Goal: Task Accomplishment & Management: Use online tool/utility

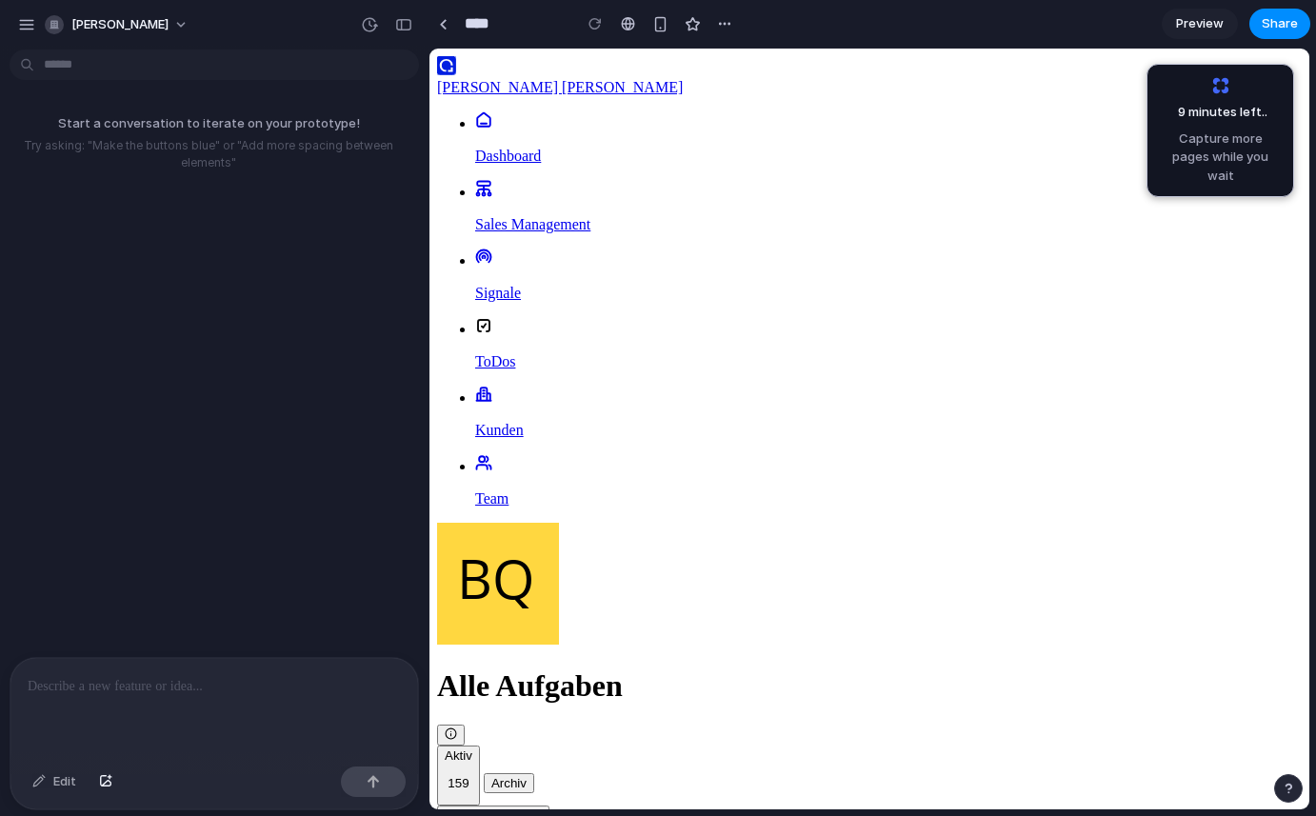
click at [534, 83] on div "[PERSON_NAME] [PERSON_NAME]" at bounding box center [869, 87] width 864 height 17
click at [668, 148] on p "Dashboard" at bounding box center [888, 156] width 826 height 17
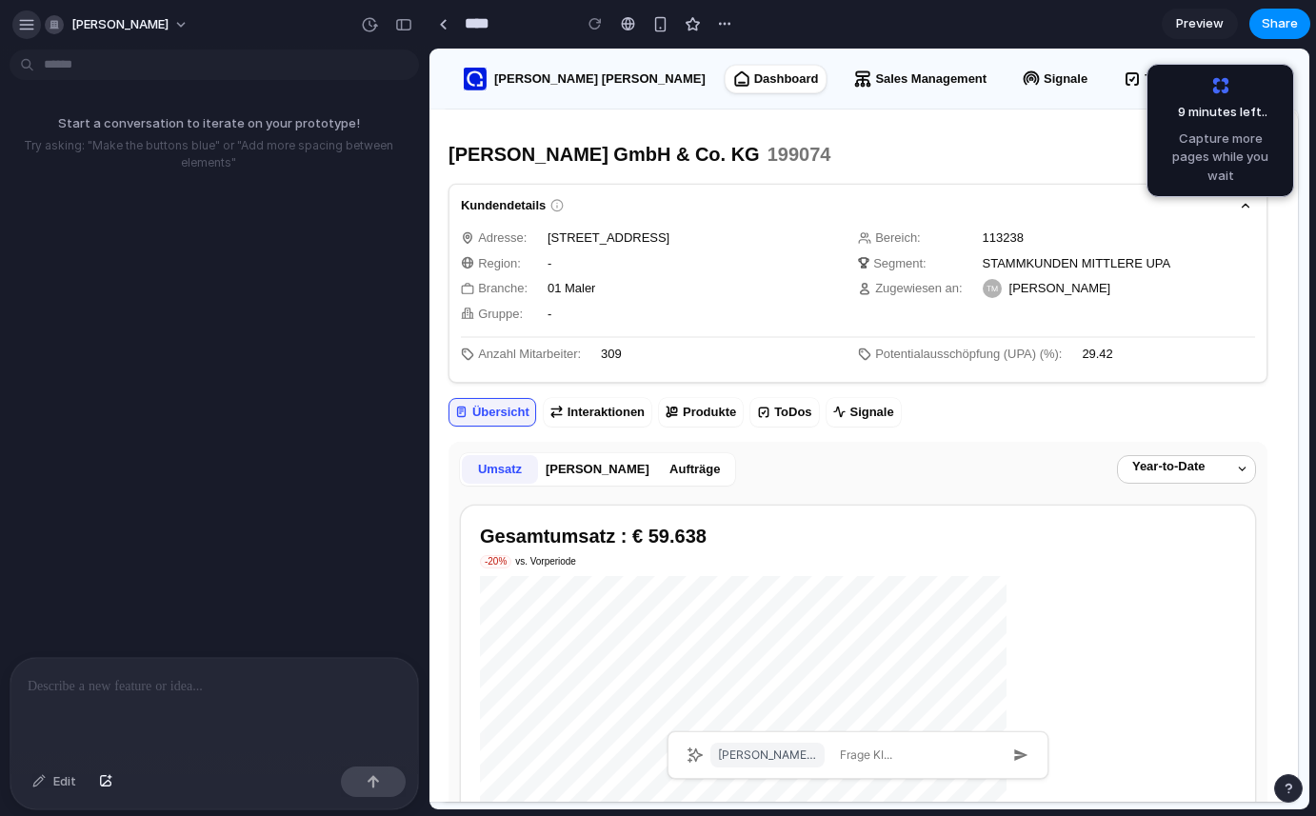
click at [20, 17] on div "button" at bounding box center [26, 24] width 17 height 17
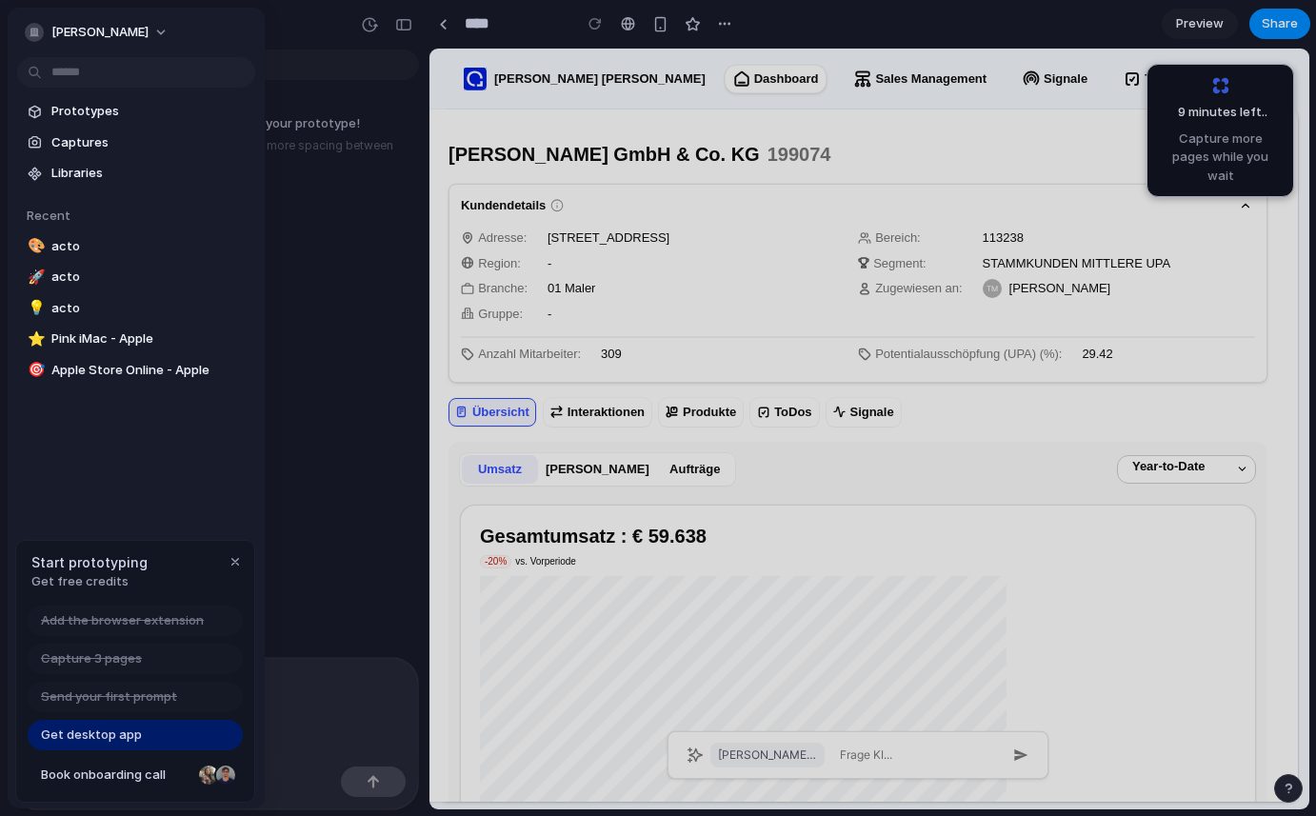
click at [91, 722] on link "Get desktop app" at bounding box center [135, 735] width 215 height 30
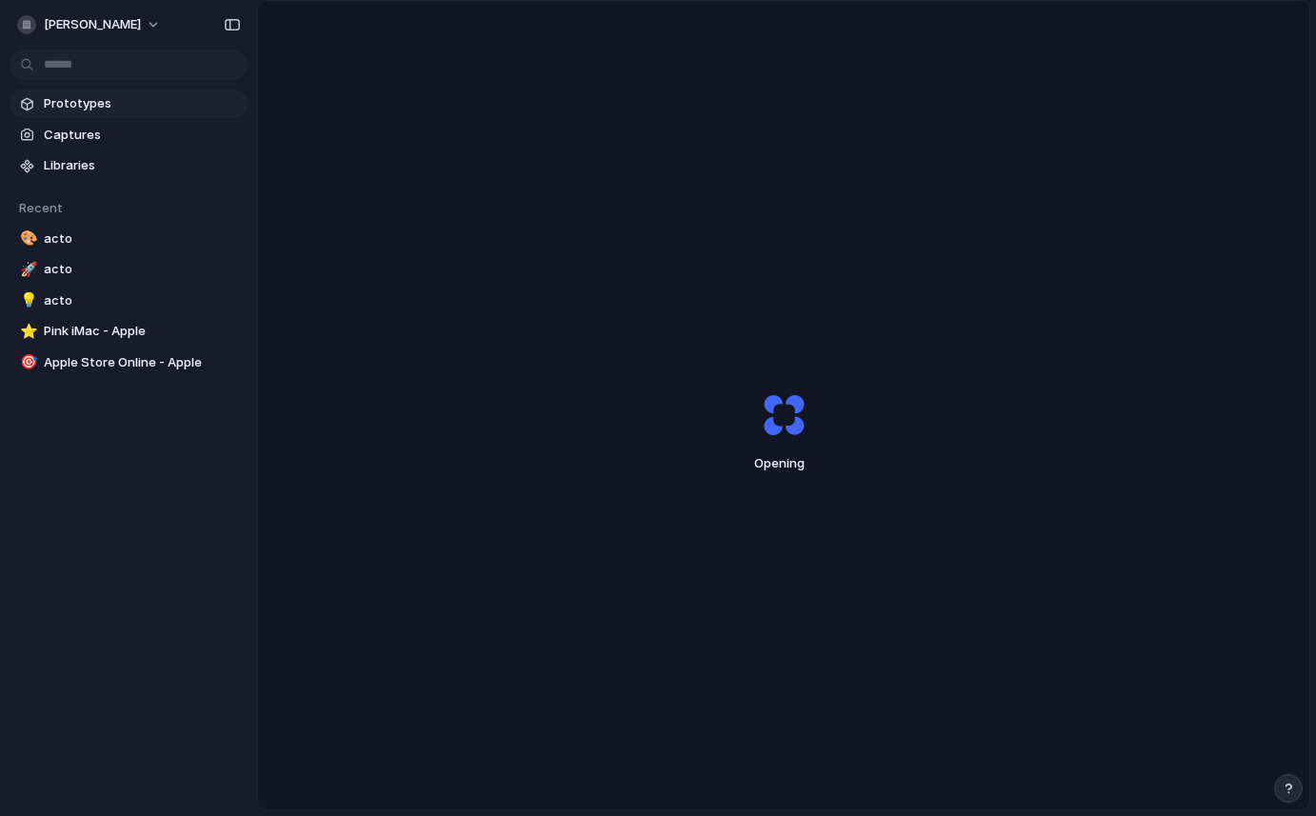
click at [53, 94] on div "marian-lucas Prototypes Captures Libraries Recent 🎨 acto 🚀 acto 💡 acto ⭐ Pink i…" at bounding box center [128, 408] width 257 height 816
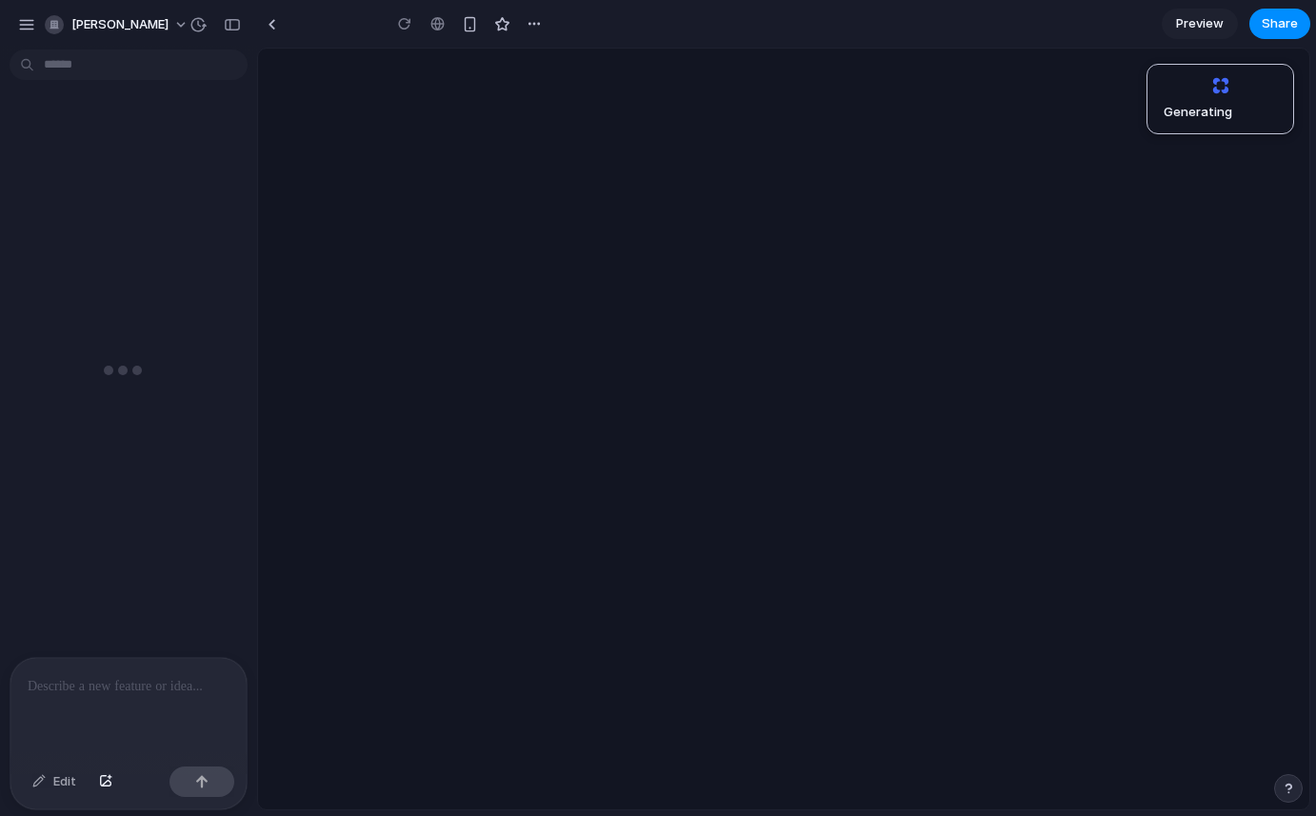
type input "****"
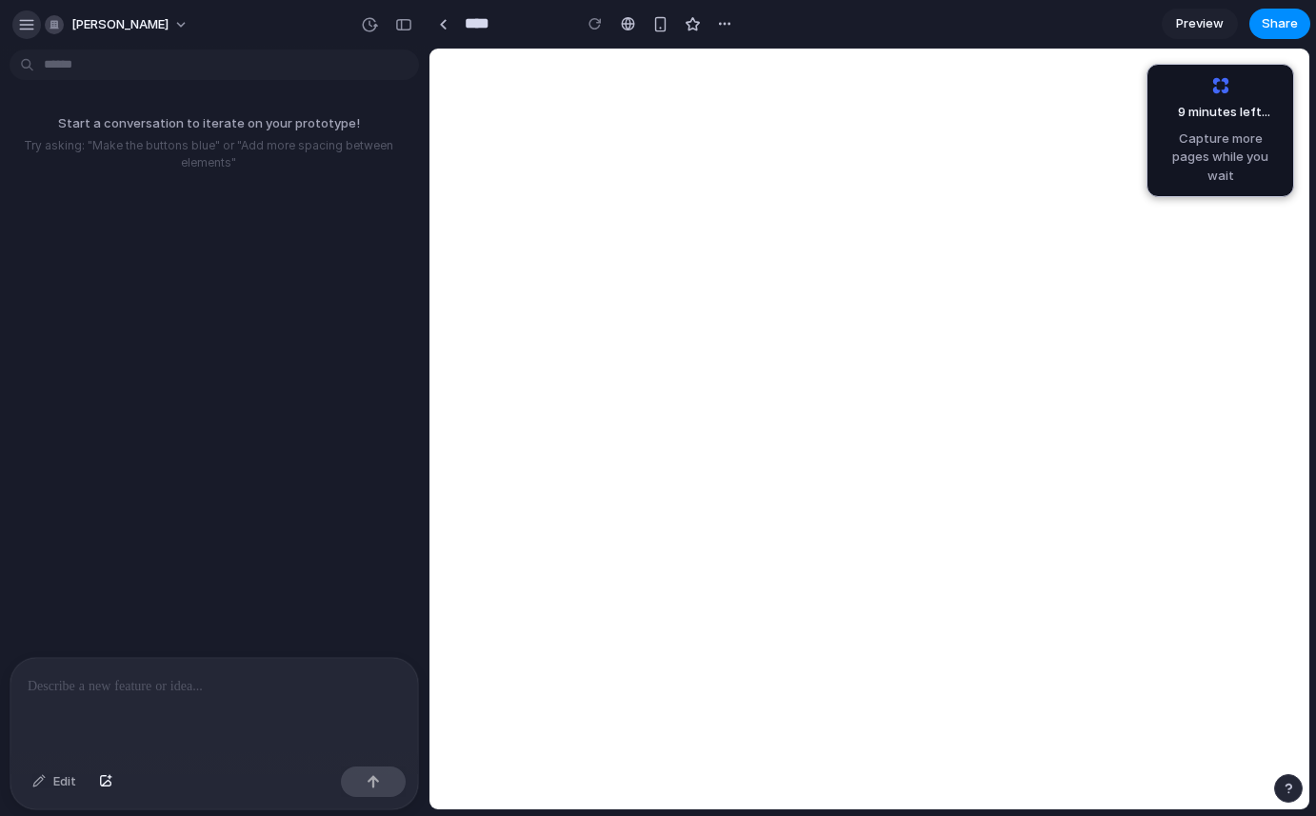
click at [30, 33] on button "button" at bounding box center [26, 24] width 29 height 29
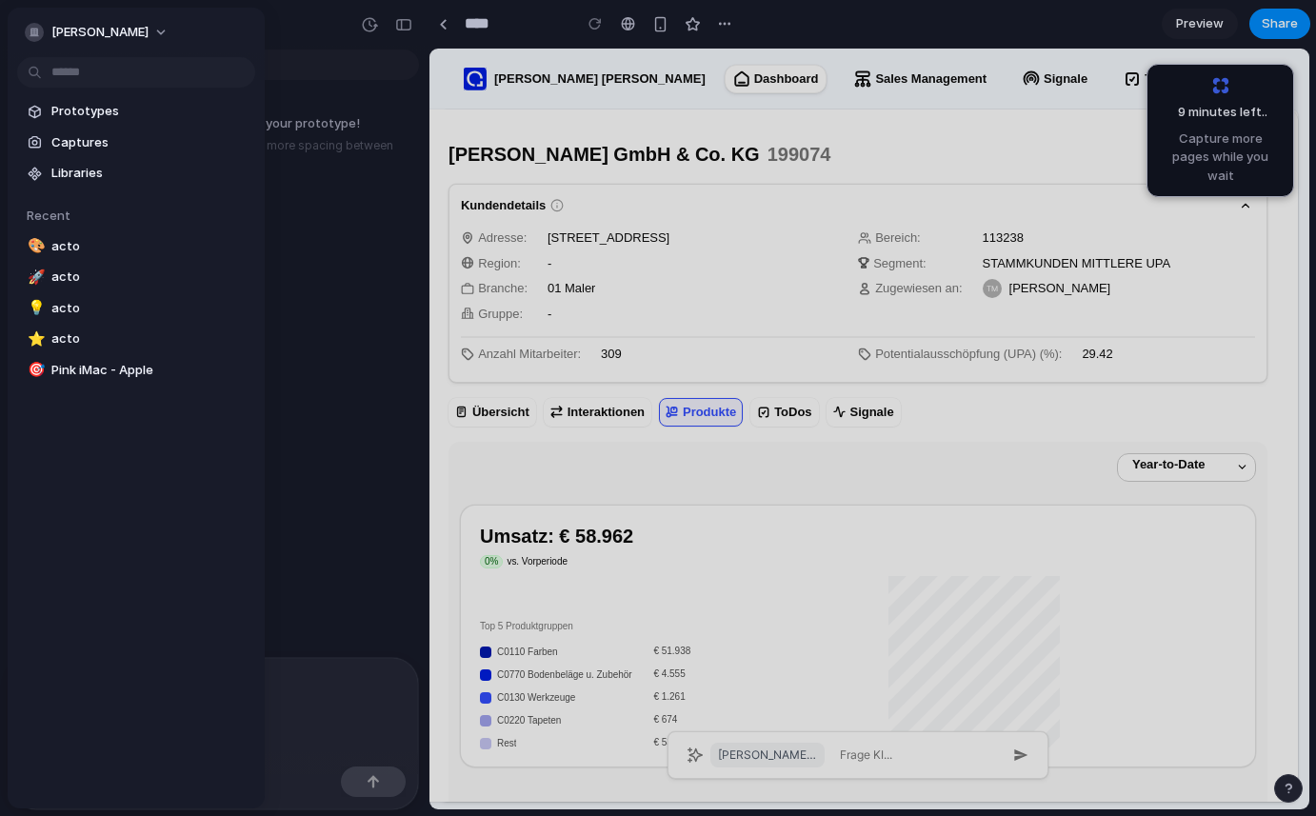
click at [60, 145] on span "Captures" at bounding box center [149, 142] width 196 height 19
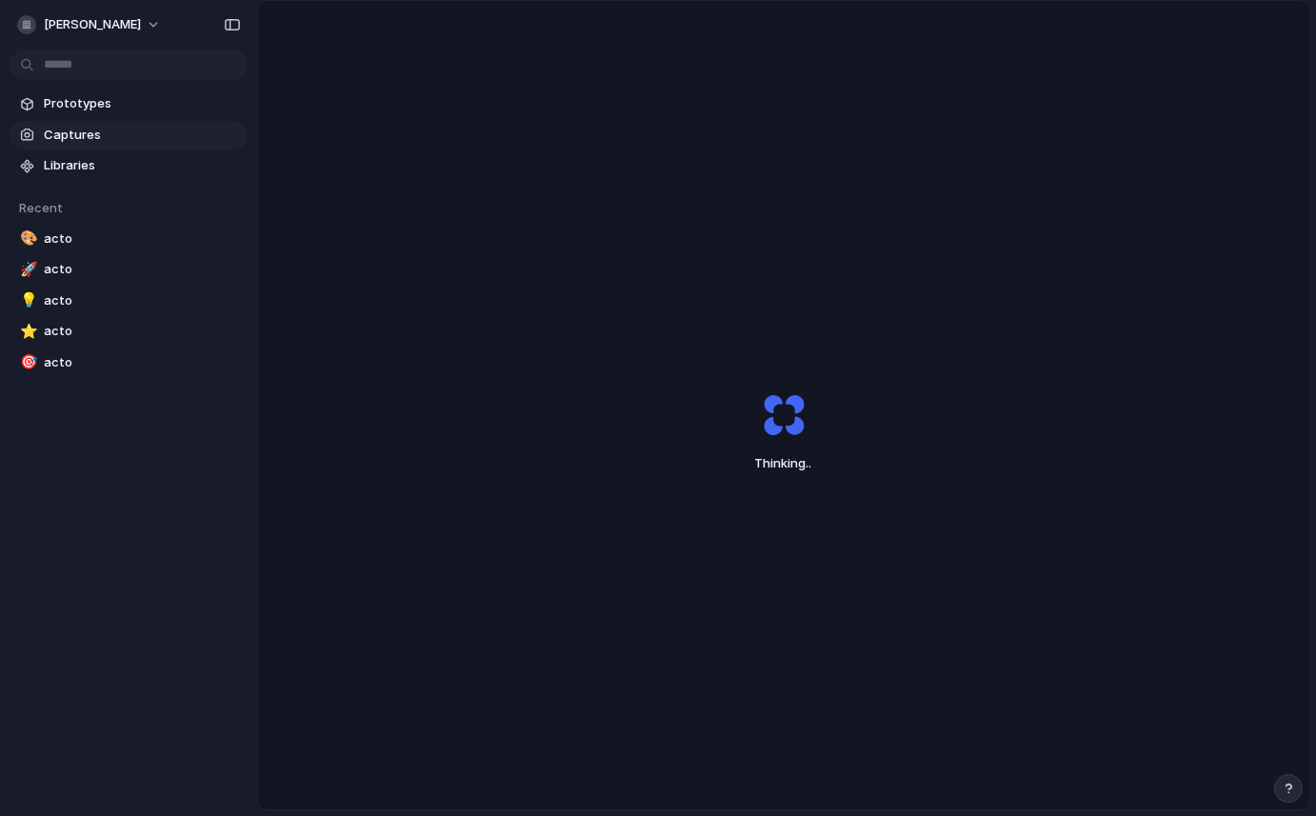
click at [52, 133] on span "Captures" at bounding box center [142, 135] width 196 height 19
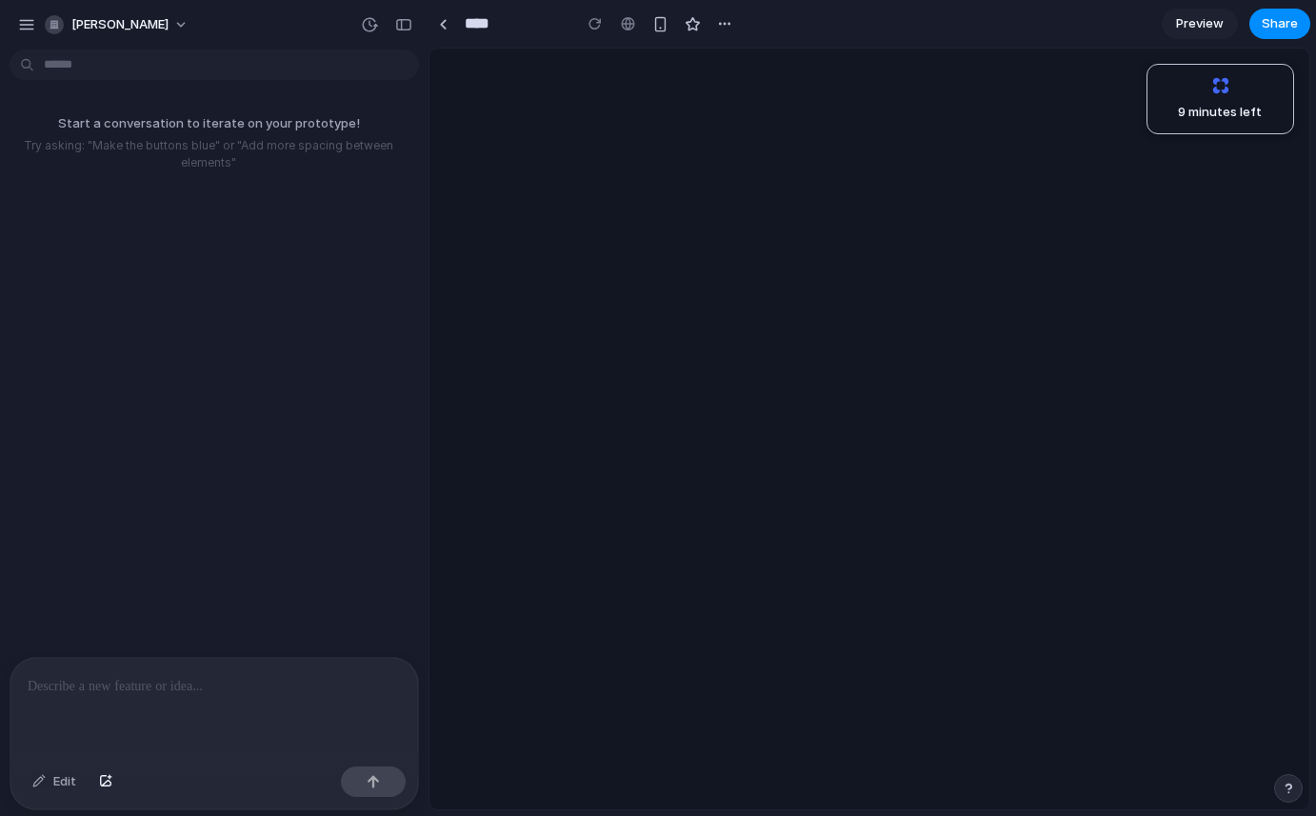
click at [62, 104] on div "Start a conversation to iterate on your prototype! Try asking: "Make the button…" at bounding box center [208, 143] width 417 height 88
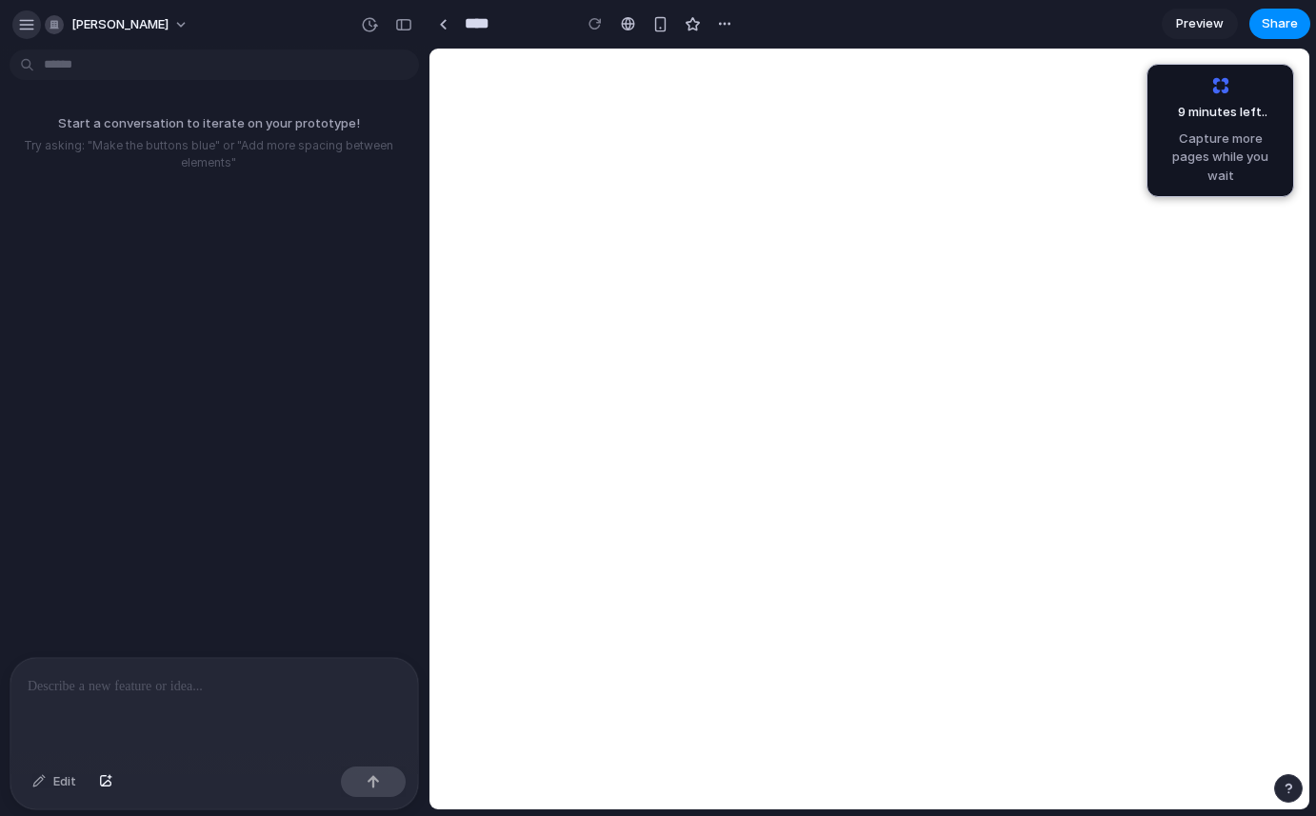
click at [28, 28] on div "button" at bounding box center [26, 24] width 17 height 17
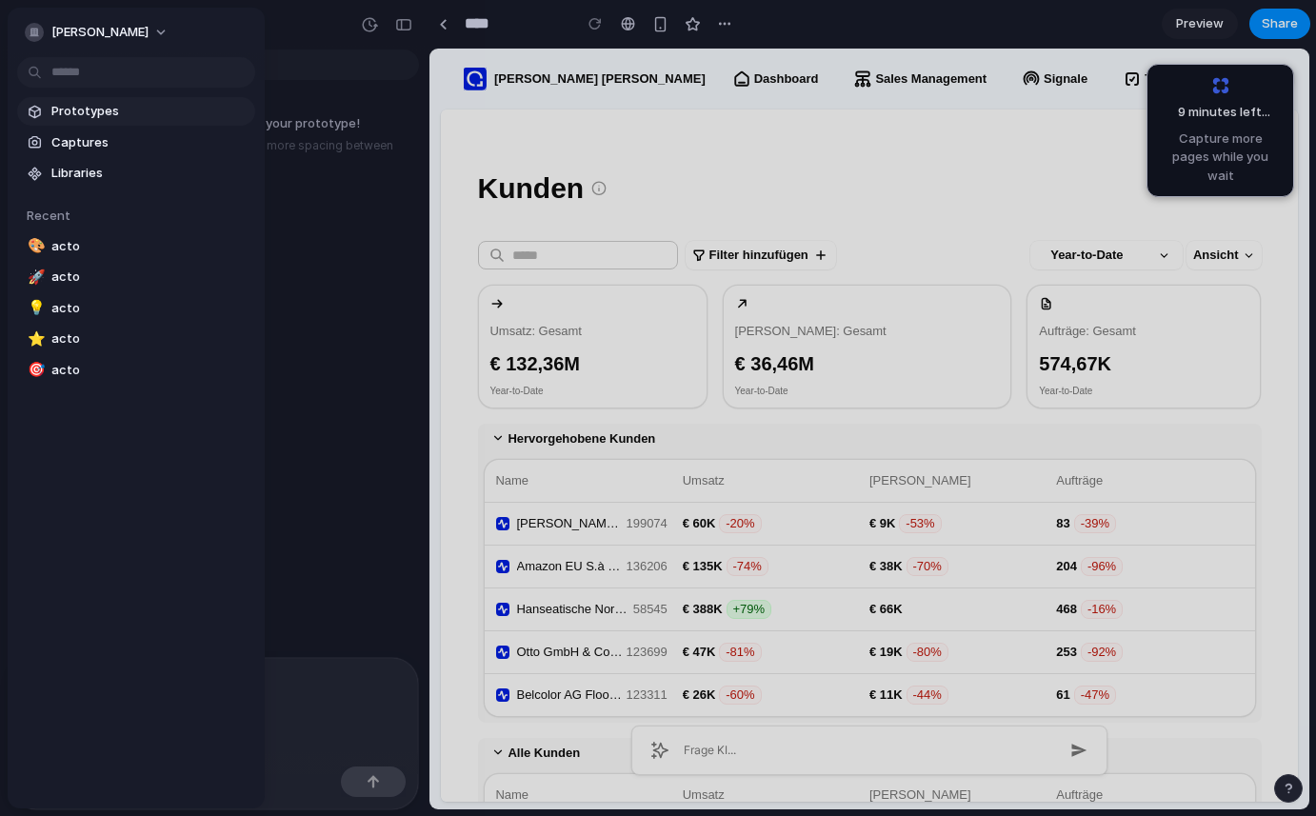
click at [88, 118] on span "Prototypes" at bounding box center [149, 111] width 196 height 19
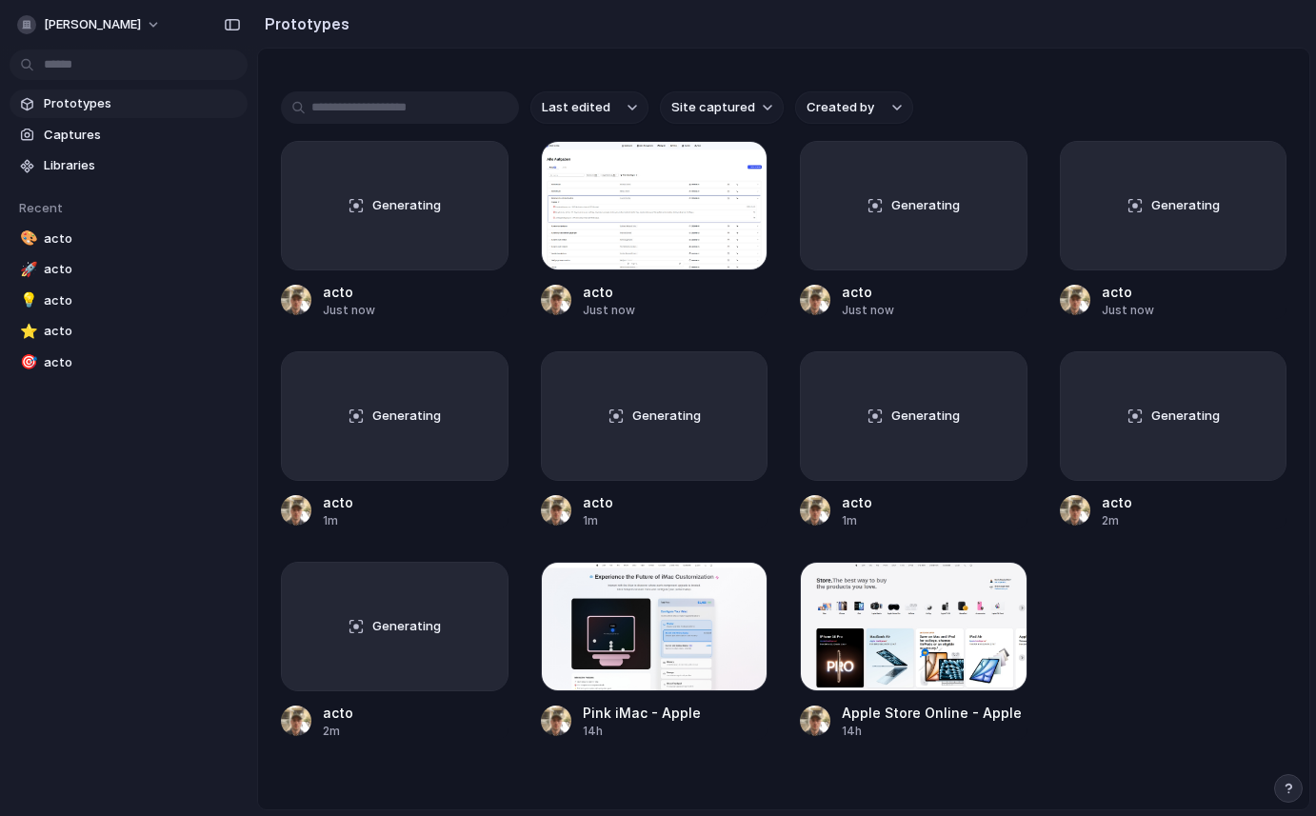
scroll to position [425, 0]
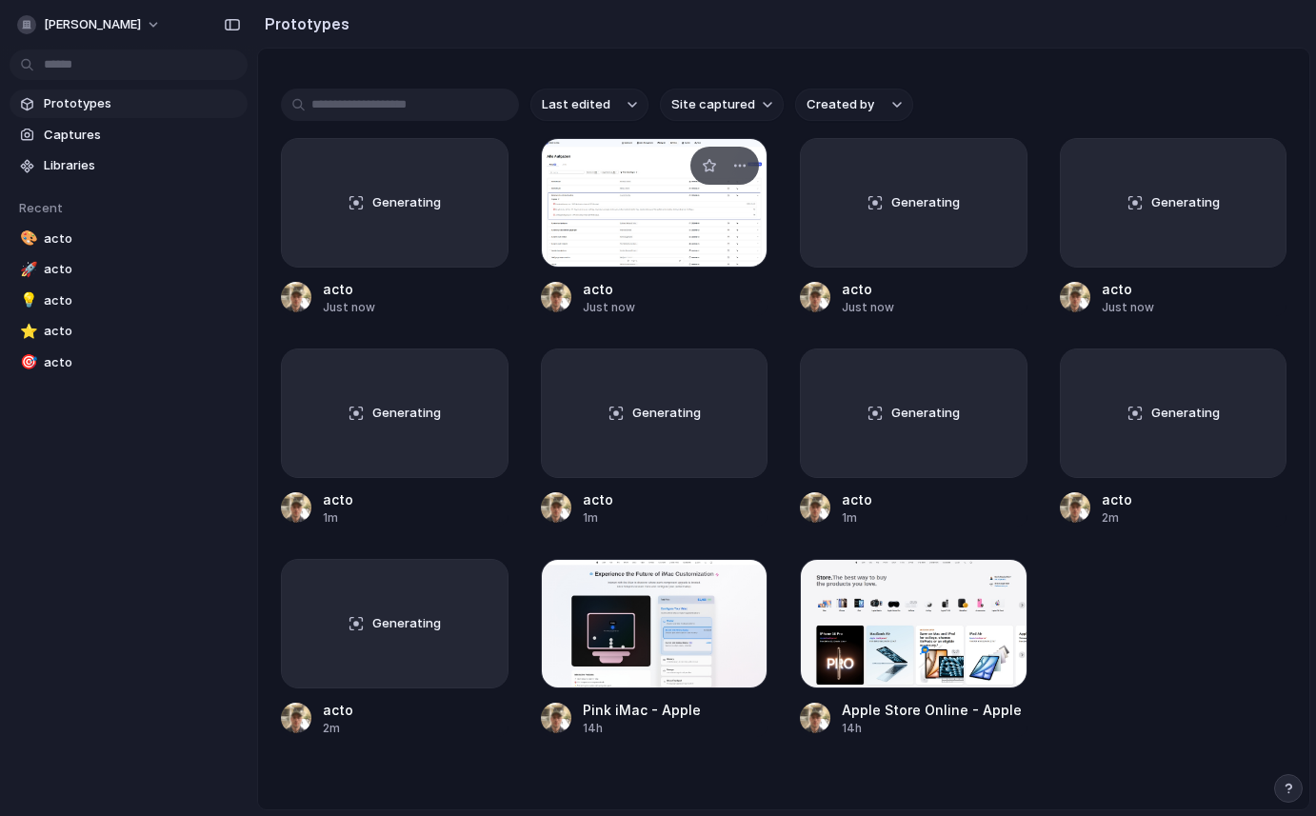
click at [660, 206] on div at bounding box center [655, 202] width 228 height 129
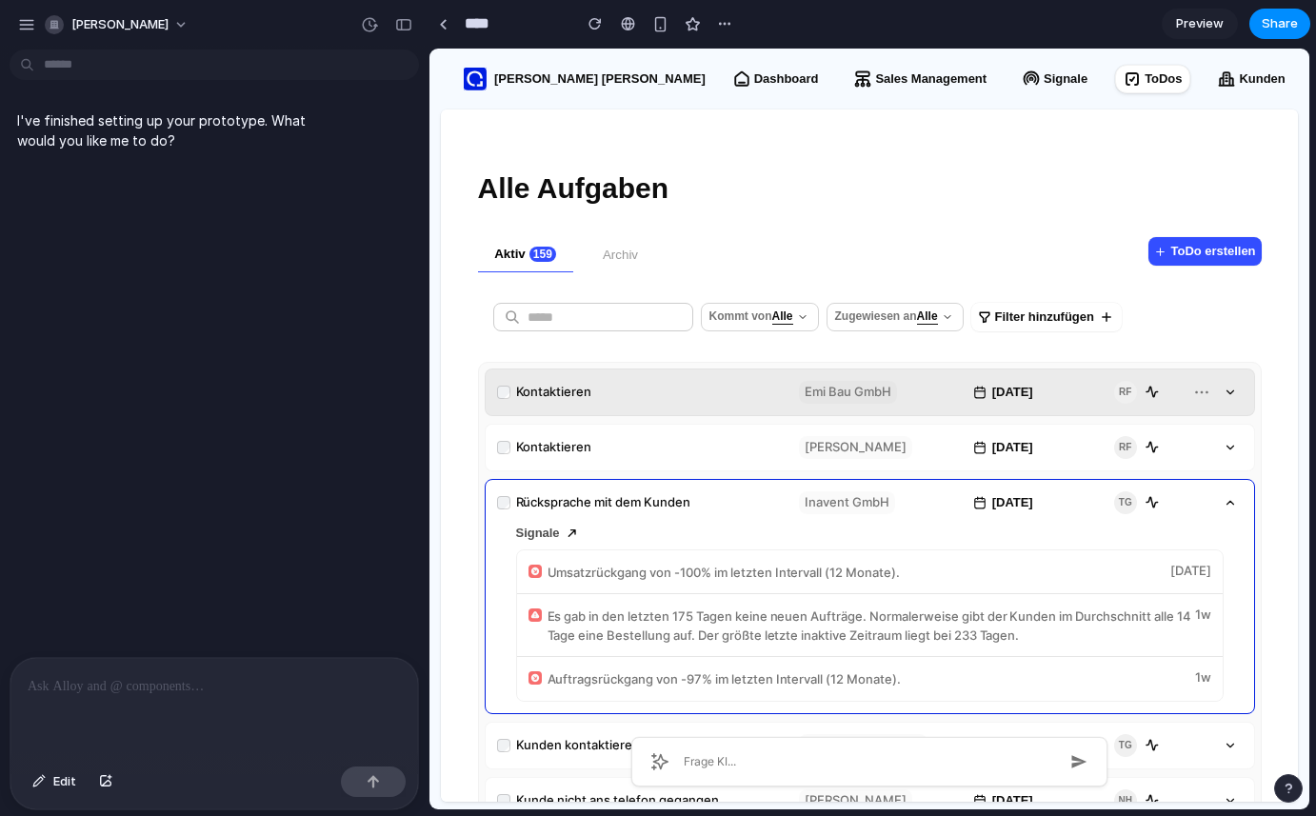
click at [554, 398] on p "Kontaktieren" at bounding box center [554, 392] width 76 height 19
click at [578, 389] on p "Kontaktieren" at bounding box center [554, 392] width 76 height 19
click at [1223, 395] on icon "button" at bounding box center [1229, 392] width 13 height 13
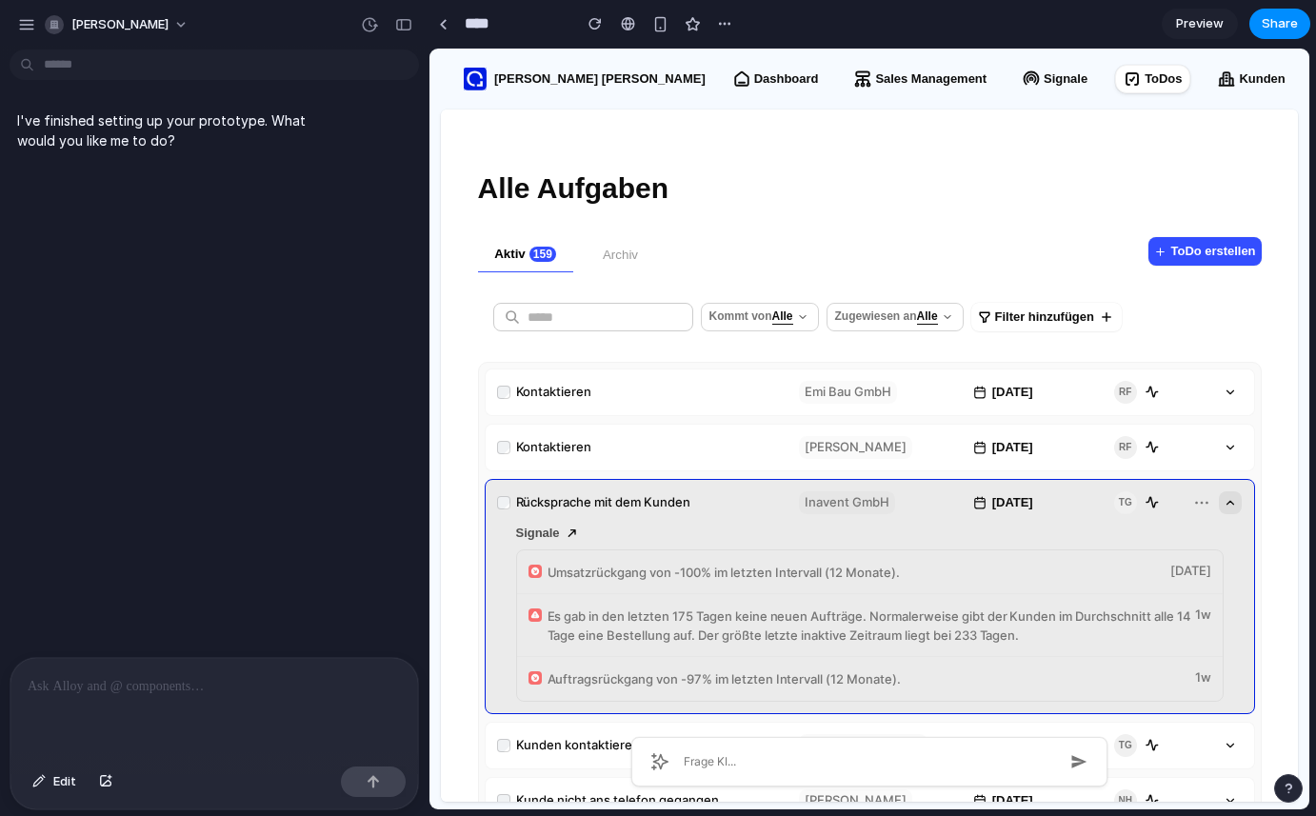
click at [1228, 505] on icon "button" at bounding box center [1229, 502] width 13 height 13
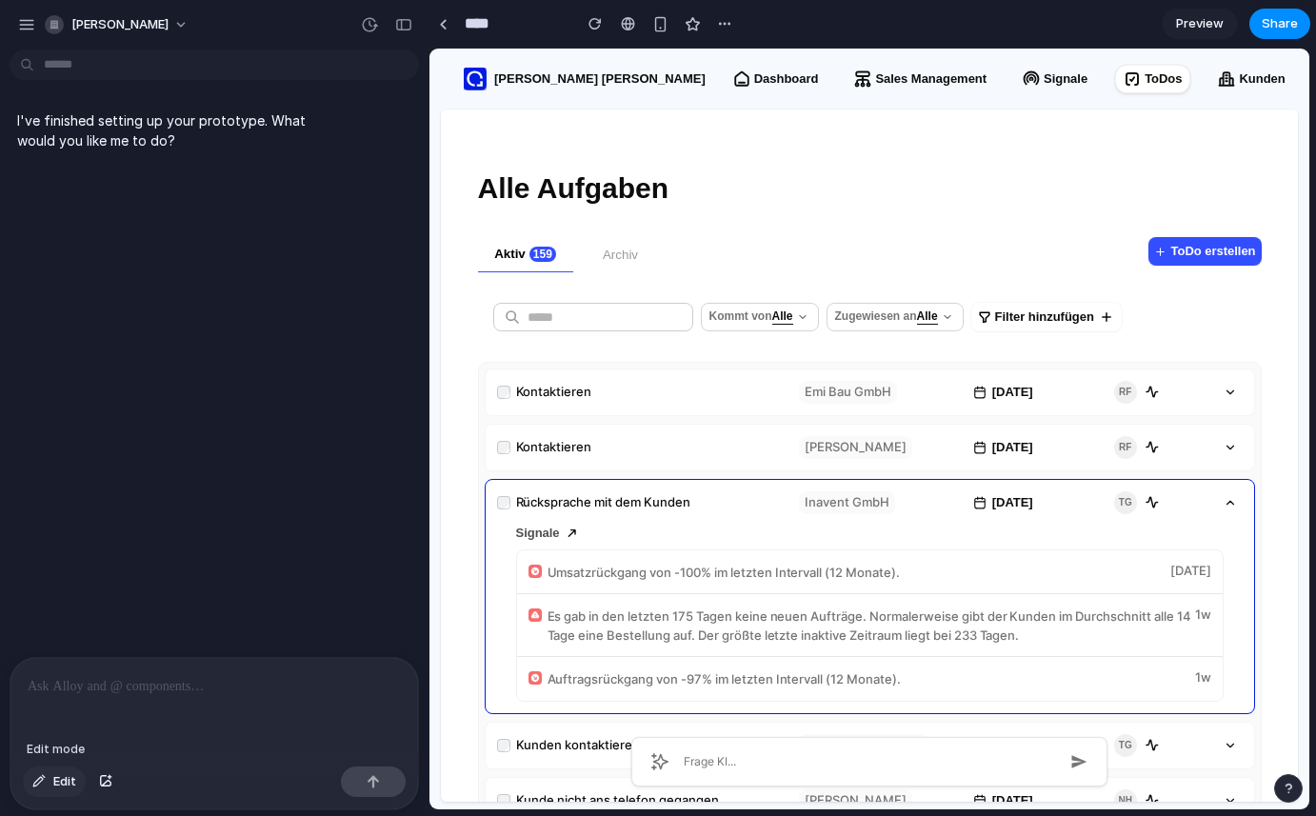
click at [62, 783] on span "Edit" at bounding box center [64, 781] width 23 height 19
click at [1223, 501] on div at bounding box center [869, 429] width 880 height 761
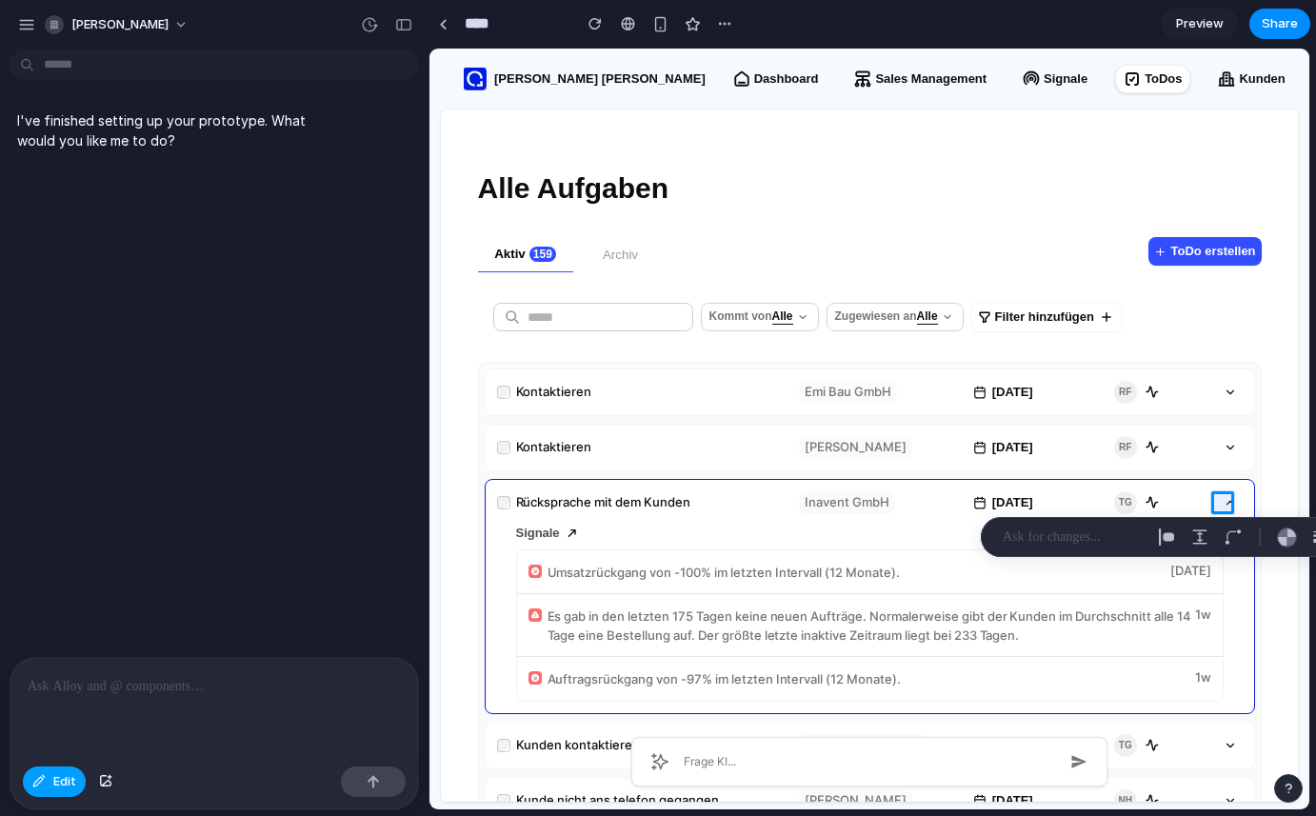
click at [43, 785] on div "button" at bounding box center [38, 781] width 13 height 11
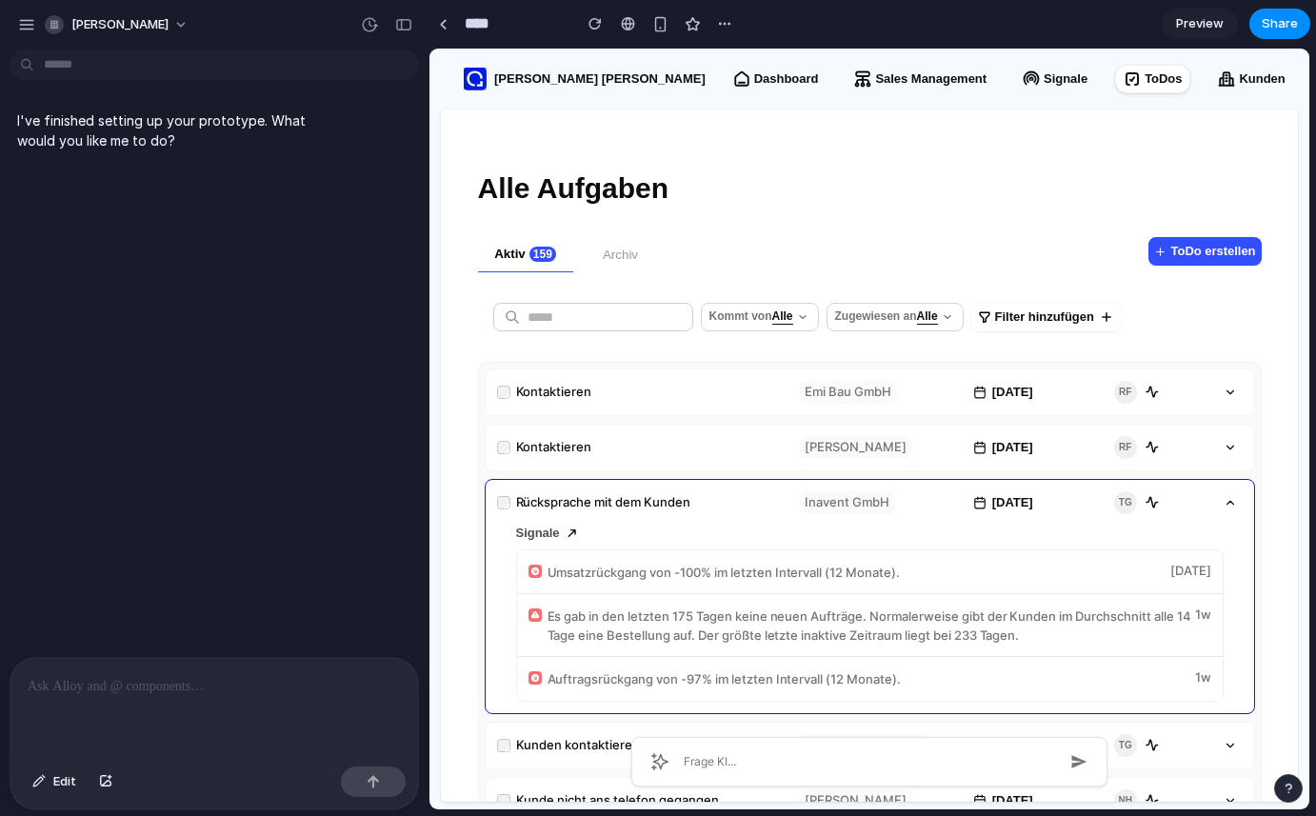
click at [57, 678] on p at bounding box center [214, 686] width 373 height 23
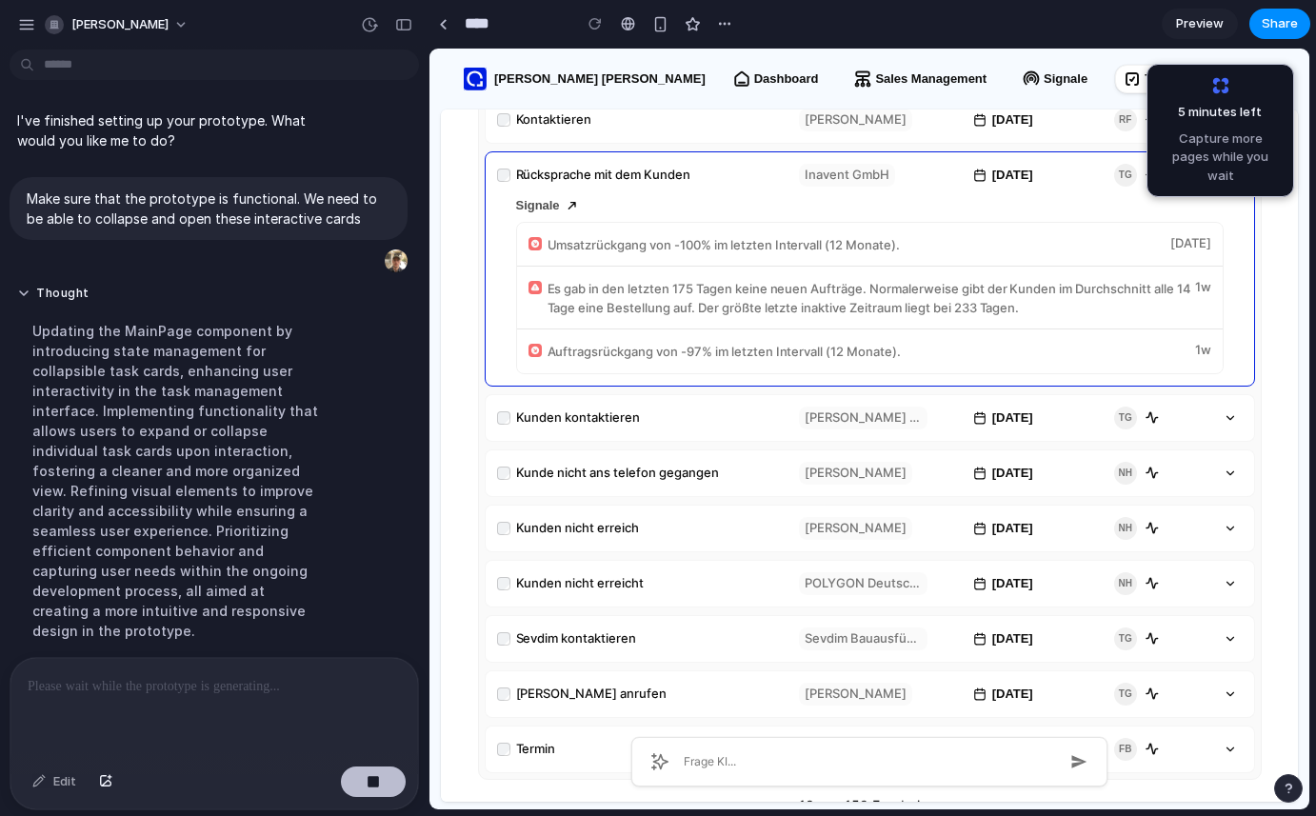
scroll to position [37, 0]
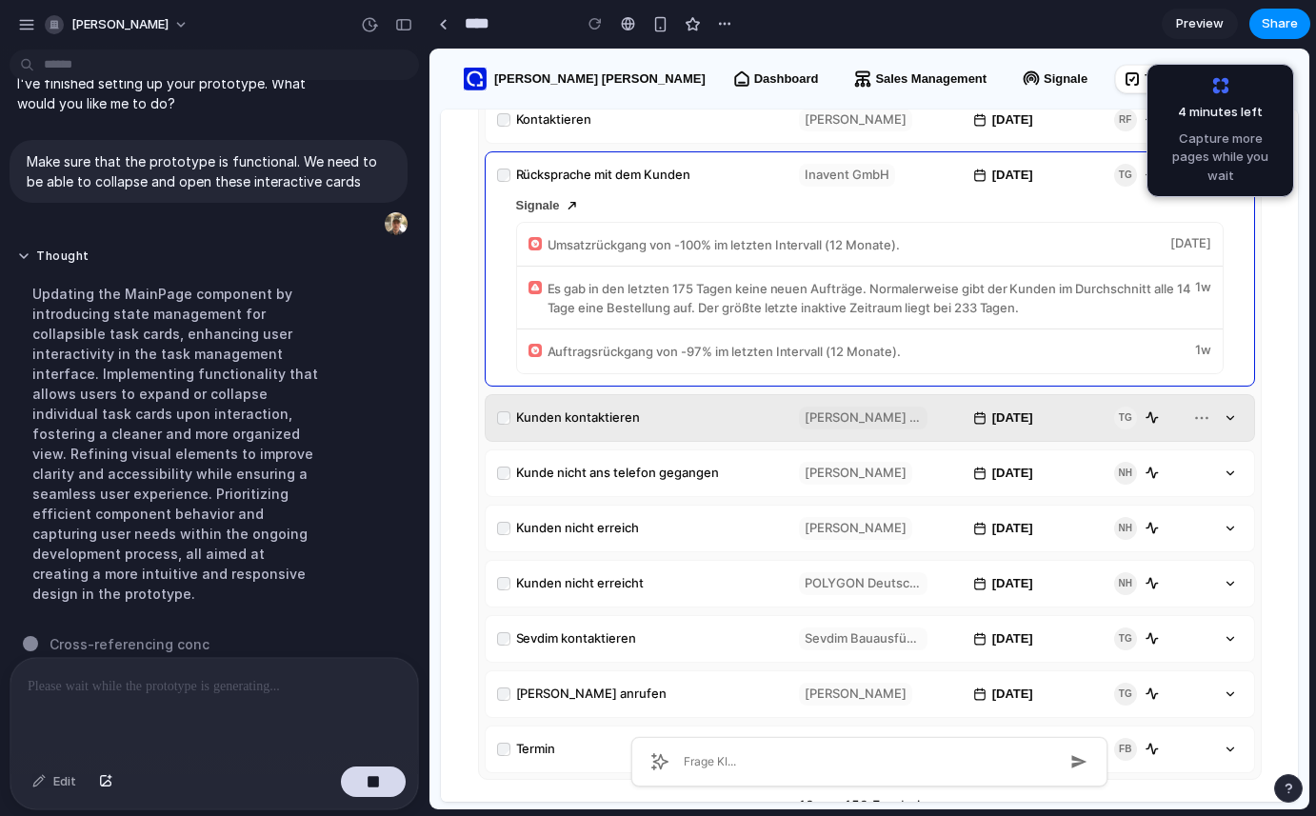
click at [610, 425] on p "Kunden kontaktieren" at bounding box center [578, 417] width 125 height 19
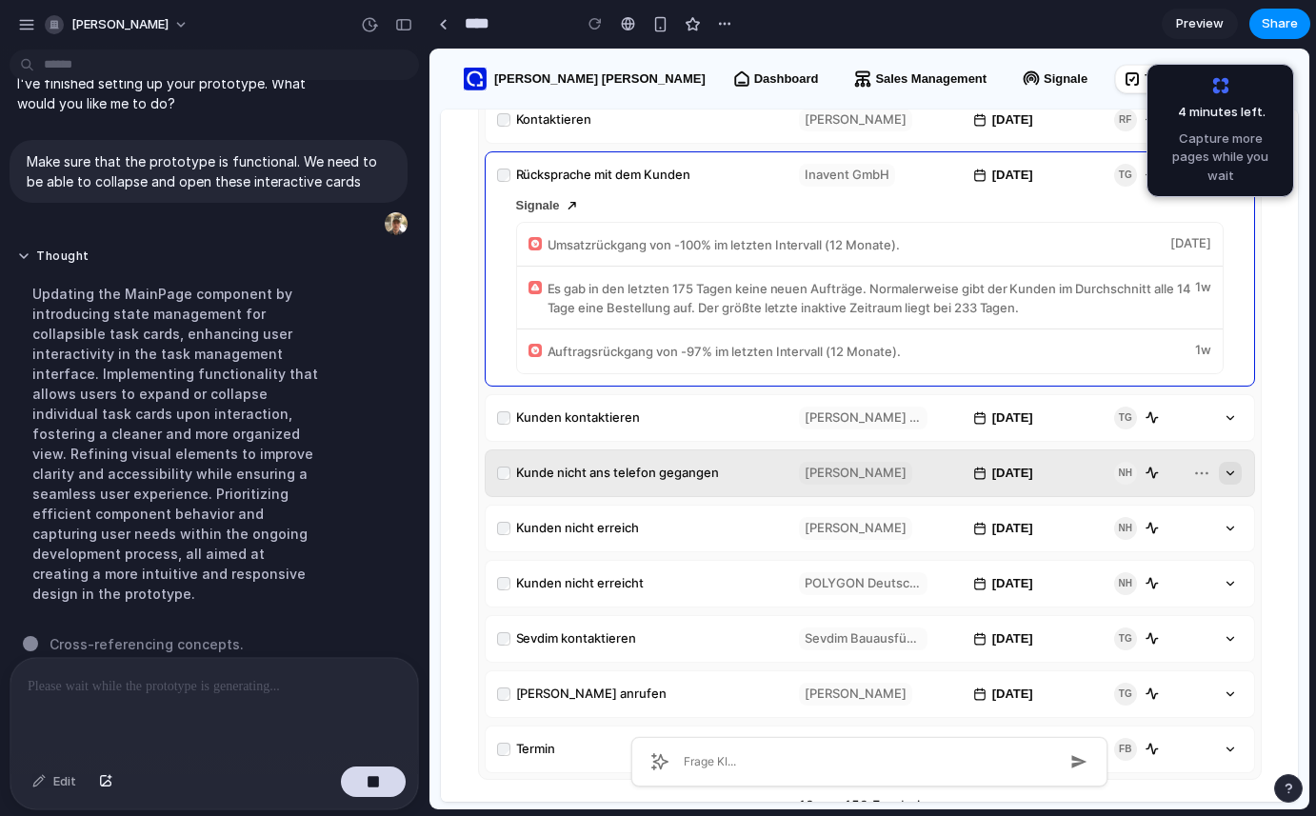
click at [634, 459] on div "[PERSON_NAME] nicht ans telefon gegangen [PERSON_NAME] [DATE] NH" at bounding box center [869, 473] width 768 height 46
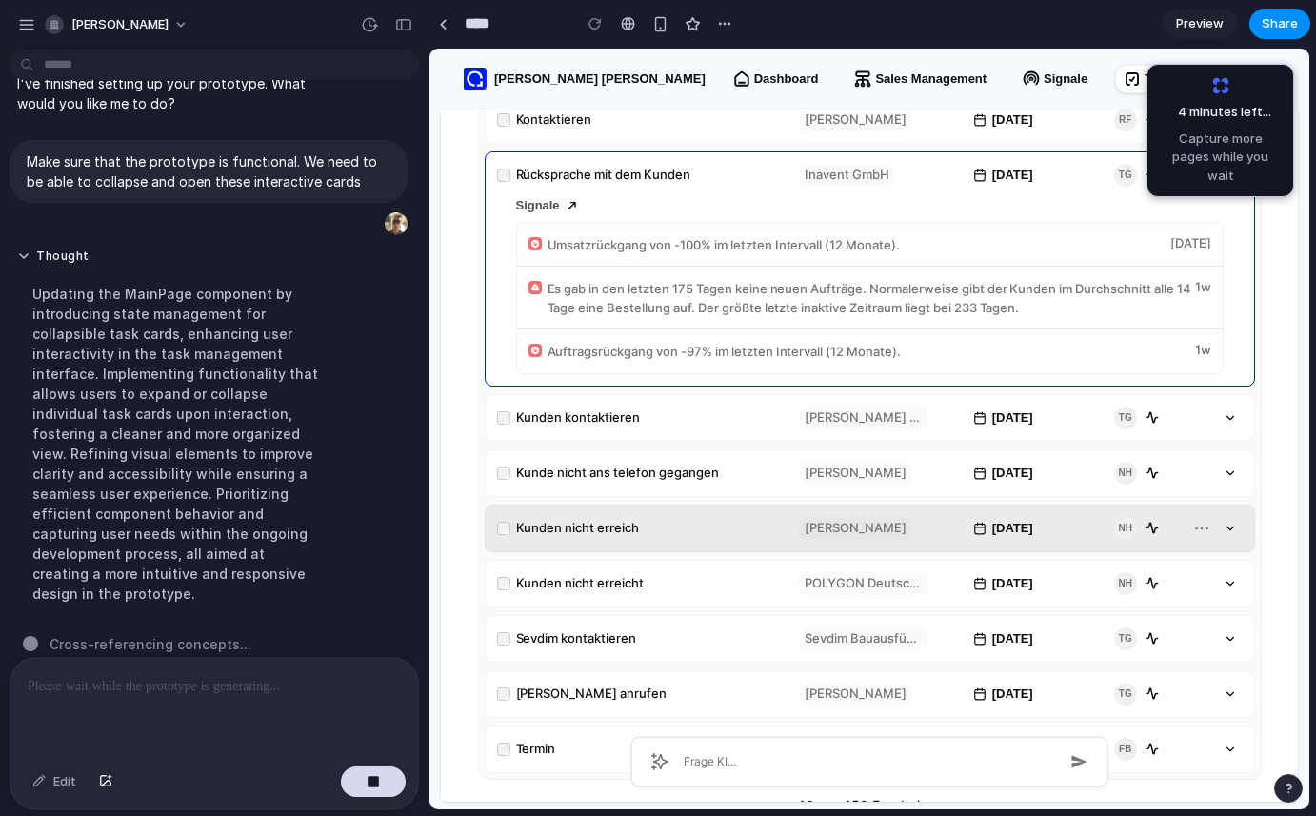
click at [635, 522] on p "Kunden nicht erreich" at bounding box center [577, 528] width 123 height 19
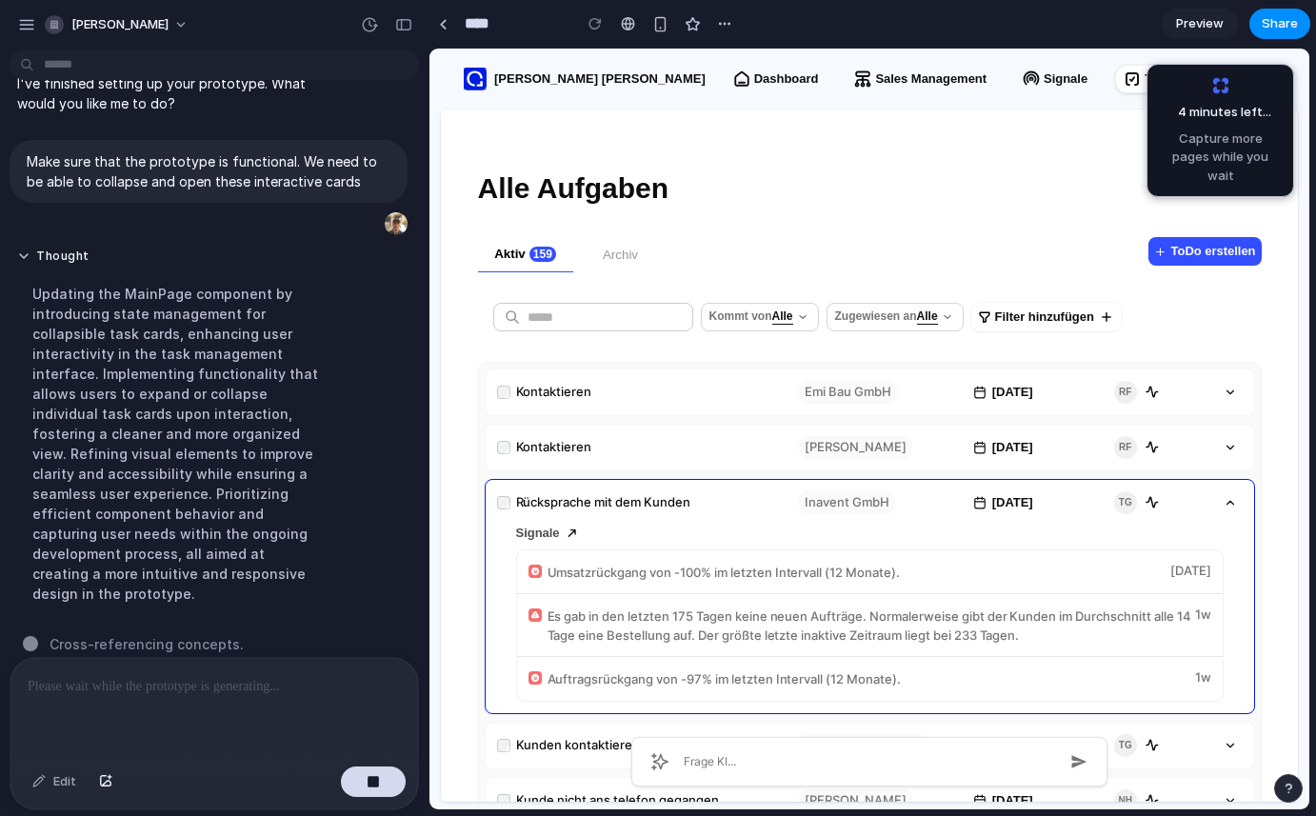
scroll to position [0, 0]
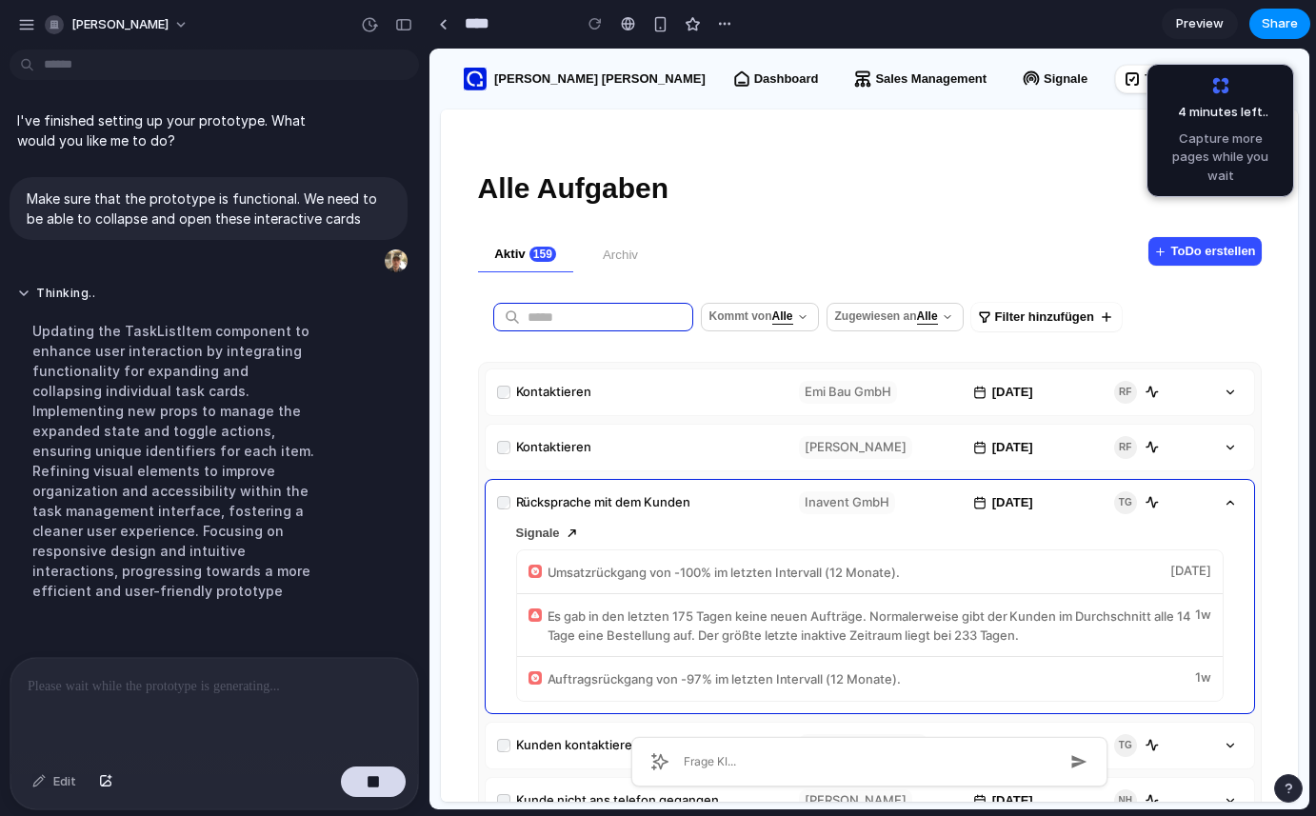
click at [580, 324] on input "text" at bounding box center [610, 316] width 166 height 53
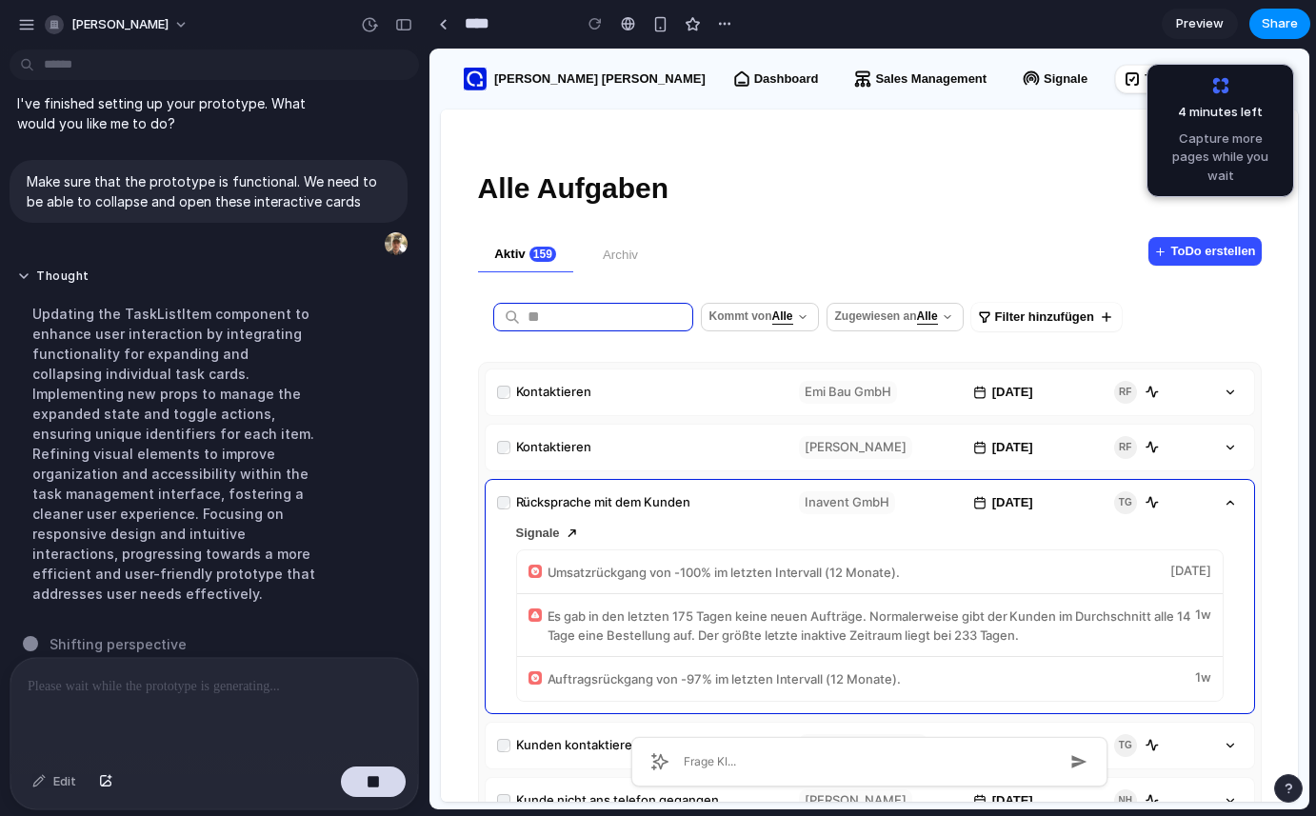
type input "*"
click at [617, 255] on span "Archiv" at bounding box center [620, 255] width 35 height 19
click at [640, 251] on button "Archiv" at bounding box center [620, 254] width 95 height 35
click at [129, 691] on p at bounding box center [214, 686] width 373 height 23
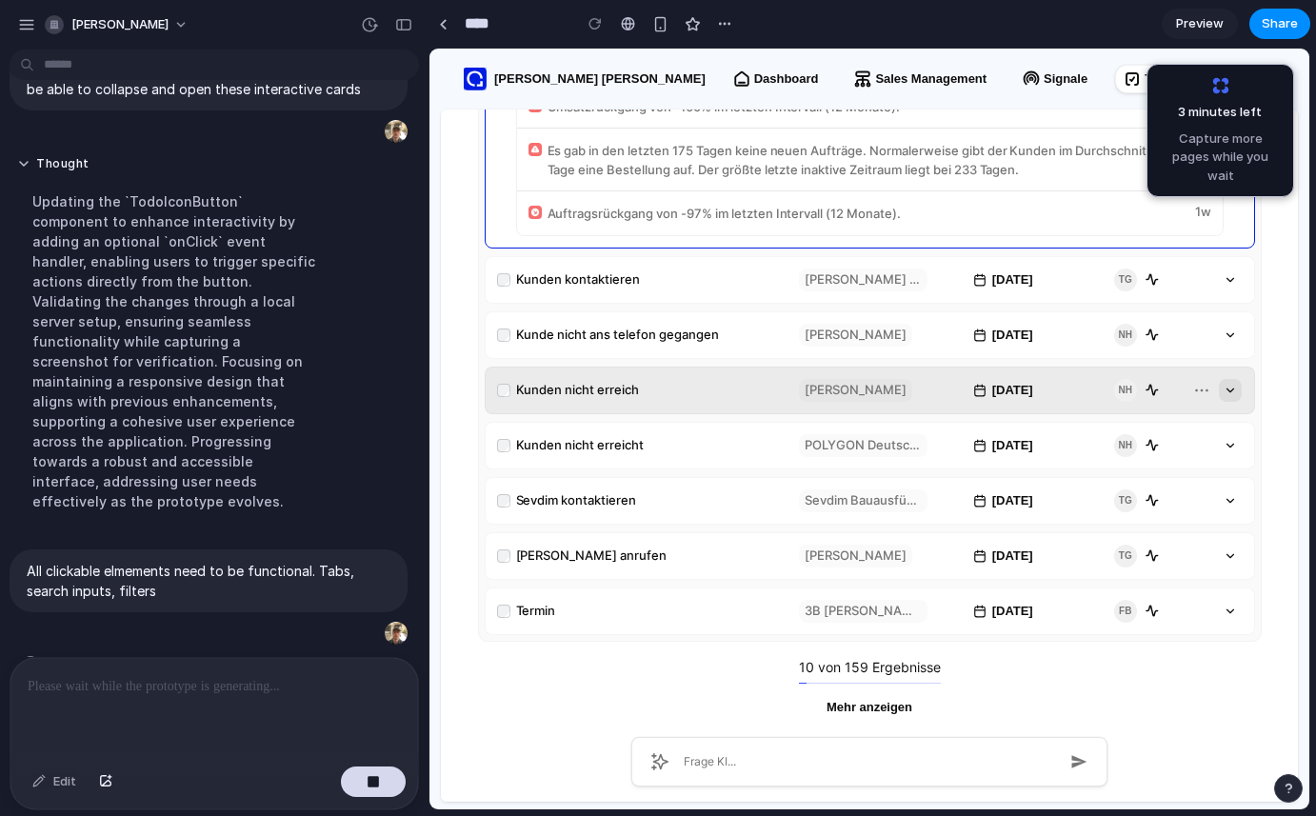
scroll to position [0, 0]
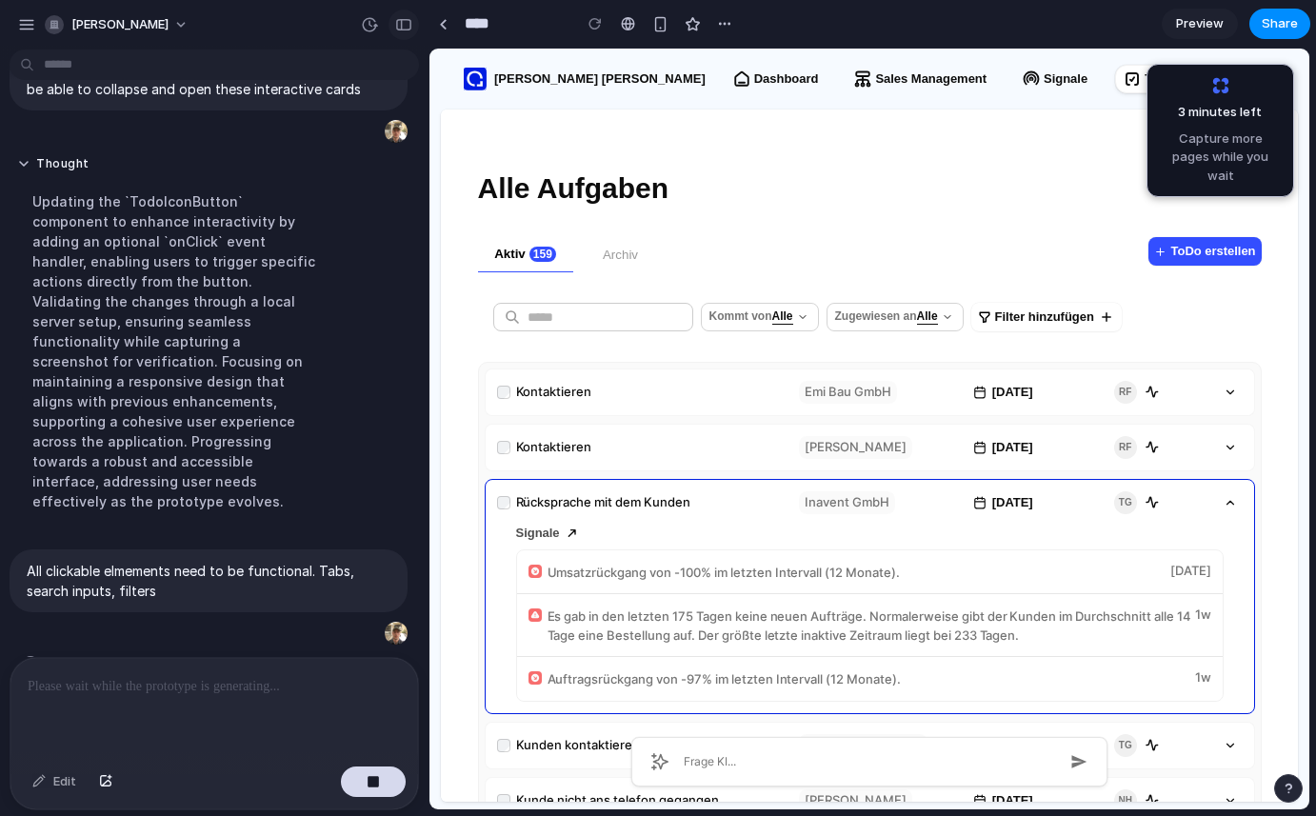
click at [397, 27] on div "button" at bounding box center [403, 24] width 17 height 13
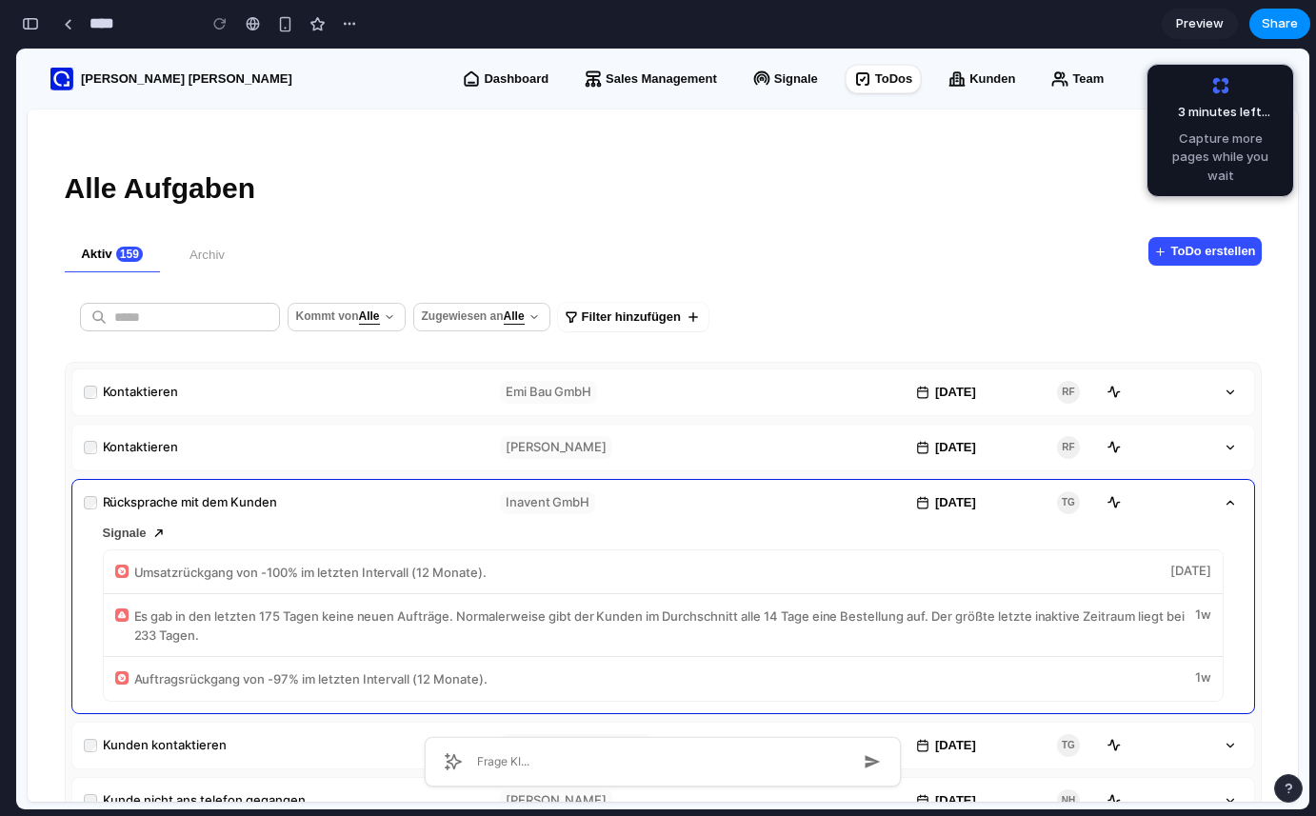
click at [20, 22] on button "button" at bounding box center [30, 24] width 30 height 30
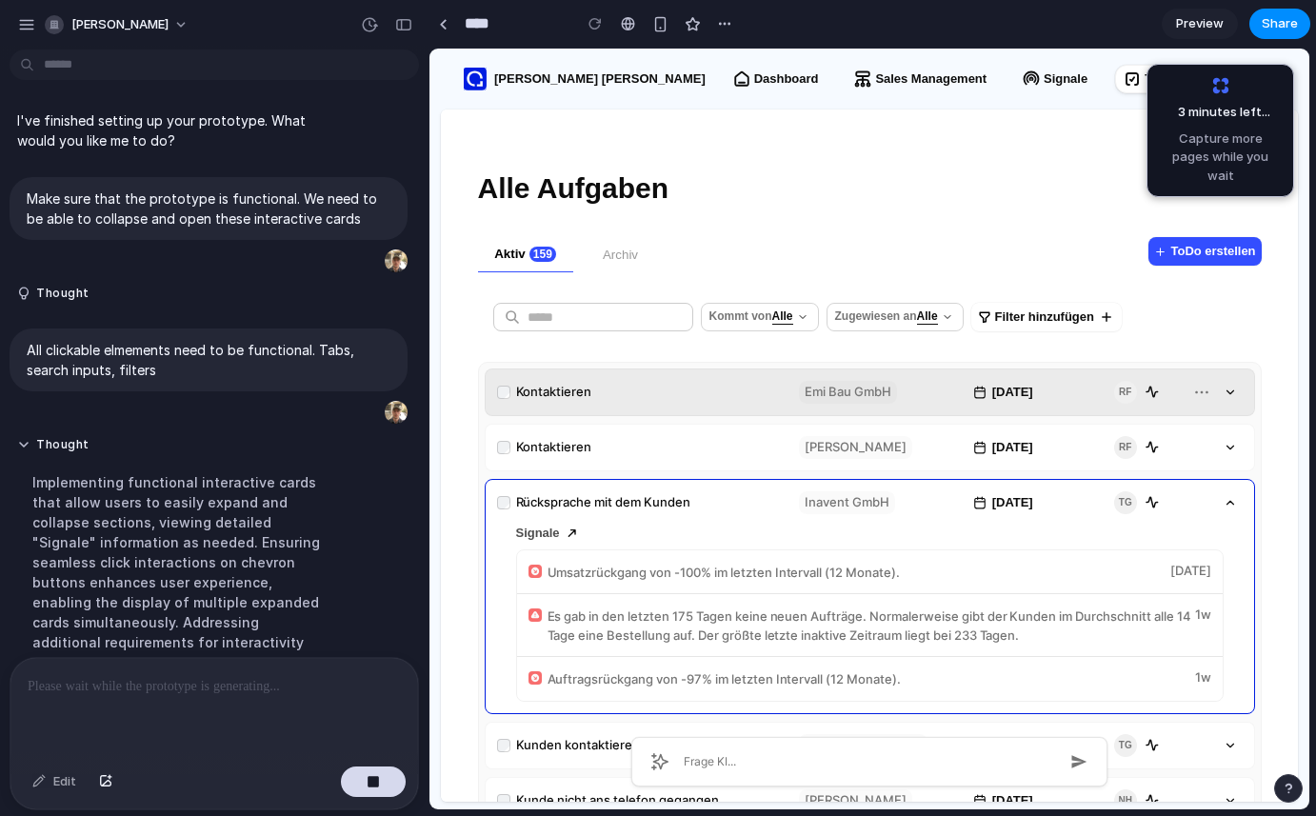
click at [553, 395] on p "Kontaktieren" at bounding box center [554, 392] width 76 height 19
click at [1223, 393] on icon "button" at bounding box center [1229, 392] width 13 height 13
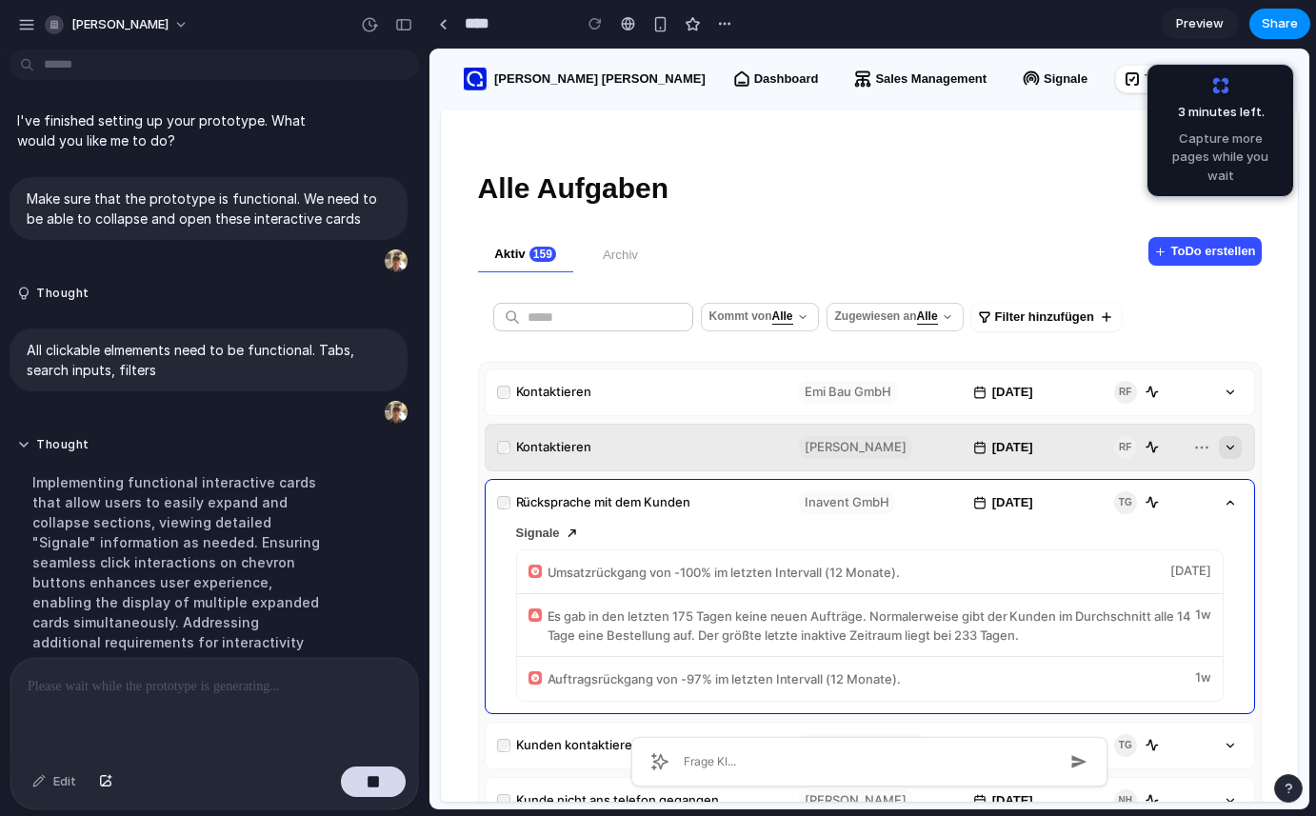
click at [643, 458] on div "Kontaktieren [PERSON_NAME] [DATE] RF" at bounding box center [869, 448] width 768 height 46
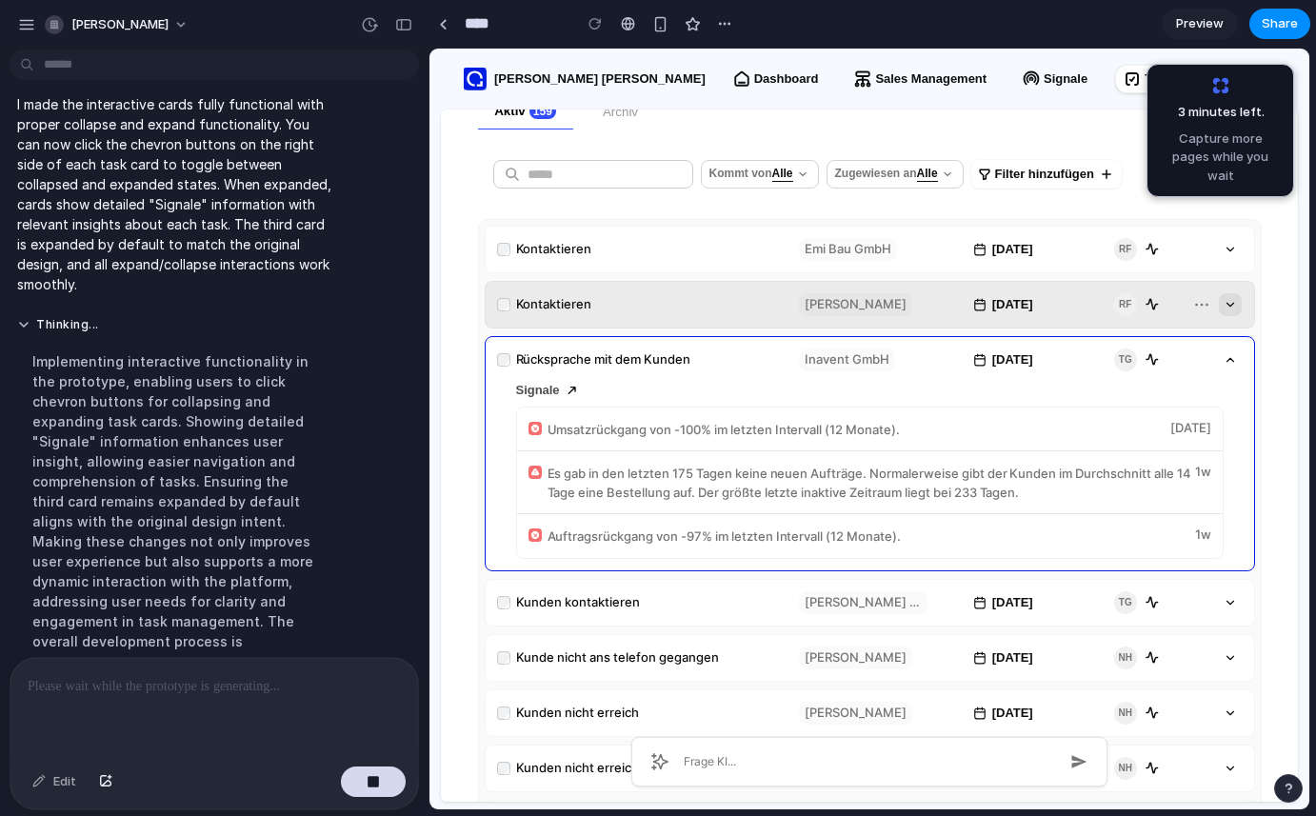
scroll to position [469, 0]
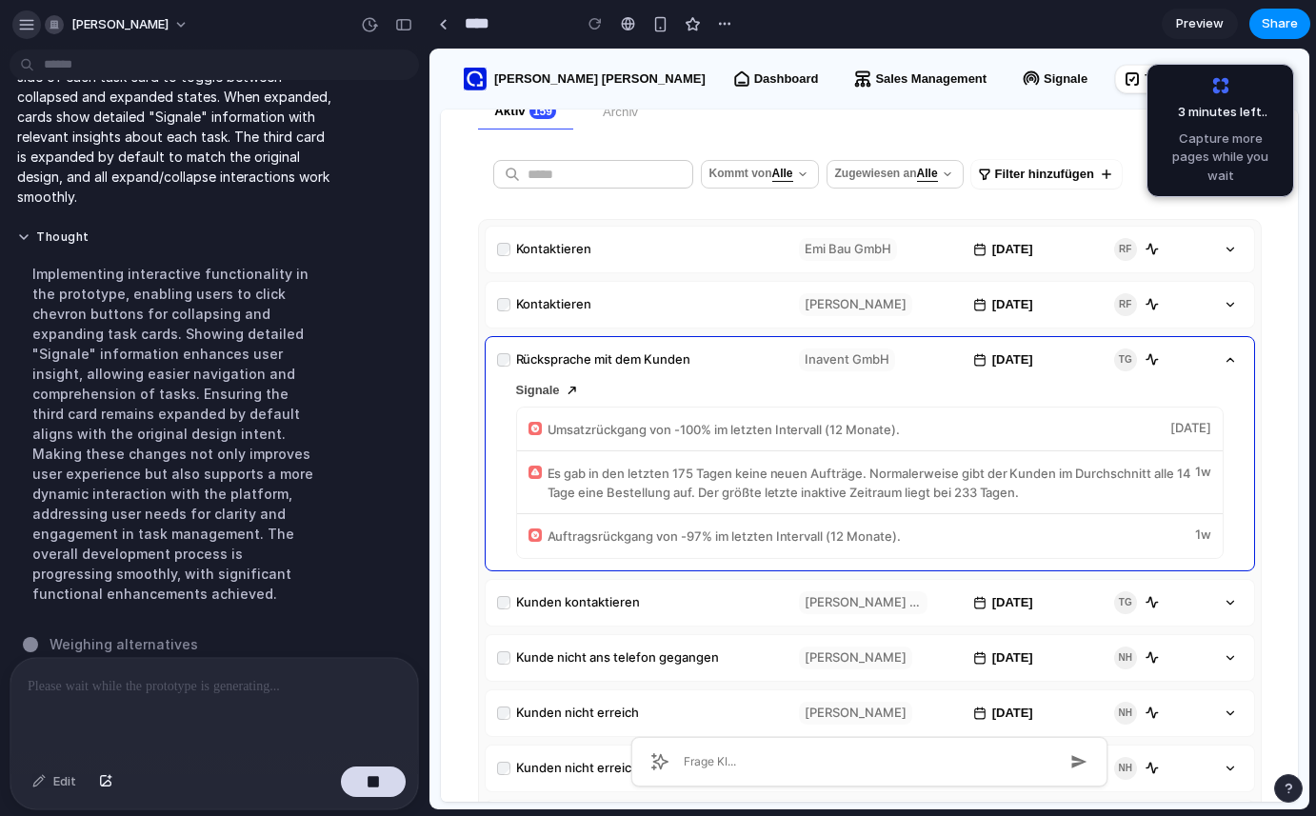
click at [28, 35] on button "button" at bounding box center [26, 24] width 29 height 29
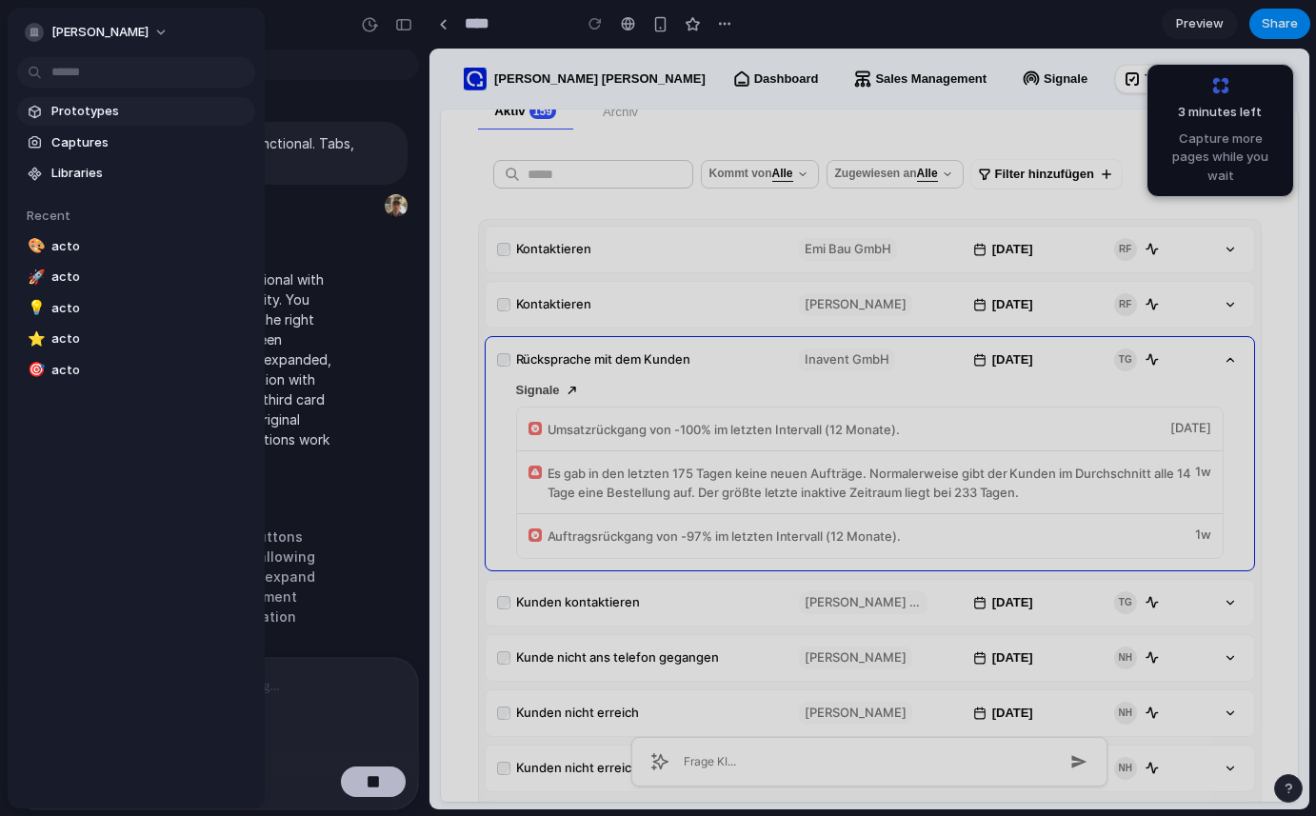
scroll to position [247, 0]
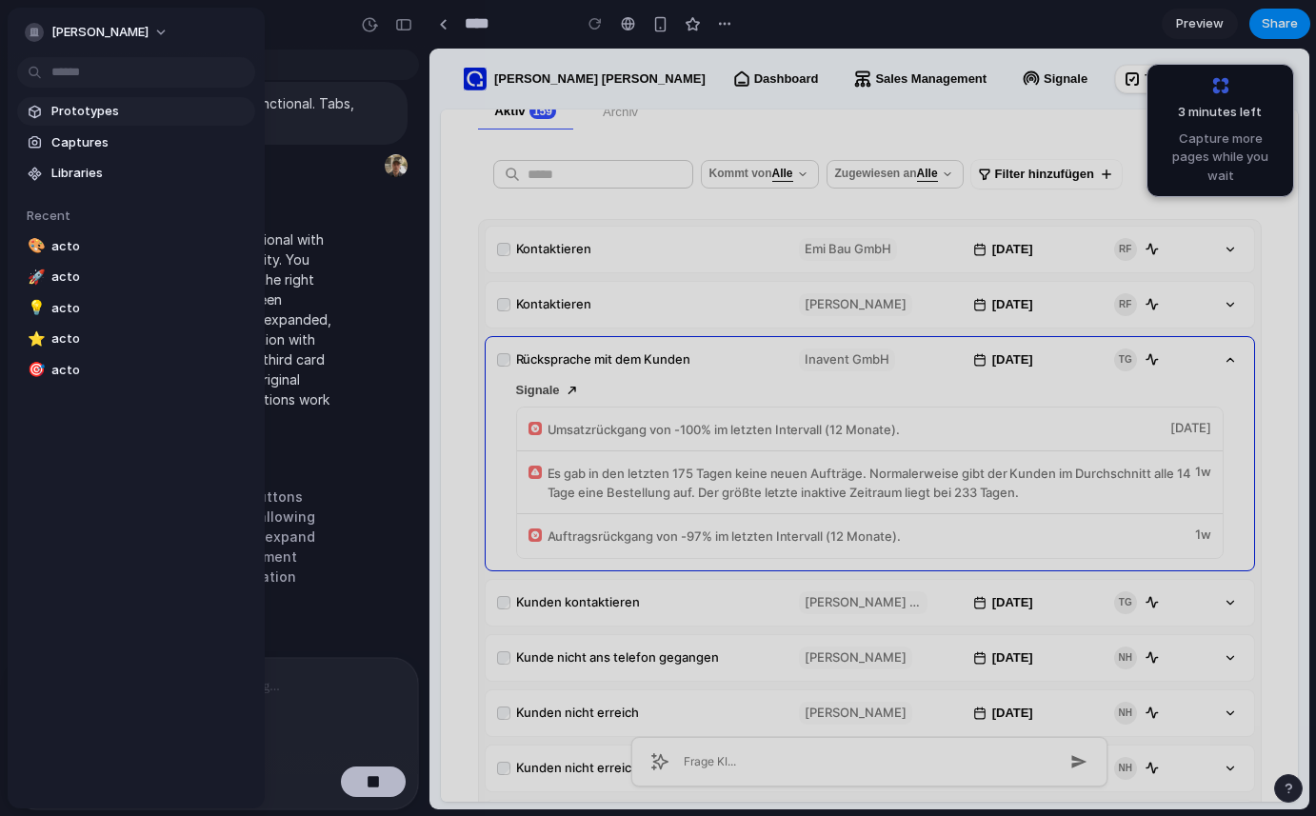
click at [57, 102] on span "Prototypes" at bounding box center [149, 111] width 196 height 19
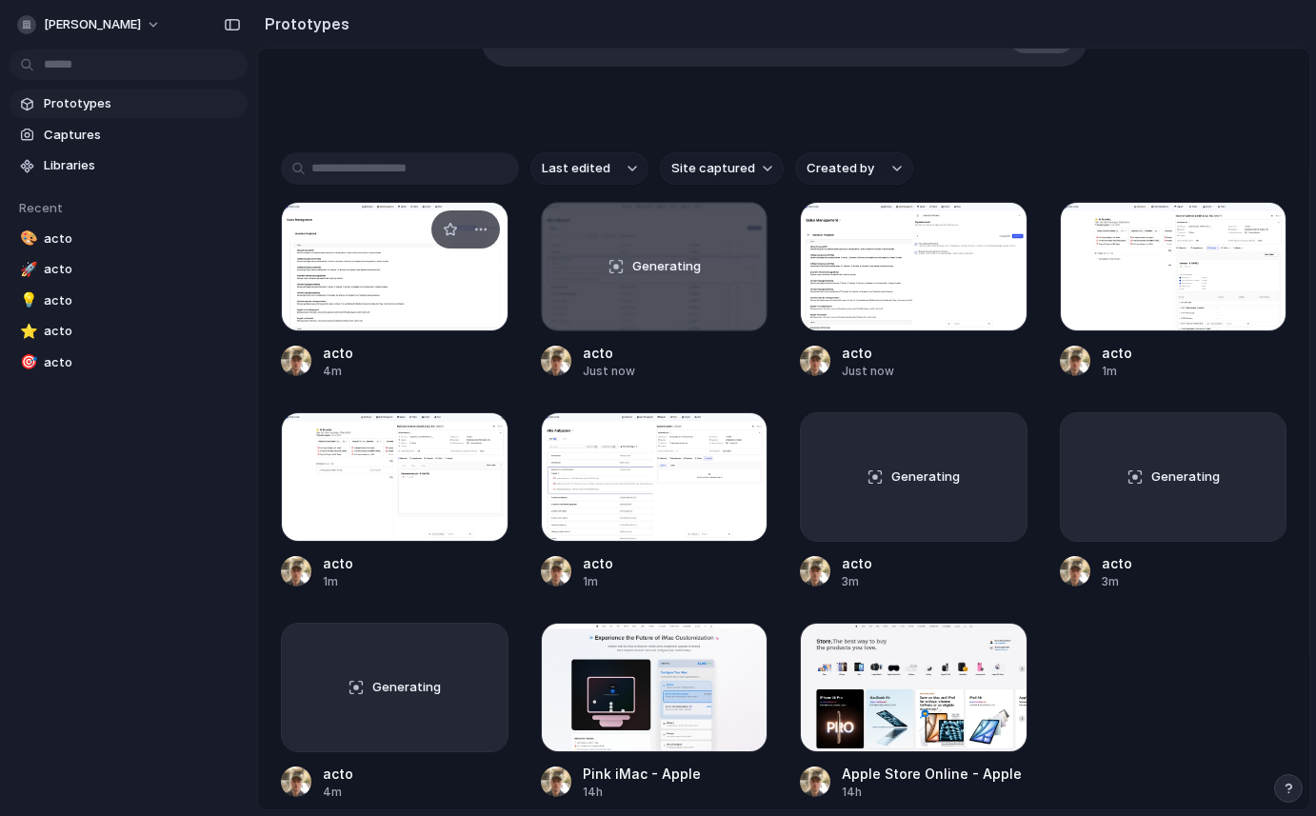
scroll to position [365, 0]
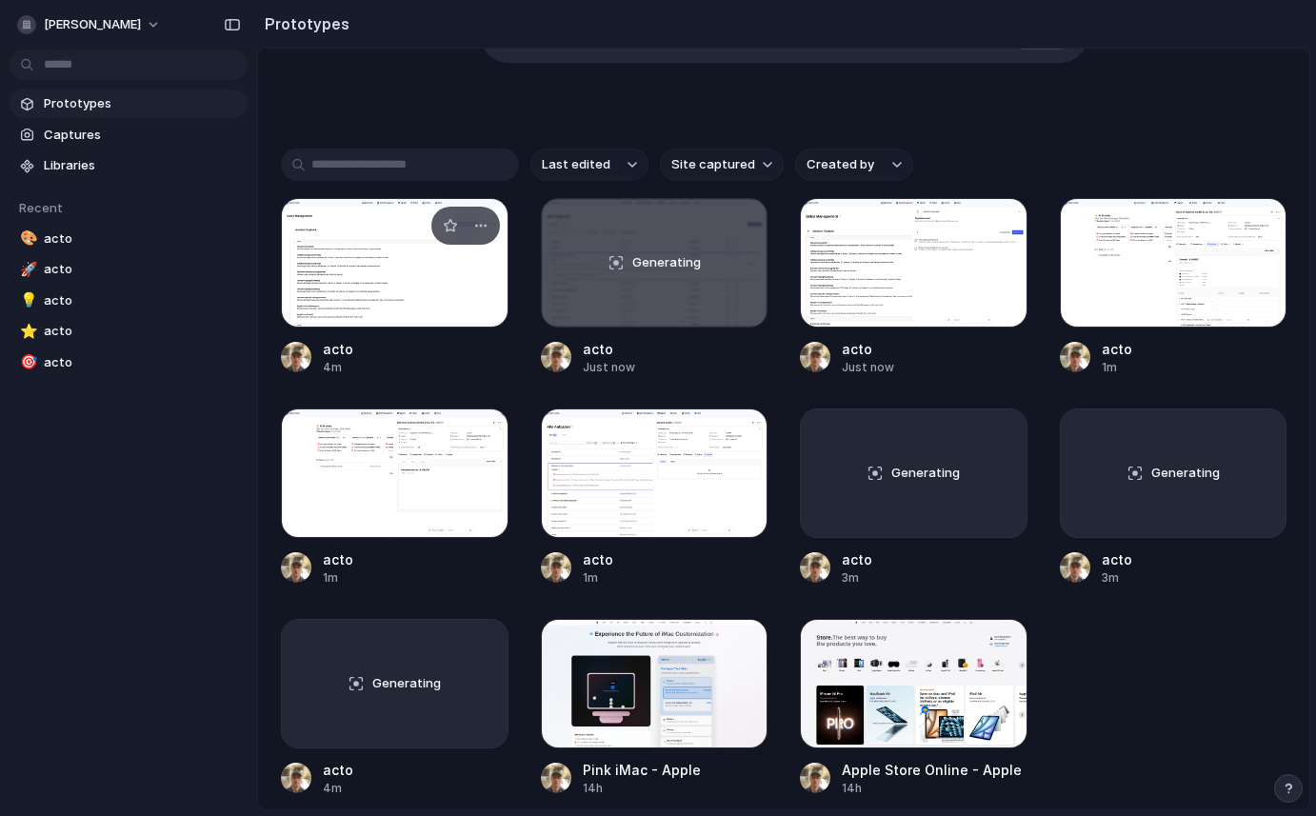
click at [327, 238] on div at bounding box center [395, 262] width 228 height 129
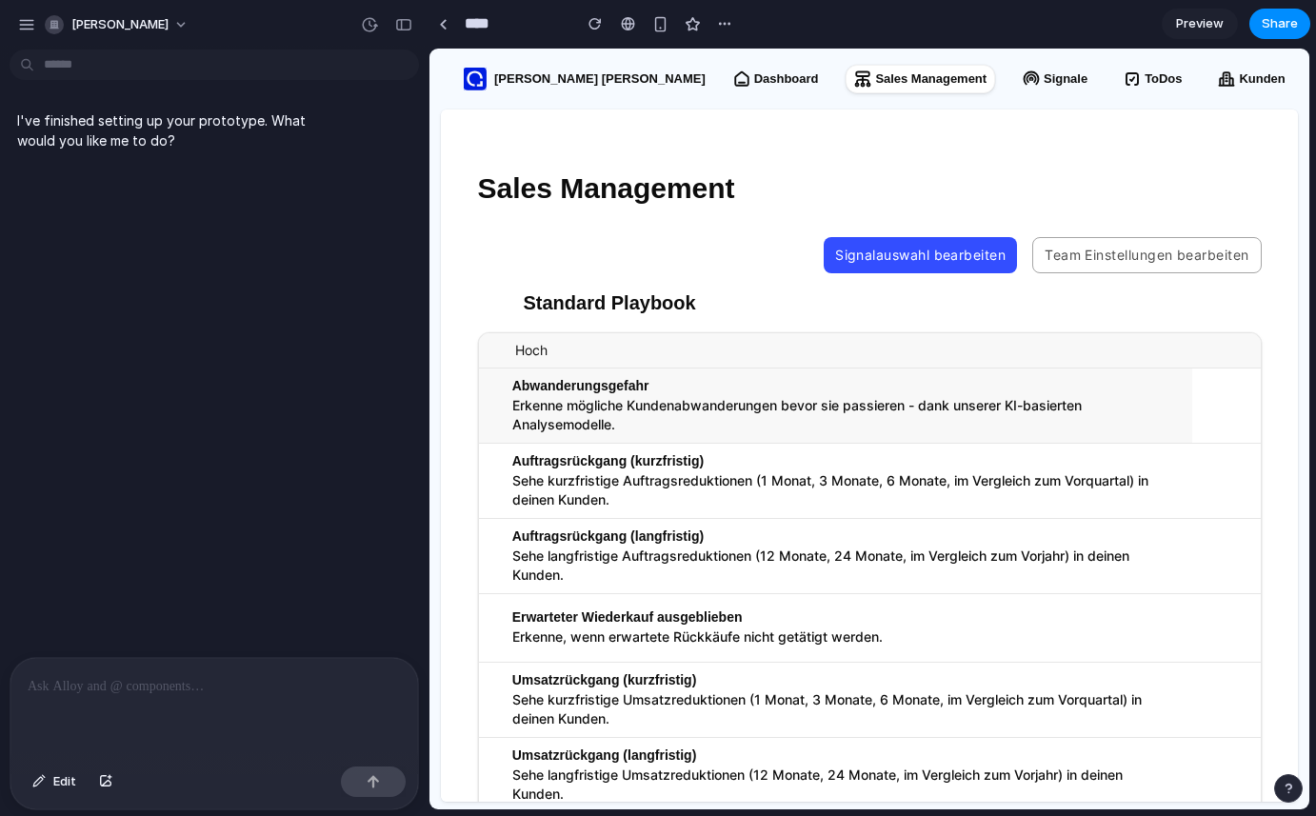
click at [590, 409] on p "Erkenne mögliche Kundenabwanderungen bevor sie passieren - dank unserer KI-basi…" at bounding box center [844, 415] width 664 height 38
click at [571, 476] on p "Sehe kurzfristige Auftragsreduktionen (1 Monat, 3 Monate, 6 Monate, im Vergleic…" at bounding box center [844, 490] width 664 height 38
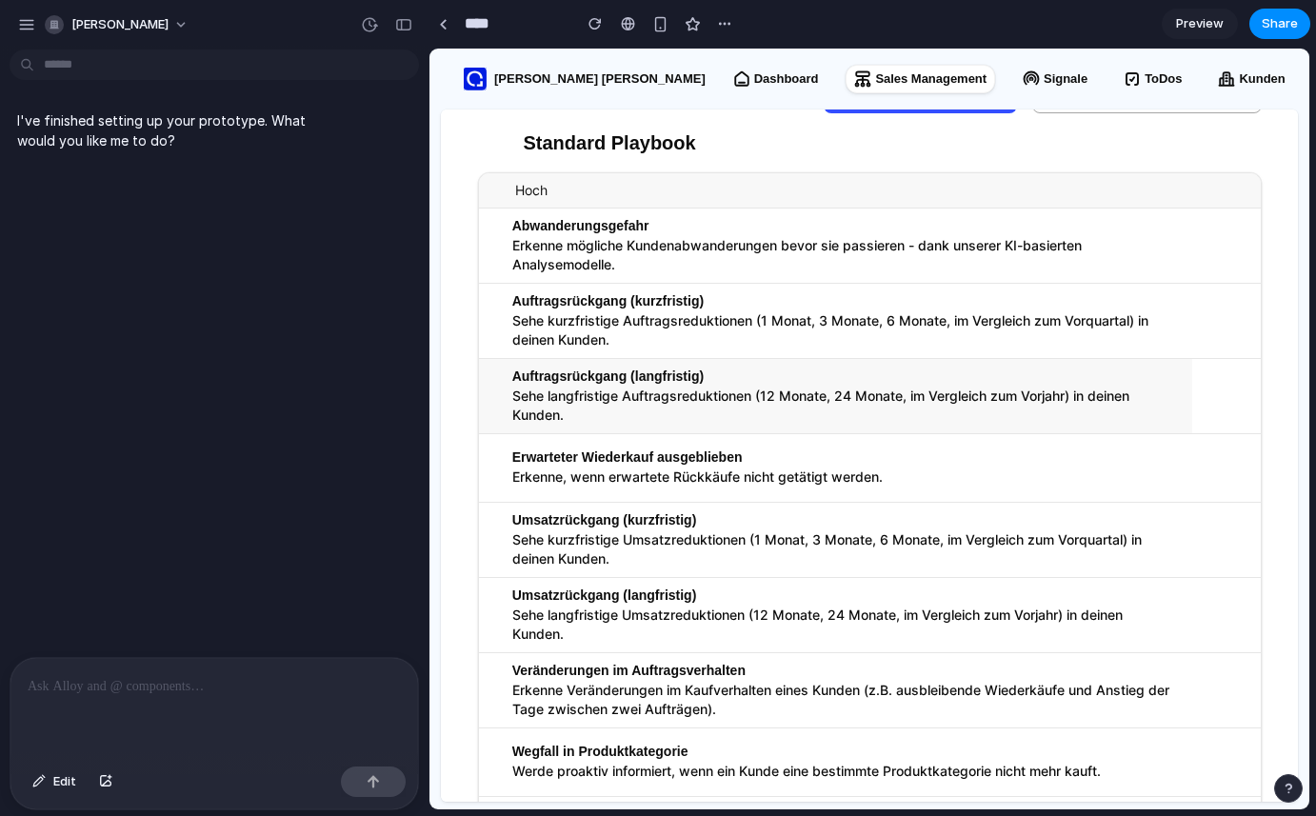
scroll to position [175, 0]
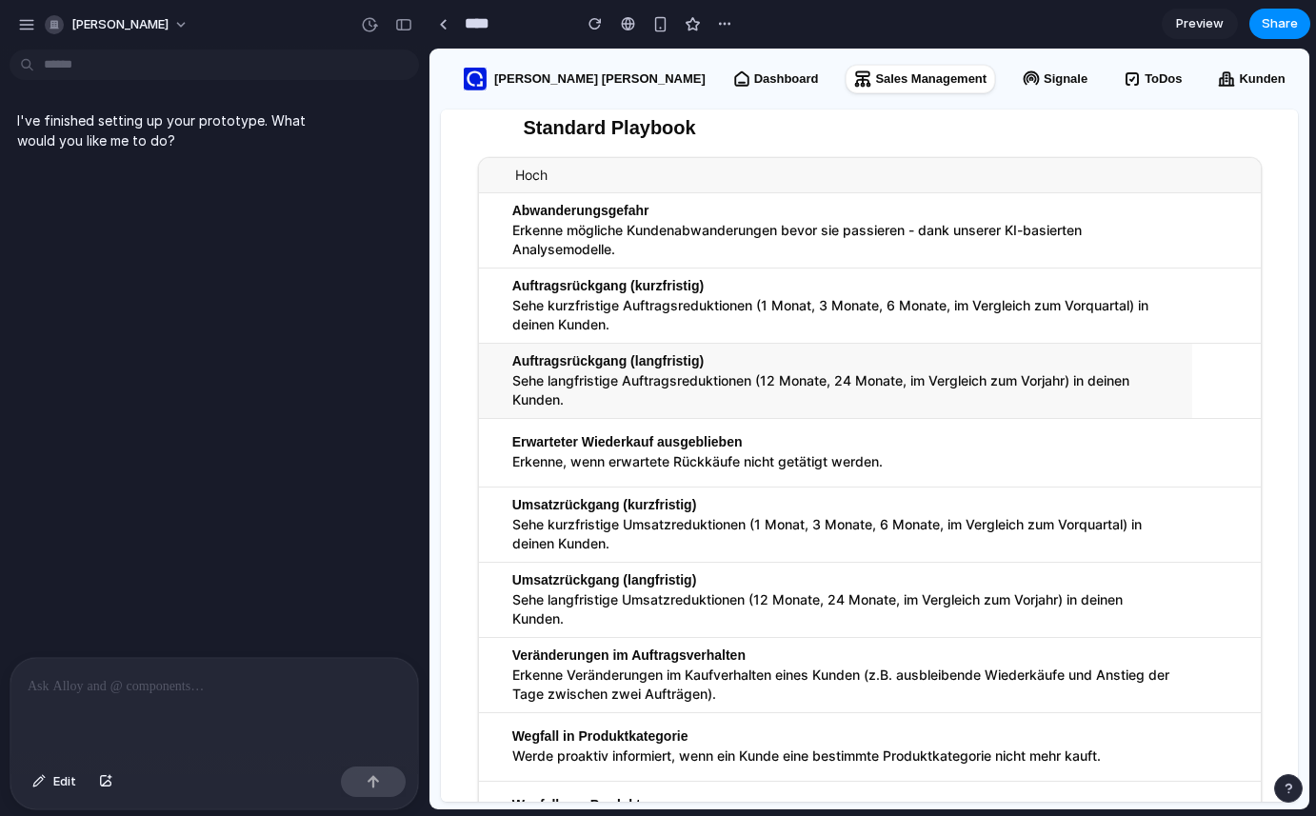
click at [579, 404] on p "Sehe langfristige Auftragsreduktionen (12 Monate, 24 Monate, im Vergleich zum V…" at bounding box center [844, 390] width 664 height 38
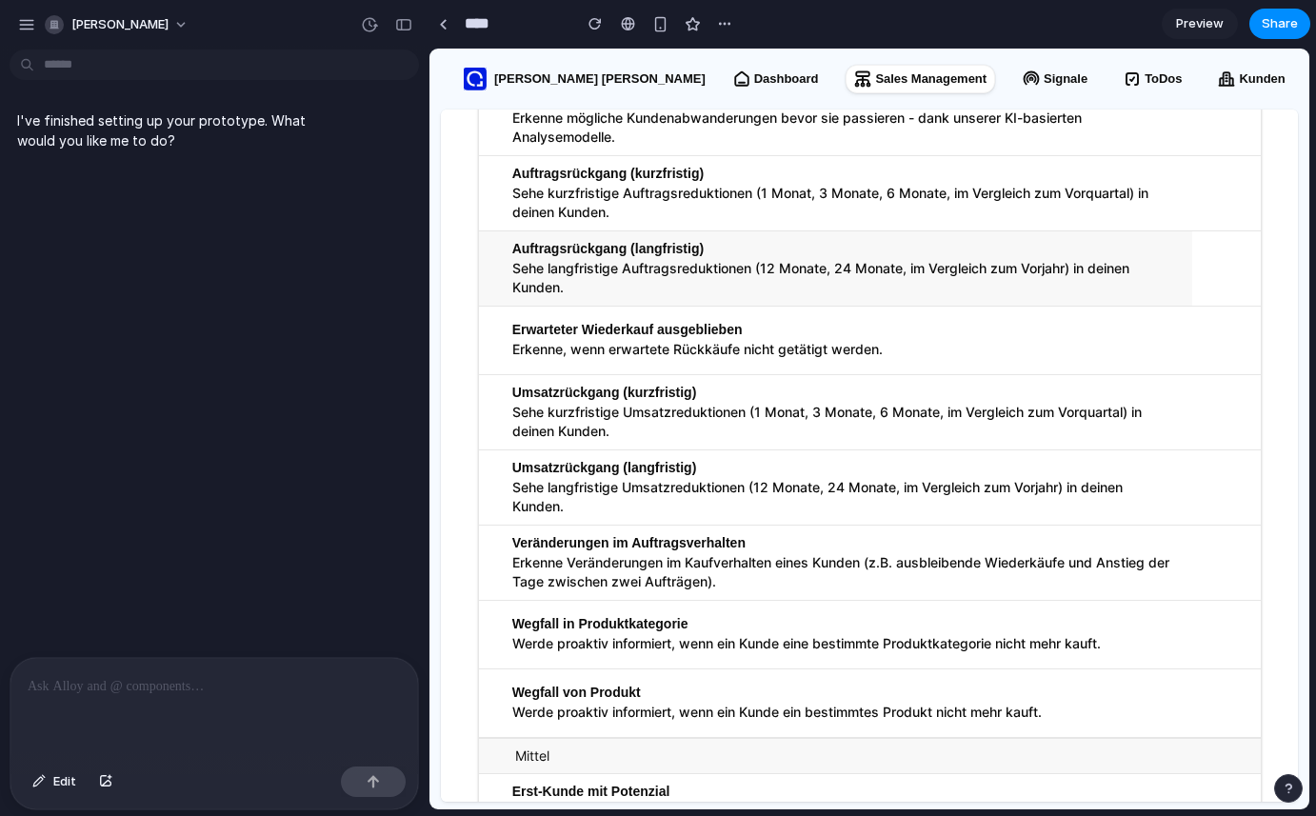
scroll to position [296, 0]
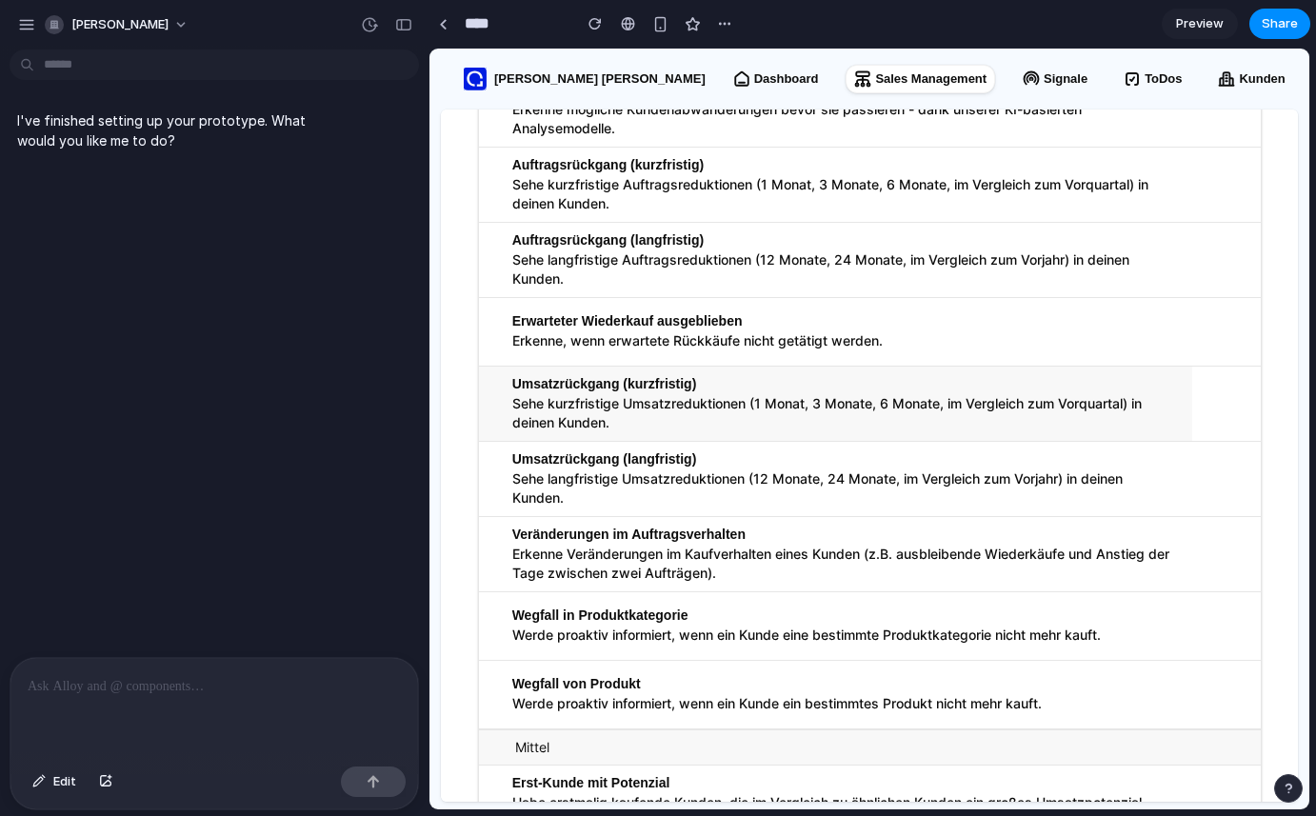
click at [585, 421] on p "Sehe kurzfristige Umsatzreduktionen (1 Monat, 3 Monate, 6 Monate, im Vergleich …" at bounding box center [844, 413] width 664 height 38
click at [591, 475] on p "Sehe langfristige Umsatzreduktionen (12 Monate, 24 Monate, im Vergleich zum Vor…" at bounding box center [844, 488] width 664 height 38
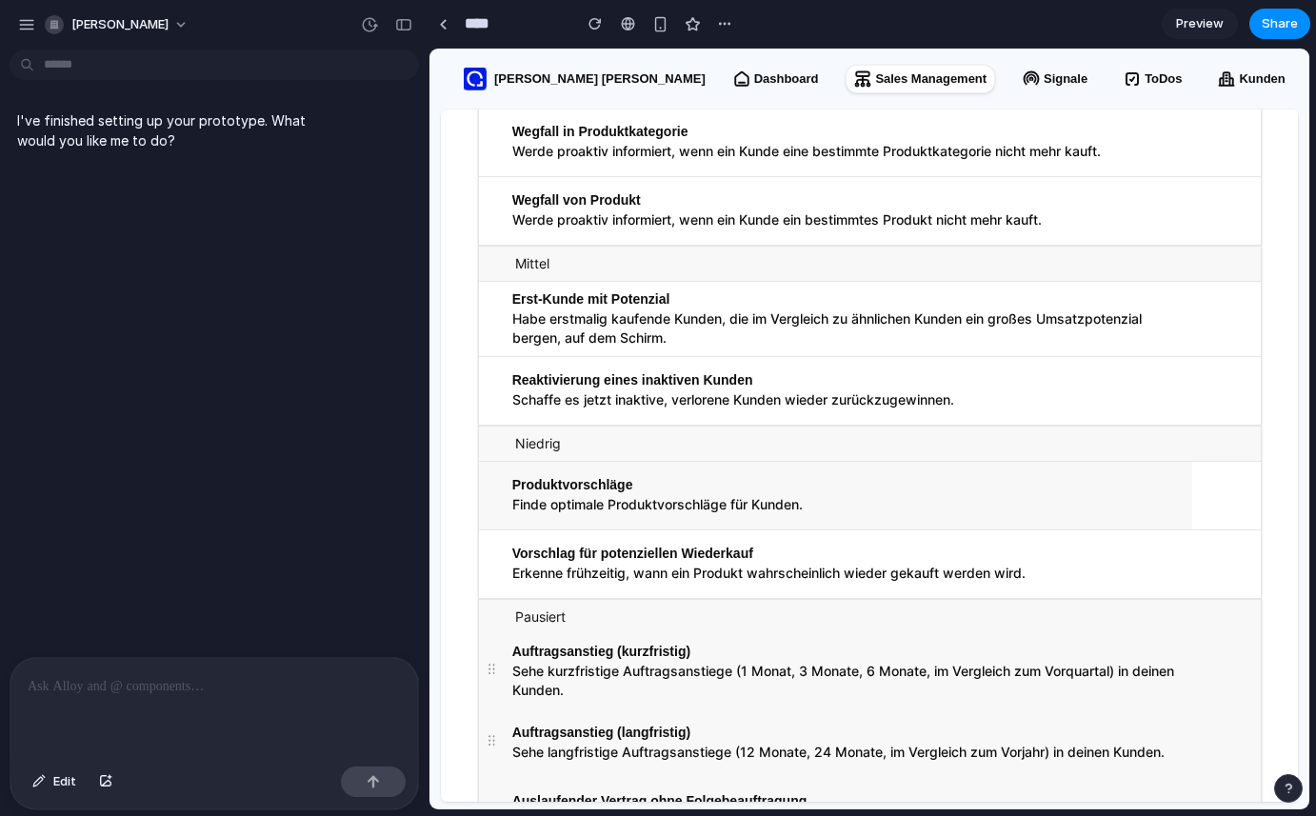
click at [595, 487] on p "Produktvorschläge" at bounding box center [572, 485] width 121 height 19
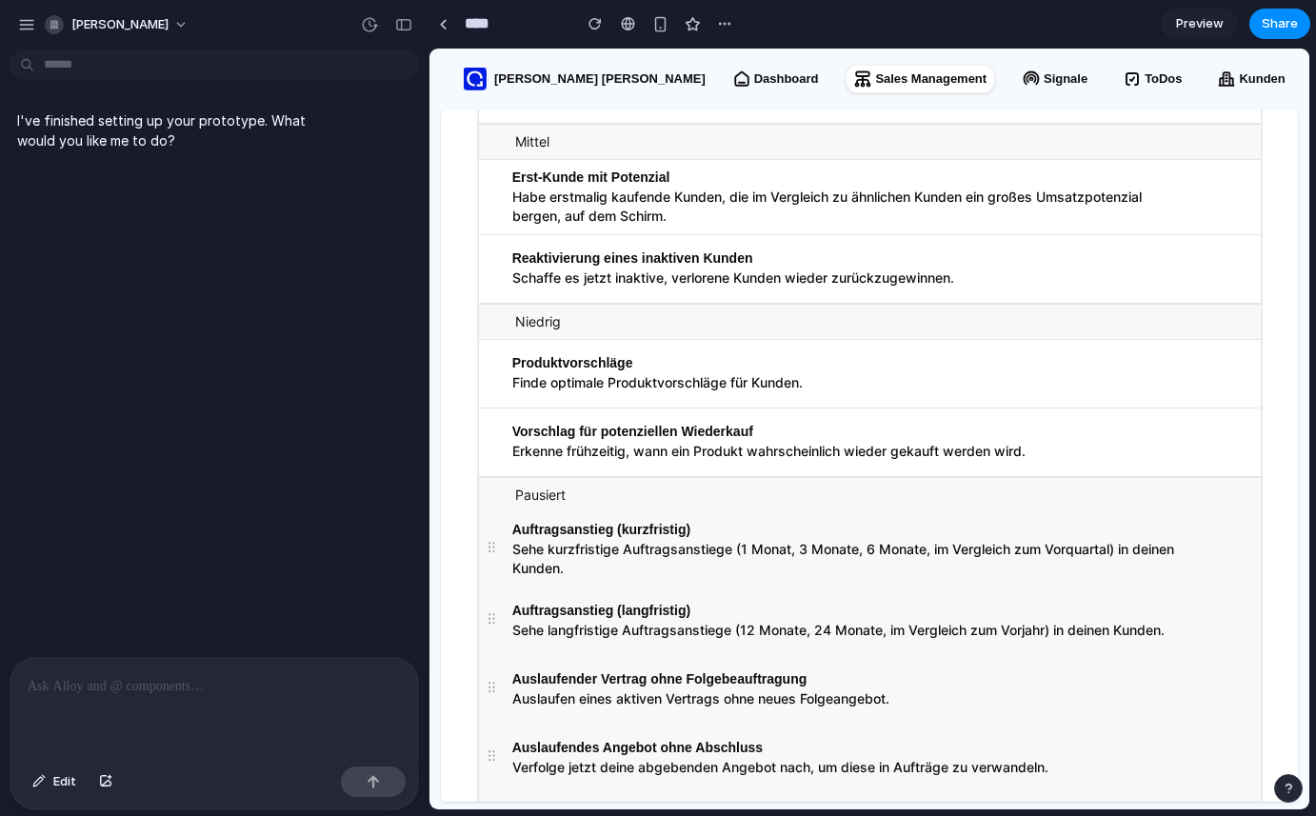
drag, startPoint x: 490, startPoint y: 551, endPoint x: 499, endPoint y: 663, distance: 111.7
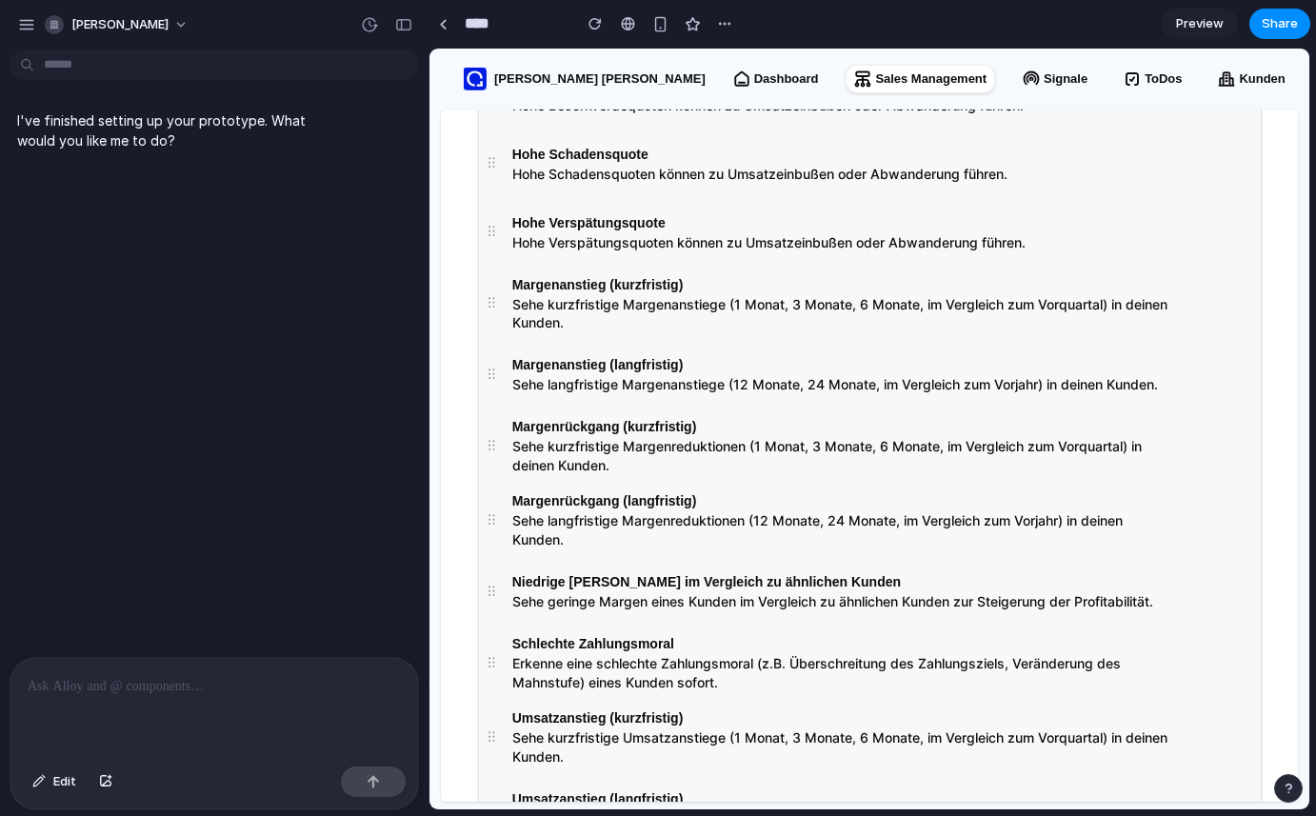
scroll to position [1714, 0]
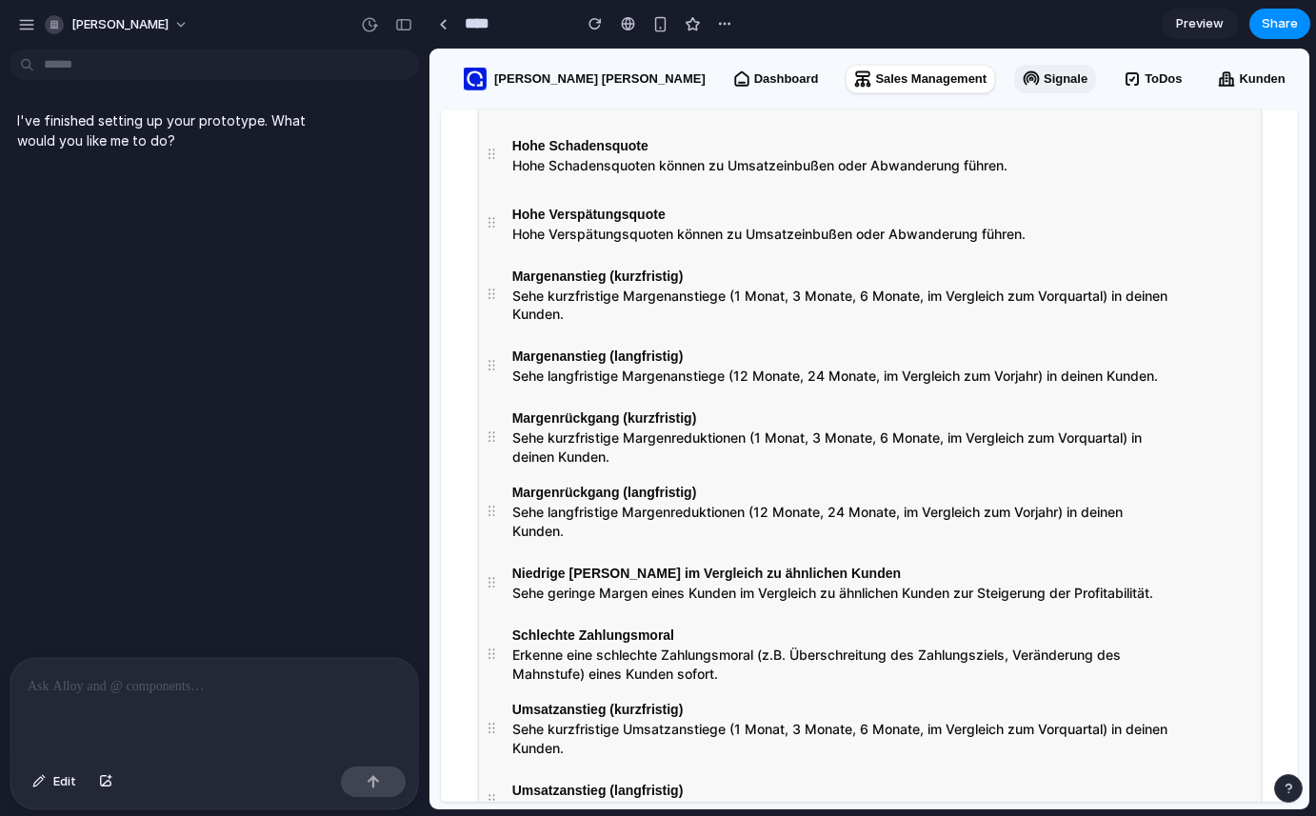
click at [1022, 86] on icon at bounding box center [1030, 78] width 17 height 17
click at [754, 83] on p "Dashboard" at bounding box center [786, 78] width 65 height 19
click at [599, 151] on p "Hohe Schadensquote" at bounding box center [580, 146] width 136 height 19
click at [119, 702] on div at bounding box center [213, 708] width 407 height 101
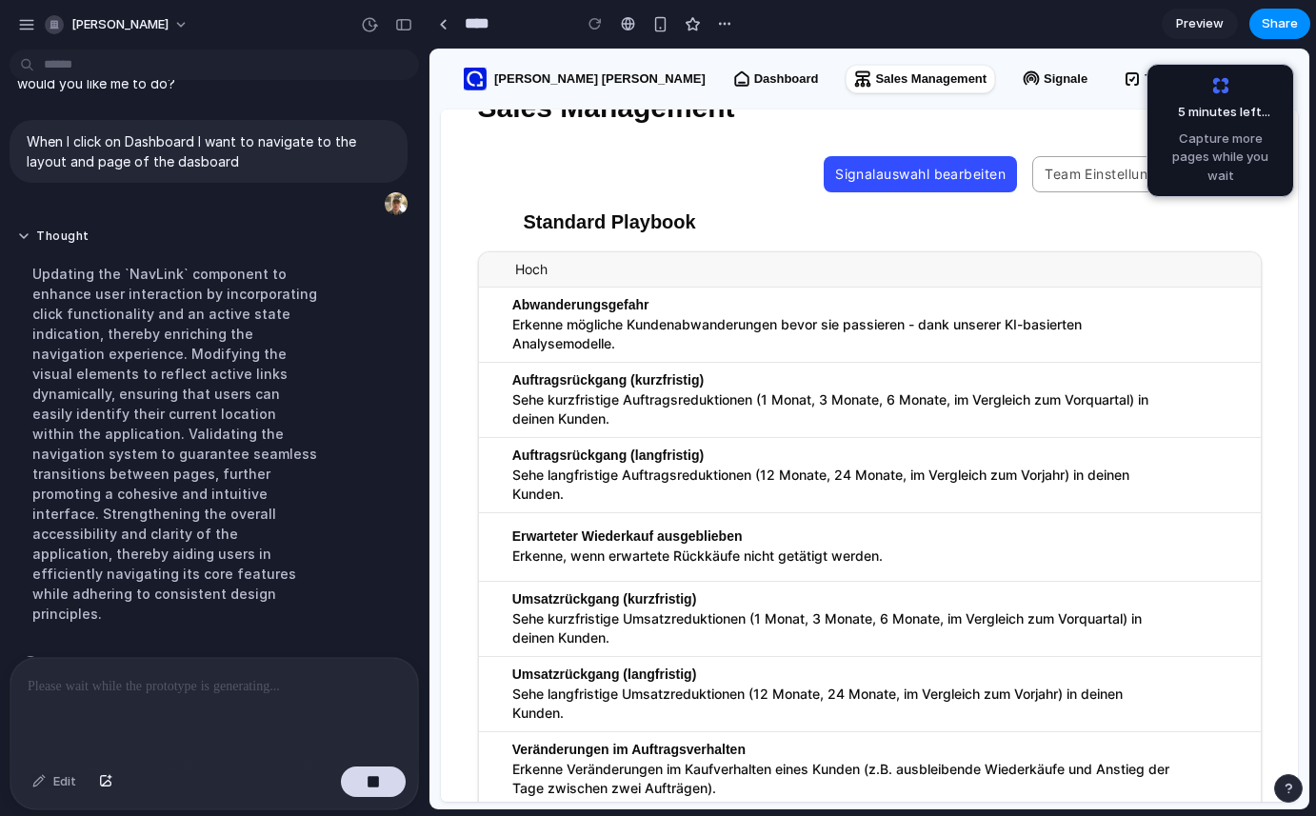
scroll to position [0, 0]
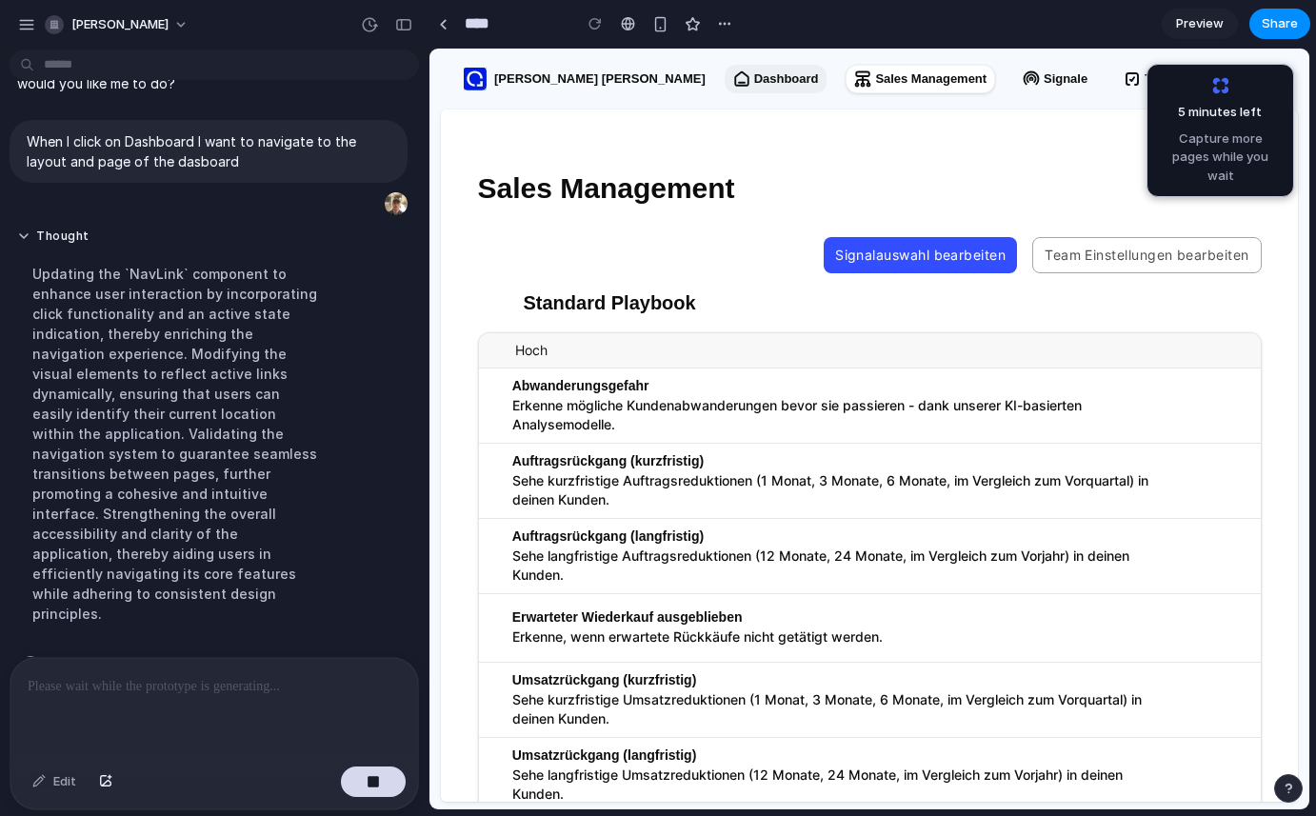
click at [754, 84] on p "Dashboard" at bounding box center [786, 78] width 65 height 19
click at [19, 27] on div "button" at bounding box center [26, 24] width 17 height 17
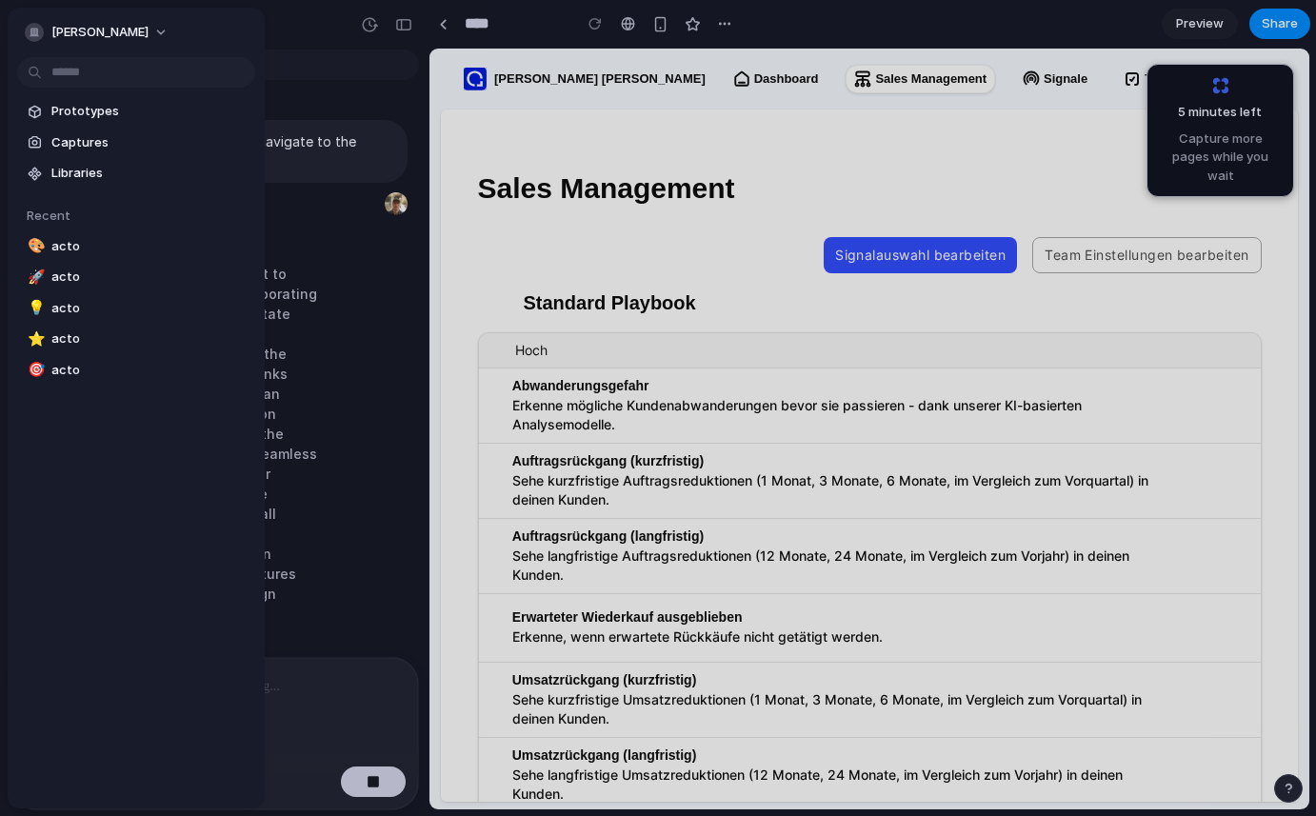
click at [58, 115] on span "Prototypes" at bounding box center [149, 111] width 196 height 19
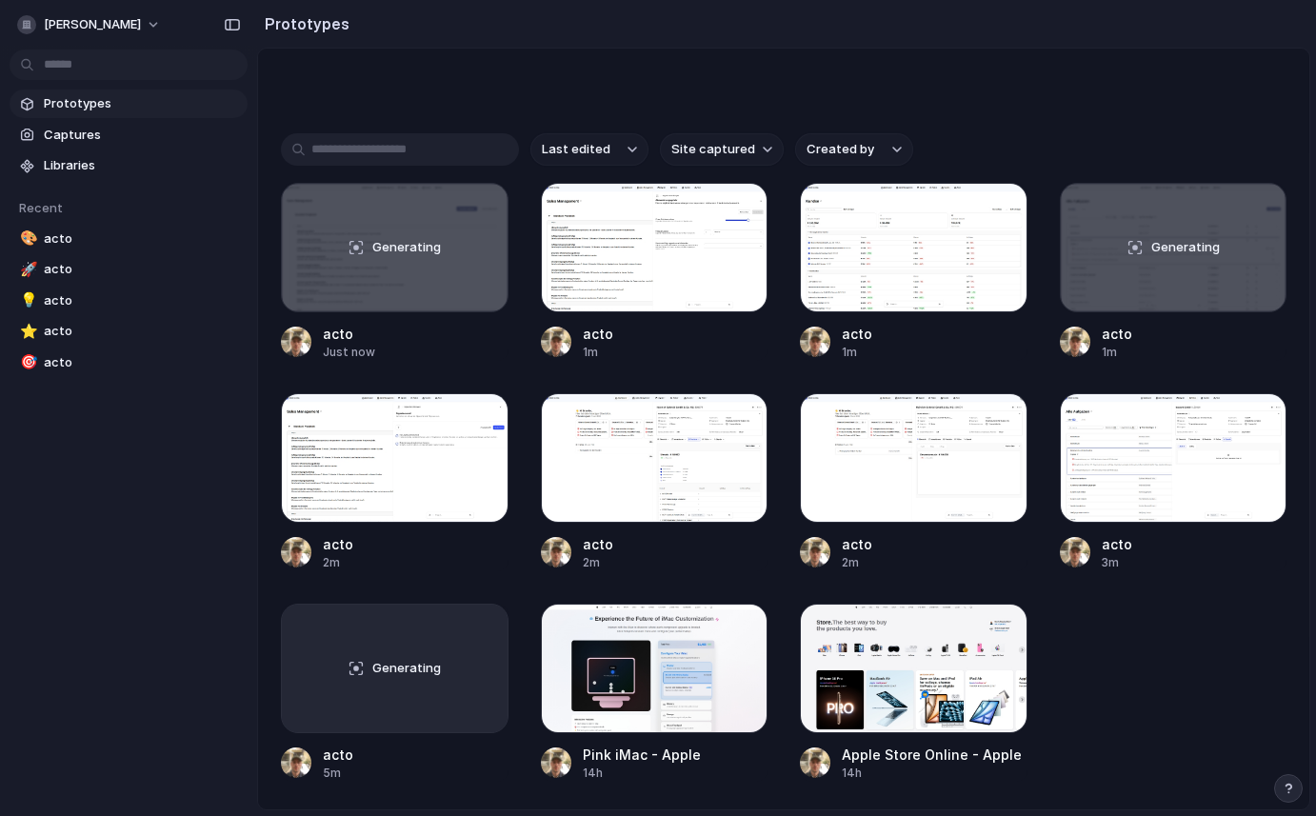
scroll to position [382, 0]
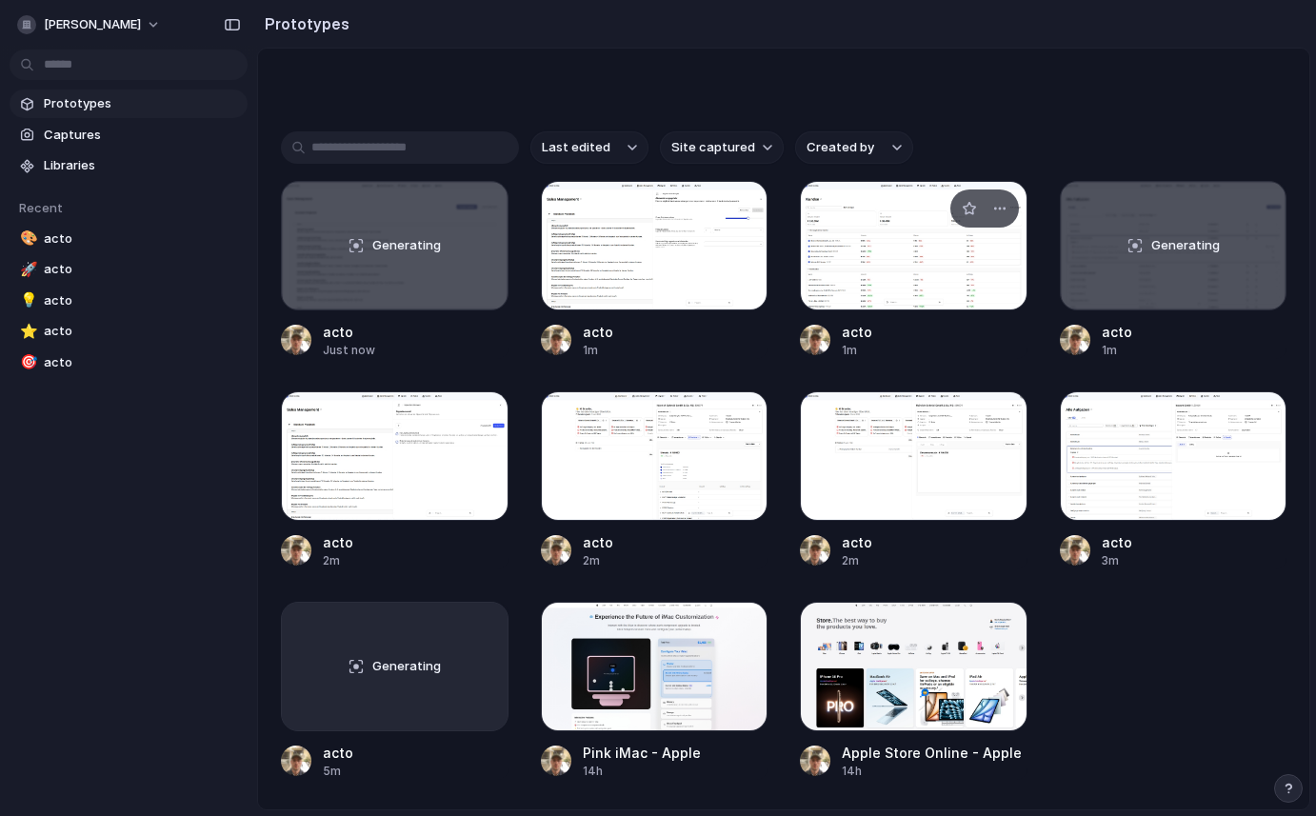
click at [921, 233] on div at bounding box center [914, 245] width 228 height 129
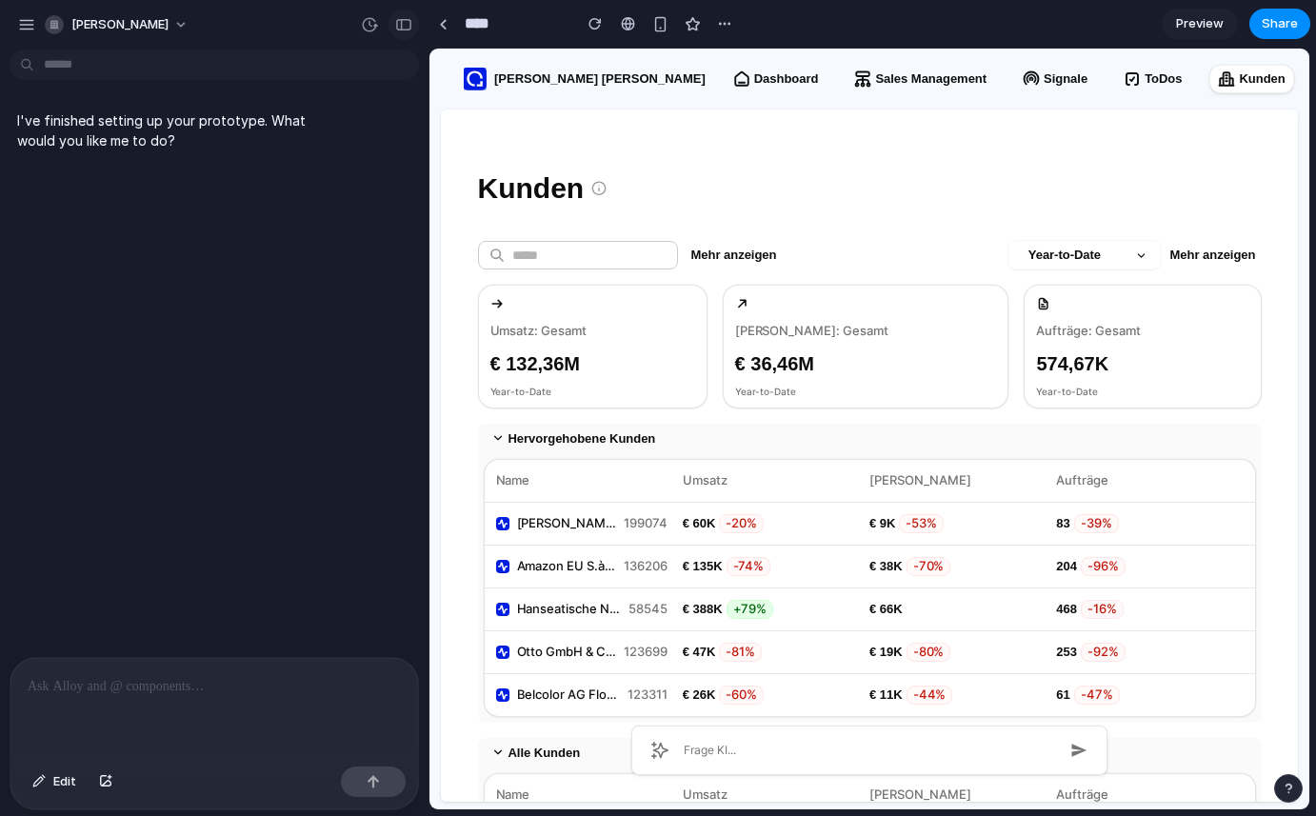
click at [402, 24] on div "button" at bounding box center [403, 24] width 17 height 13
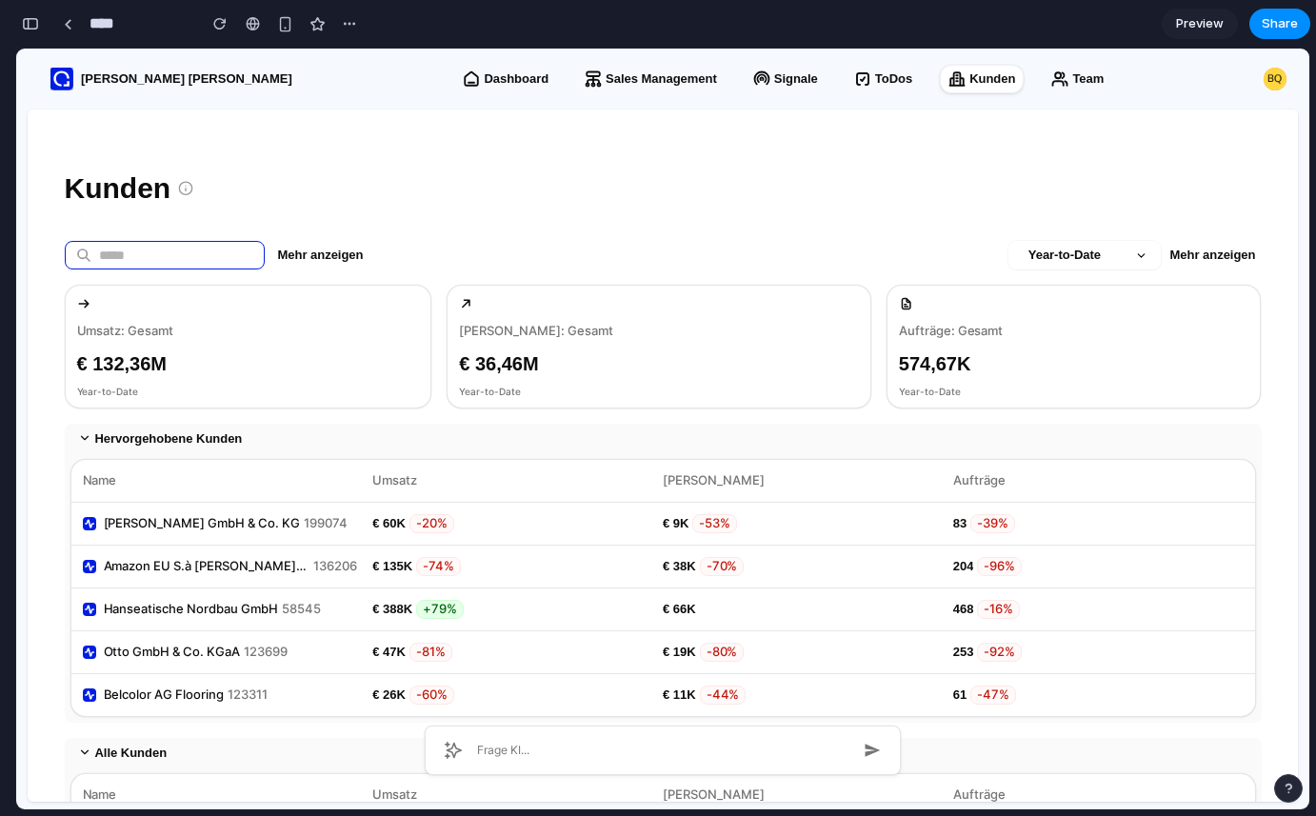
click at [191, 264] on input "text" at bounding box center [182, 254] width 166 height 53
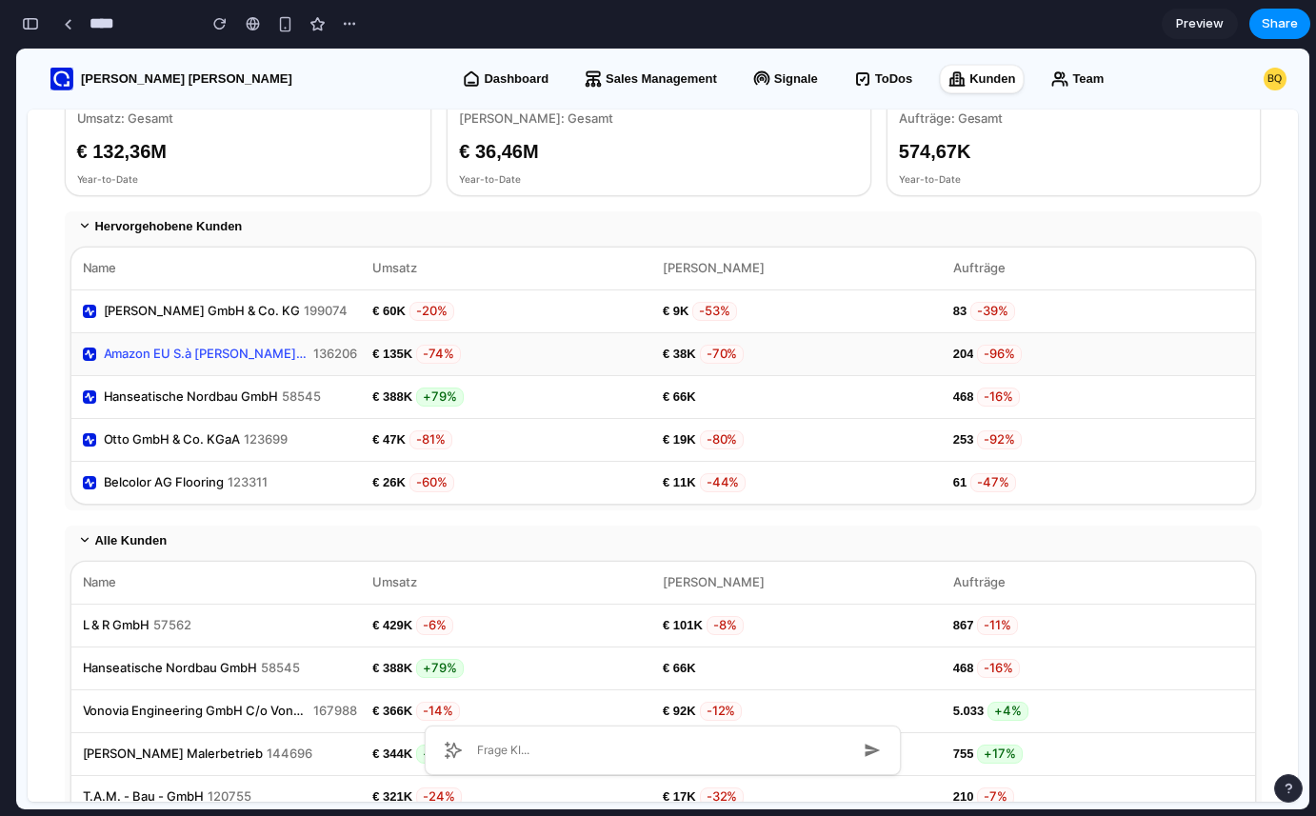
scroll to position [215, 0]
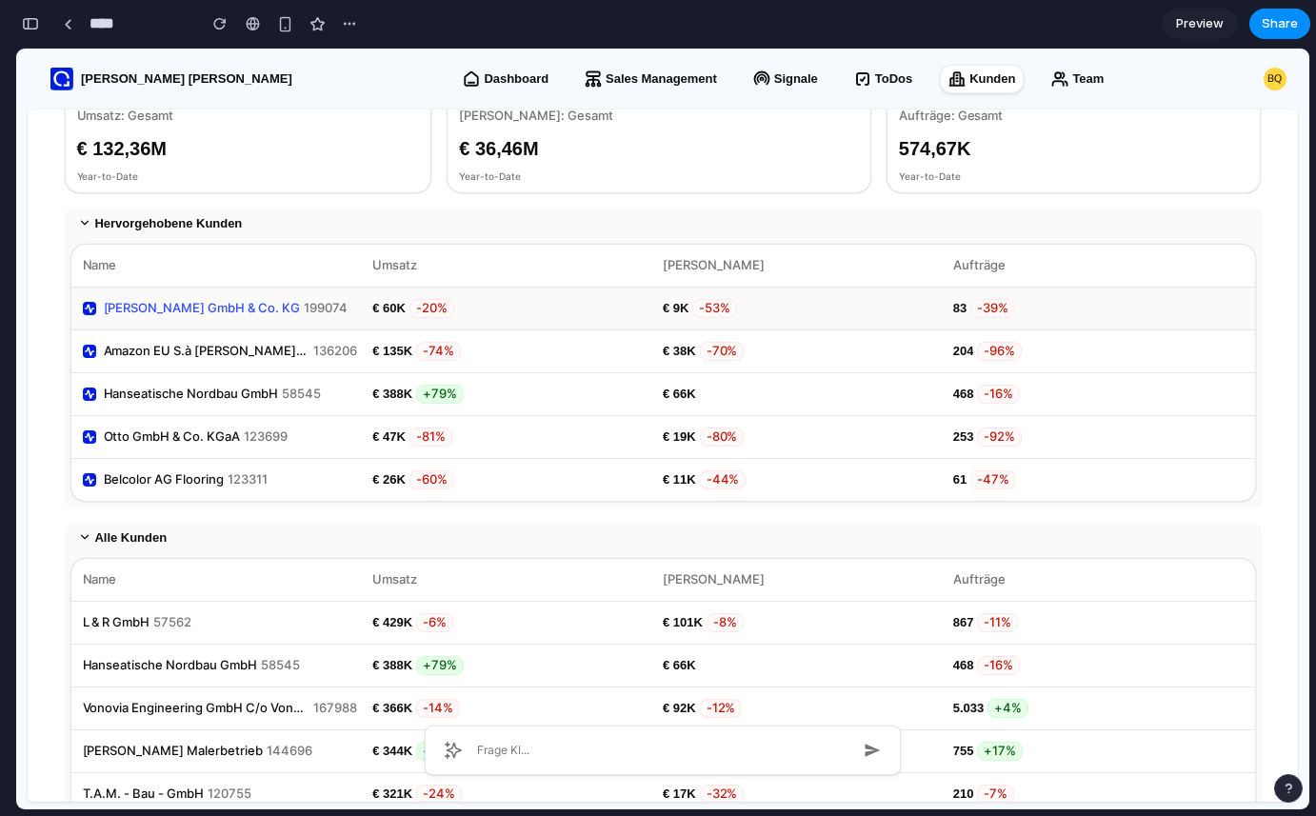
click at [231, 309] on p "[PERSON_NAME] GmbH & Co. KG" at bounding box center [202, 308] width 196 height 19
click at [231, 308] on p "[PERSON_NAME] GmbH & Co. KG" at bounding box center [202, 308] width 196 height 19
click at [242, 343] on p "Amazon EU S.à [PERSON_NAME], Niederlassung [GEOGRAPHIC_DATA]" at bounding box center [207, 351] width 207 height 19
click at [239, 386] on p "Hanseatische Nordbau GmbH" at bounding box center [191, 394] width 174 height 19
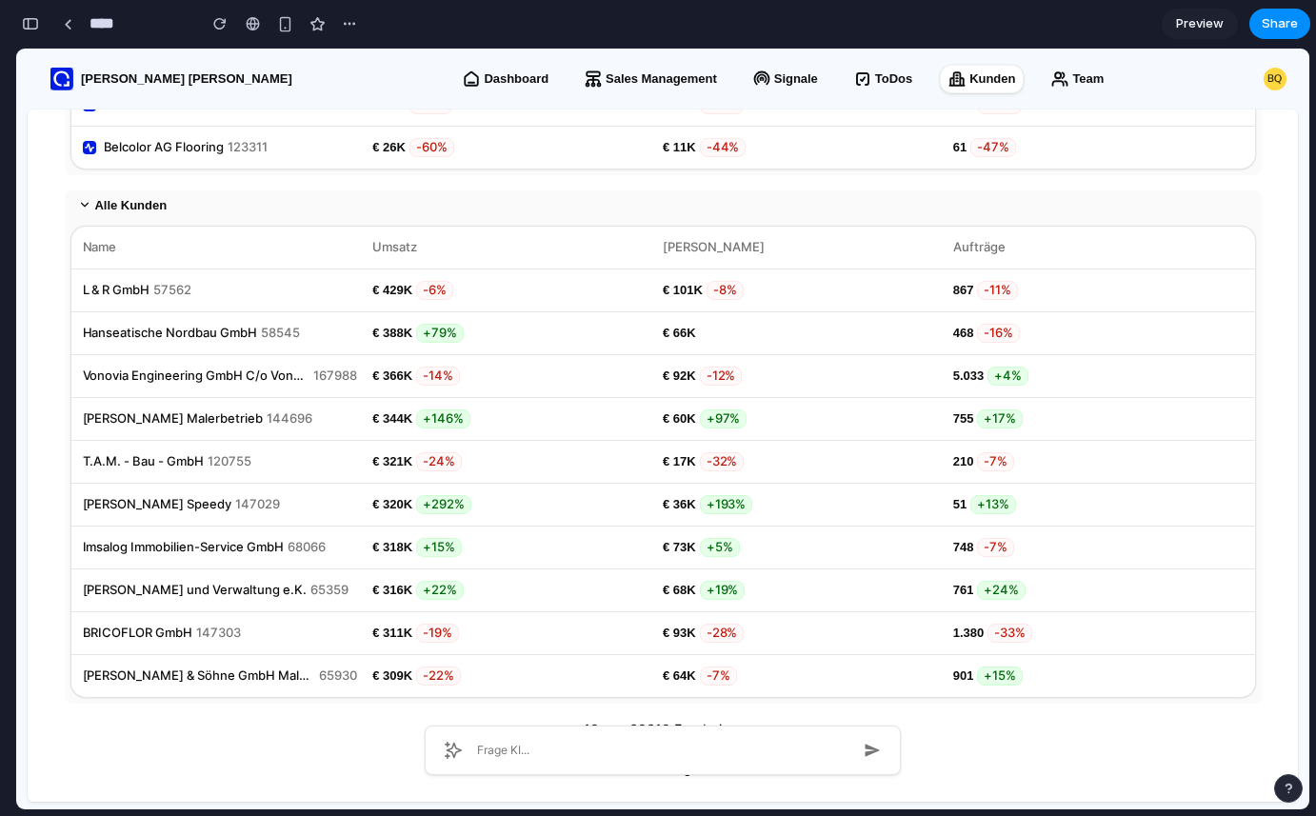
scroll to position [554, 0]
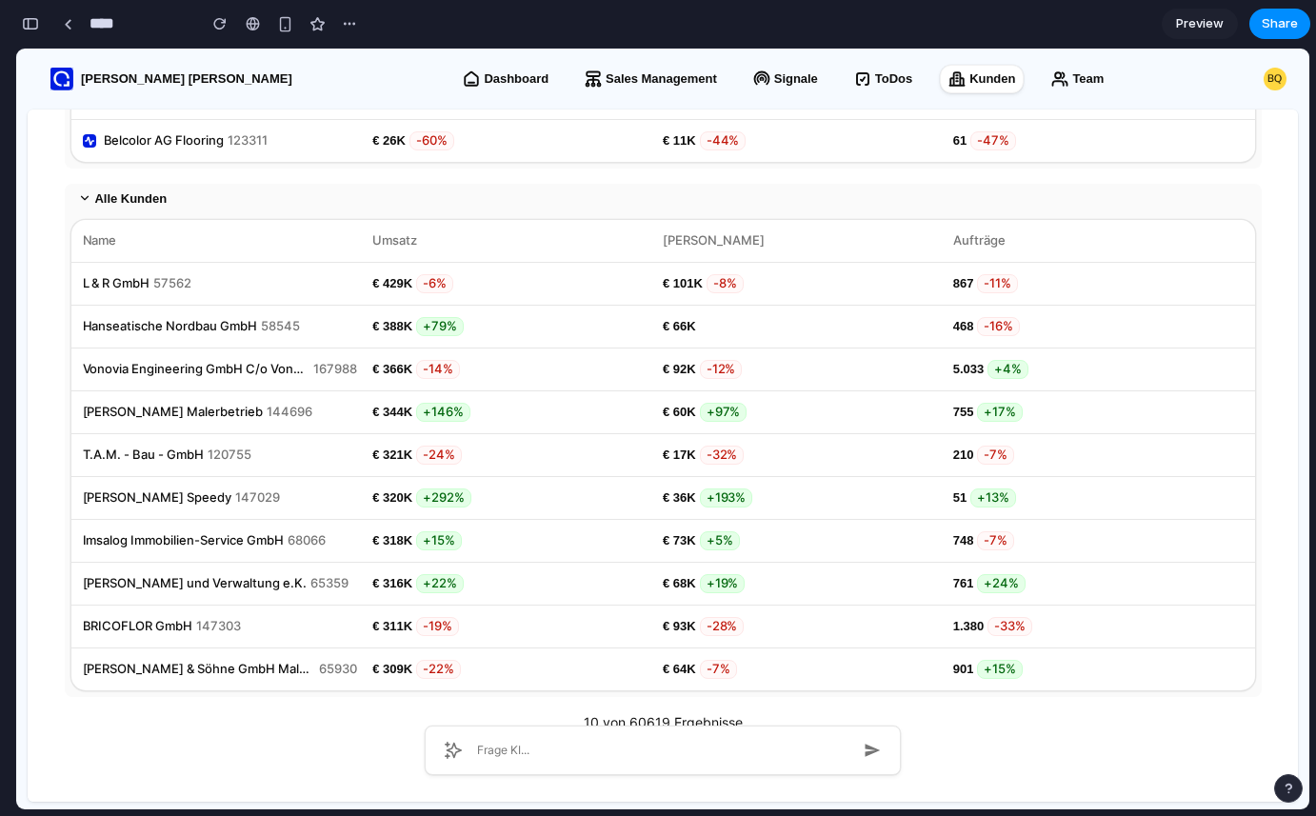
click at [506, 754] on p "Frage KI..." at bounding box center [503, 750] width 52 height 17
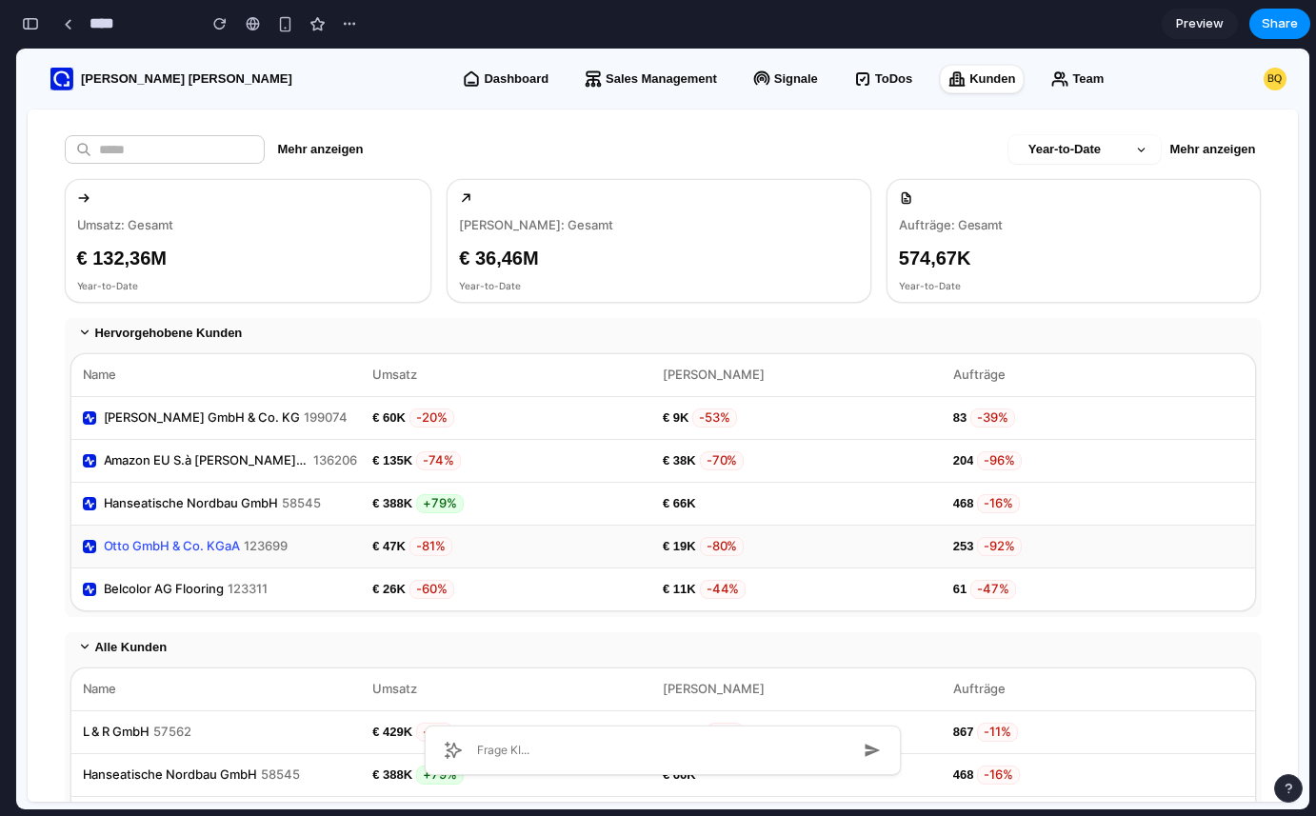
scroll to position [0, 0]
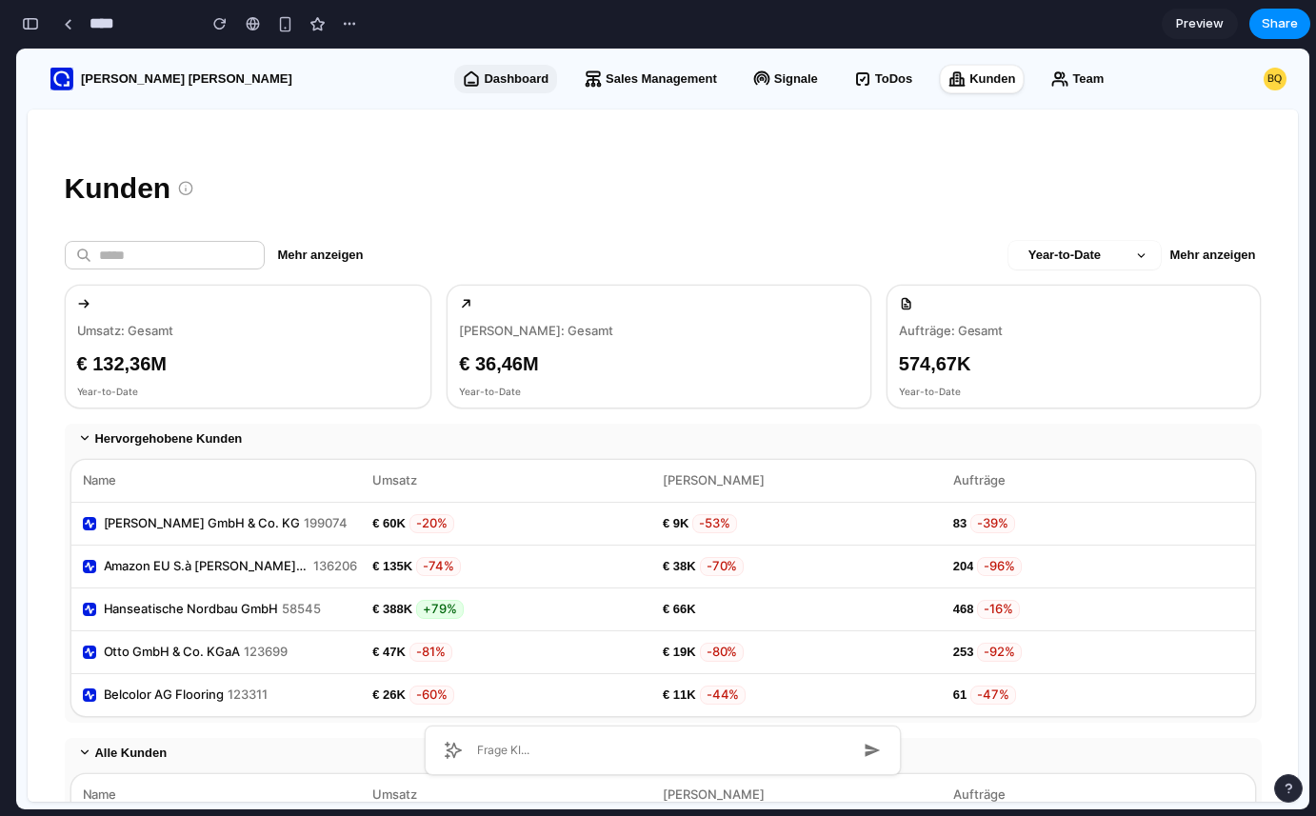
click at [484, 69] on p "Dashboard" at bounding box center [516, 78] width 65 height 19
click at [64, 26] on div at bounding box center [68, 24] width 9 height 10
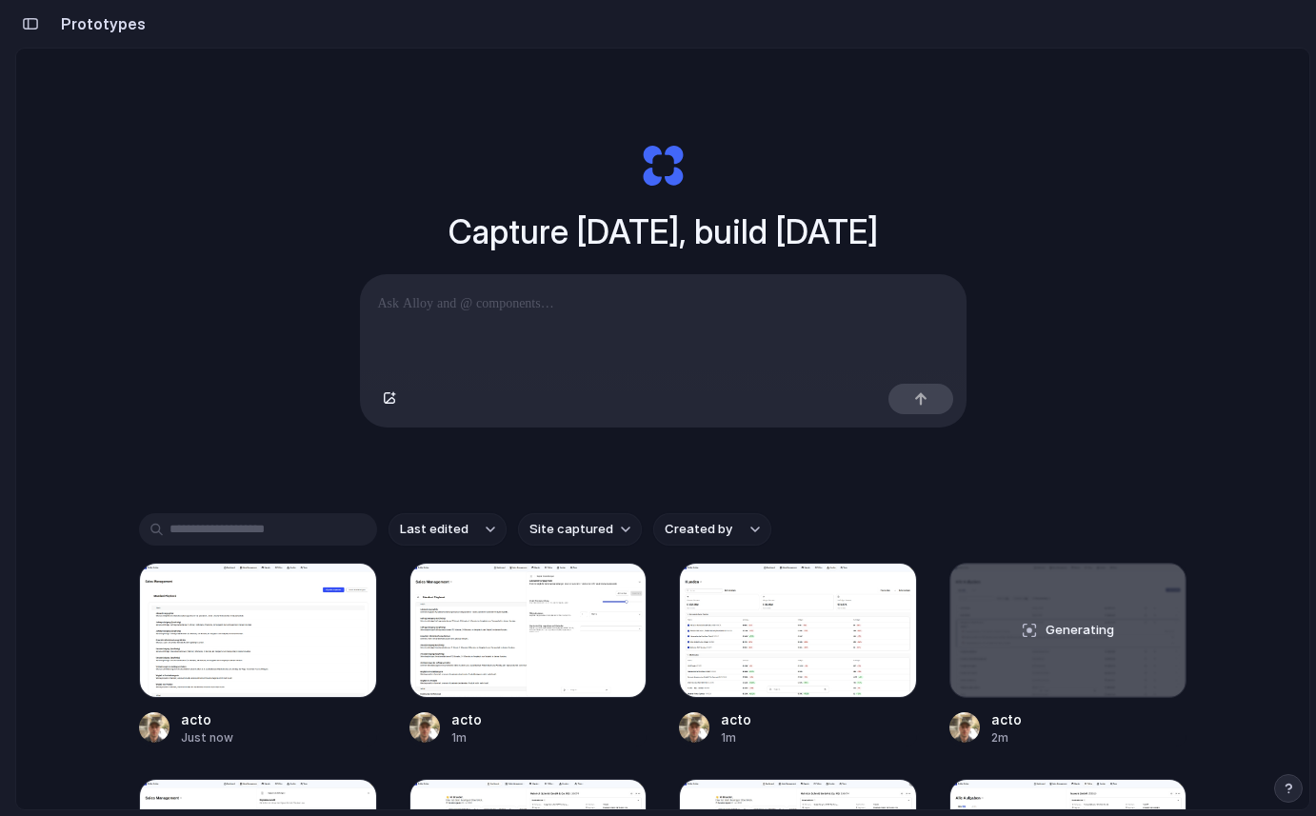
click at [26, 30] on button "button" at bounding box center [30, 24] width 30 height 30
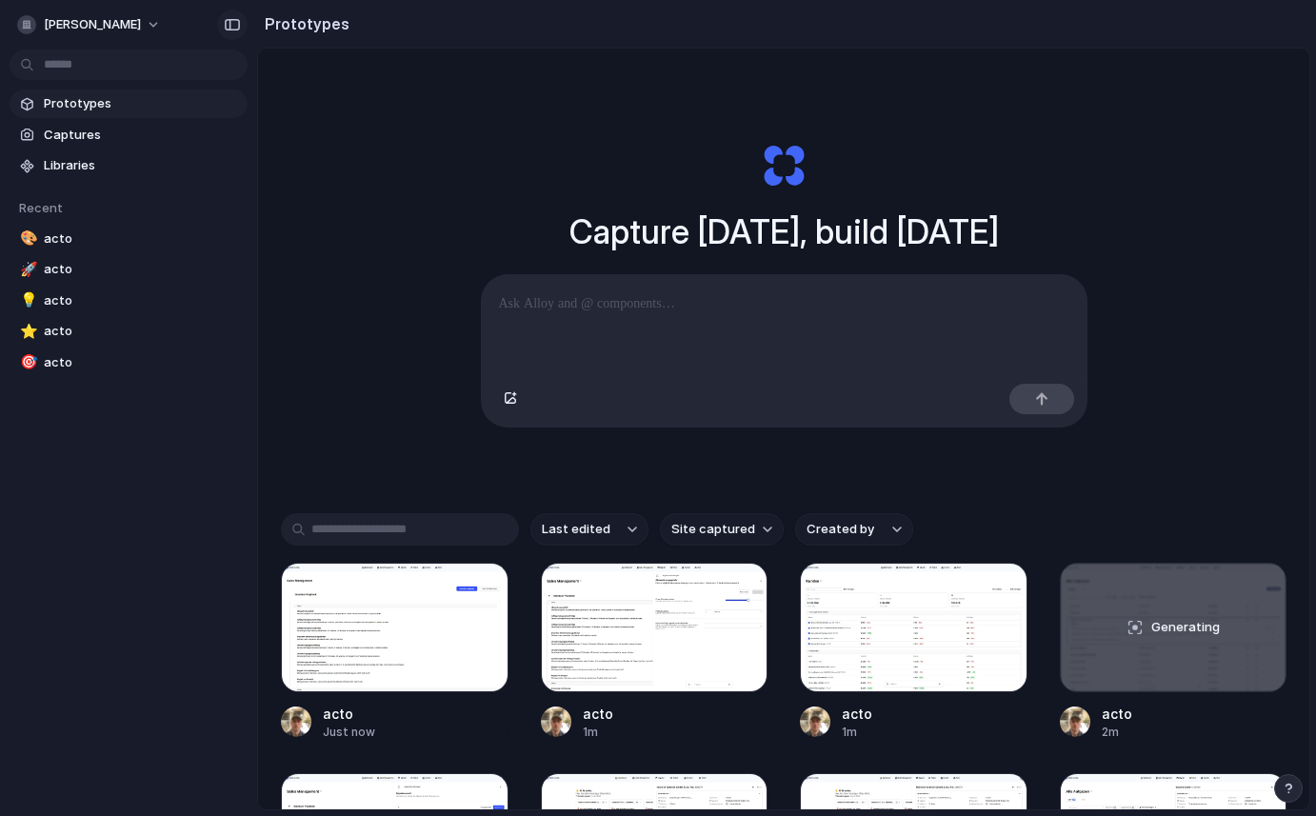
click at [235, 30] on div "button" at bounding box center [232, 24] width 17 height 13
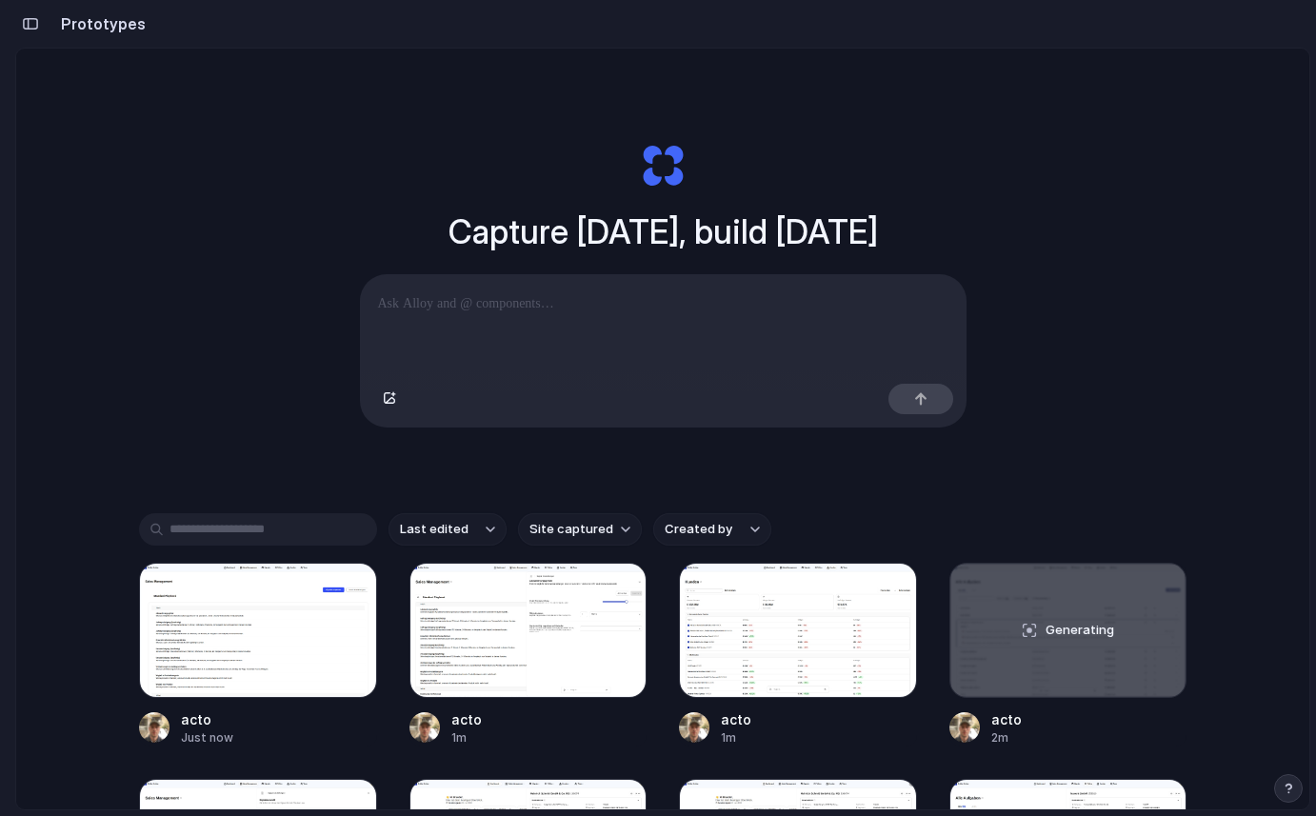
click at [33, 24] on div "button" at bounding box center [30, 23] width 17 height 13
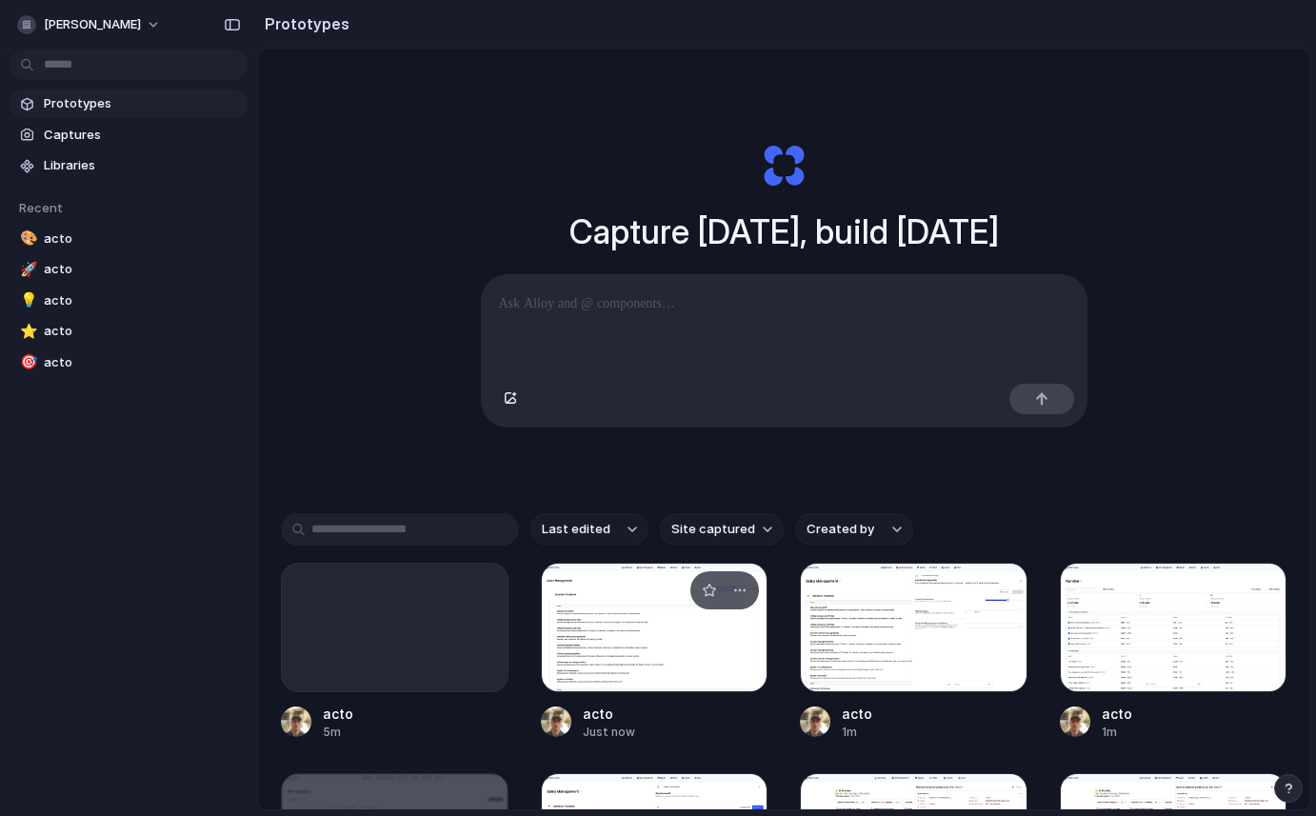
click at [571, 636] on div at bounding box center [655, 627] width 228 height 129
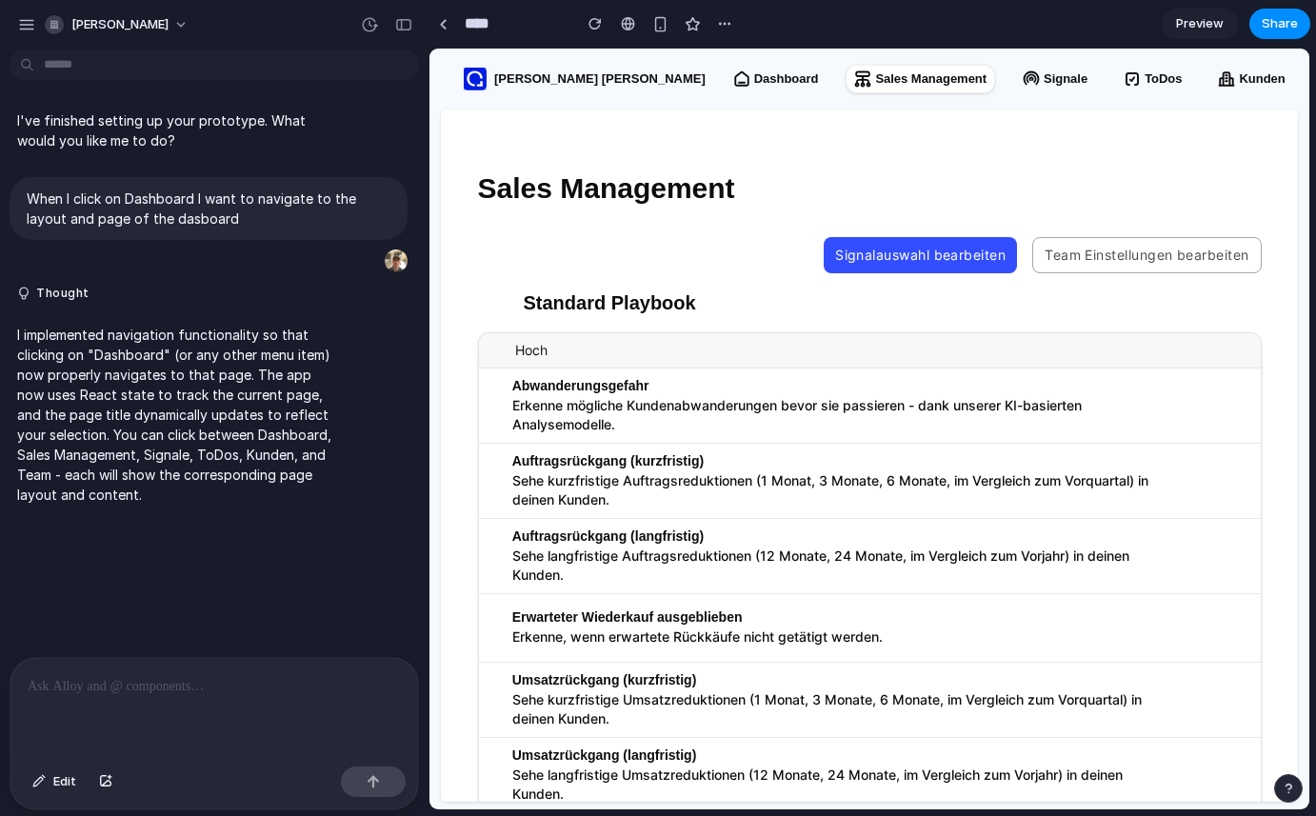
click at [153, 711] on div at bounding box center [213, 708] width 407 height 101
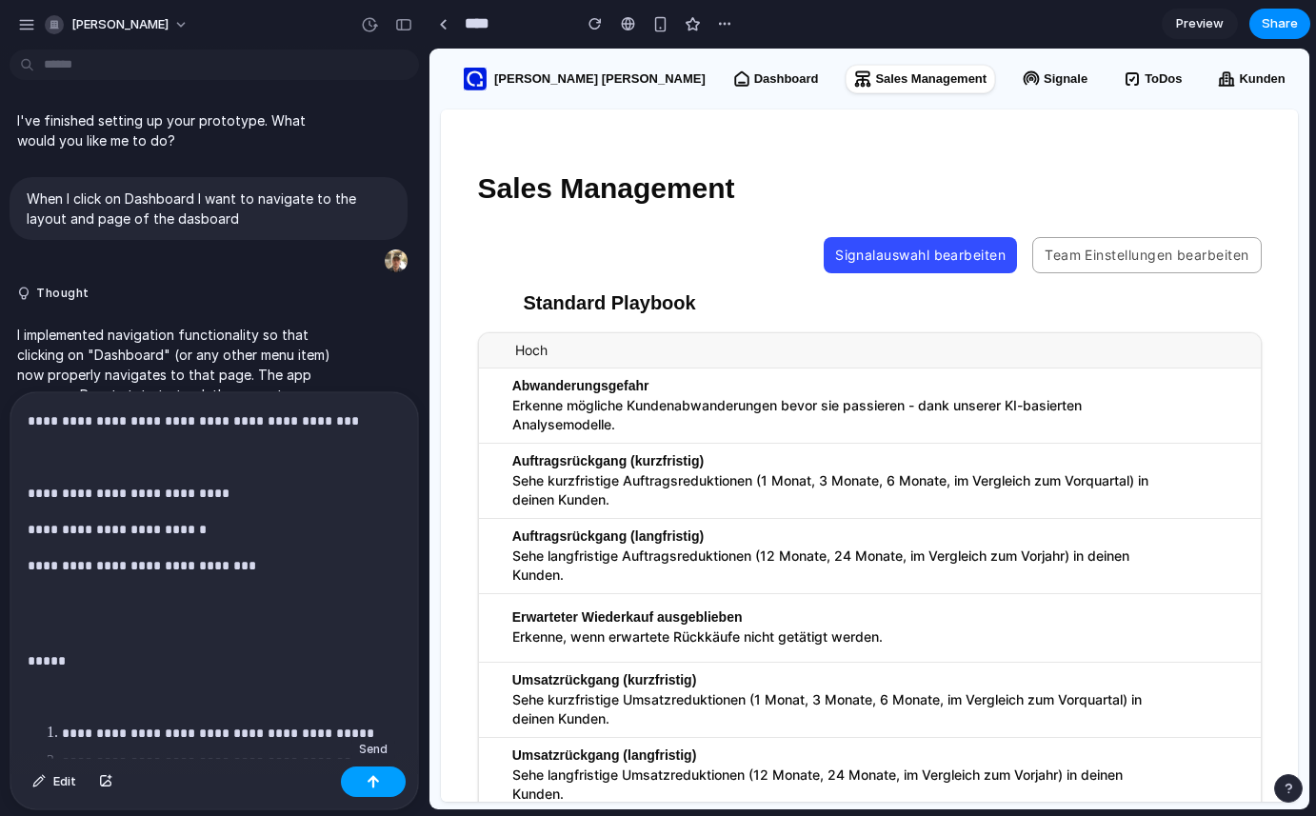
click at [365, 790] on button "button" at bounding box center [373, 781] width 65 height 30
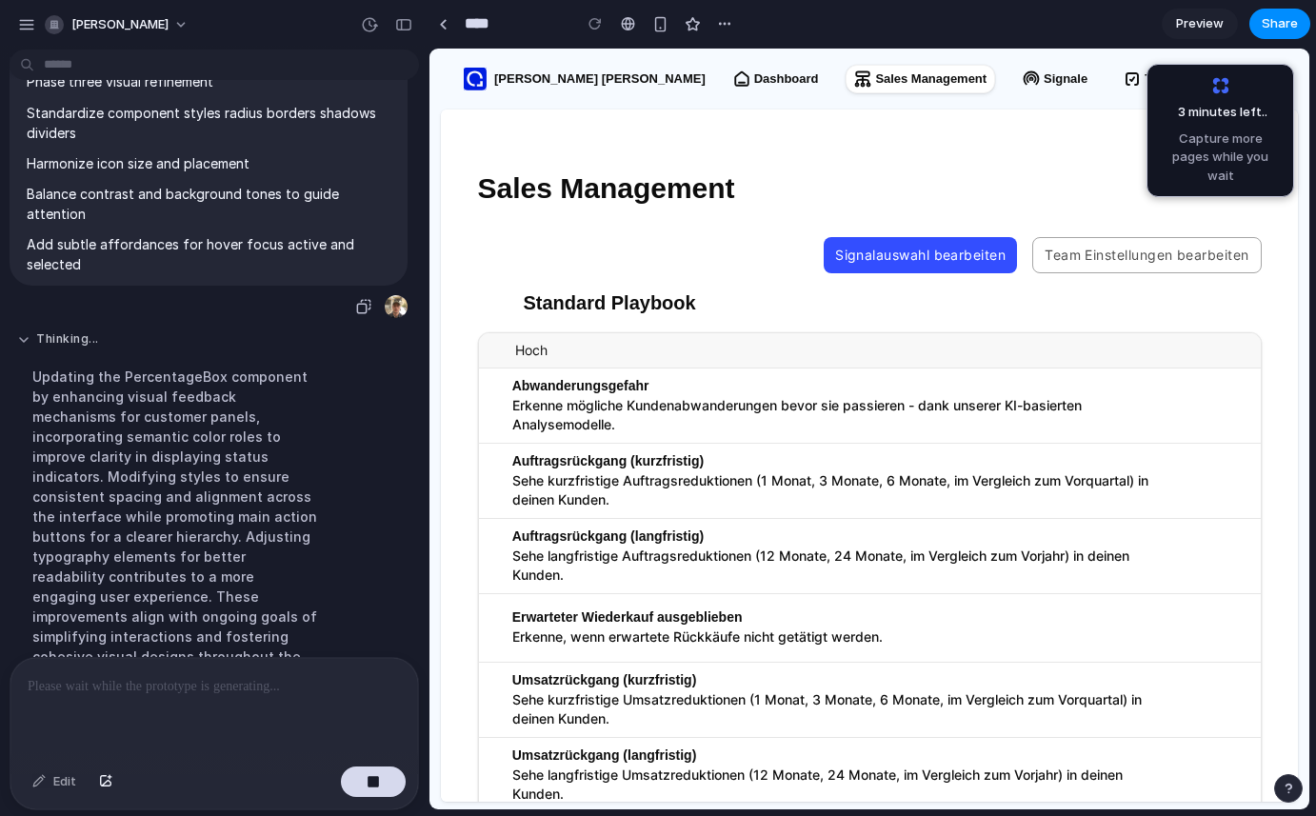
scroll to position [1806, 0]
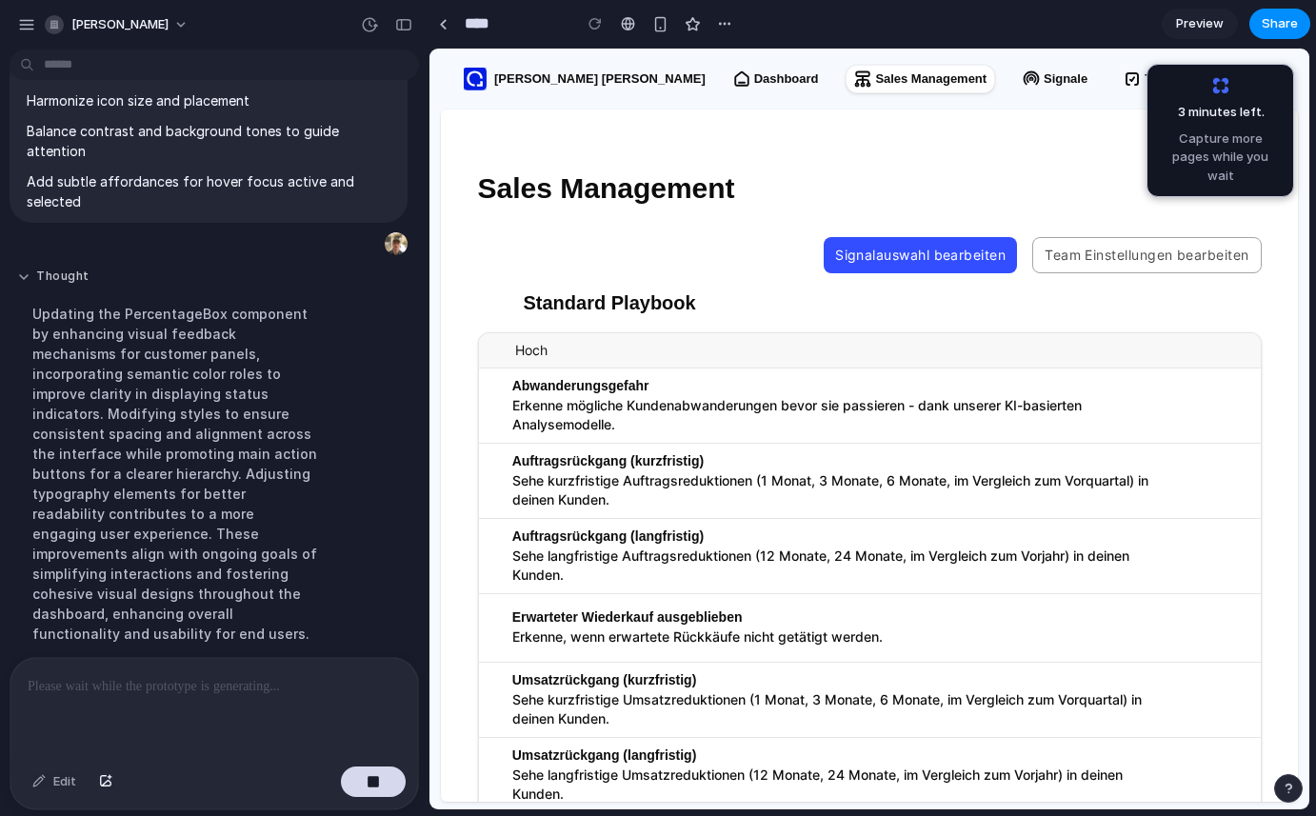
click at [22, 268] on button "Thought" at bounding box center [176, 276] width 318 height 16
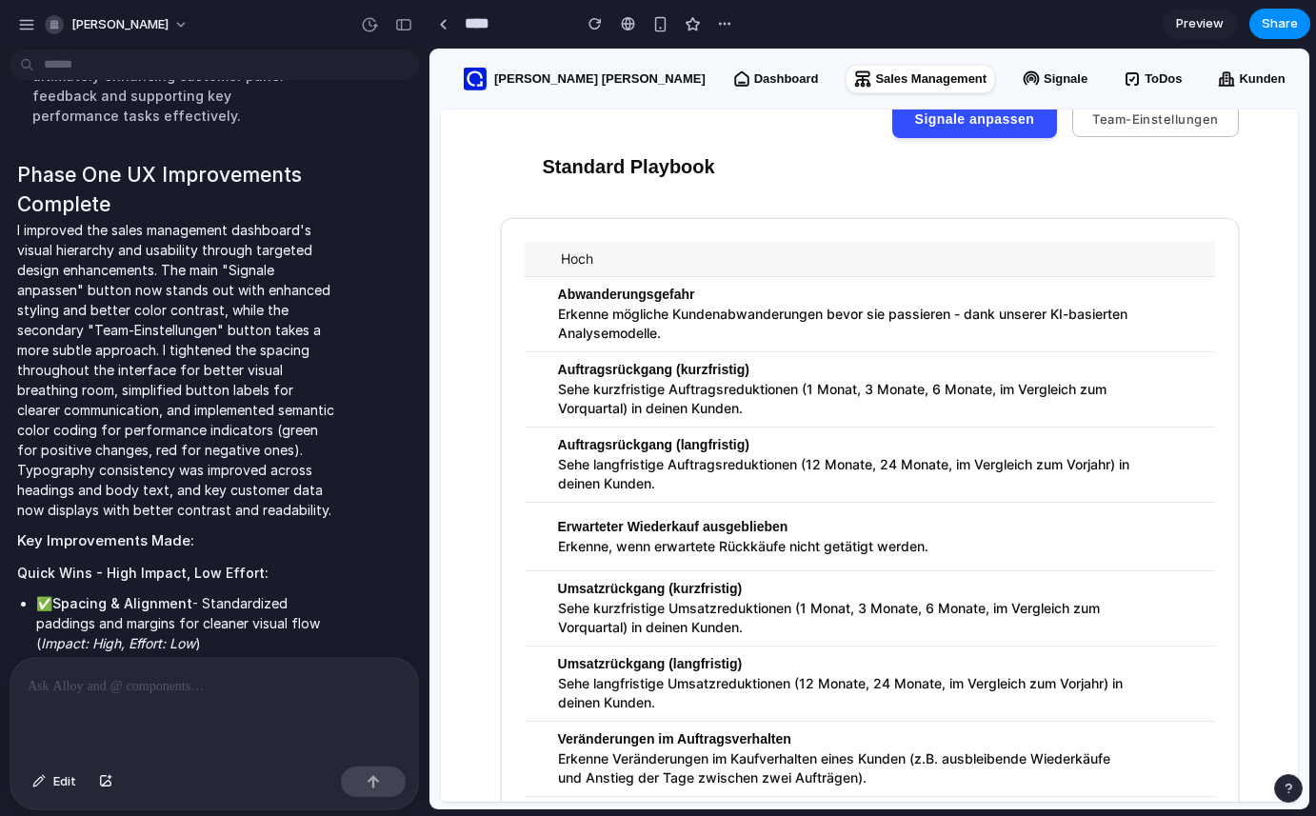
scroll to position [135, 0]
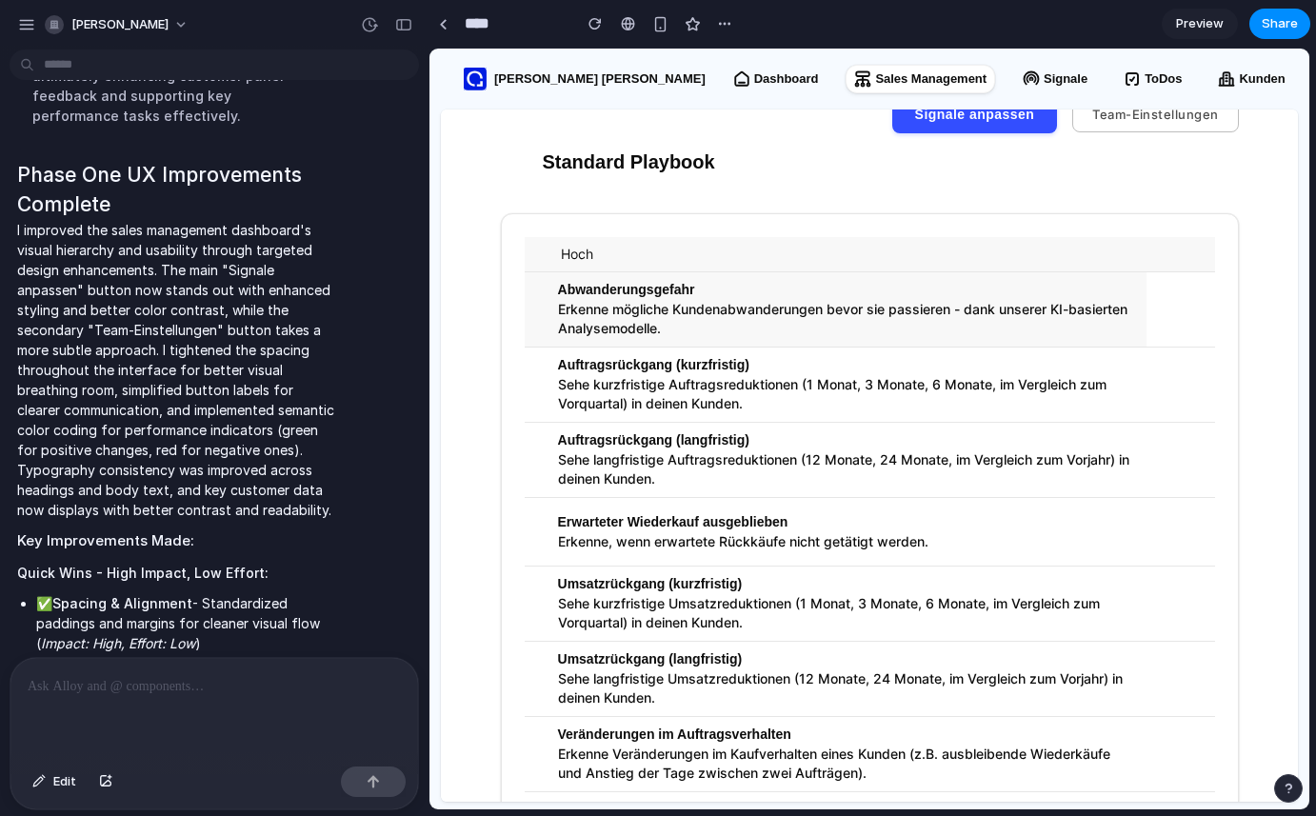
click at [645, 304] on p "Erkenne mögliche Kundenabwanderungen bevor sie passieren - dank unserer KI-basi…" at bounding box center [844, 319] width 573 height 38
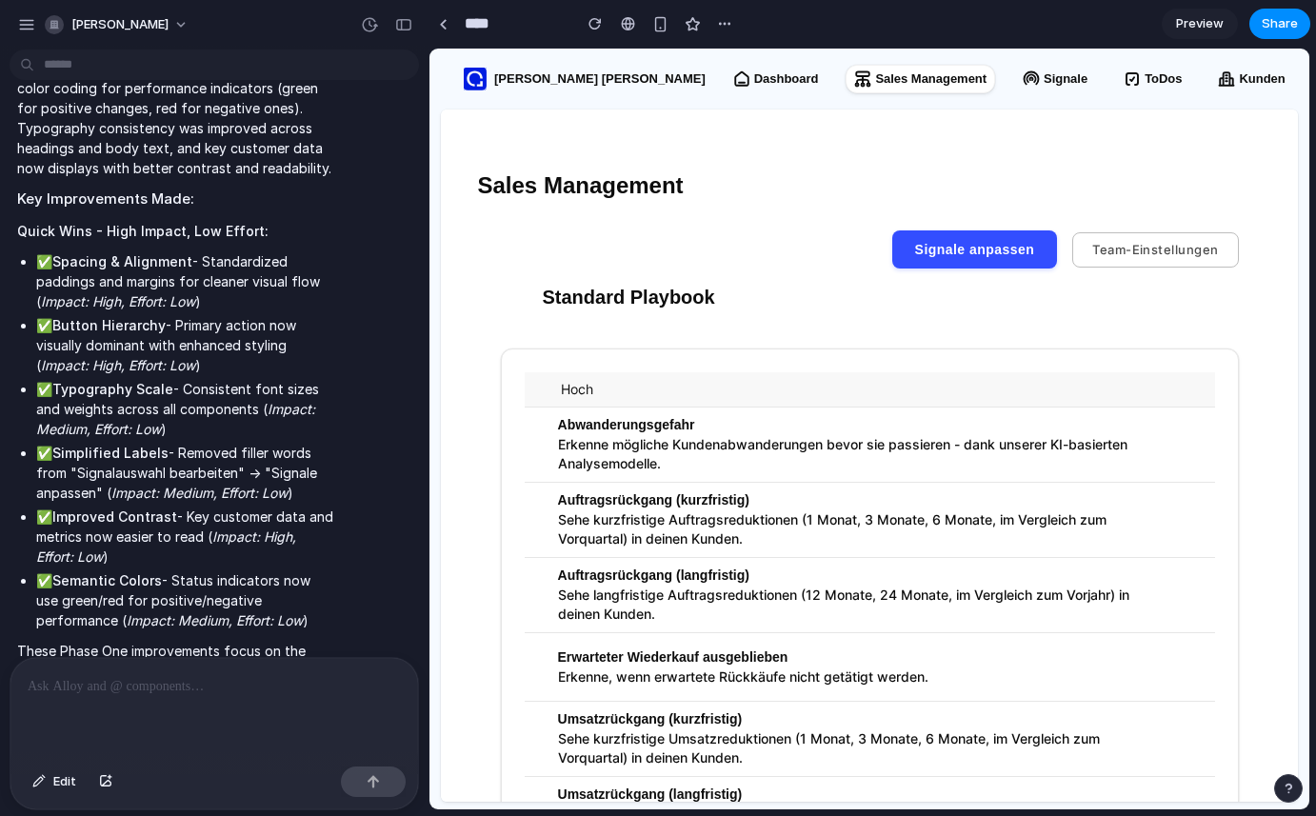
scroll to position [2728, 0]
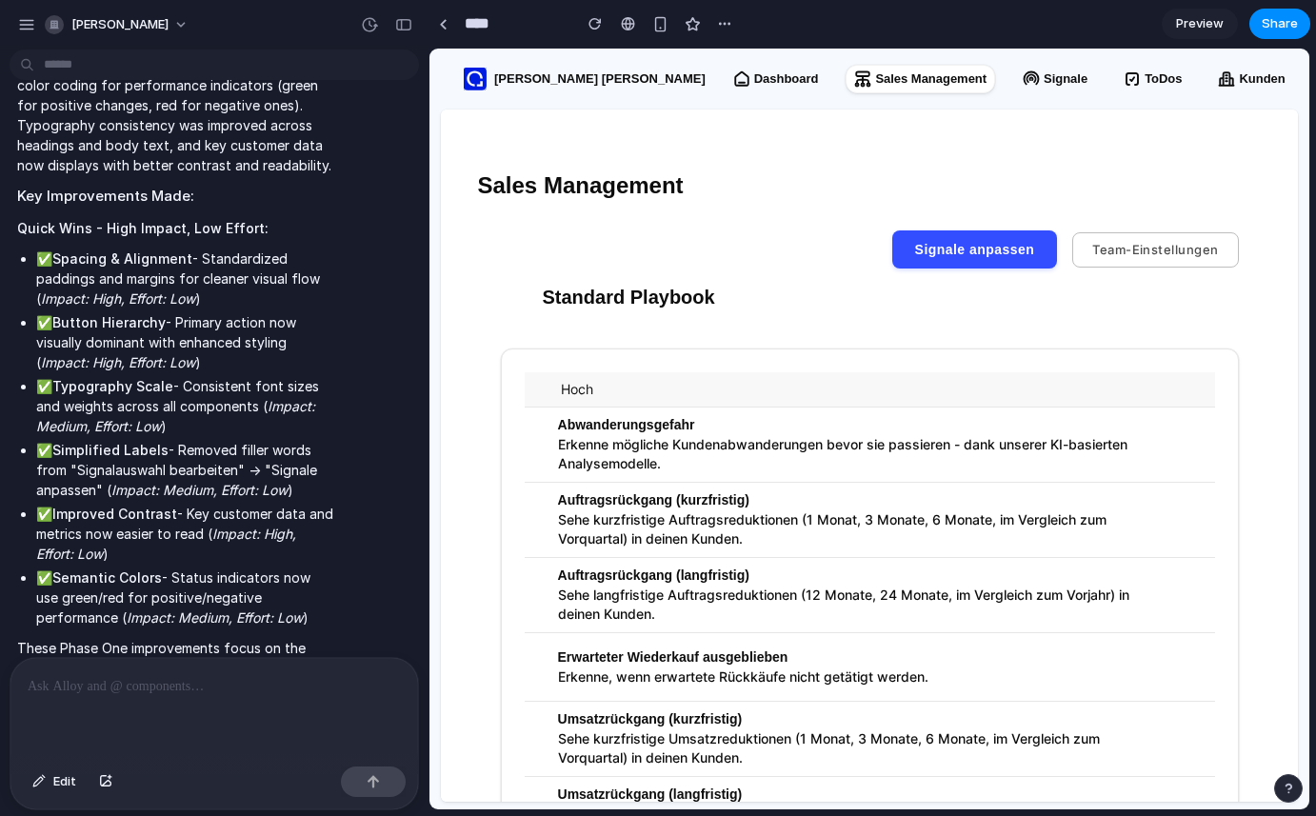
click at [95, 693] on p at bounding box center [214, 686] width 373 height 23
click at [397, 30] on div "button" at bounding box center [403, 24] width 17 height 13
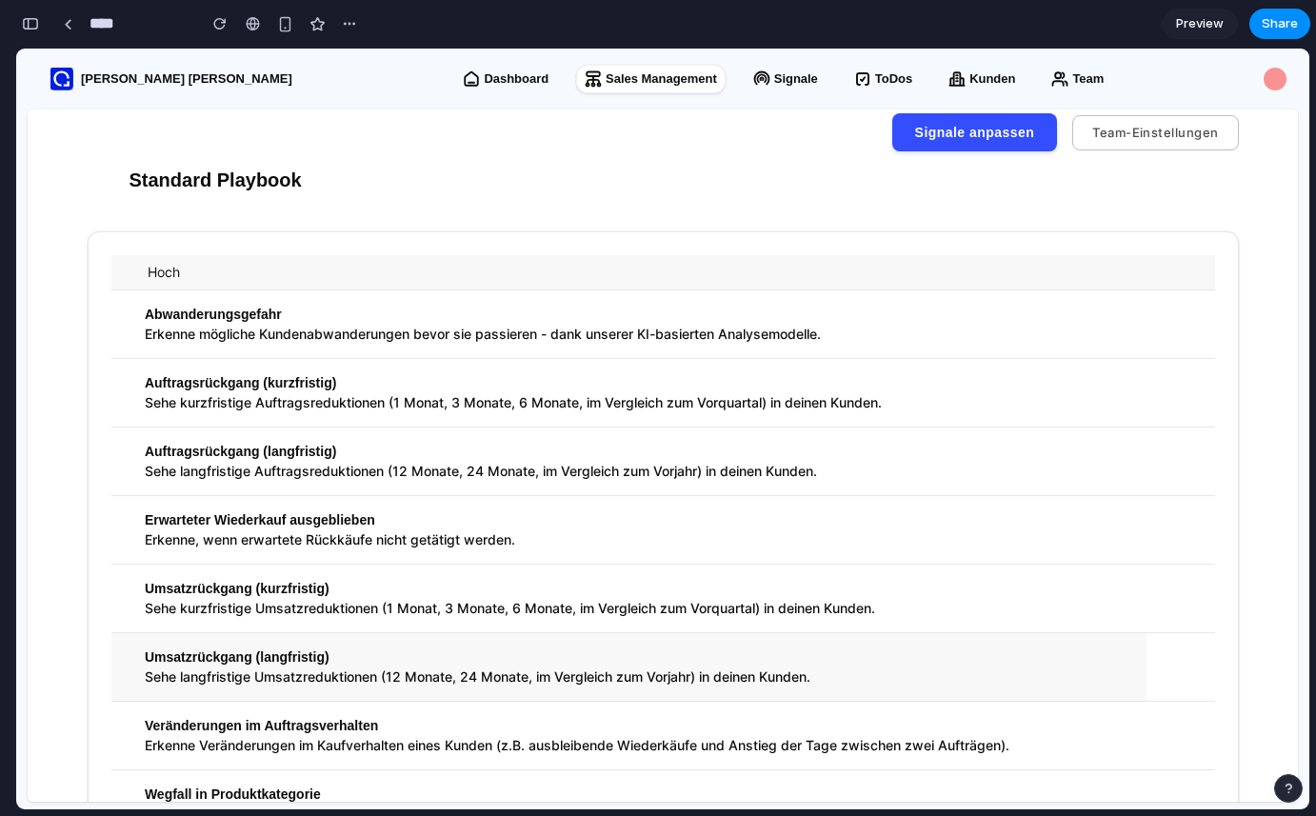
scroll to position [0, 0]
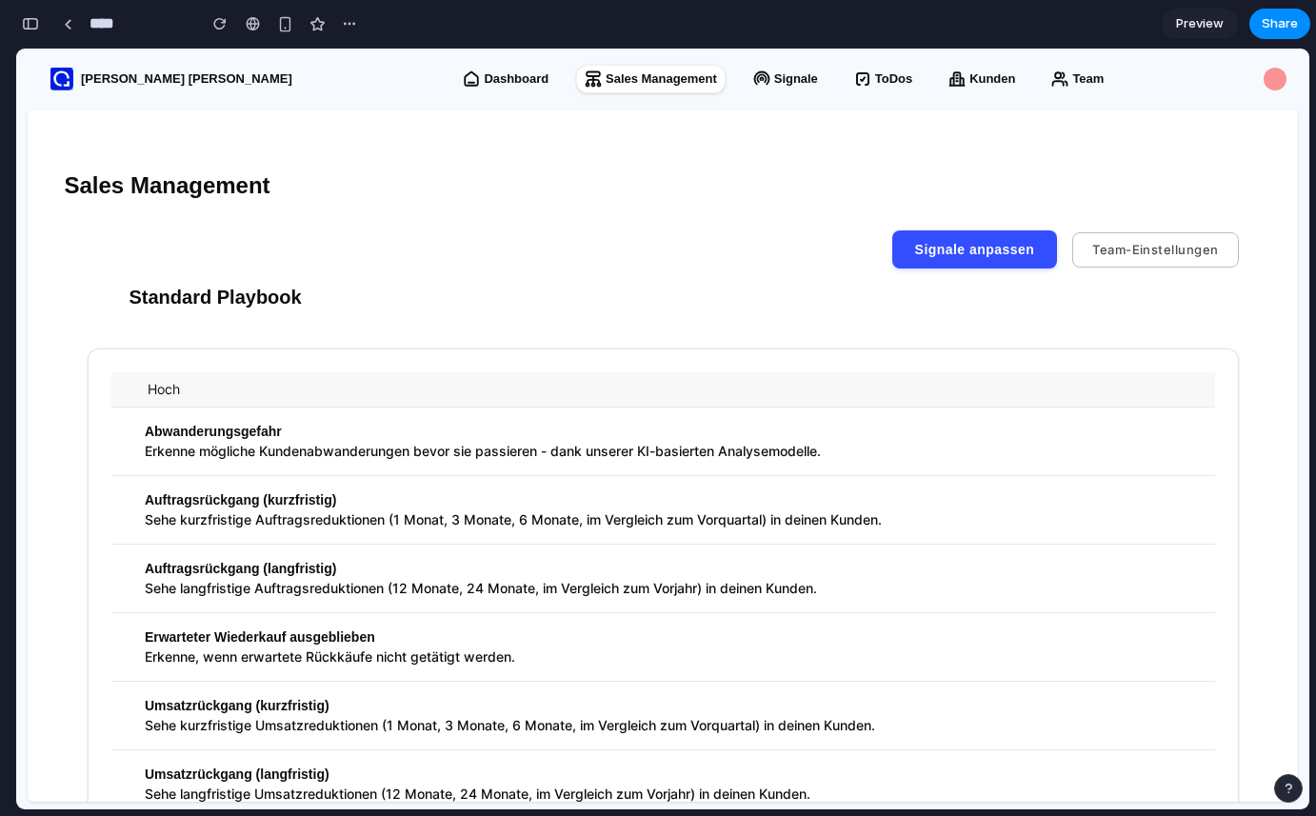
click at [33, 27] on div "button" at bounding box center [30, 23] width 17 height 13
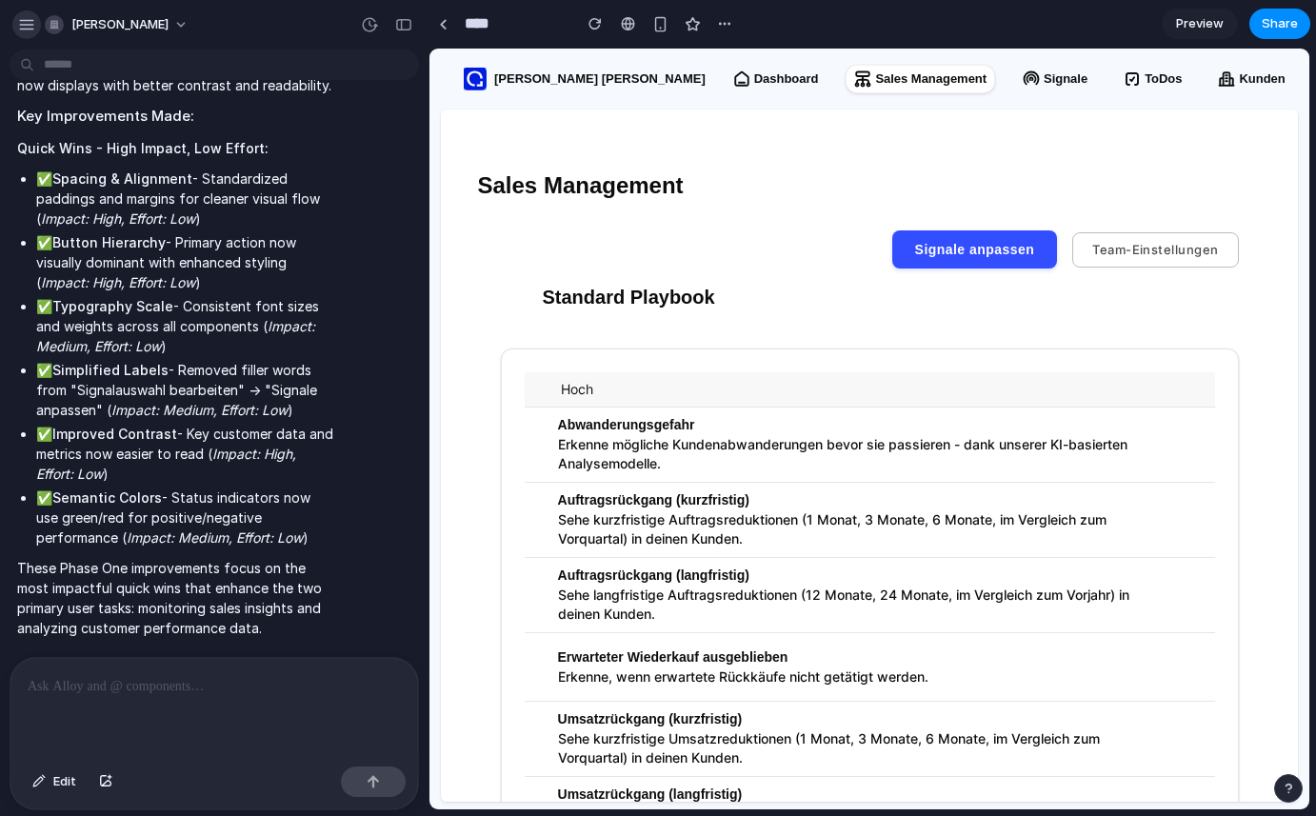
scroll to position [2728, 0]
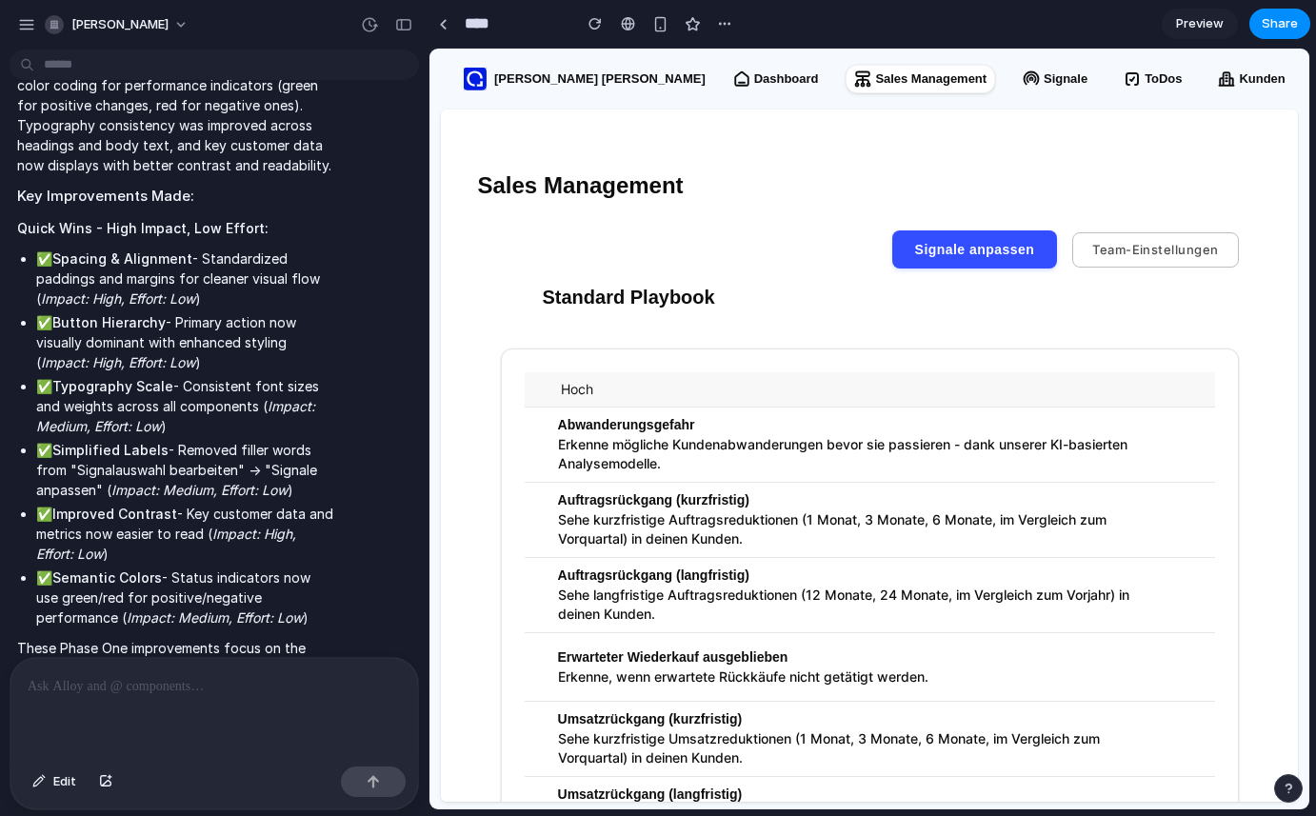
click at [117, 698] on div at bounding box center [213, 708] width 407 height 101
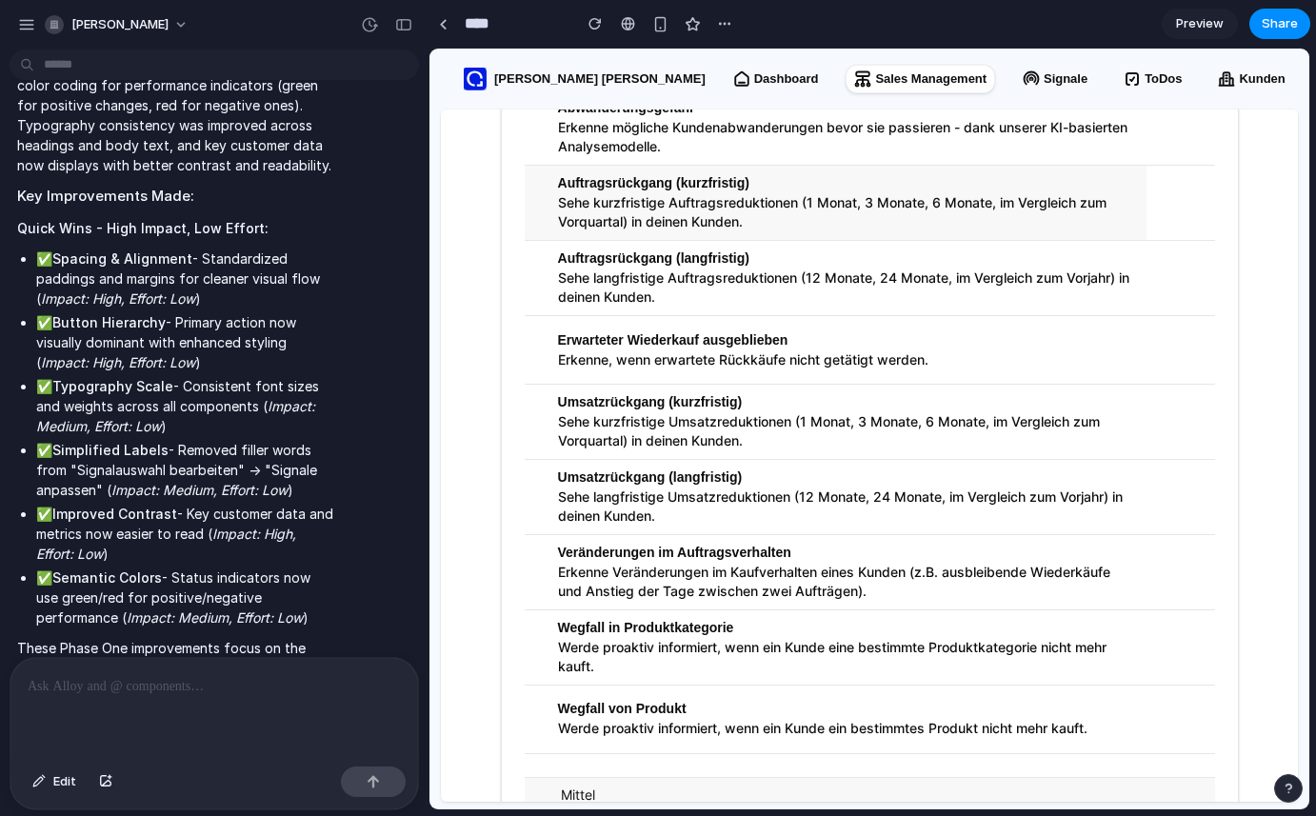
scroll to position [0, 0]
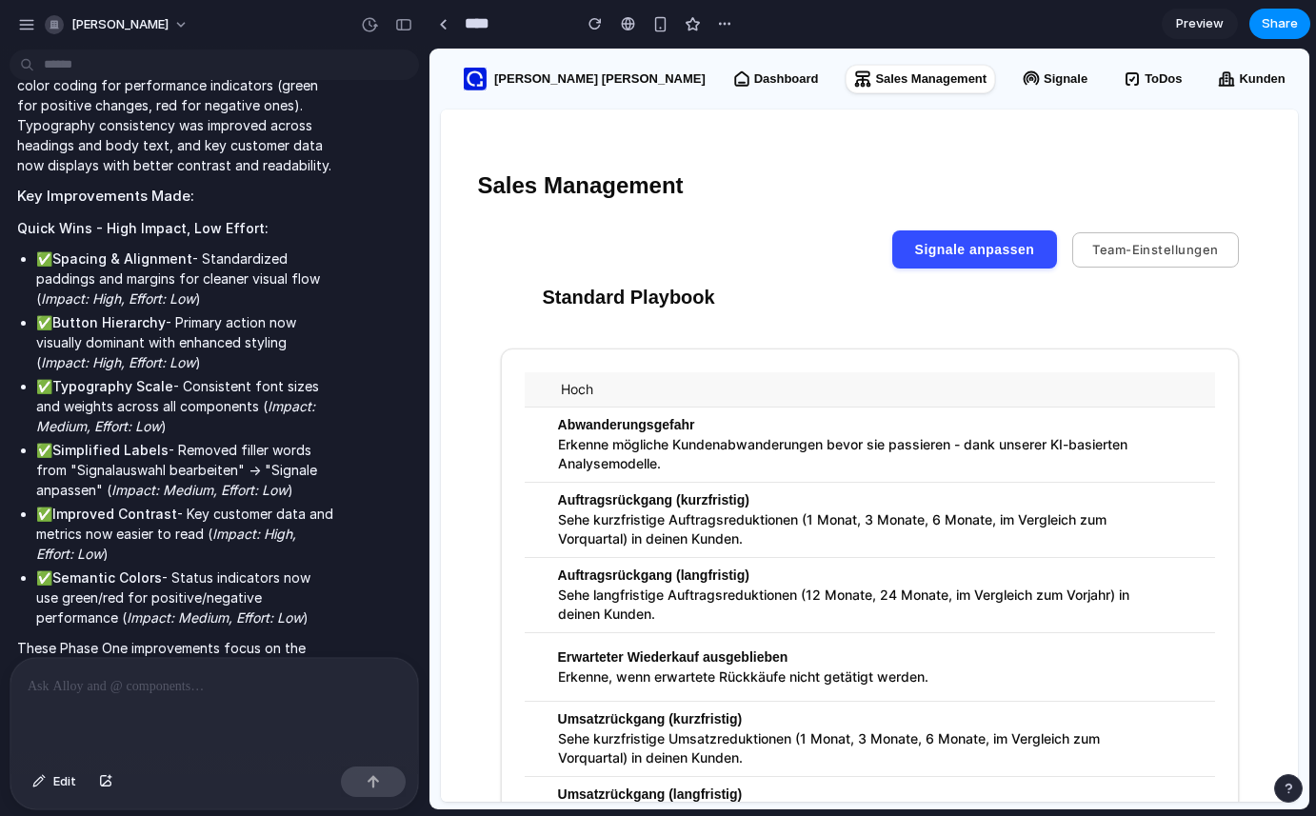
click at [98, 677] on p at bounding box center [214, 686] width 373 height 23
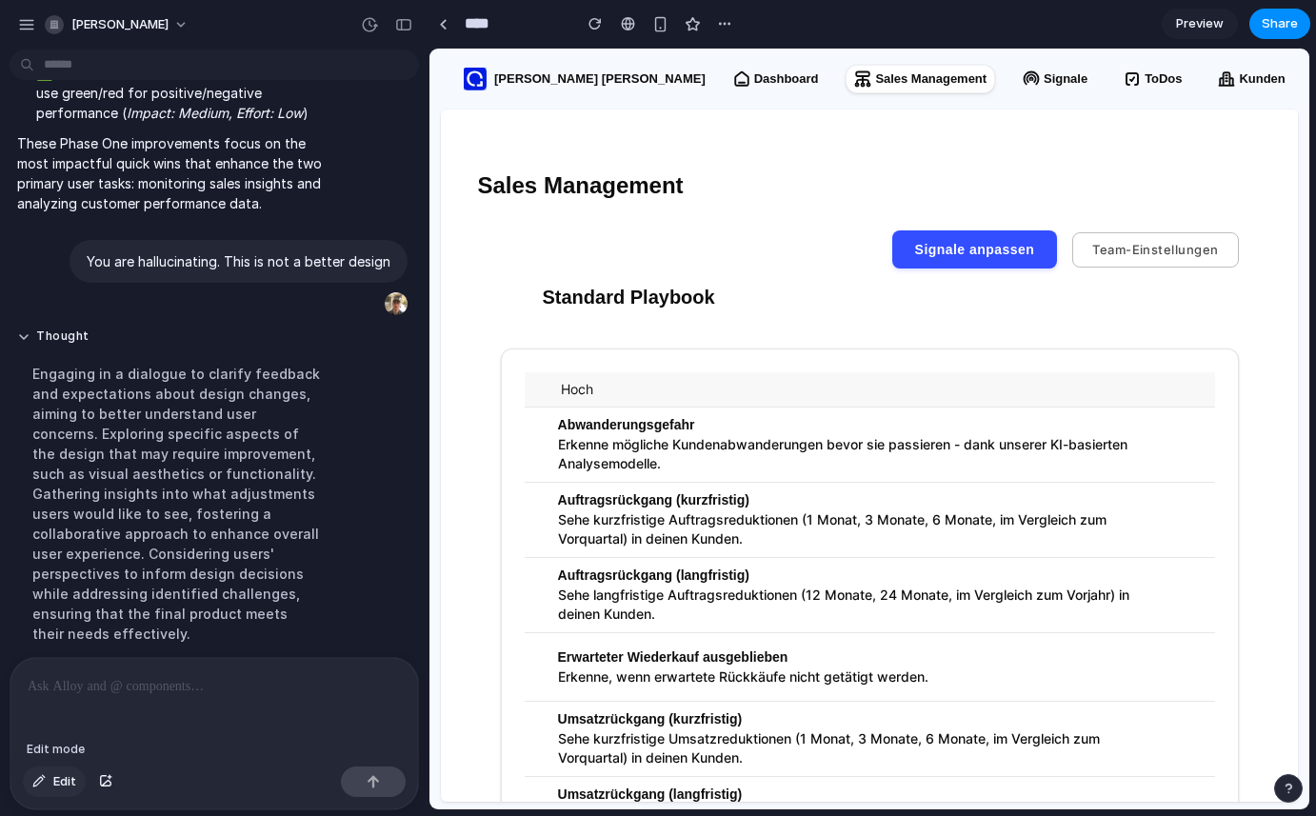
click at [51, 779] on button "Edit" at bounding box center [54, 781] width 63 height 30
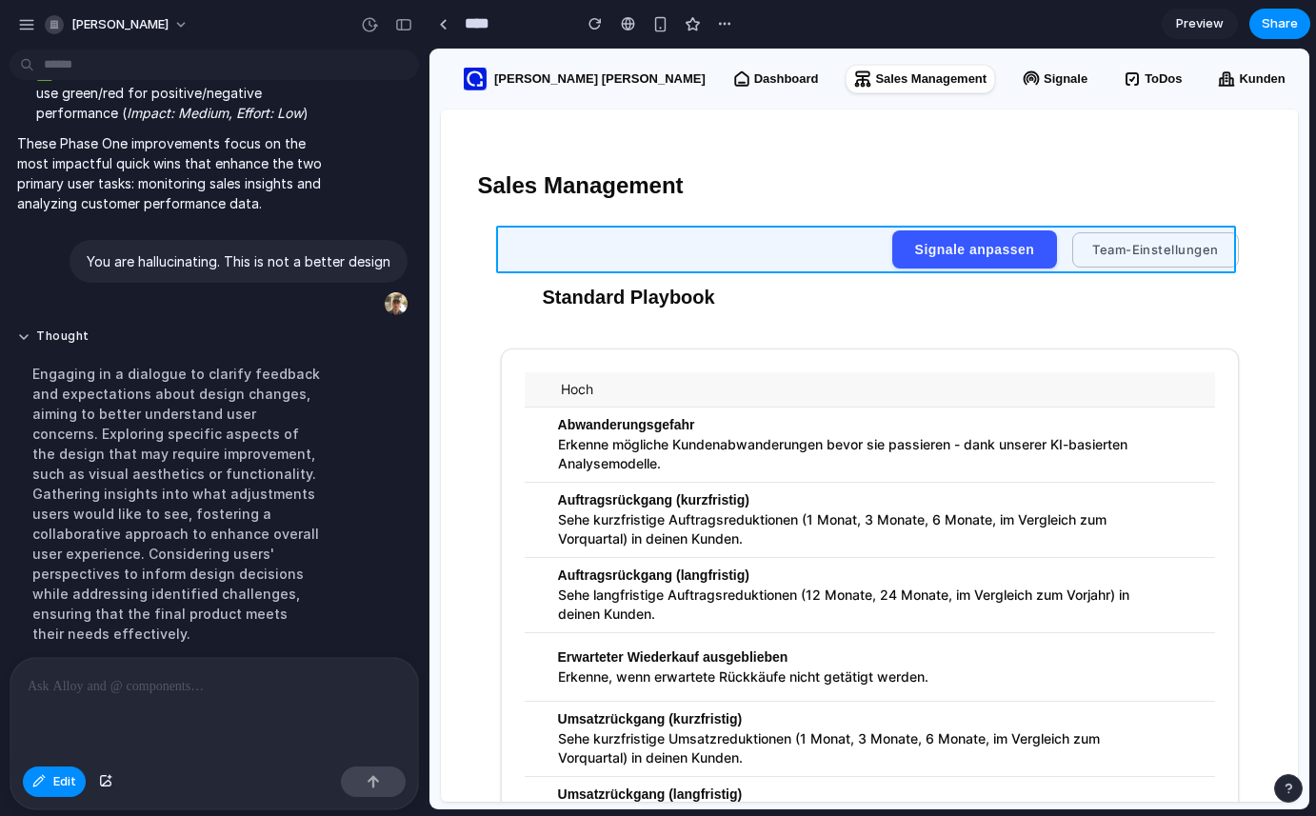
click at [820, 254] on div at bounding box center [869, 429] width 880 height 761
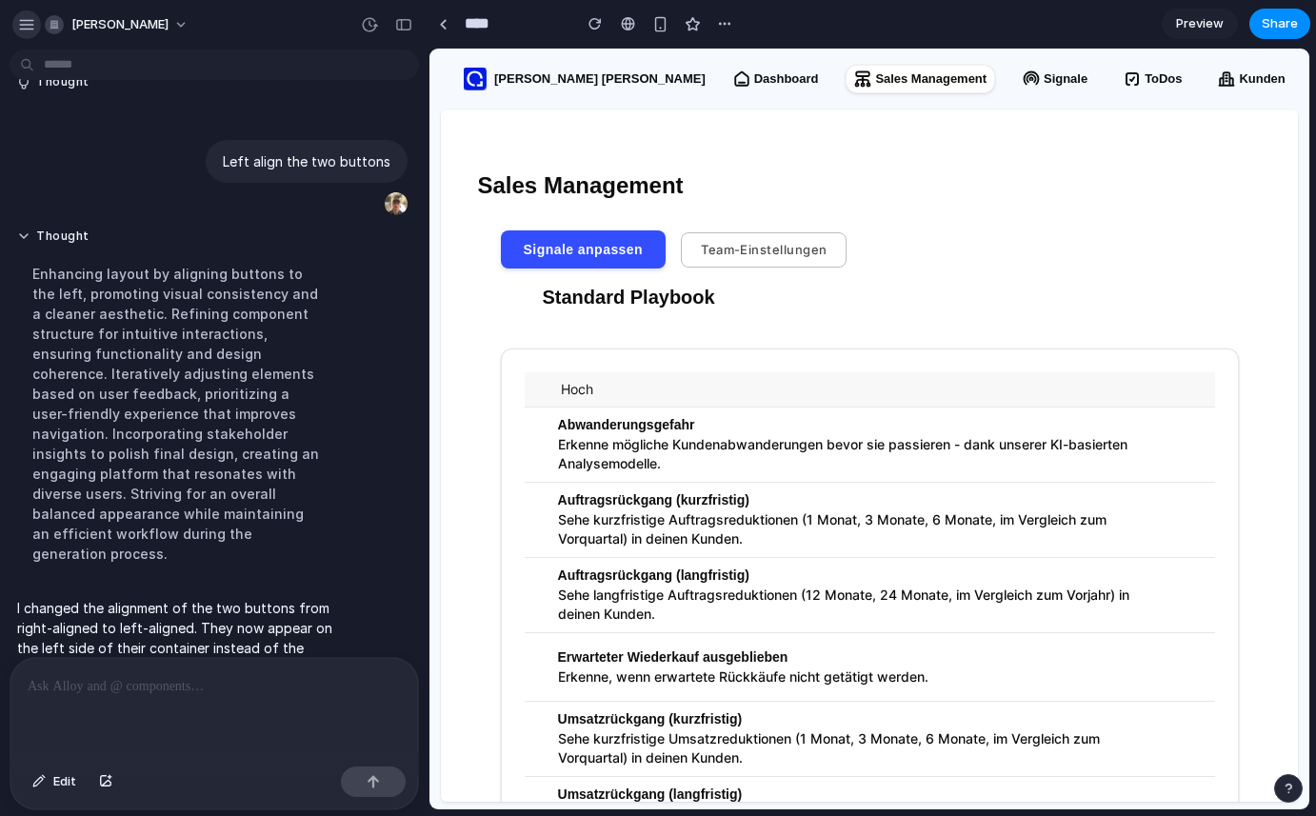
click at [28, 27] on div "button" at bounding box center [26, 24] width 17 height 17
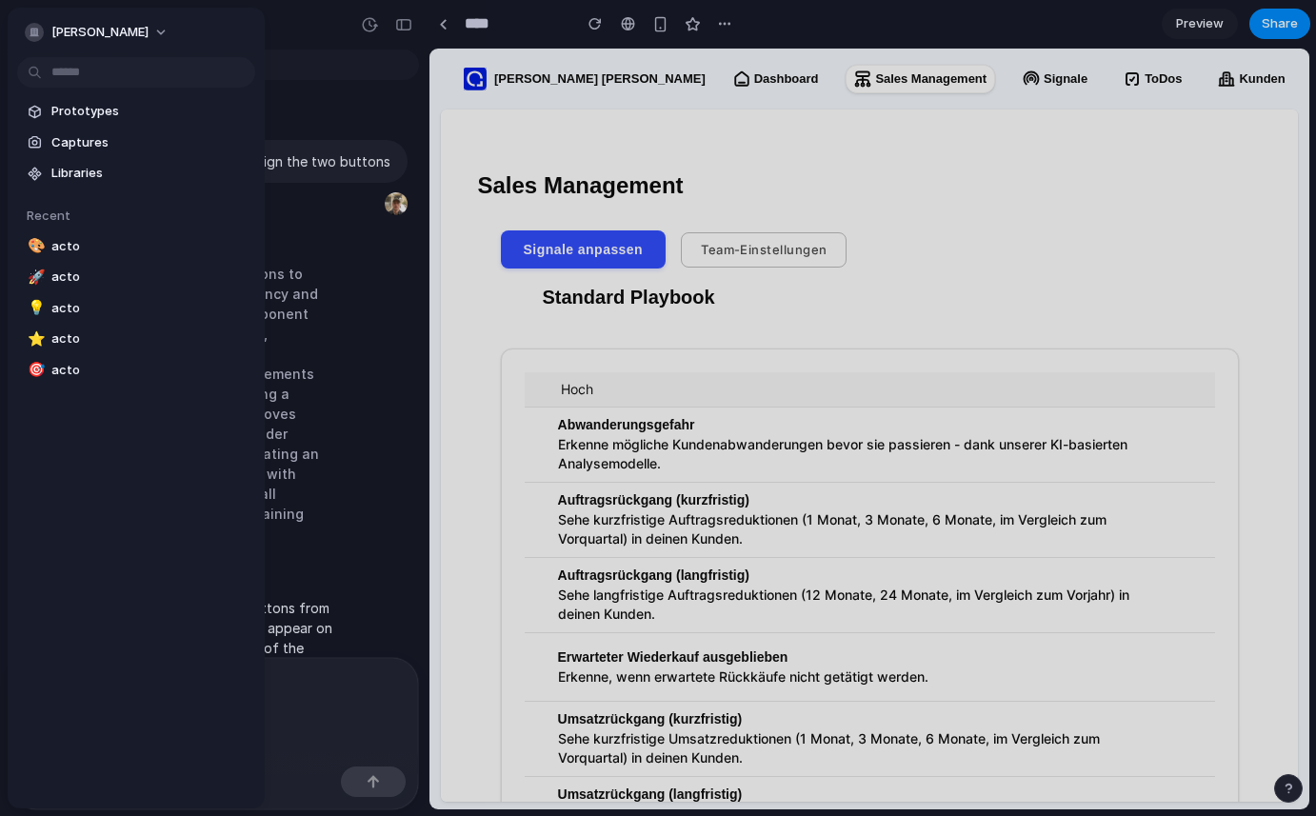
click at [68, 116] on span "Prototypes" at bounding box center [149, 111] width 196 height 19
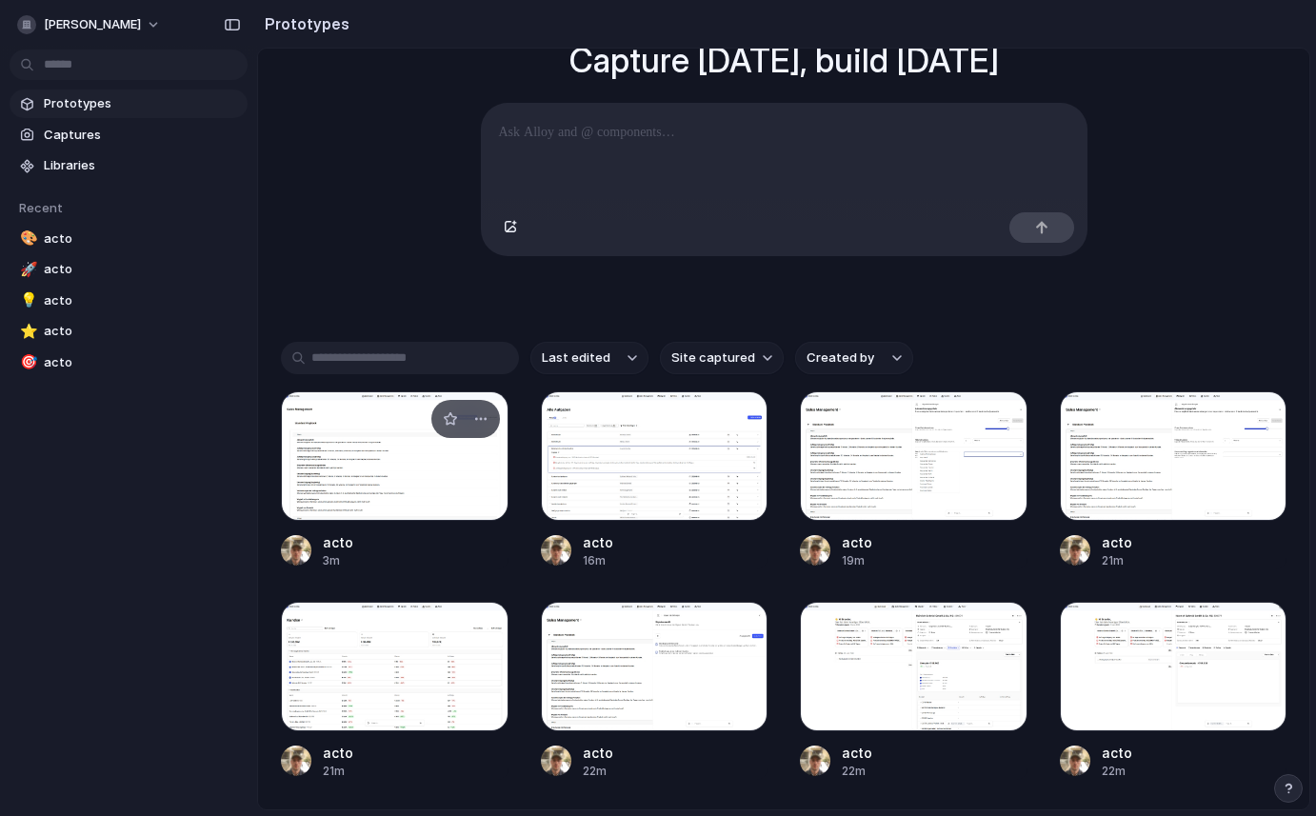
scroll to position [192, 0]
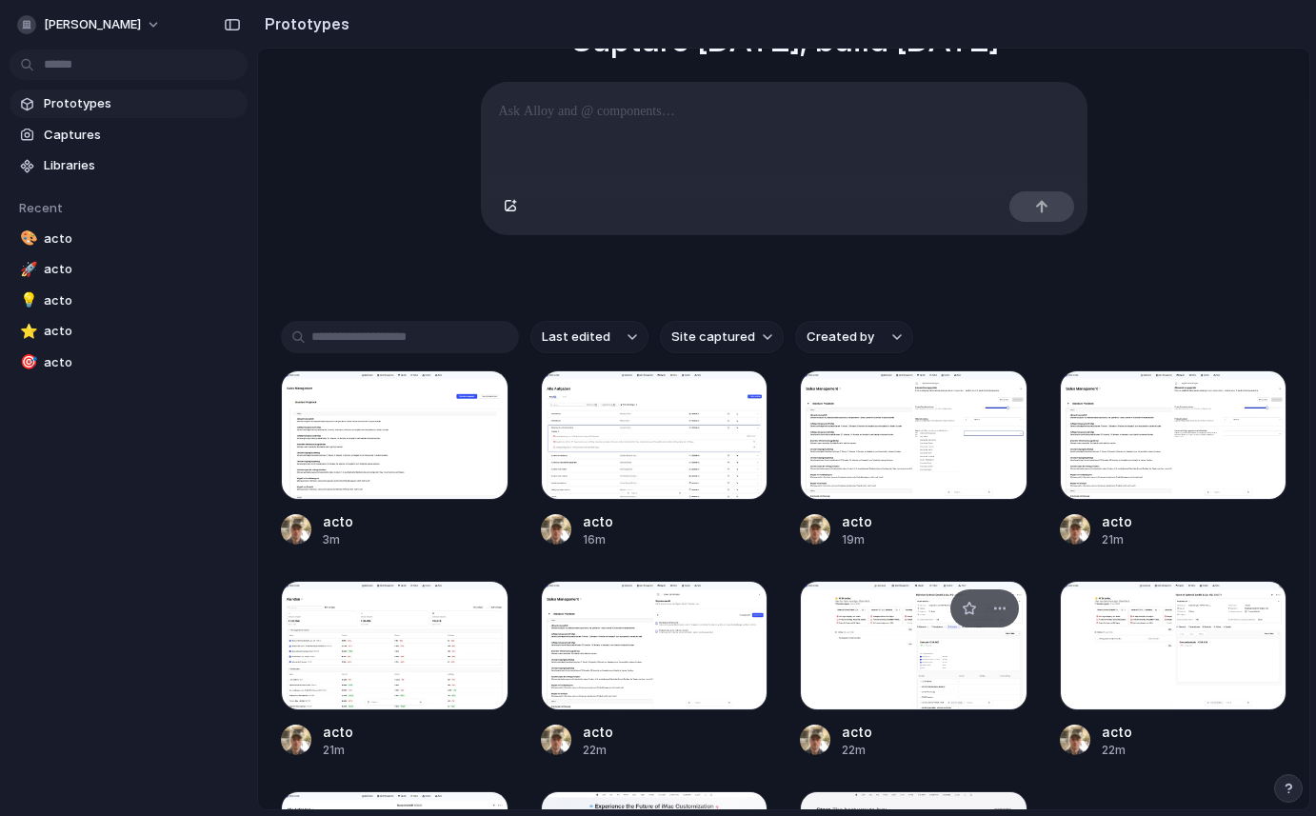
click at [832, 668] on div at bounding box center [914, 645] width 228 height 129
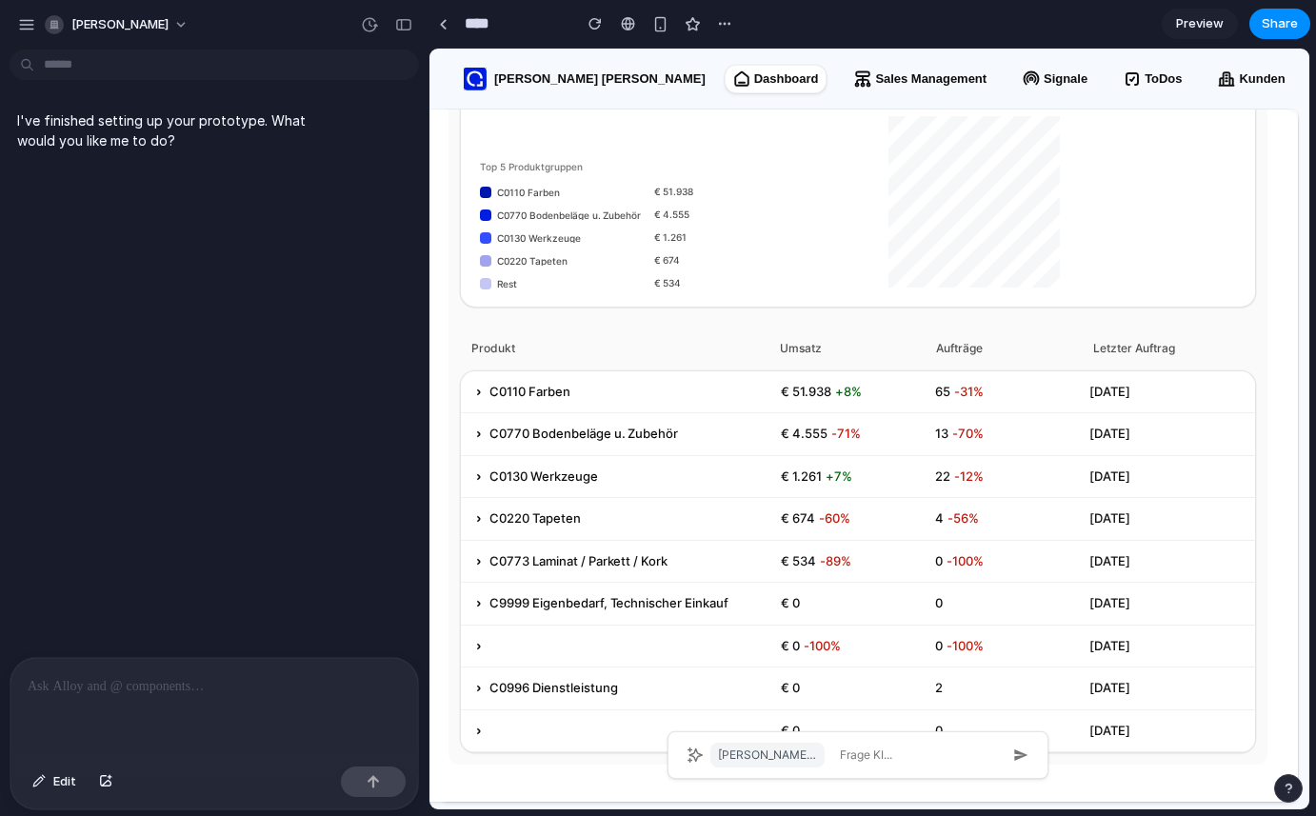
scroll to position [499, 0]
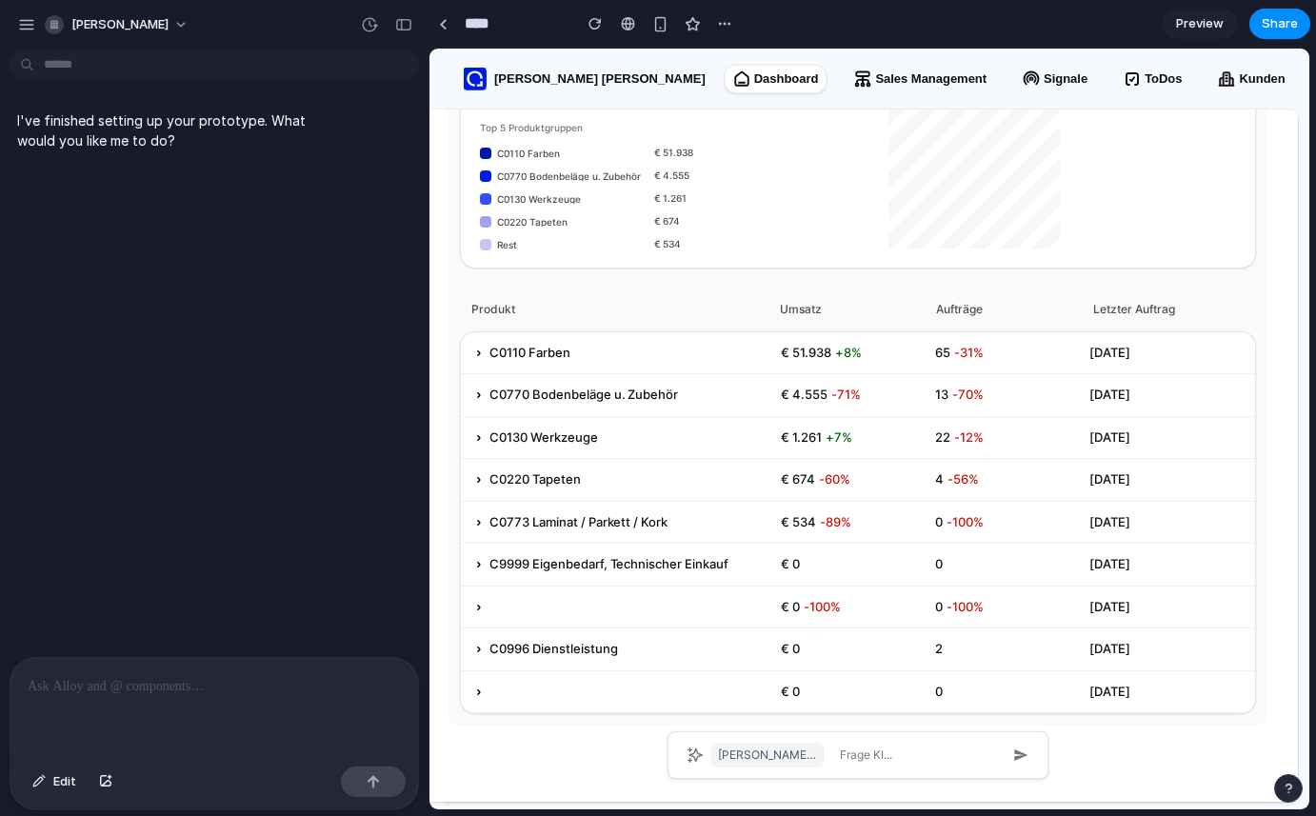
click at [546, 354] on p "C0110 Farben" at bounding box center [529, 353] width 81 height 19
click at [481, 353] on icon at bounding box center [478, 352] width 13 height 13
click at [68, 785] on span "Edit" at bounding box center [64, 781] width 23 height 19
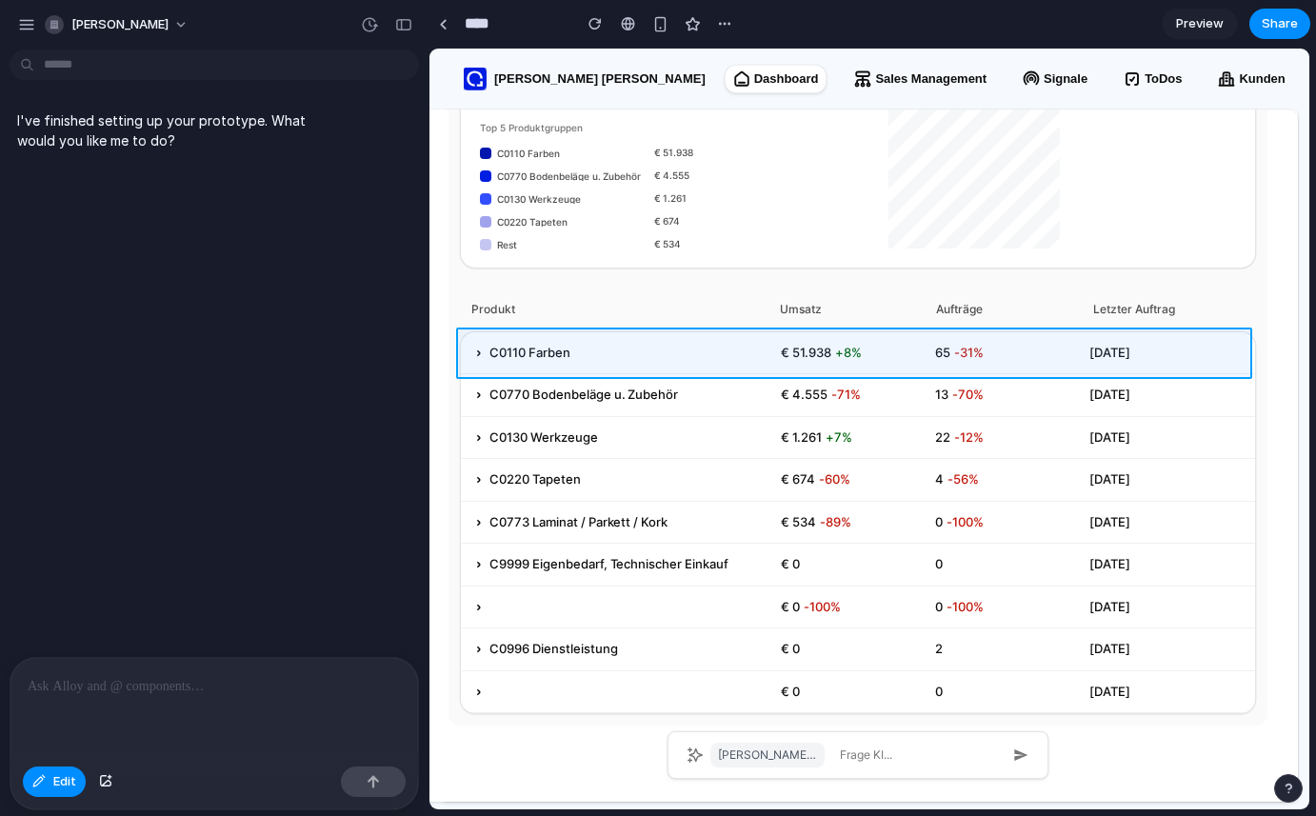
click at [471, 347] on div at bounding box center [869, 429] width 880 height 761
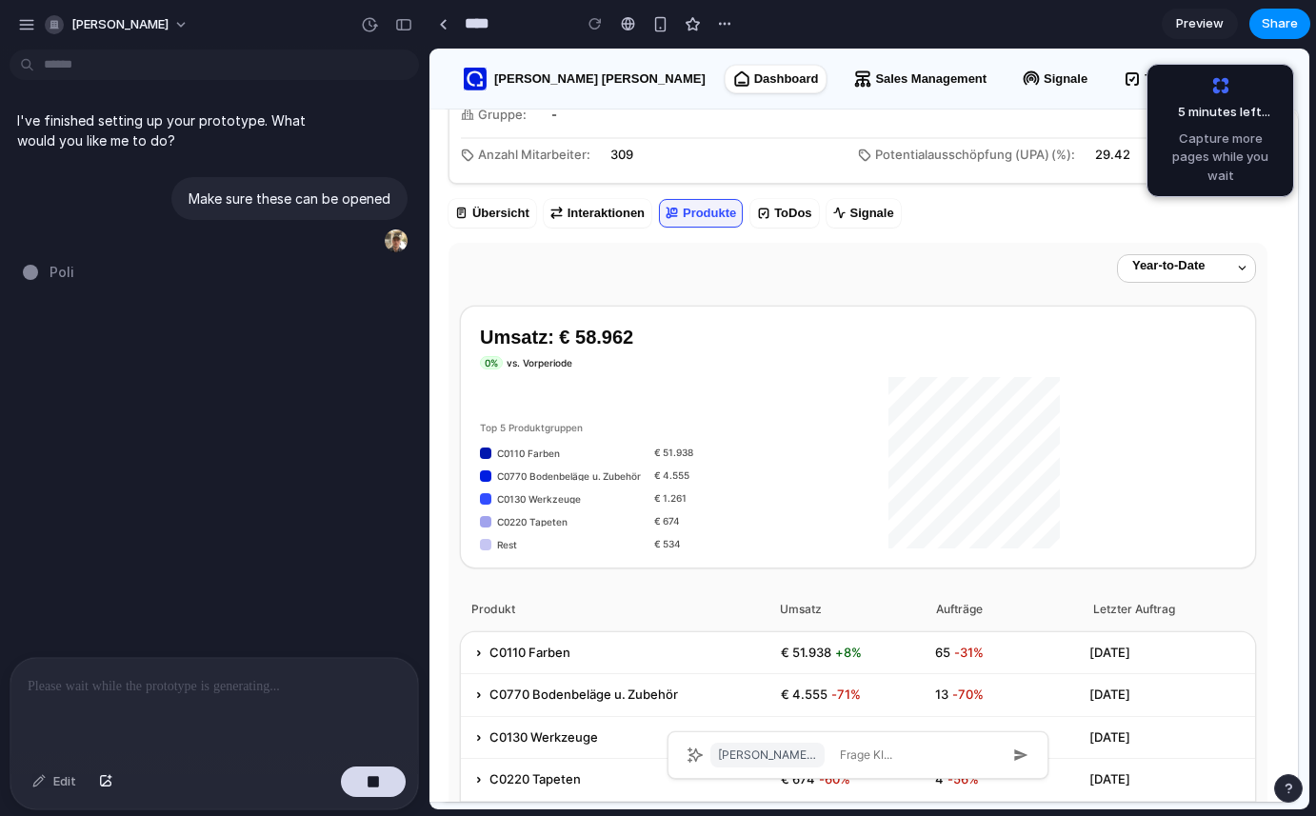
scroll to position [0, 0]
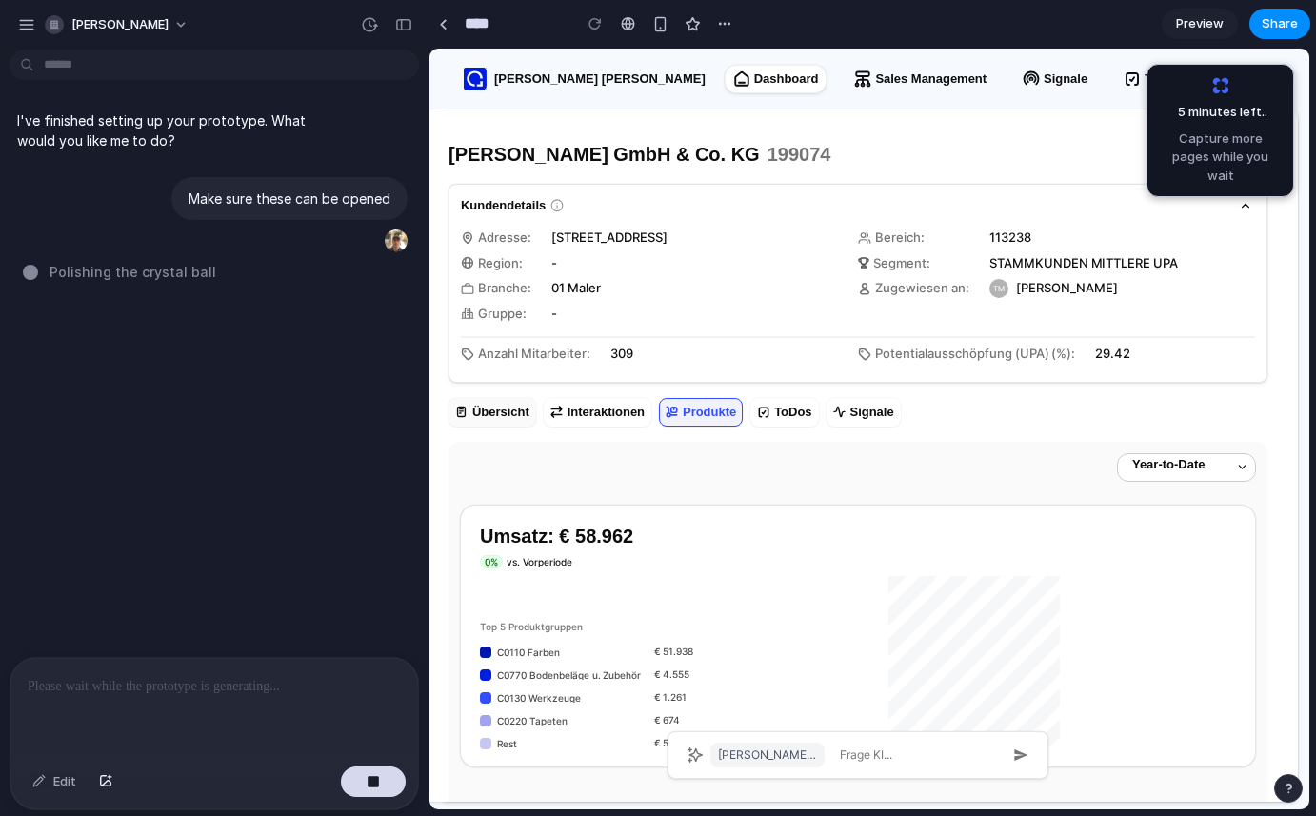
click at [479, 410] on button "Übersicht" at bounding box center [492, 412] width 88 height 29
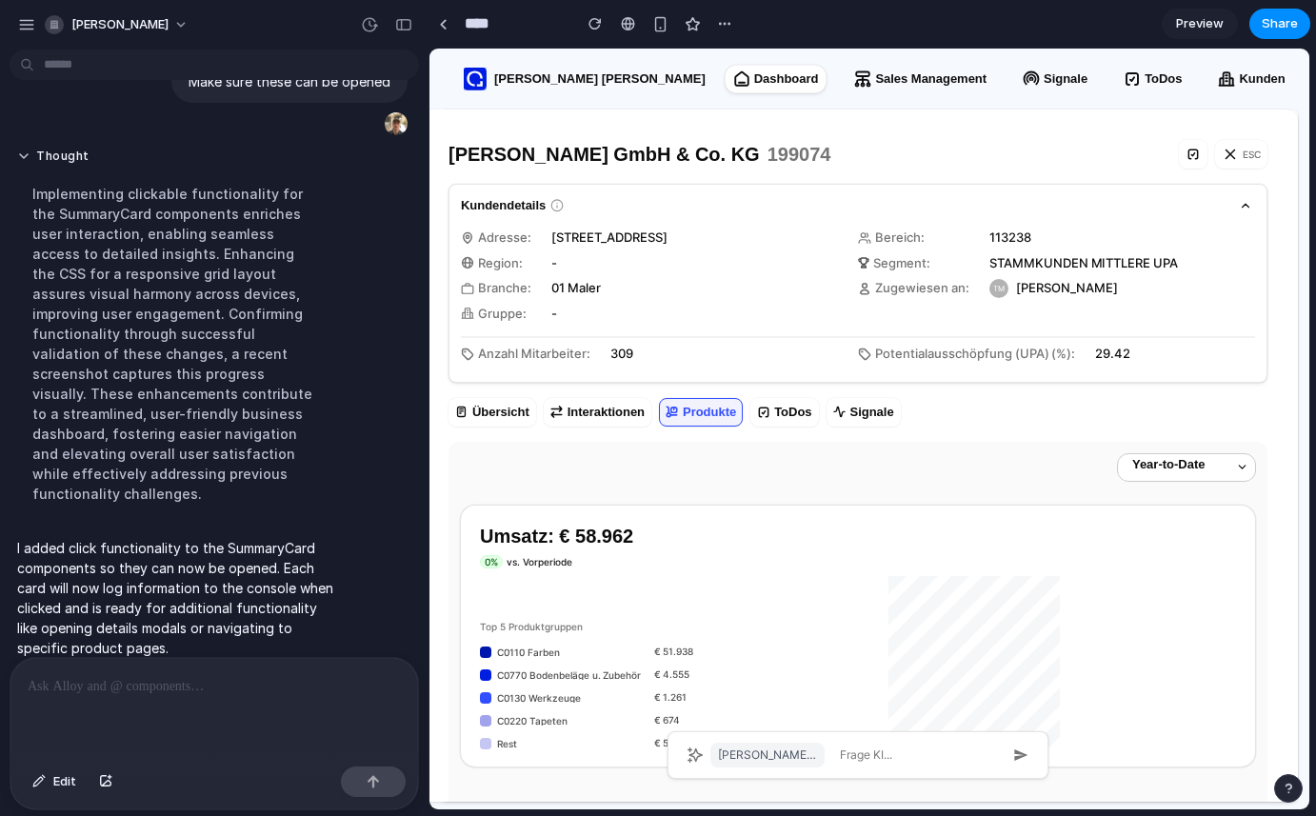
click at [282, 308] on div "Implementing clickable functionality for the SummaryCard components enriches us…" at bounding box center [176, 343] width 318 height 343
click at [475, 409] on button "Übersicht" at bounding box center [492, 412] width 88 height 29
click at [375, 433] on div "Thought Implementing clickable functionality for the SummaryCard components enr…" at bounding box center [209, 331] width 398 height 389
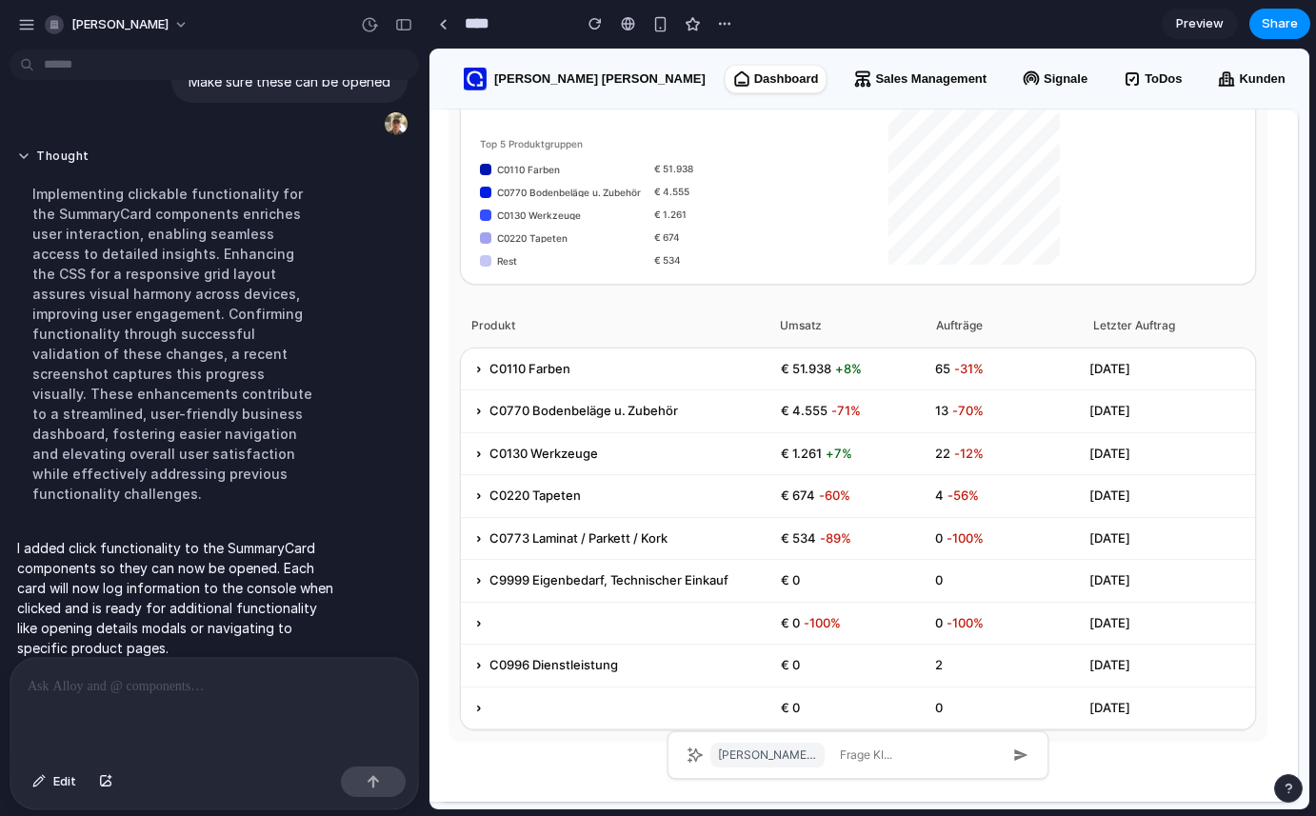
scroll to position [499, 0]
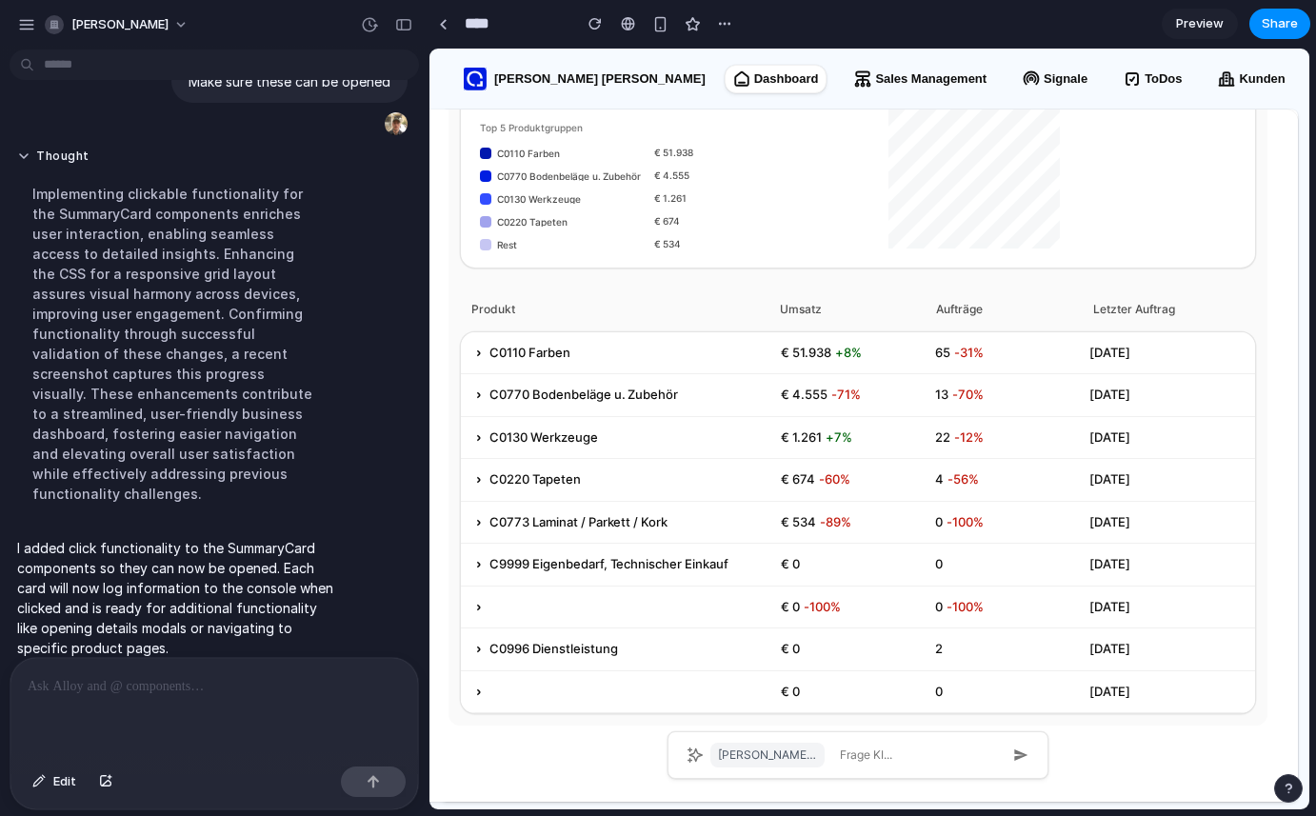
click at [562, 352] on p "C0110 Farben" at bounding box center [529, 353] width 81 height 19
click at [479, 352] on icon at bounding box center [478, 352] width 13 height 13
click at [480, 352] on icon at bounding box center [478, 352] width 13 height 13
click at [485, 390] on div "C0770 Bodenbeläge u. Zubehör" at bounding box center [626, 395] width 308 height 19
click at [476, 397] on icon at bounding box center [478, 394] width 13 height 13
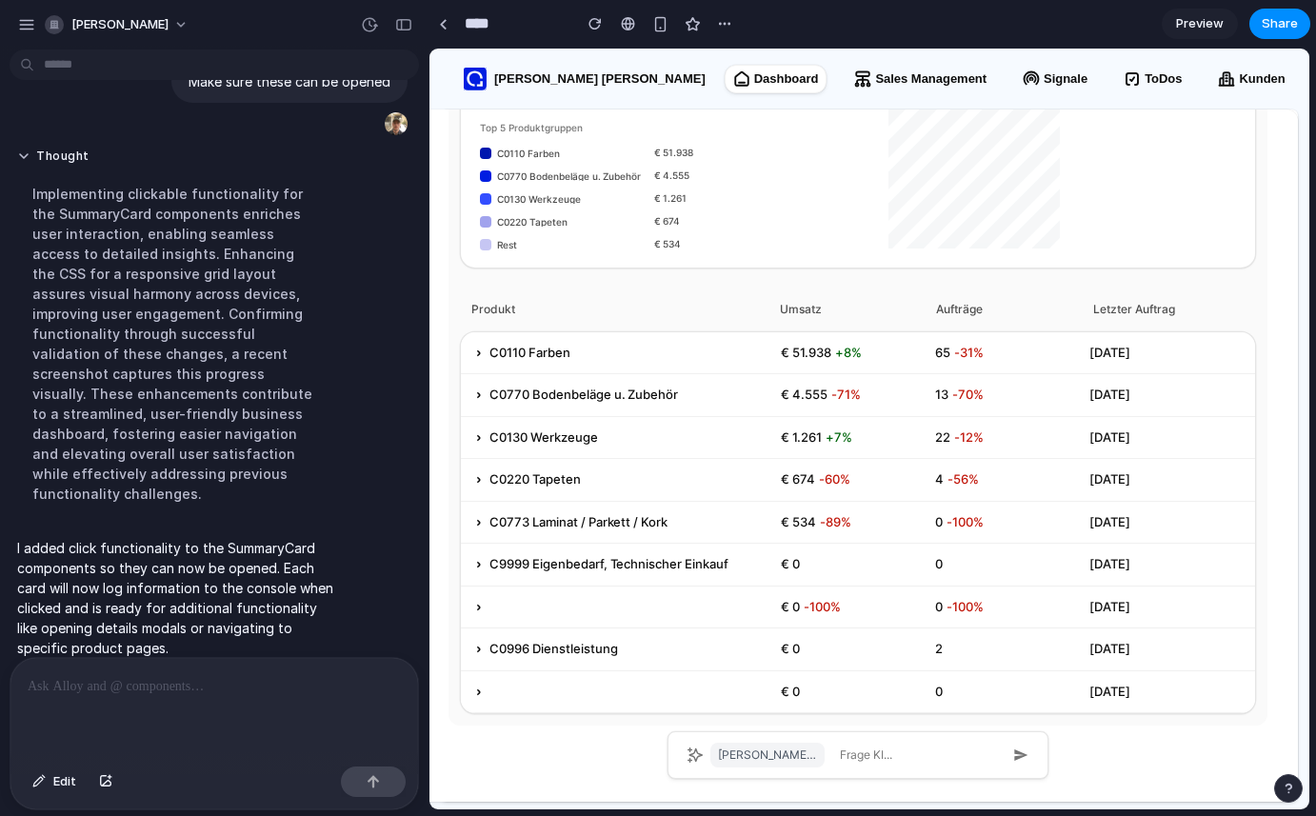
click at [477, 418] on div "C0130 Werkzeuge € 1.261 +7% 22 -12% [DATE]" at bounding box center [858, 438] width 794 height 43
click at [481, 436] on icon at bounding box center [478, 437] width 13 height 13
click at [479, 465] on div "C0220 Tapeten € 674 -60% 4 -56% [DATE]" at bounding box center [858, 480] width 794 height 43
click at [528, 353] on p "C0110 Farben" at bounding box center [529, 353] width 81 height 19
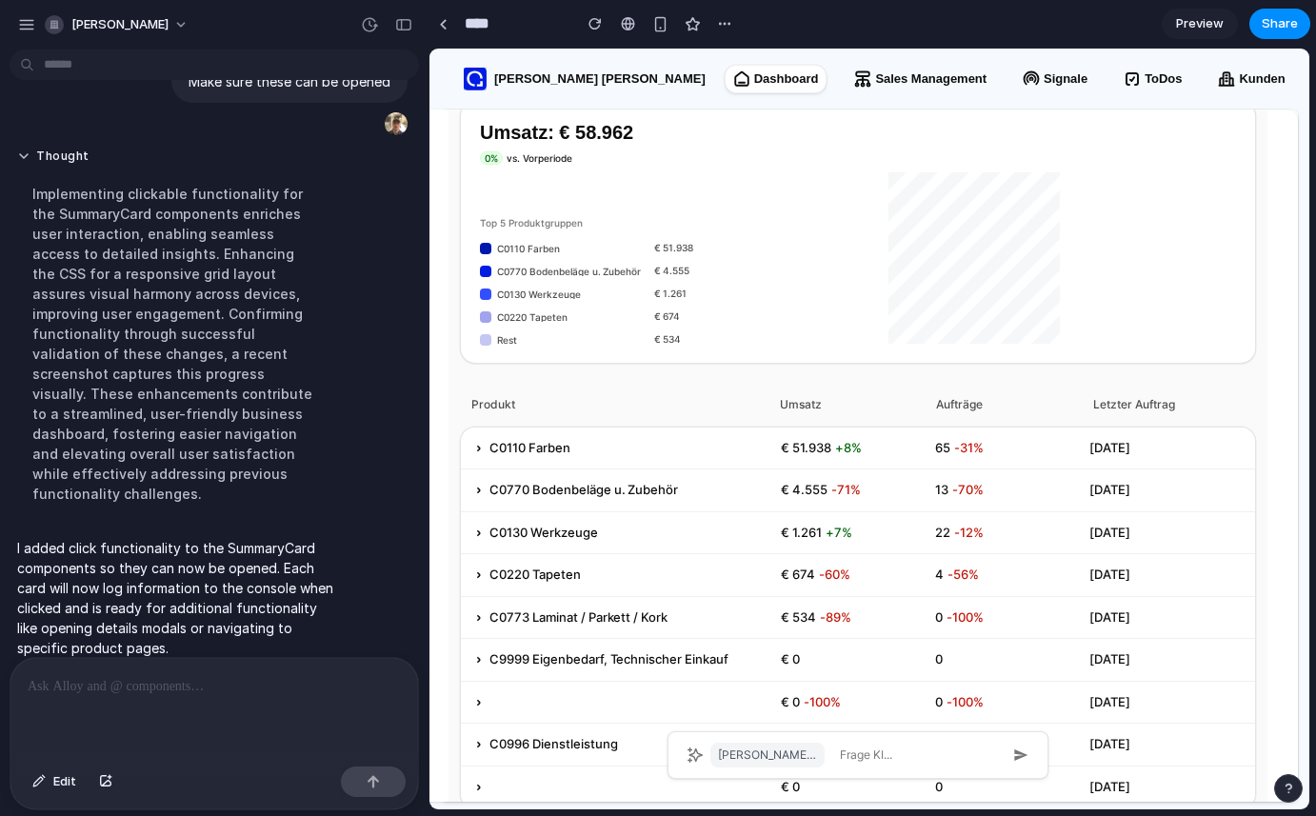
scroll to position [0, 0]
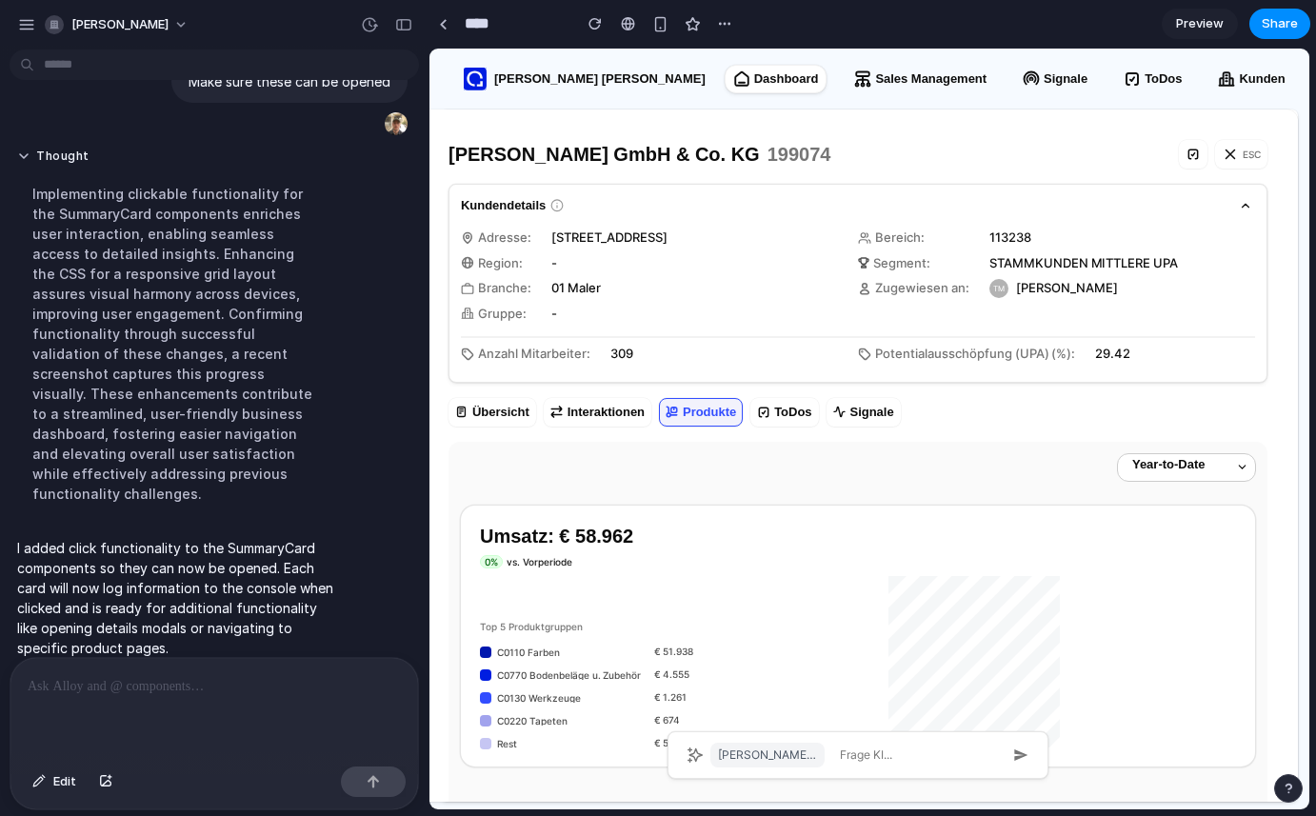
click at [527, 366] on div "Anzahl Mitarbeiter:" at bounding box center [525, 358] width 129 height 26
click at [1242, 206] on icon "button" at bounding box center [1245, 206] width 7 height 4
click at [1236, 212] on button "button" at bounding box center [1245, 205] width 19 height 19
click at [1238, 210] on icon "button" at bounding box center [1244, 205] width 13 height 13
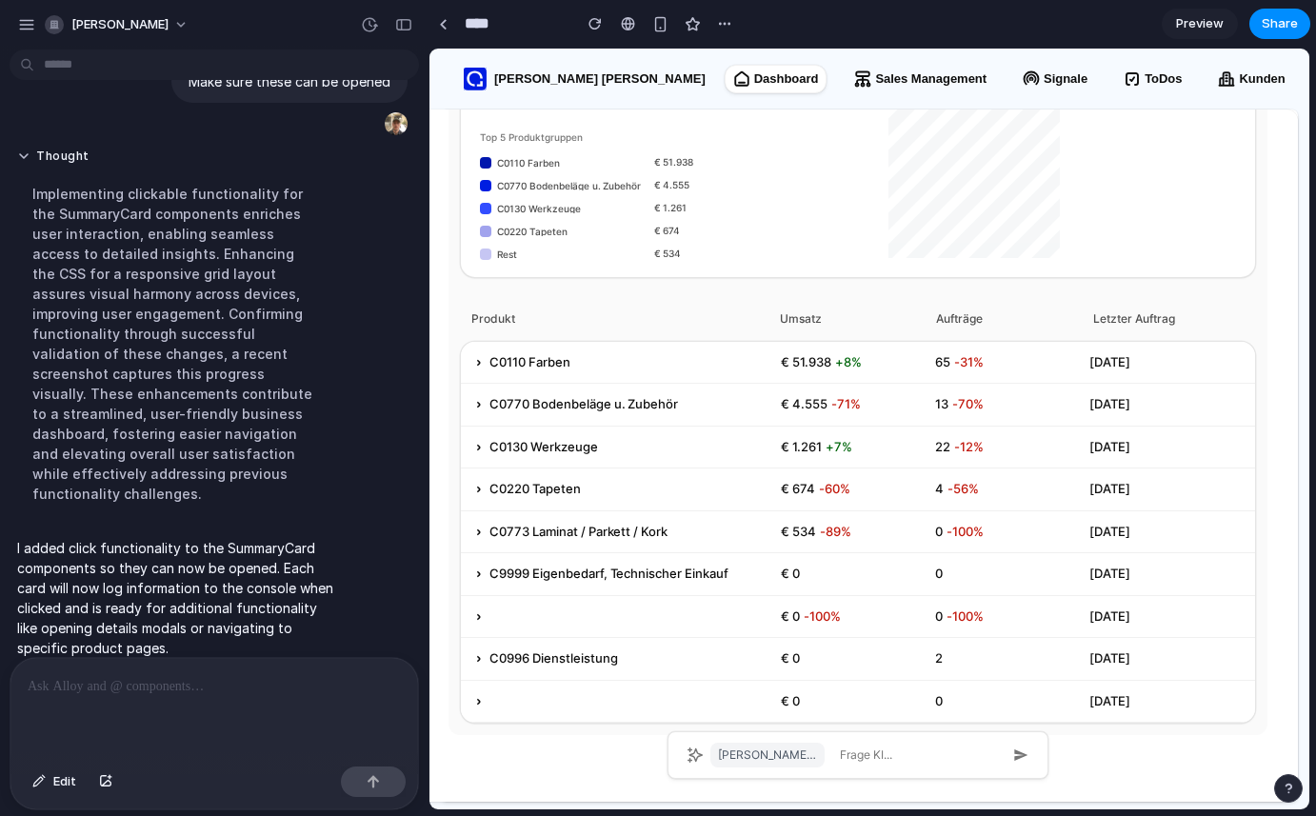
scroll to position [499, 0]
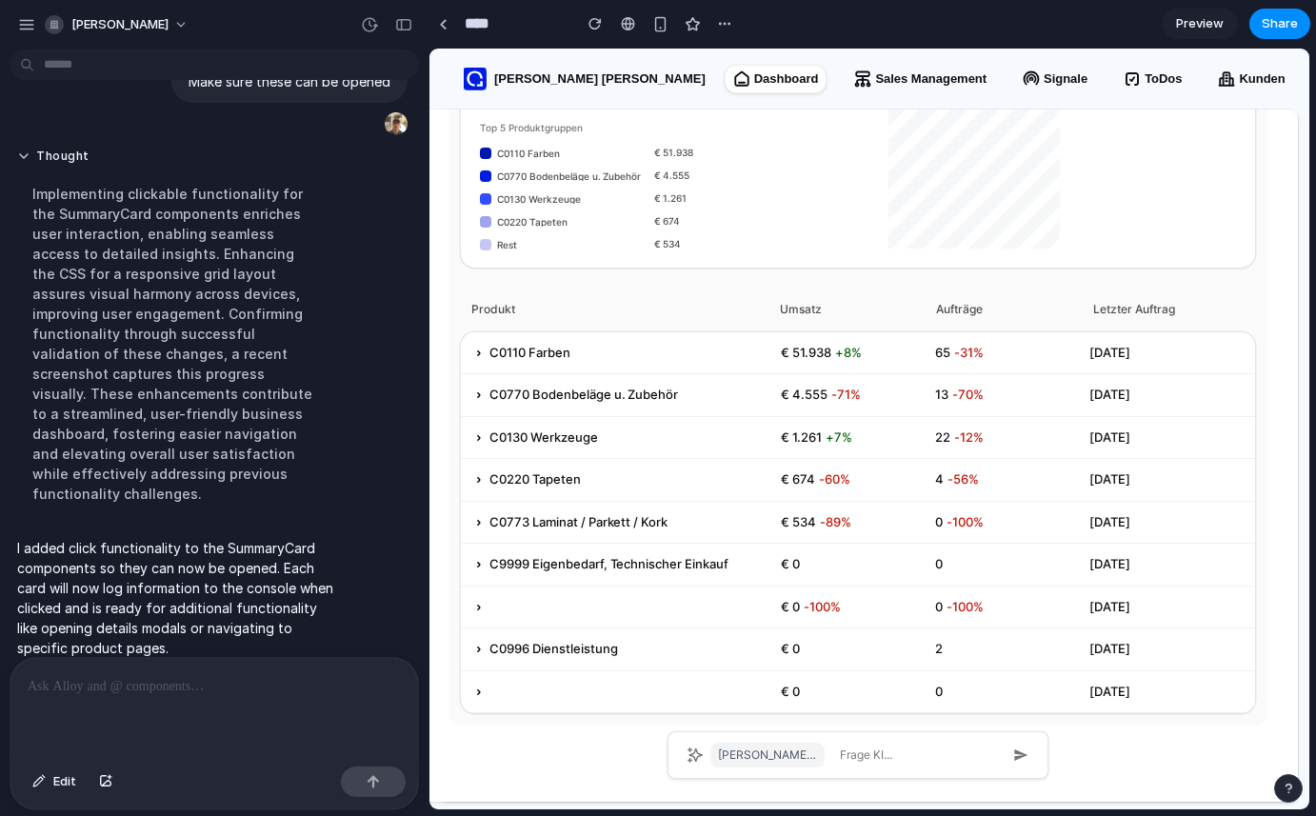
click at [485, 354] on icon at bounding box center [478, 352] width 13 height 13
click at [75, 684] on p at bounding box center [214, 686] width 373 height 23
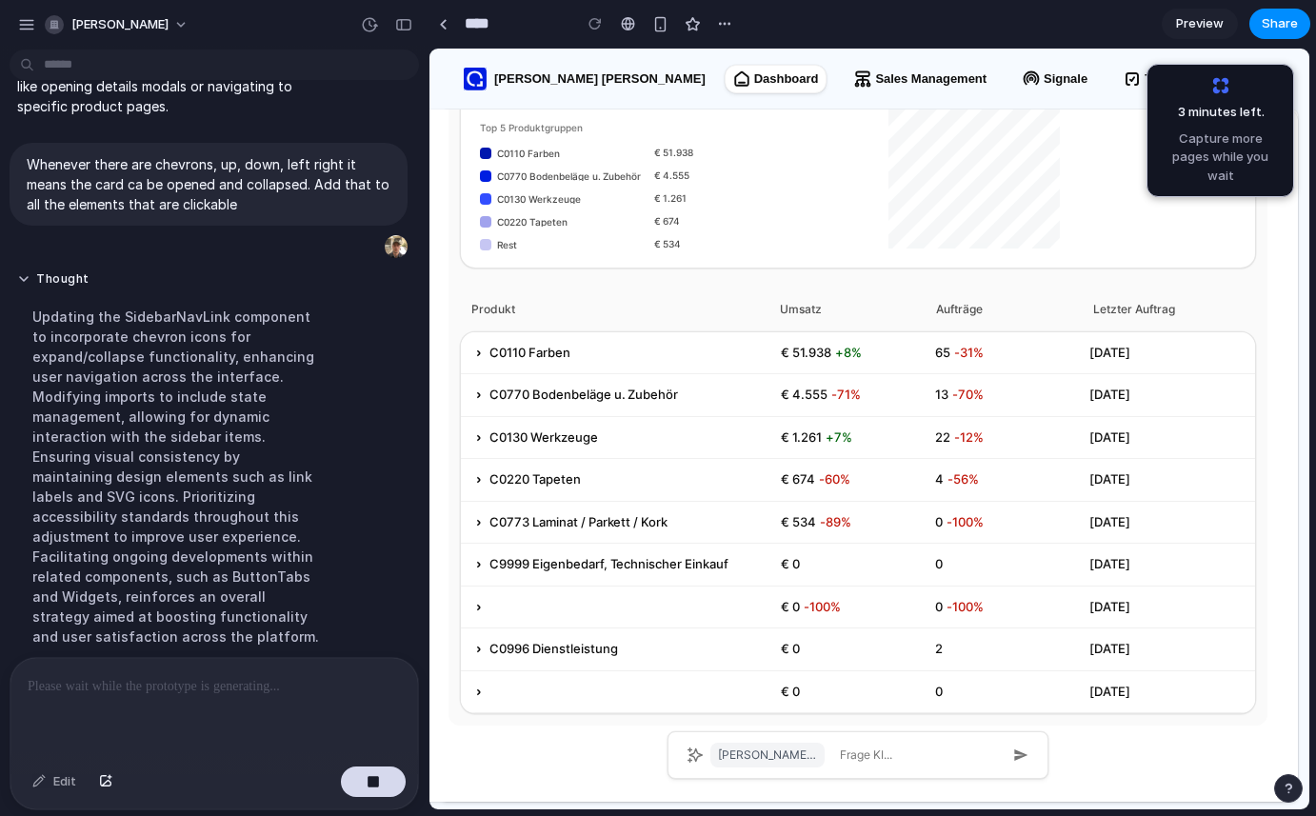
scroll to position [371, 0]
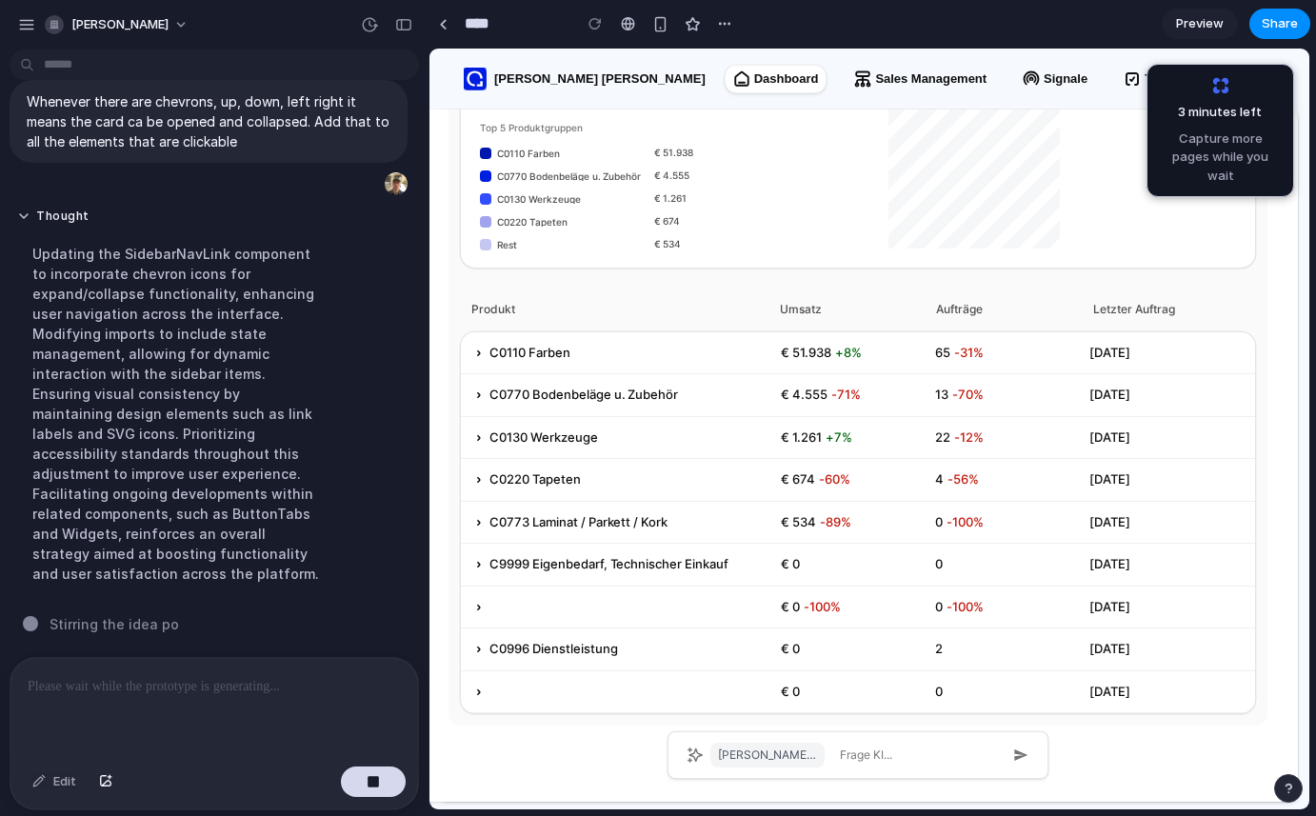
click at [482, 351] on icon at bounding box center [478, 352] width 13 height 13
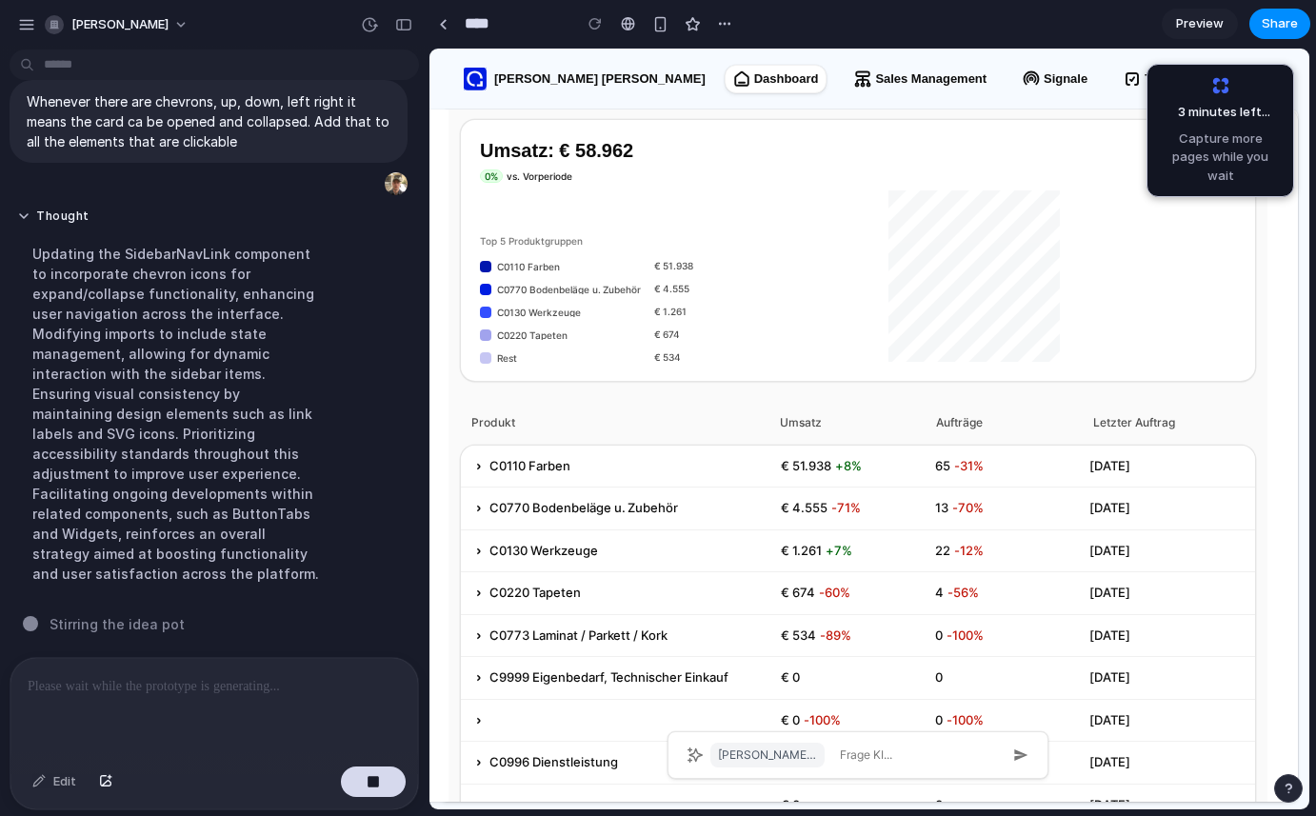
scroll to position [499, 0]
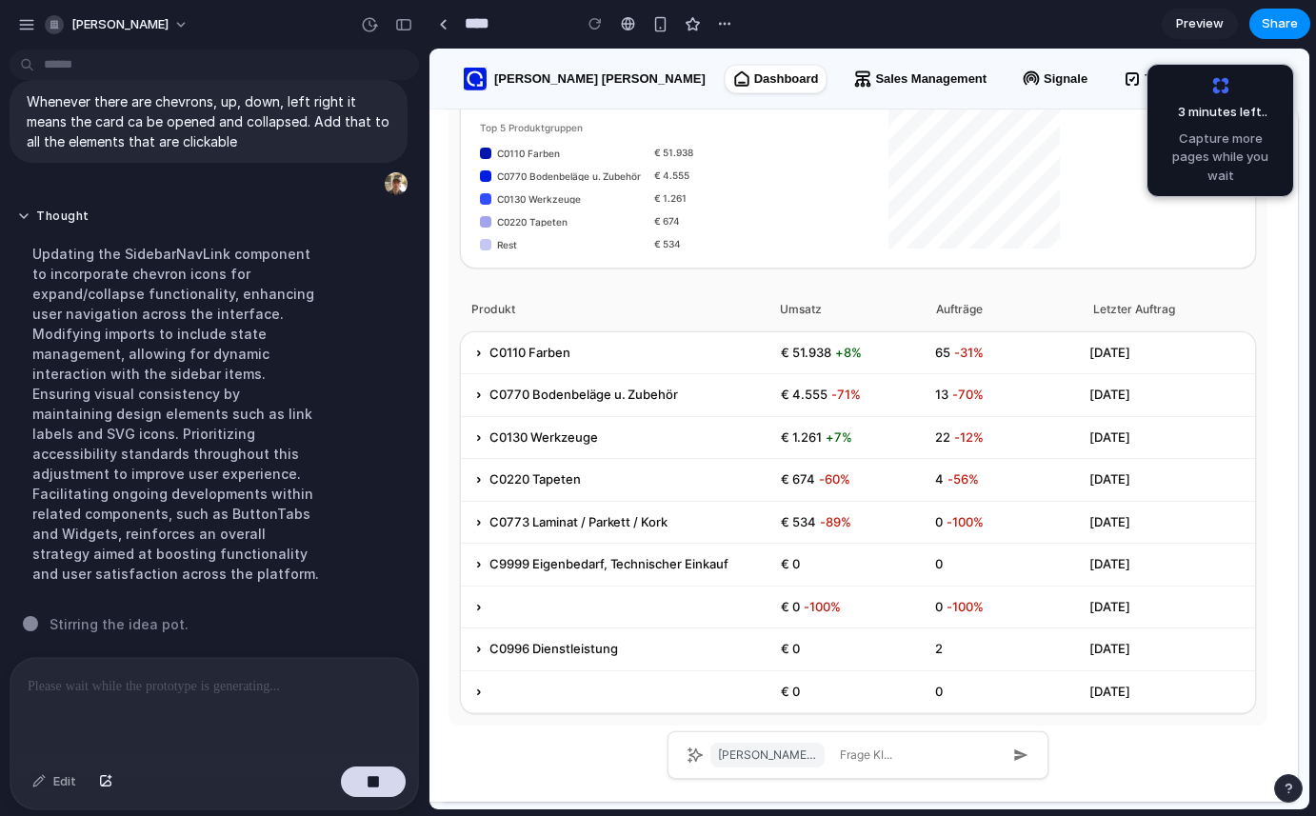
click at [880, 754] on p "Frage KI..." at bounding box center [866, 754] width 52 height 17
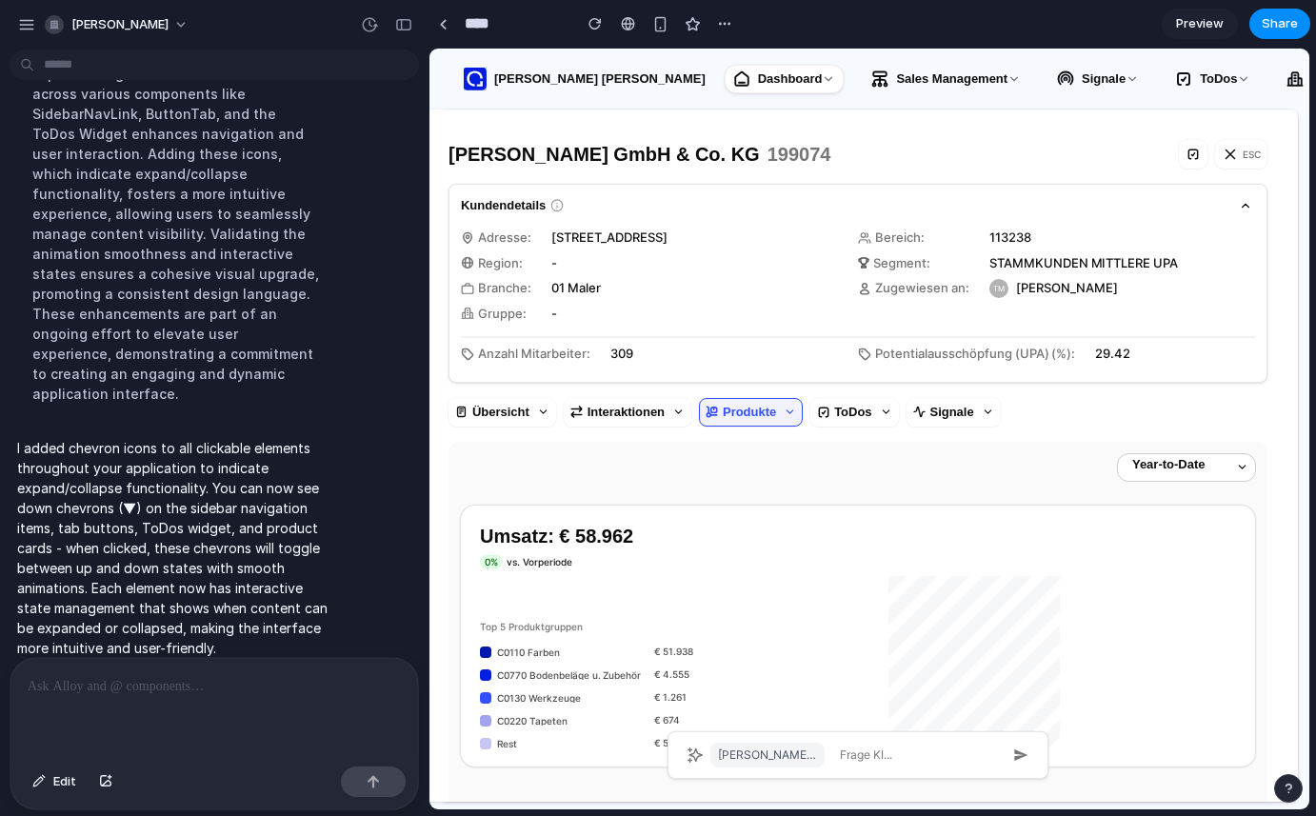
scroll to position [0, 0]
click at [1238, 204] on icon "button" at bounding box center [1244, 205] width 13 height 13
click at [1242, 207] on icon "button" at bounding box center [1245, 206] width 7 height 4
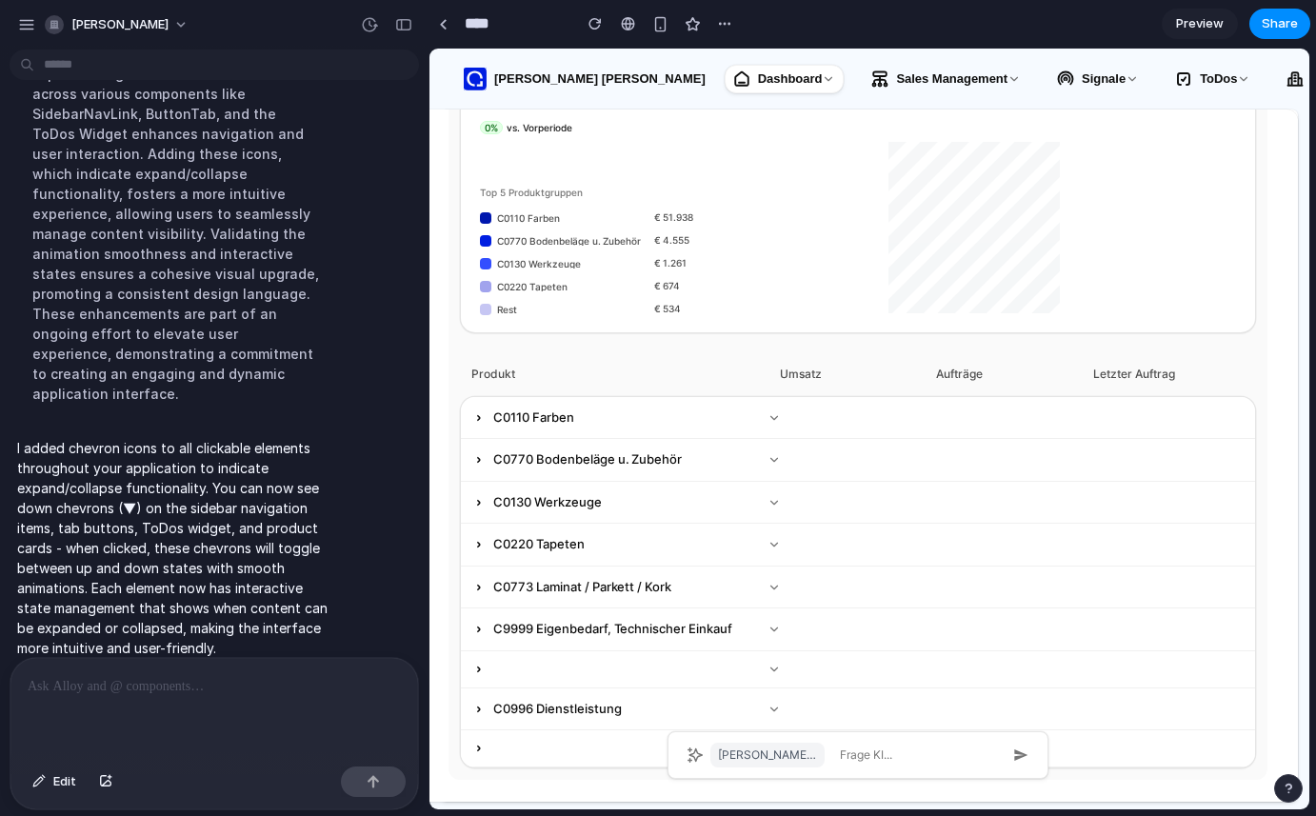
scroll to position [488, 0]
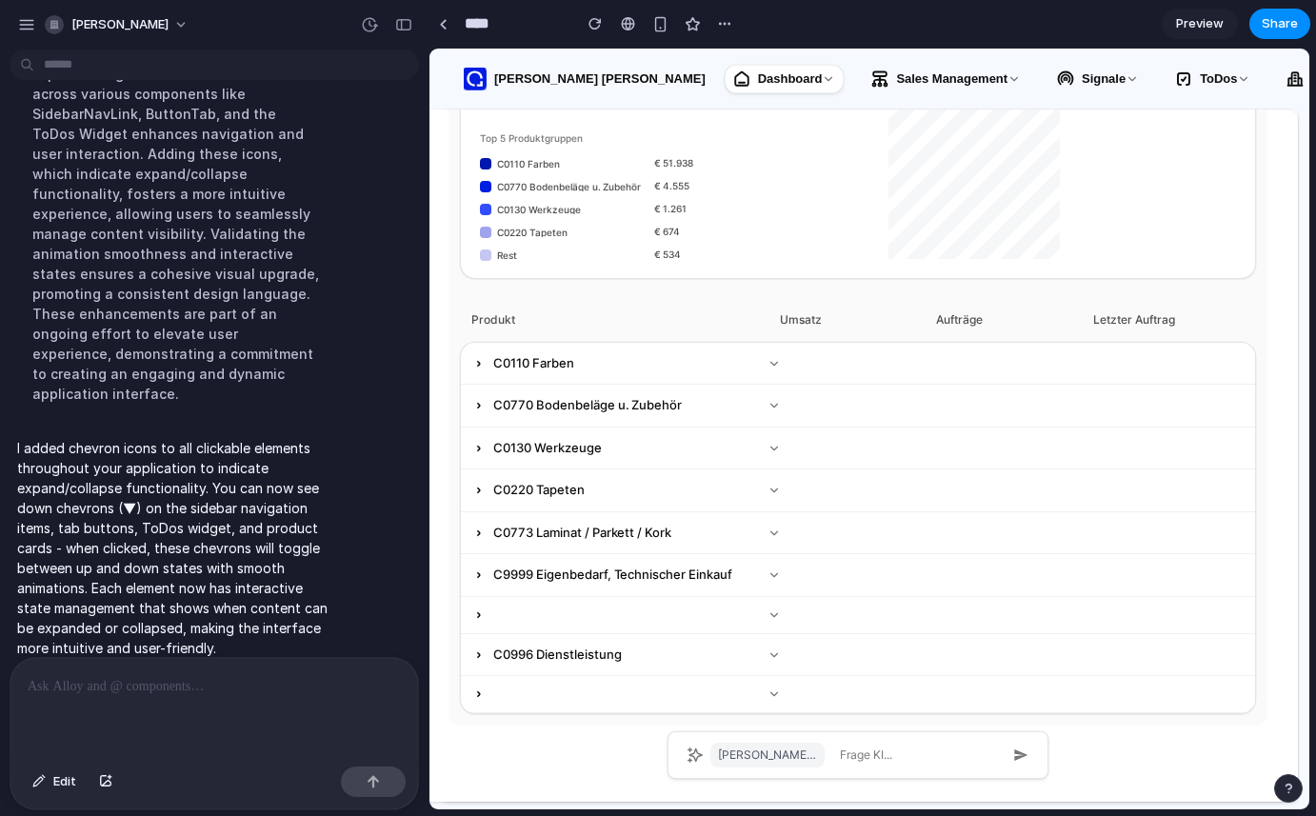
click at [476, 362] on icon at bounding box center [478, 363] width 13 height 13
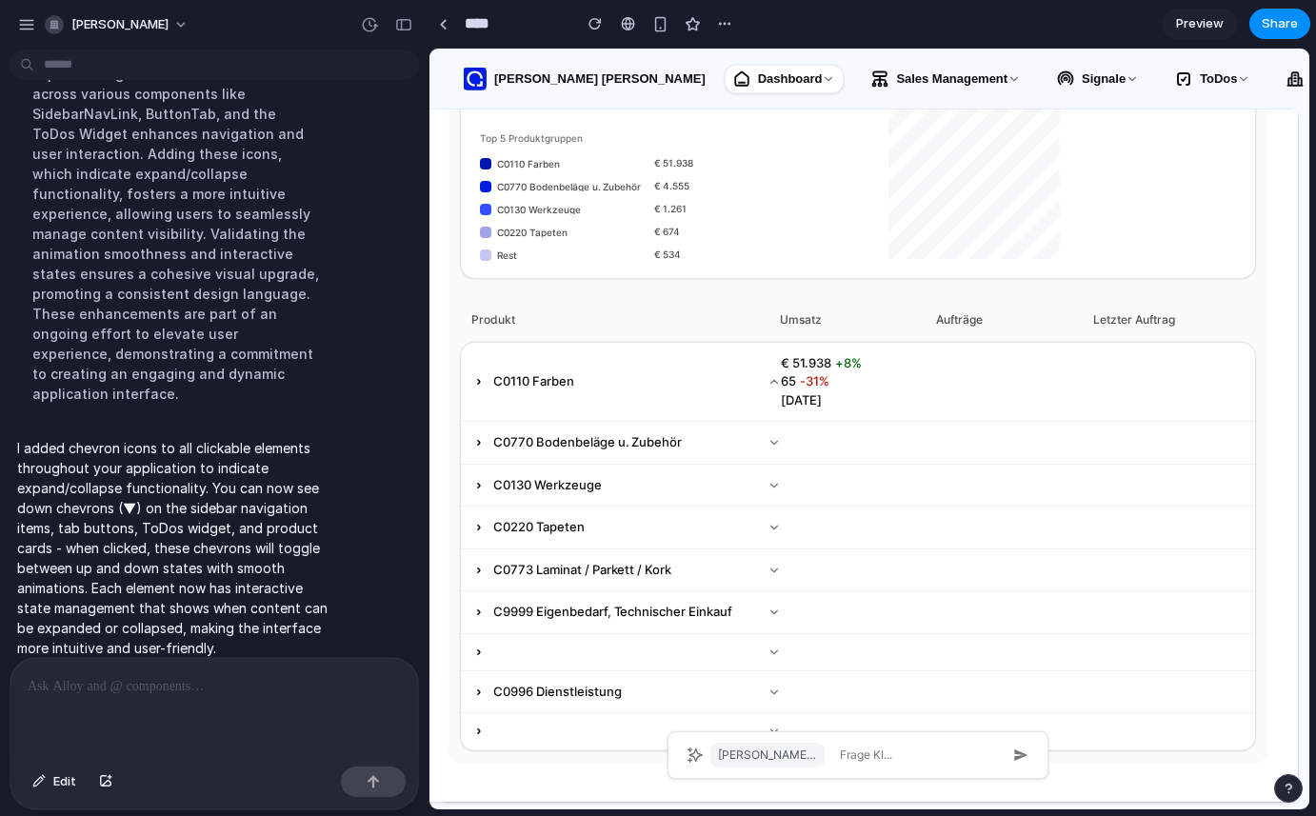
click at [480, 377] on icon at bounding box center [478, 381] width 13 height 13
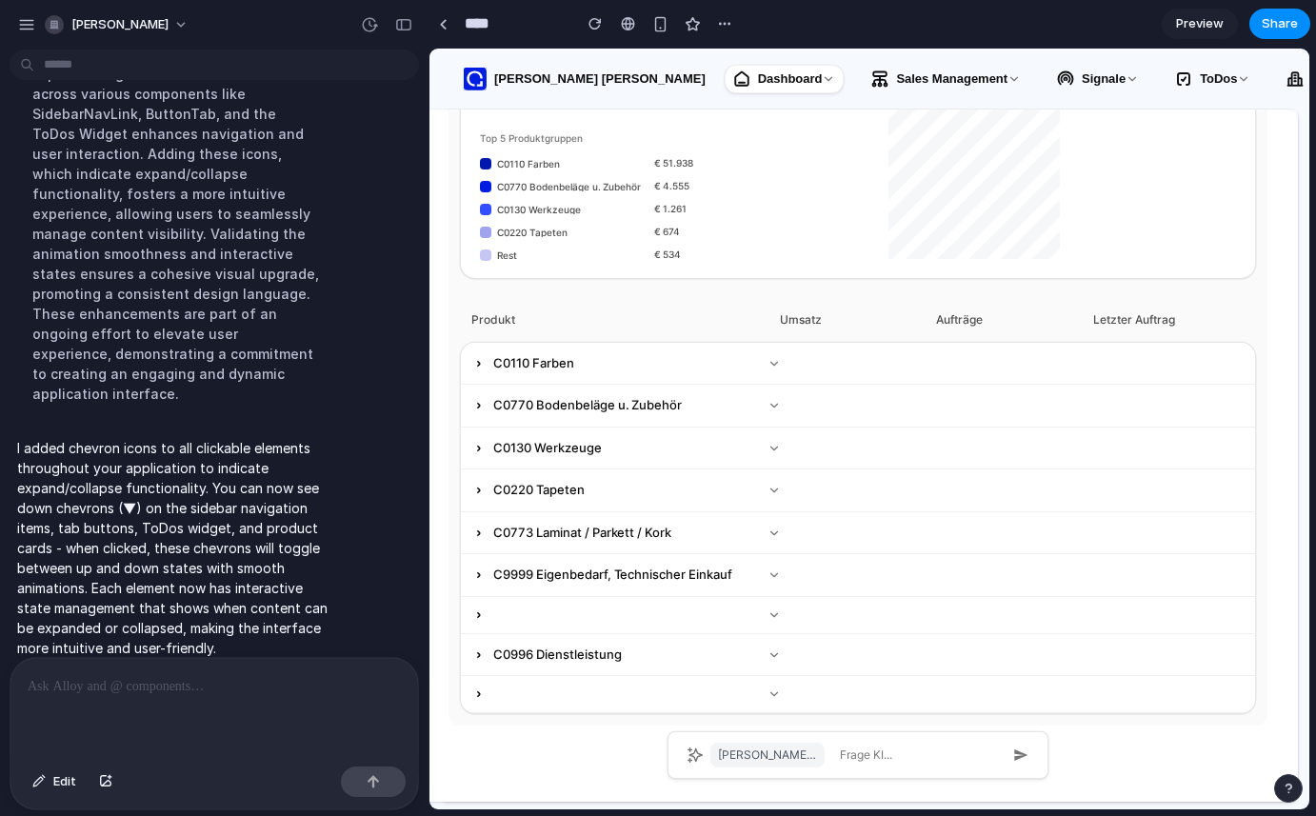
click at [480, 406] on icon at bounding box center [478, 405] width 13 height 13
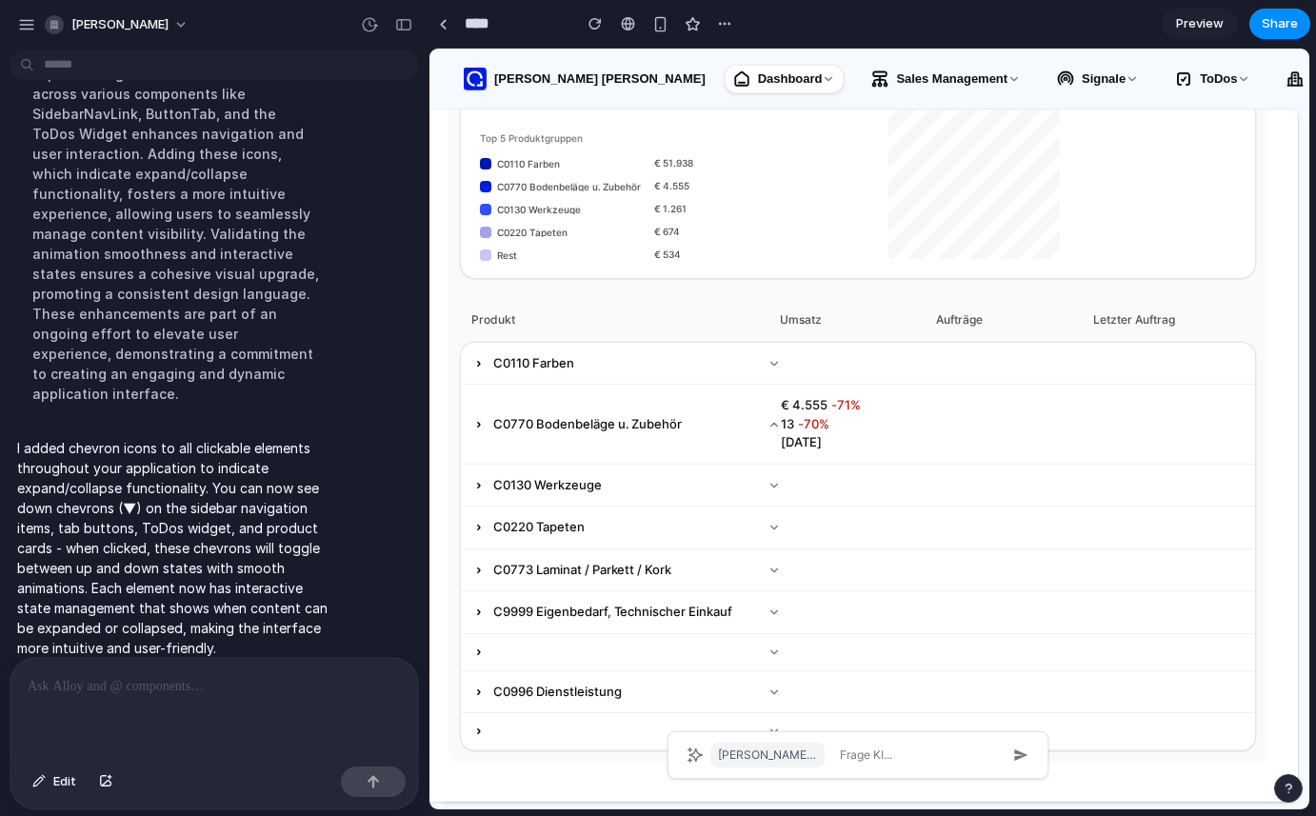
click at [476, 415] on div "C0770 Bodenbeläge u. Zubehör" at bounding box center [576, 424] width 209 height 19
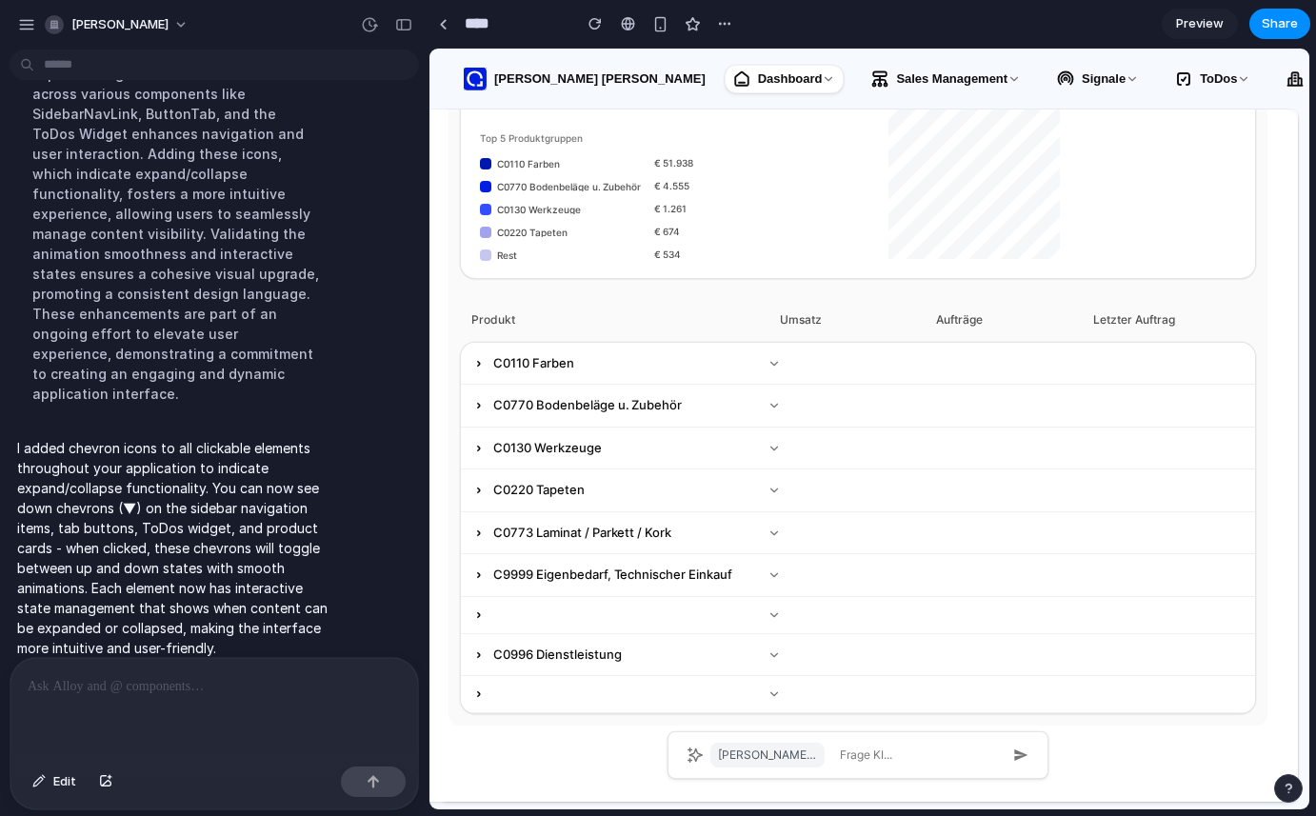
click at [478, 445] on icon at bounding box center [478, 448] width 13 height 13
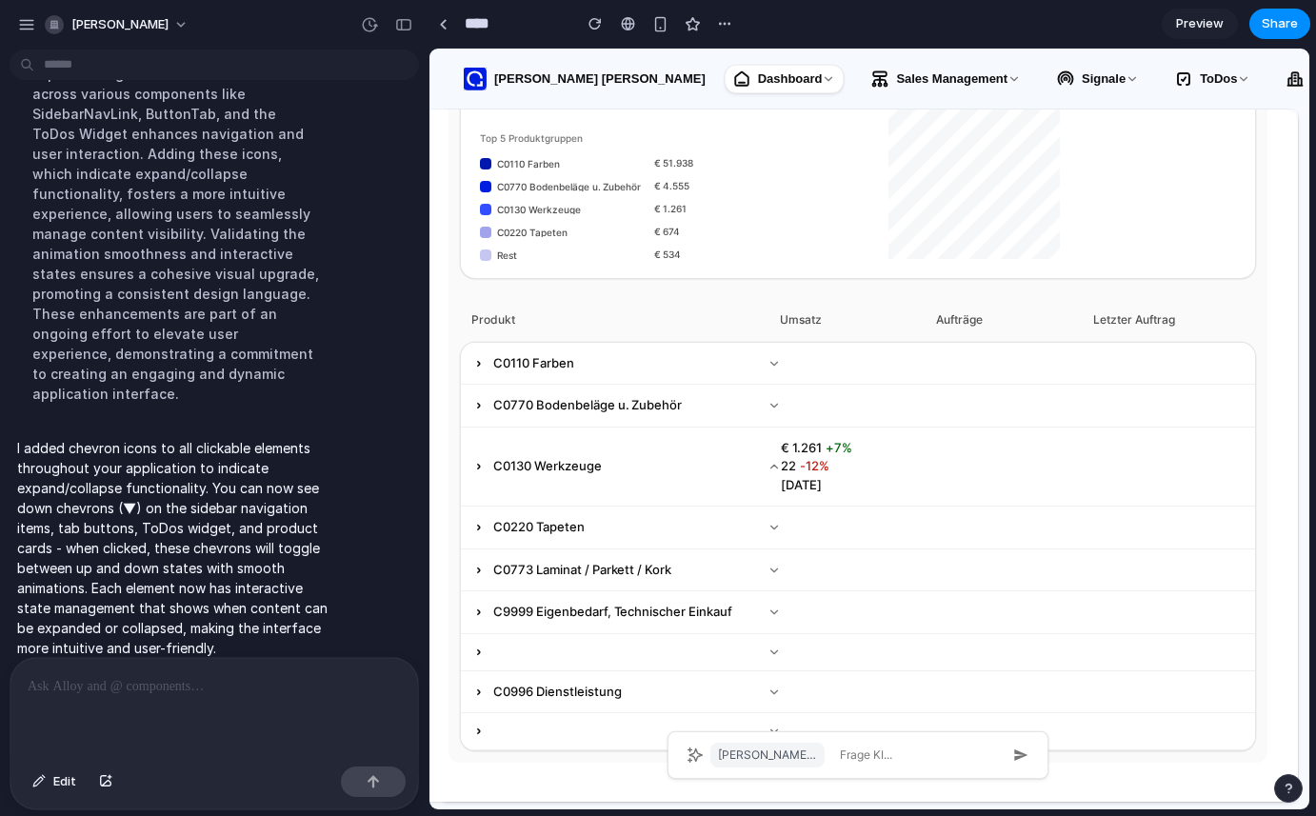
click at [480, 464] on icon at bounding box center [478, 466] width 13 height 13
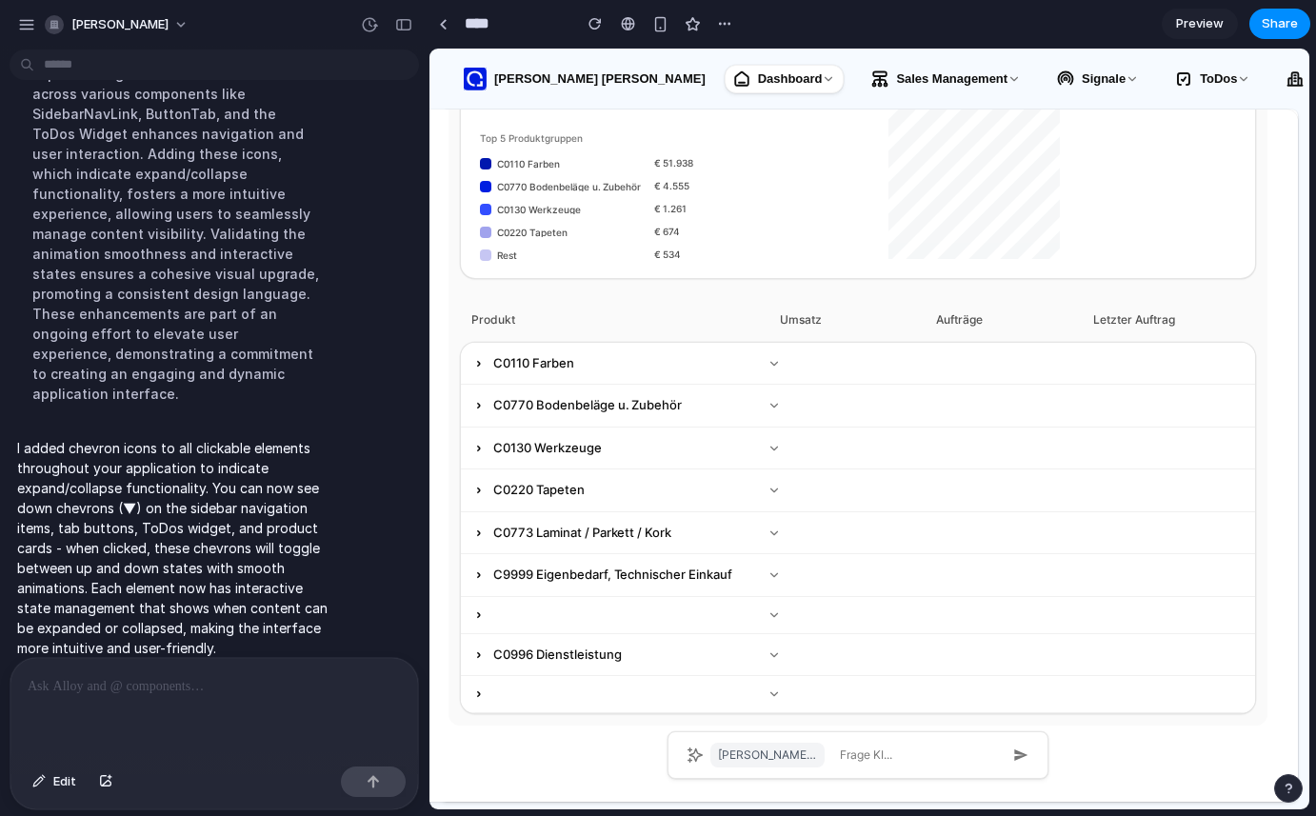
click at [771, 443] on icon at bounding box center [773, 448] width 13 height 13
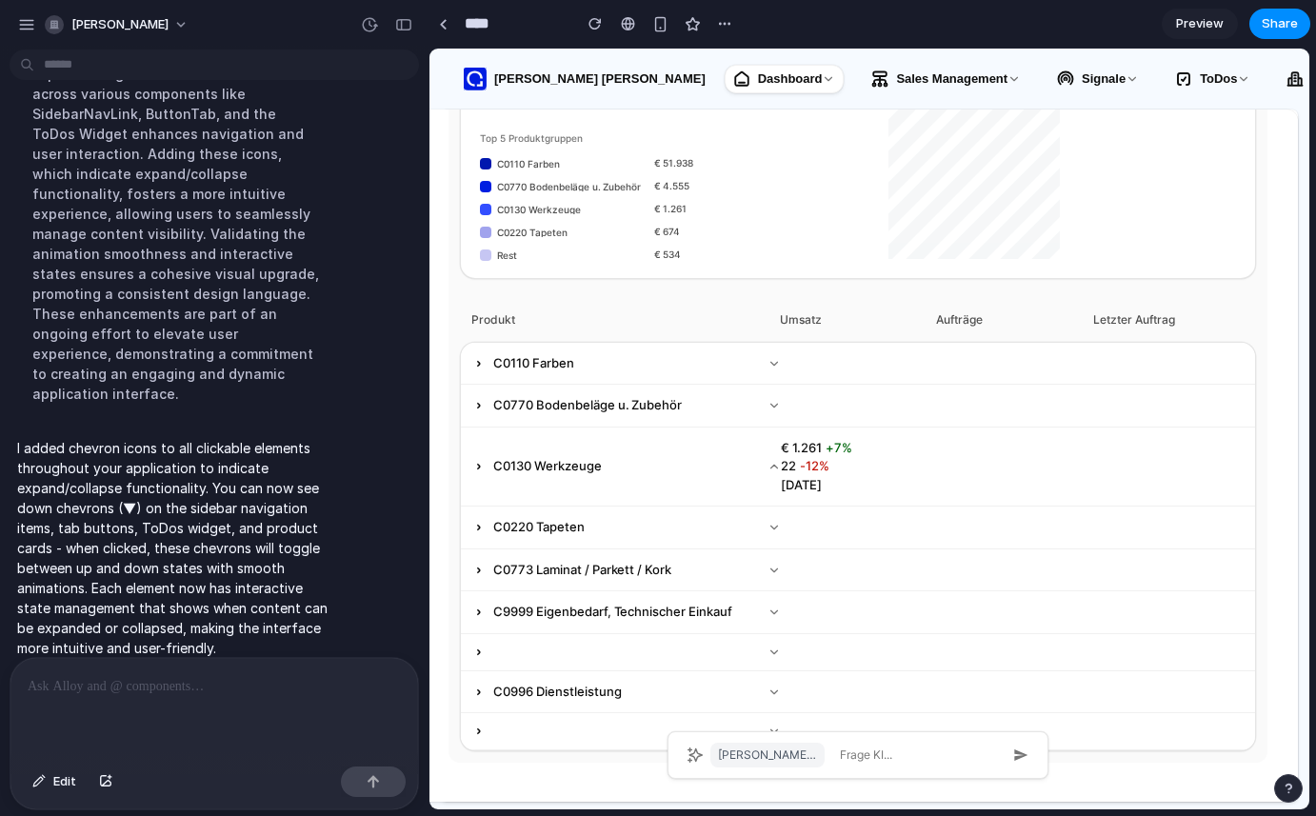
click at [769, 469] on icon at bounding box center [773, 466] width 13 height 13
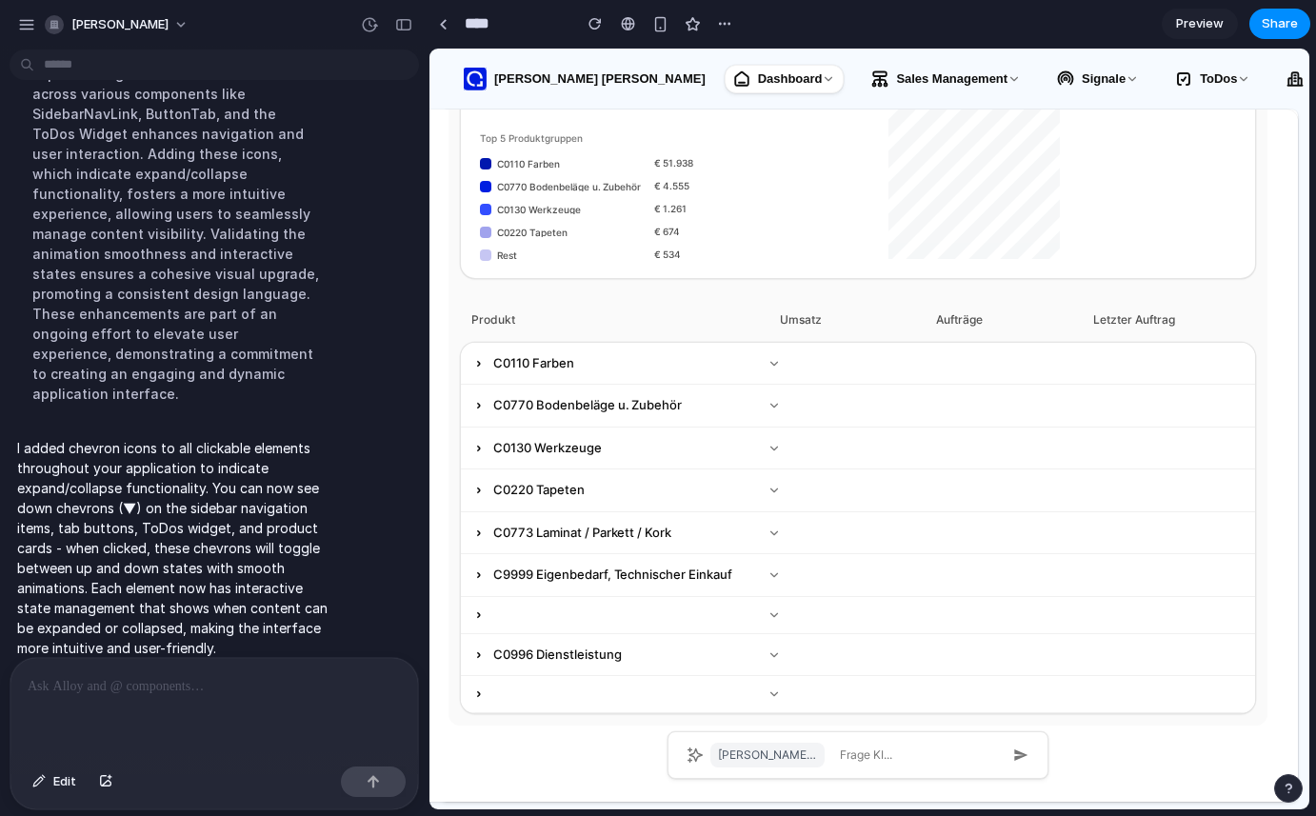
scroll to position [0, 0]
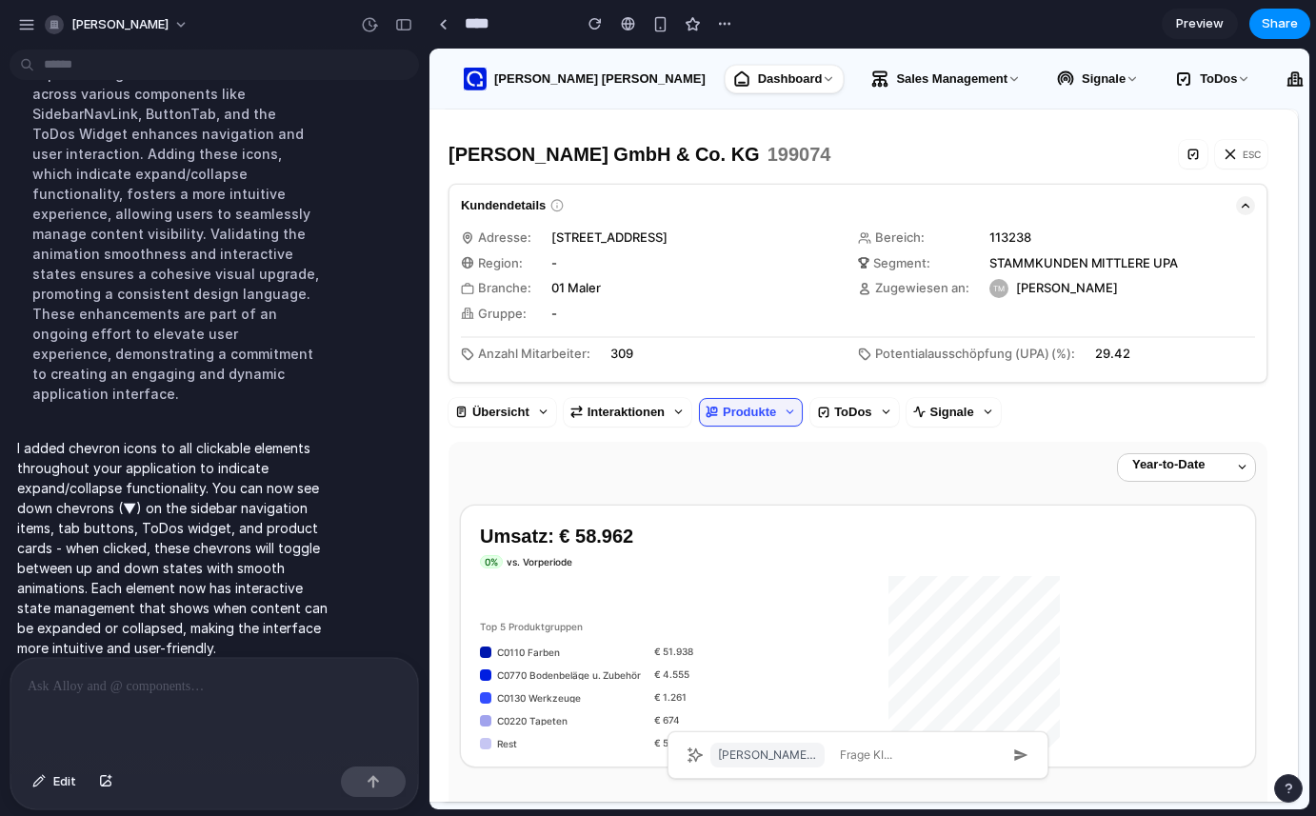
click at [1241, 207] on icon "button" at bounding box center [1244, 205] width 13 height 13
click at [1241, 208] on icon "button" at bounding box center [1244, 205] width 13 height 13
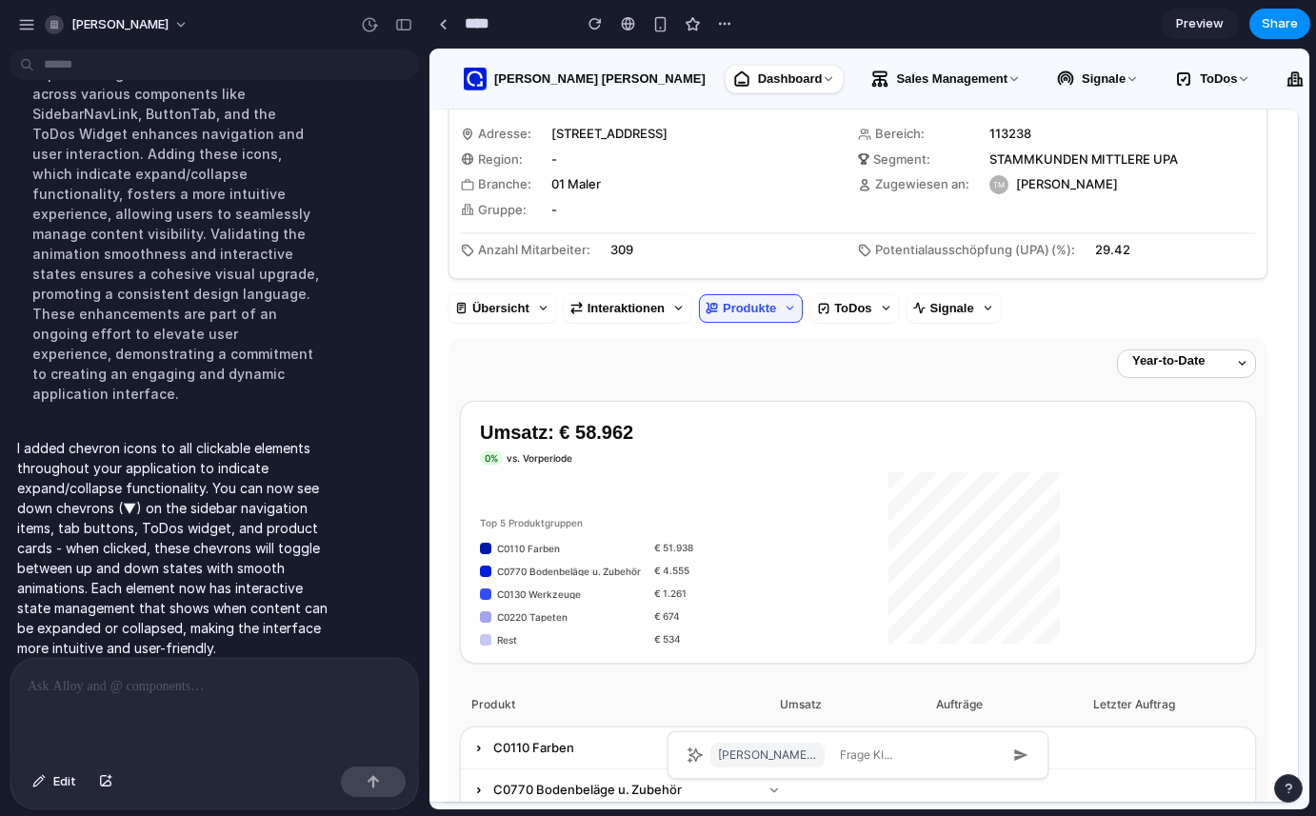
scroll to position [151, 0]
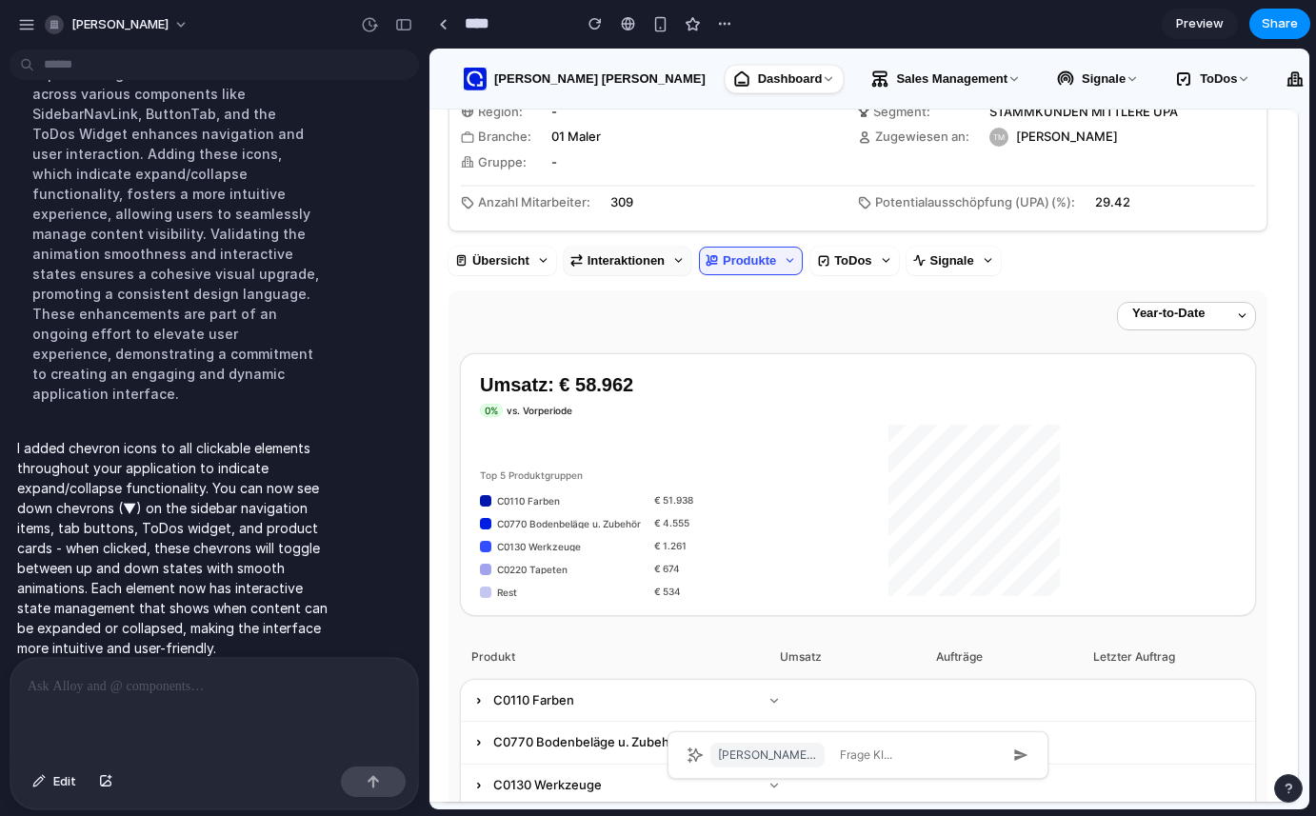
click at [628, 261] on div "Interaktionen" at bounding box center [617, 260] width 94 height 19
click at [532, 260] on button "Übersicht" at bounding box center [502, 261] width 108 height 29
click at [693, 256] on div "Übersicht Interaktionen Produkte ToDos Signale" at bounding box center [857, 261] width 819 height 29
click at [681, 259] on icon at bounding box center [678, 260] width 12 height 12
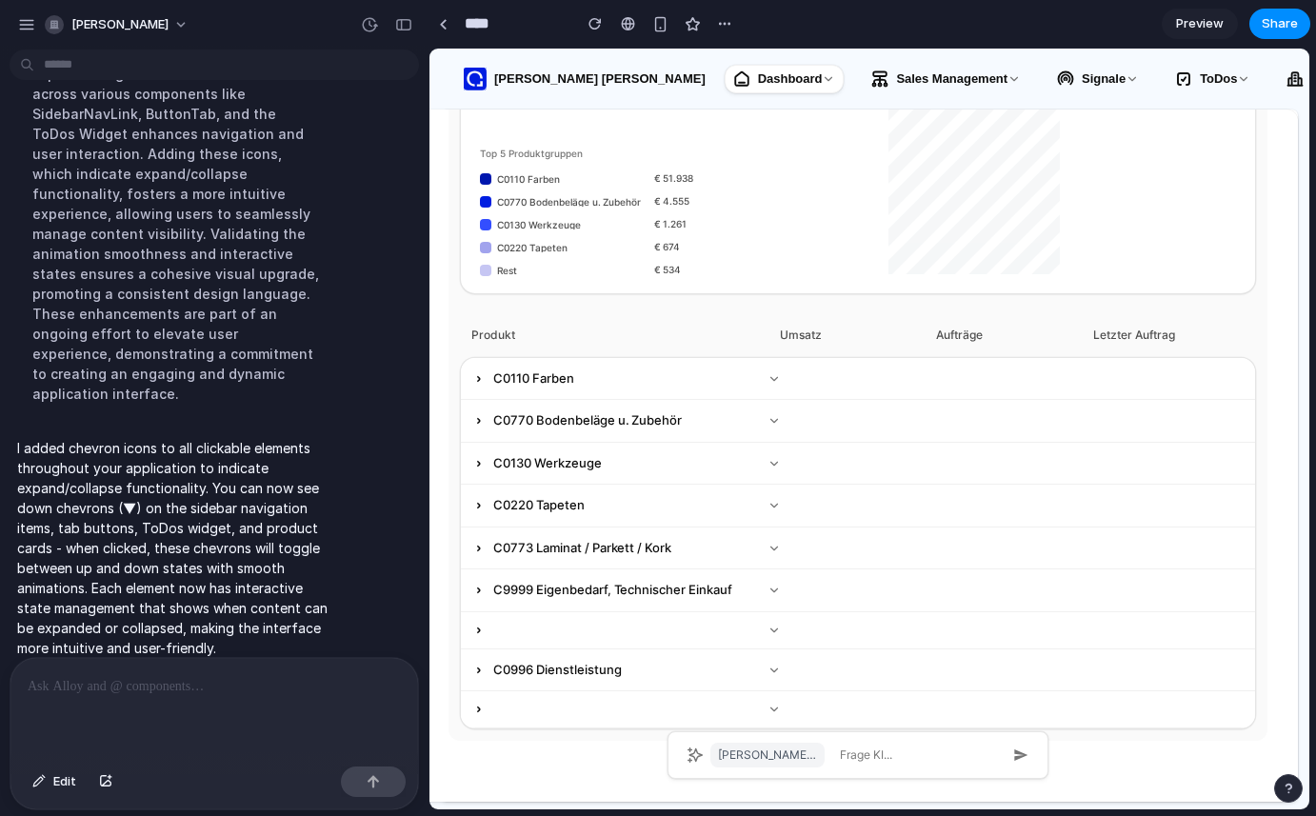
scroll to position [488, 0]
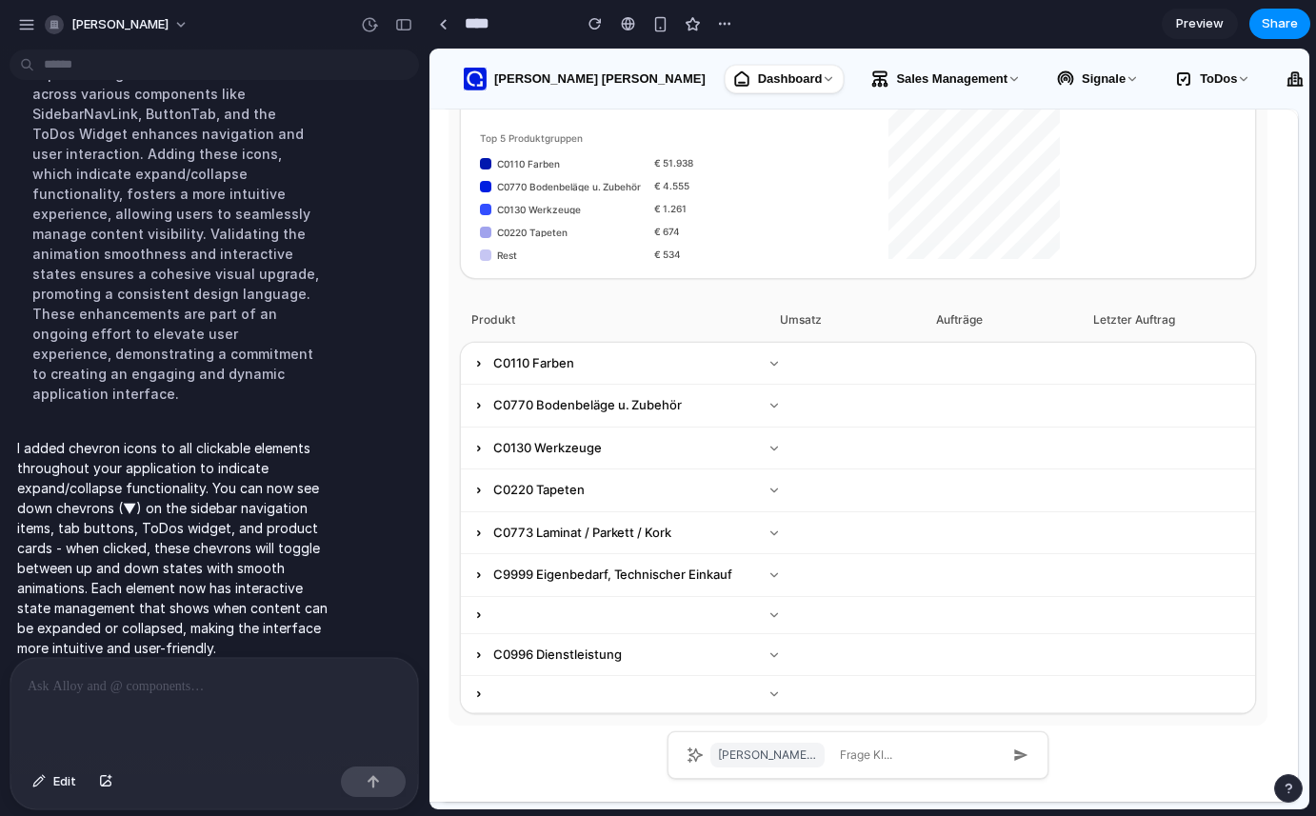
click at [598, 352] on div "C0110 Farben € 51.938 +8% 65 -31% [DATE]" at bounding box center [858, 364] width 794 height 43
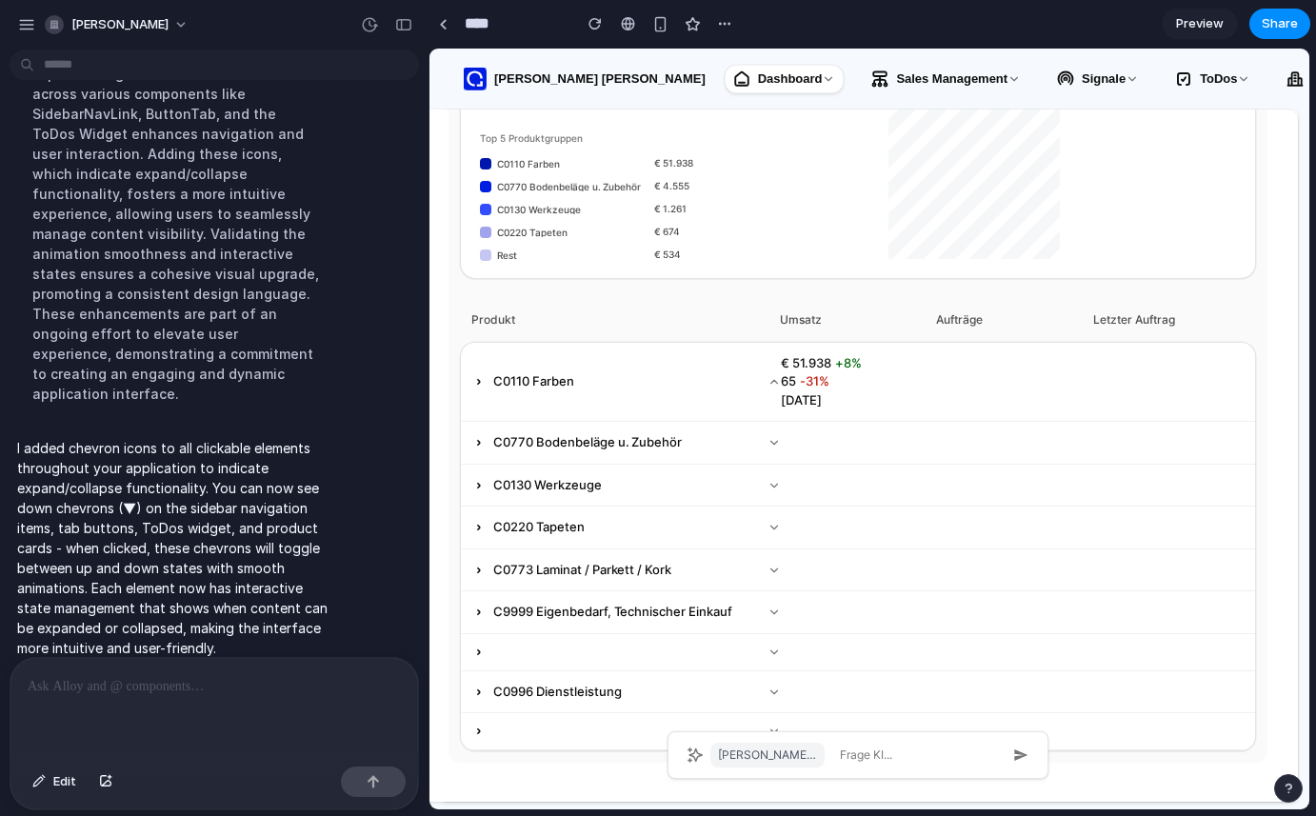
click at [567, 438] on p "C0770 Bodenbeläge u. Zubehör" at bounding box center [587, 442] width 188 height 19
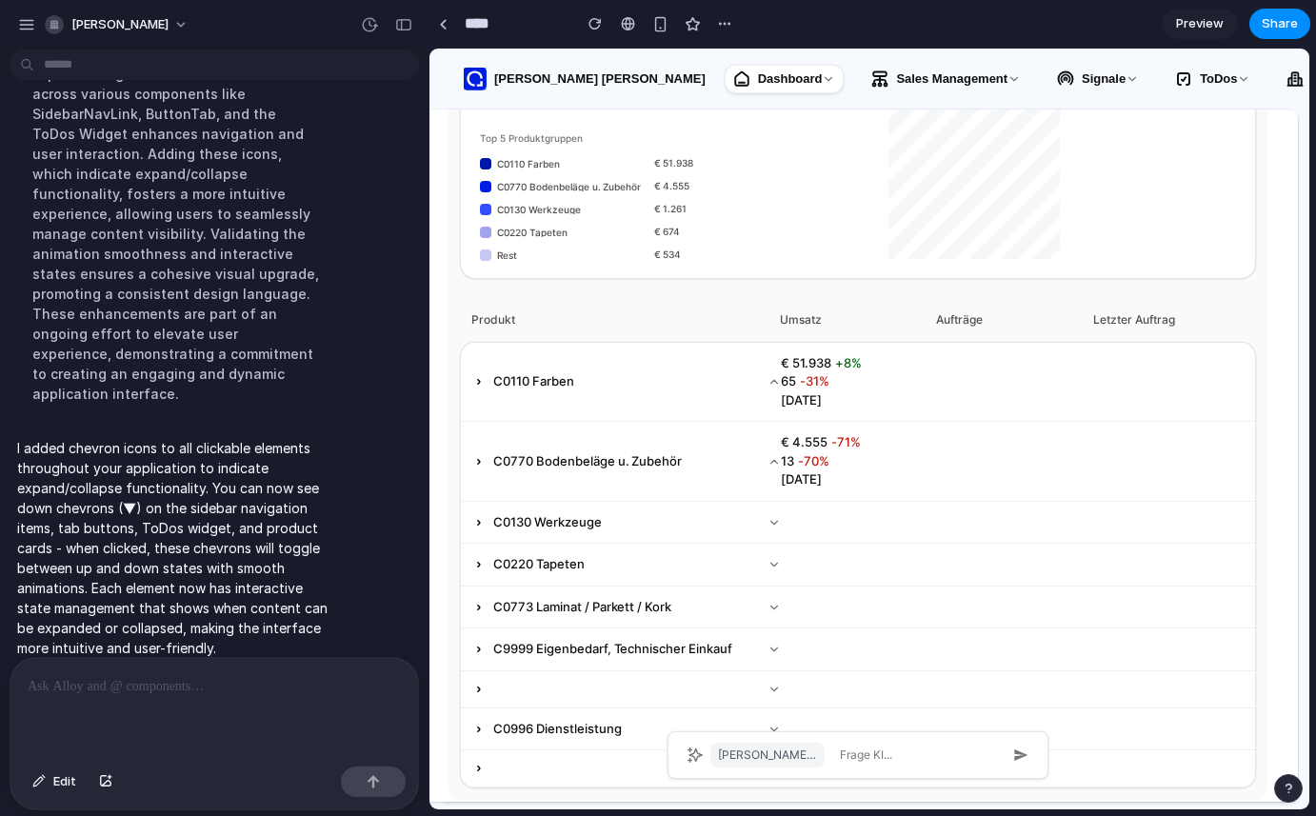
scroll to position [563, 0]
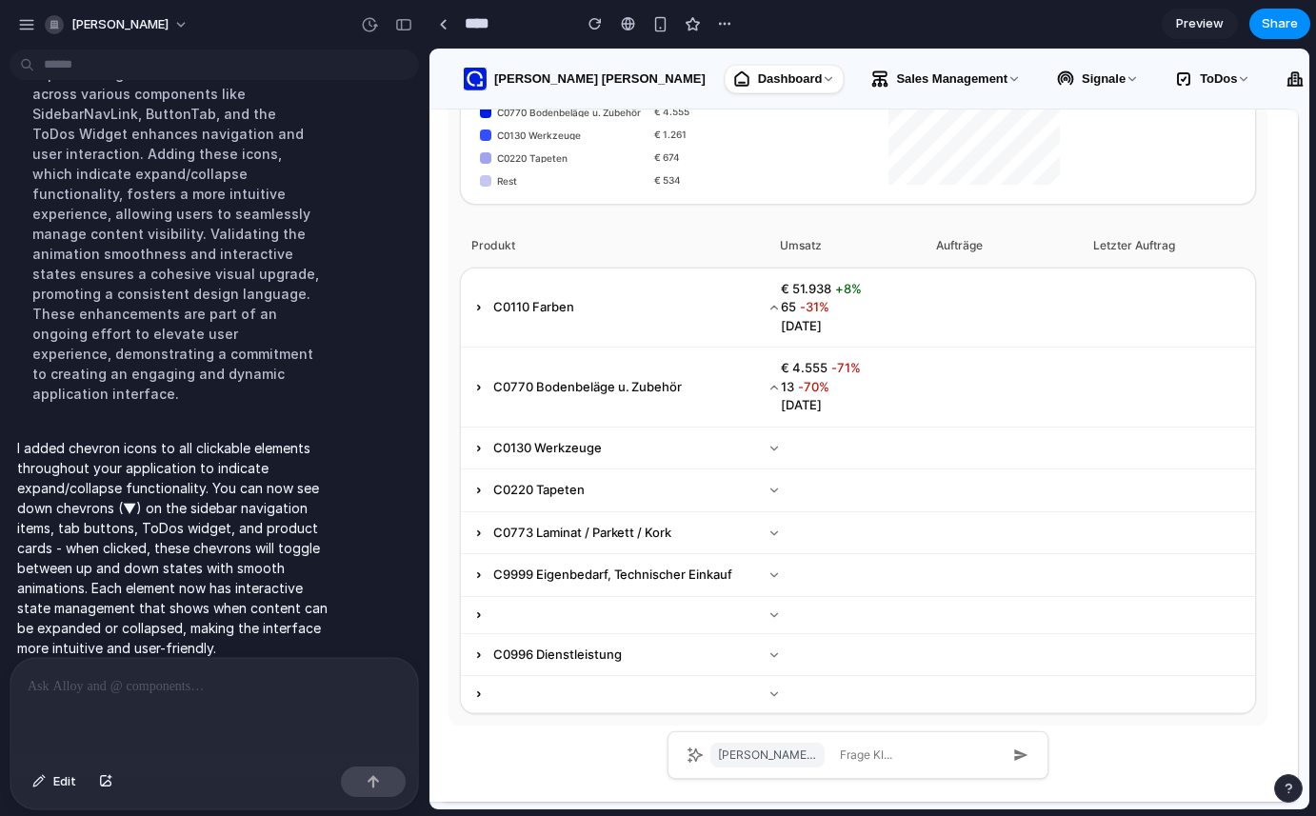
click at [560, 439] on p "C0130 Werkzeuge" at bounding box center [547, 448] width 109 height 19
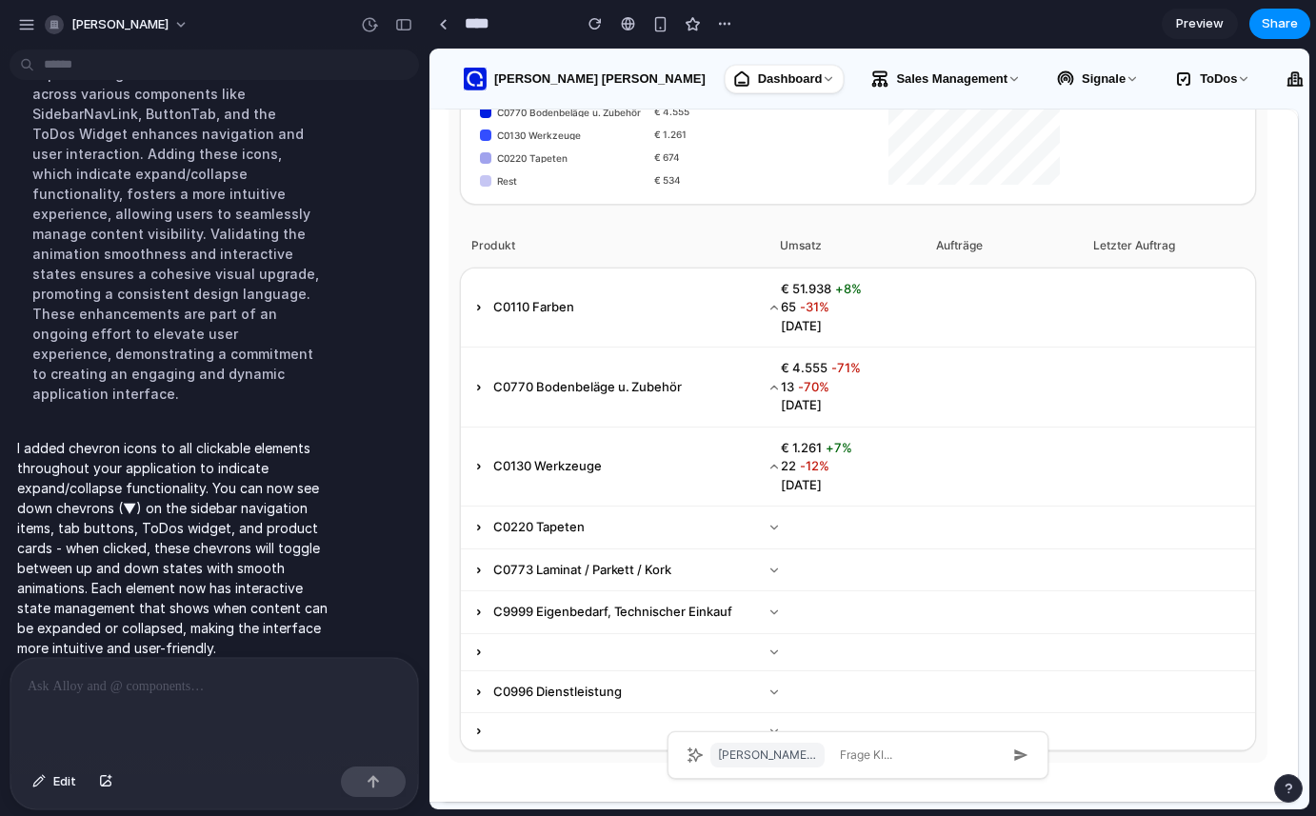
click at [546, 521] on p "C0220 Tapeten" at bounding box center [538, 527] width 91 height 19
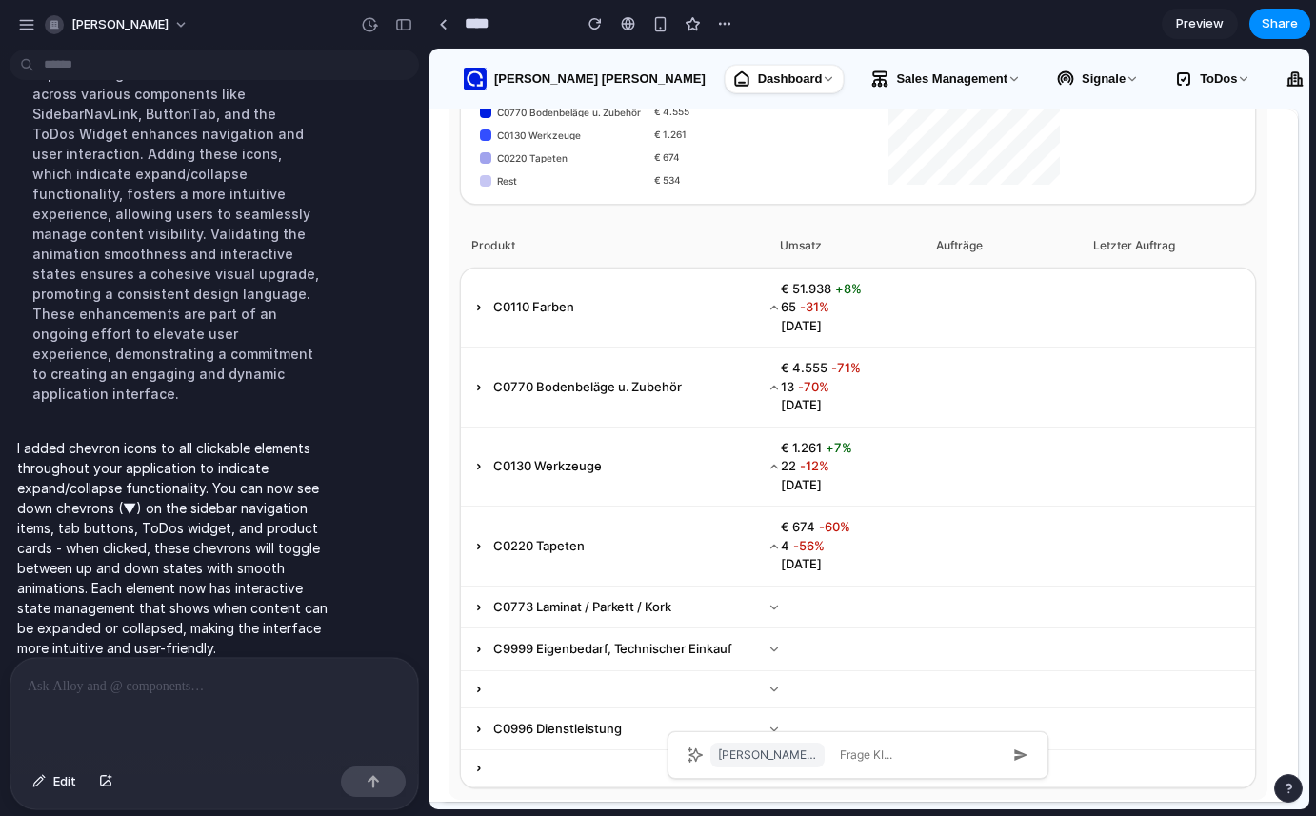
scroll to position [637, 0]
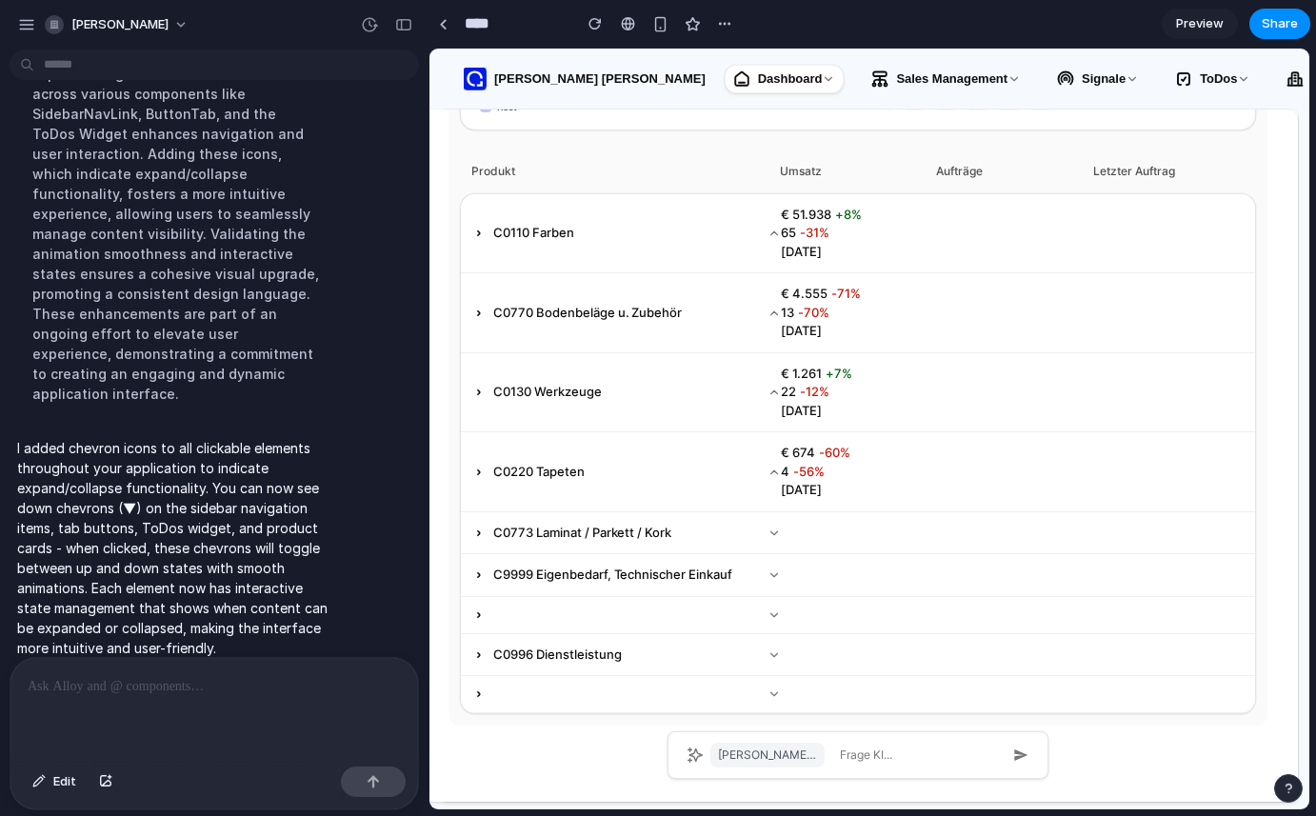
click at [546, 516] on div "C0773 Laminat / Parkett / Kork € 534 -89% 0 -100% [DATE]" at bounding box center [858, 533] width 794 height 43
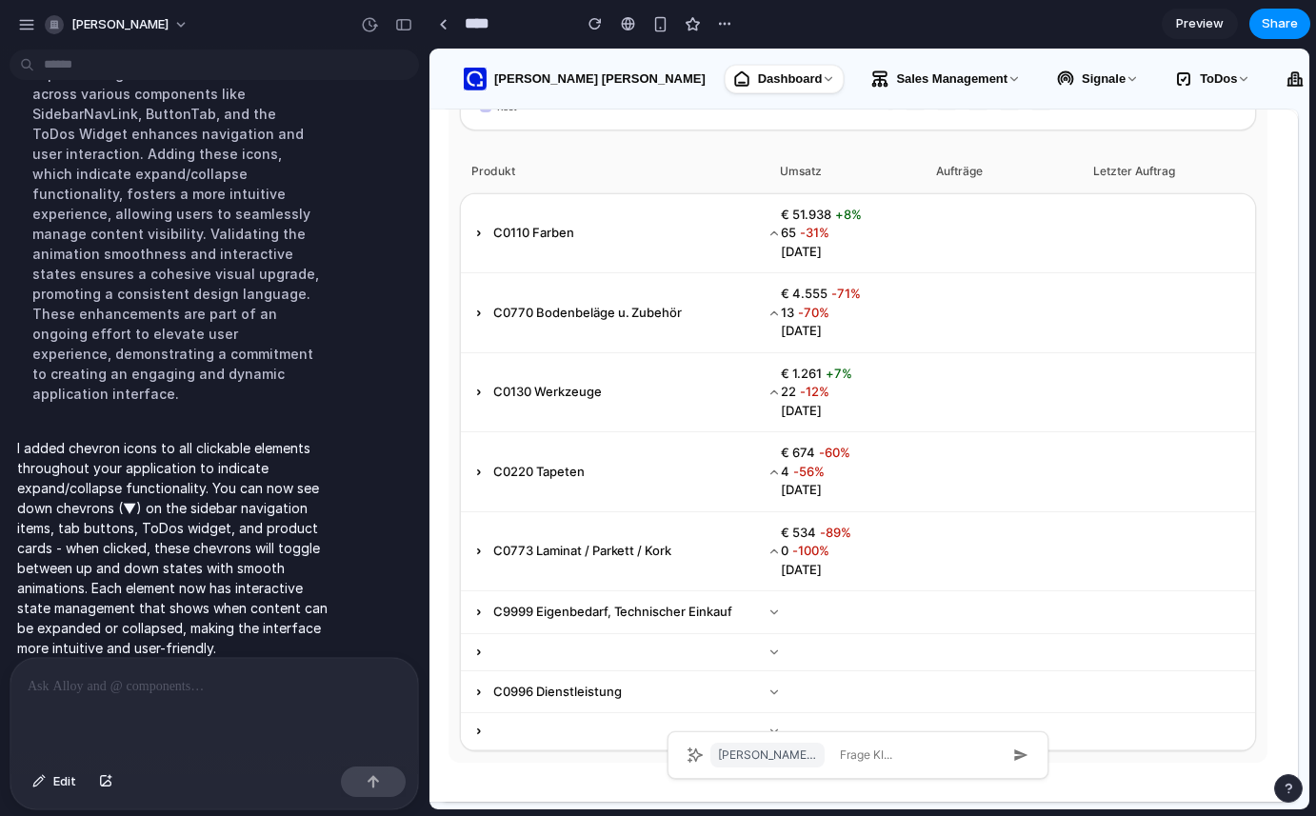
click at [537, 604] on p "C9999 Eigenbedarf, Technischer Einkauf" at bounding box center [612, 612] width 239 height 19
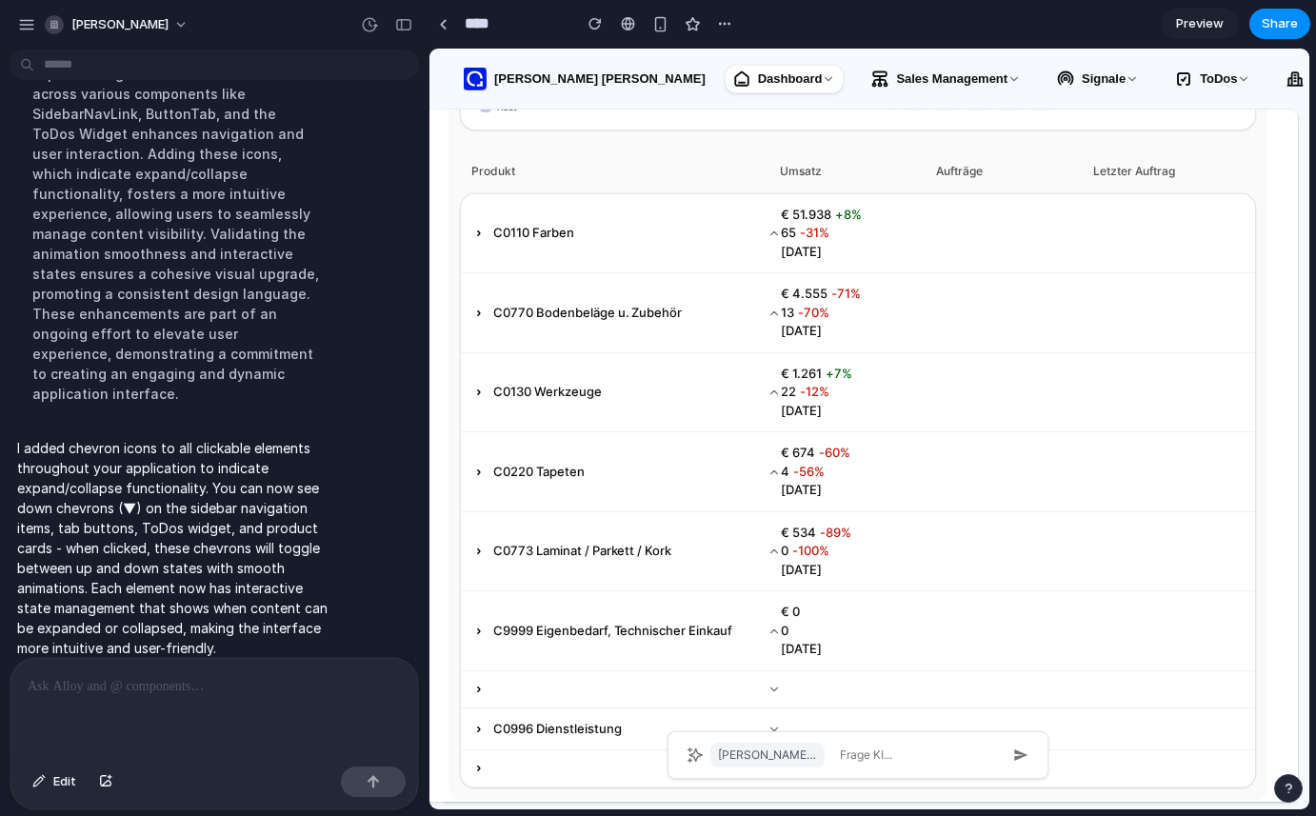
click at [476, 548] on icon at bounding box center [478, 550] width 13 height 13
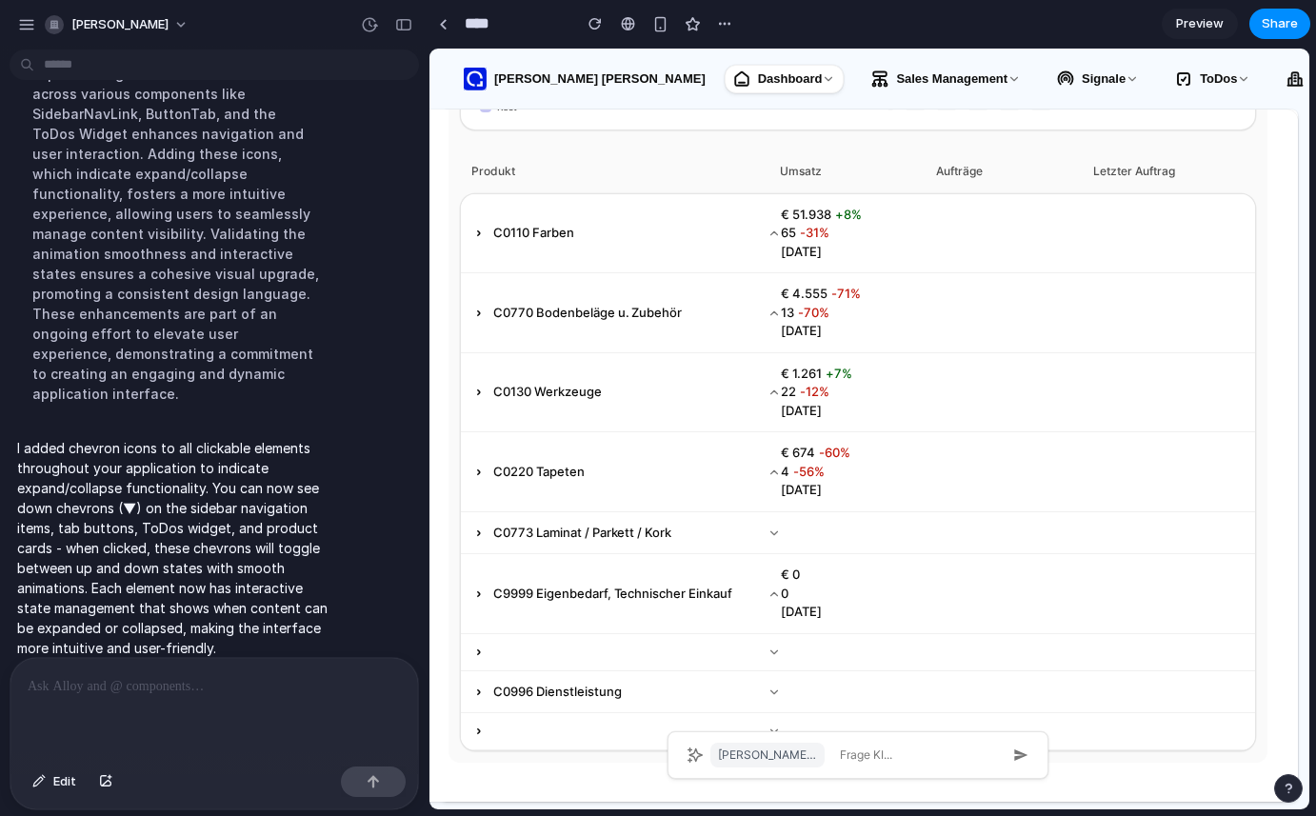
click at [476, 548] on div "C0773 Laminat / Parkett / Kork € 534 -89% 0 -100% [DATE]" at bounding box center [858, 533] width 794 height 43
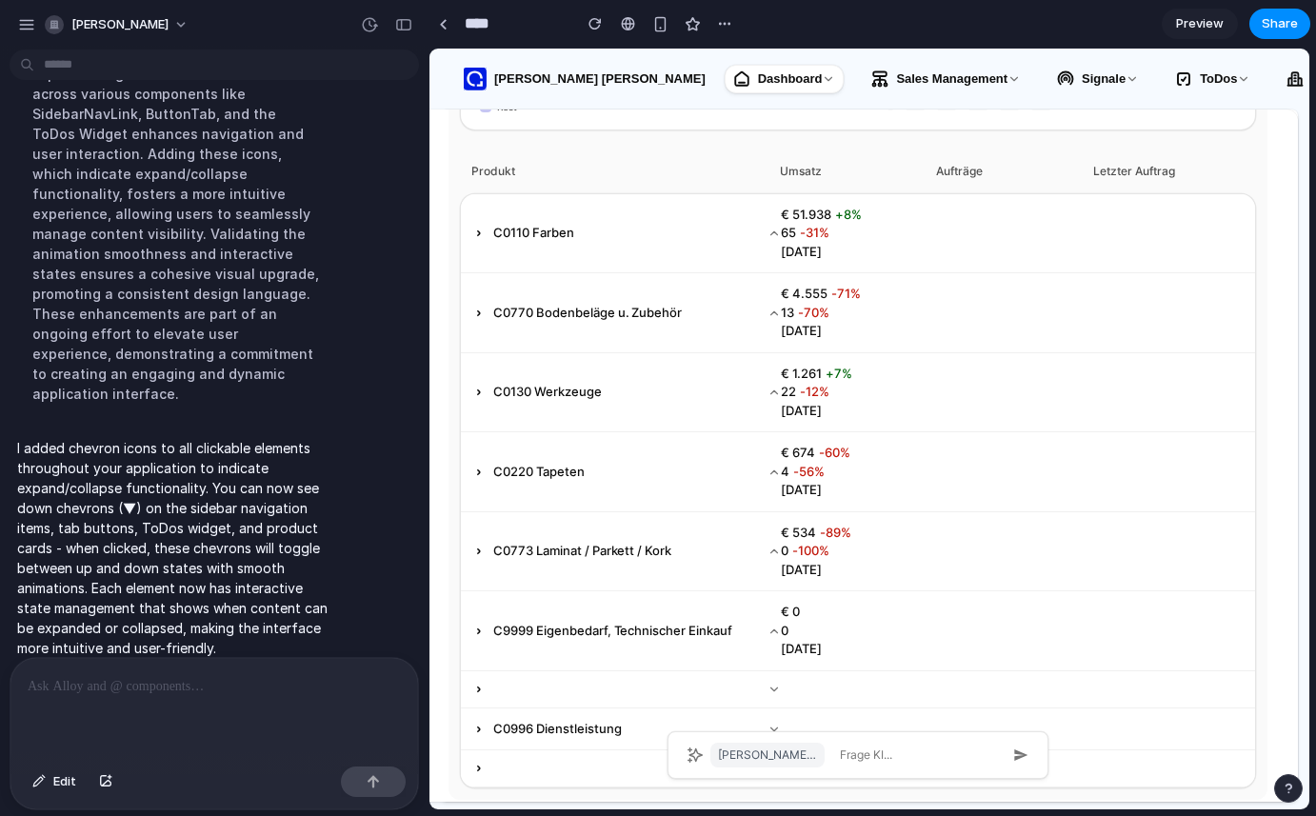
click at [476, 548] on icon at bounding box center [478, 550] width 13 height 13
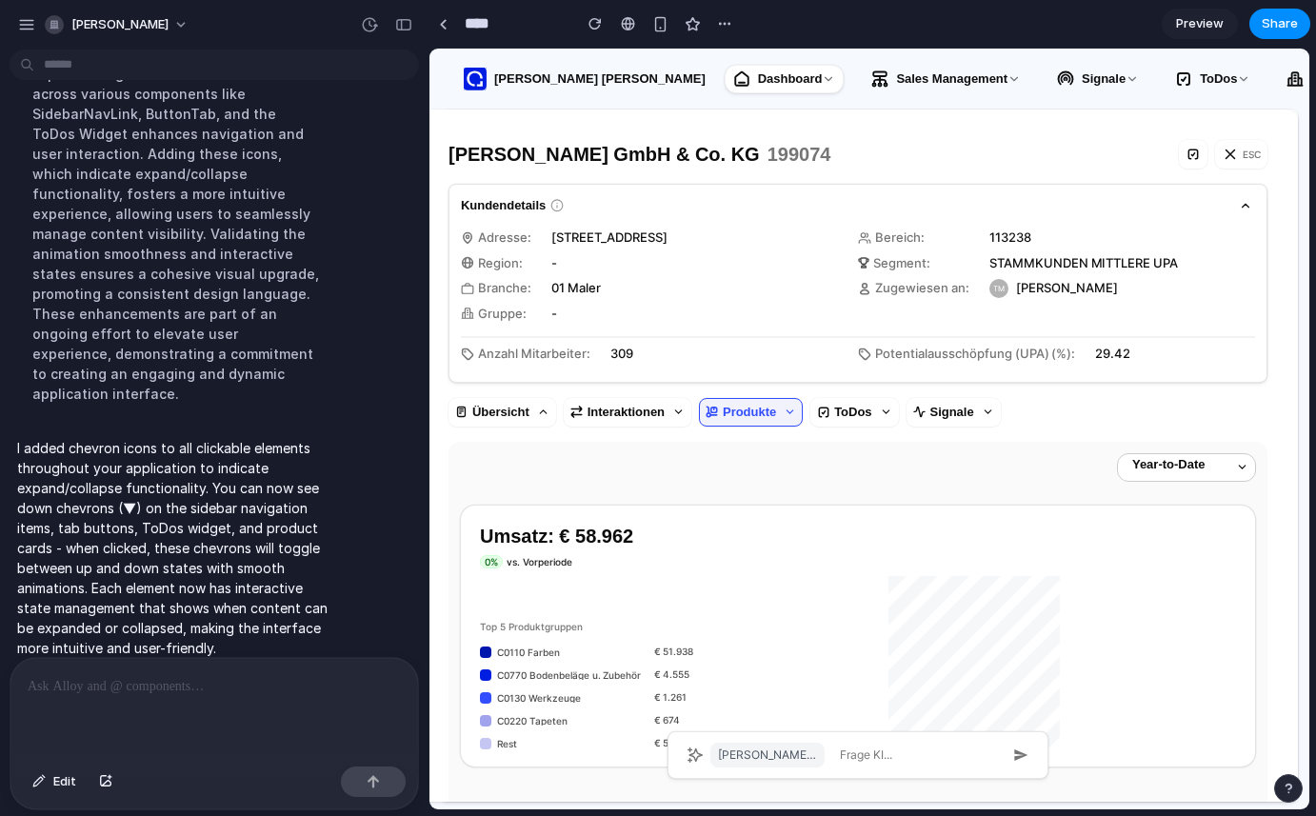
scroll to position [2, 0]
click at [25, 23] on div "button" at bounding box center [26, 24] width 17 height 17
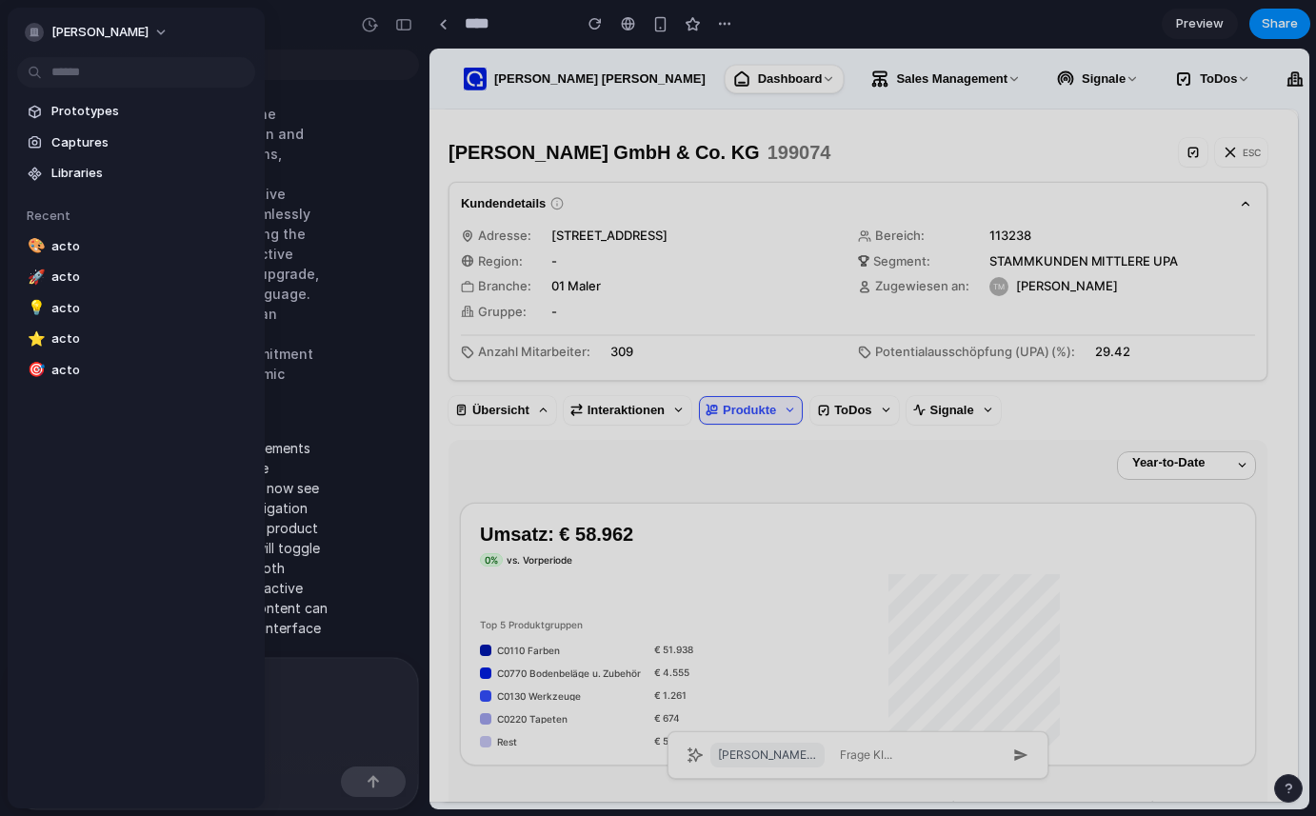
click at [64, 99] on link "Prototypes" at bounding box center [136, 111] width 238 height 29
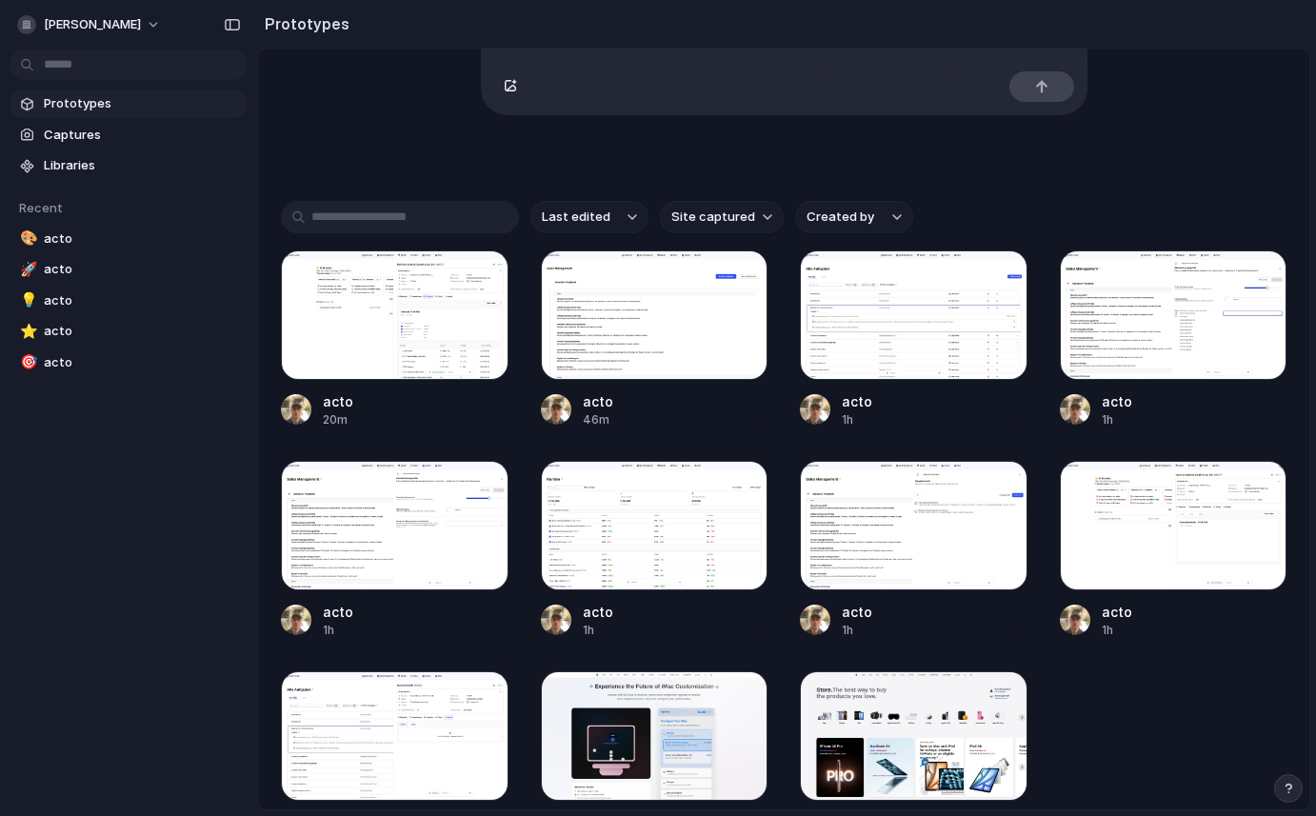
scroll to position [316, 0]
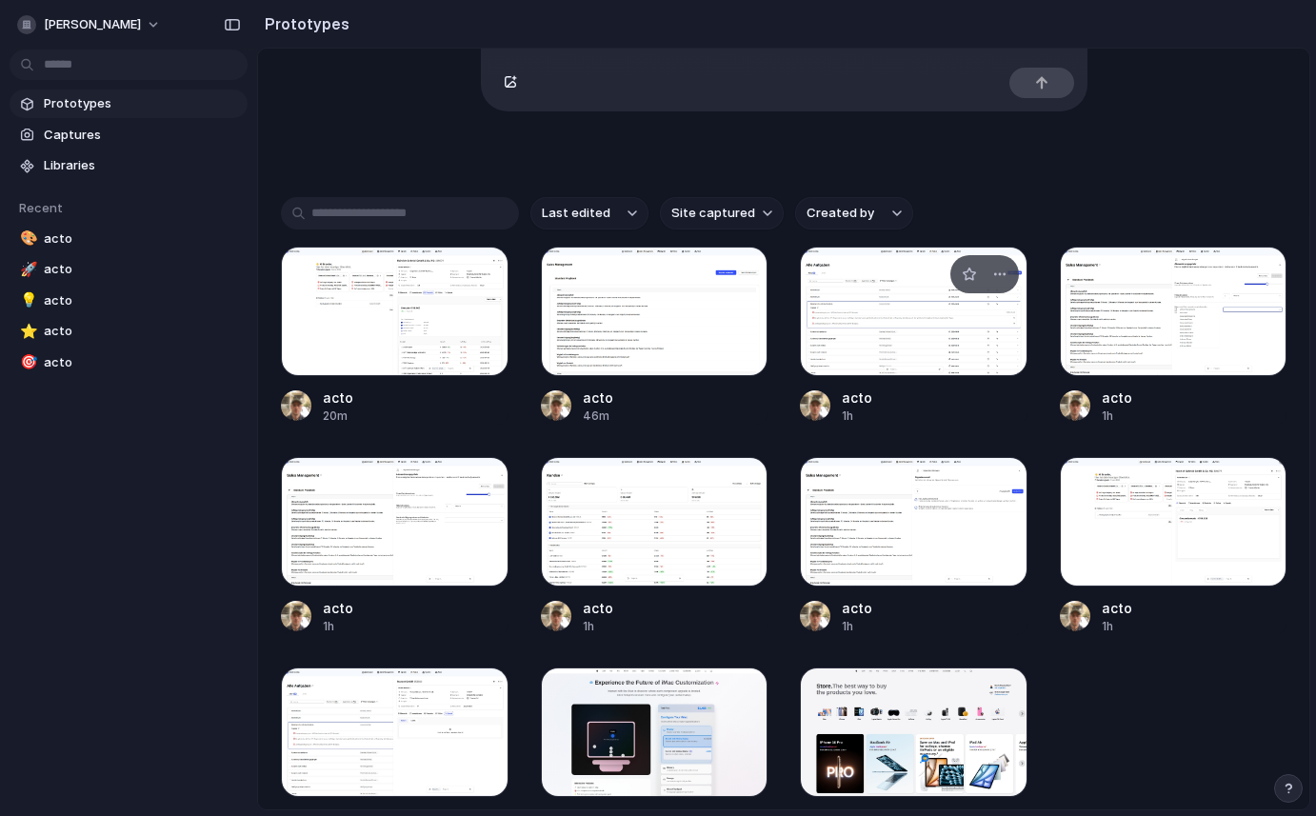
click at [846, 355] on div at bounding box center [914, 311] width 228 height 129
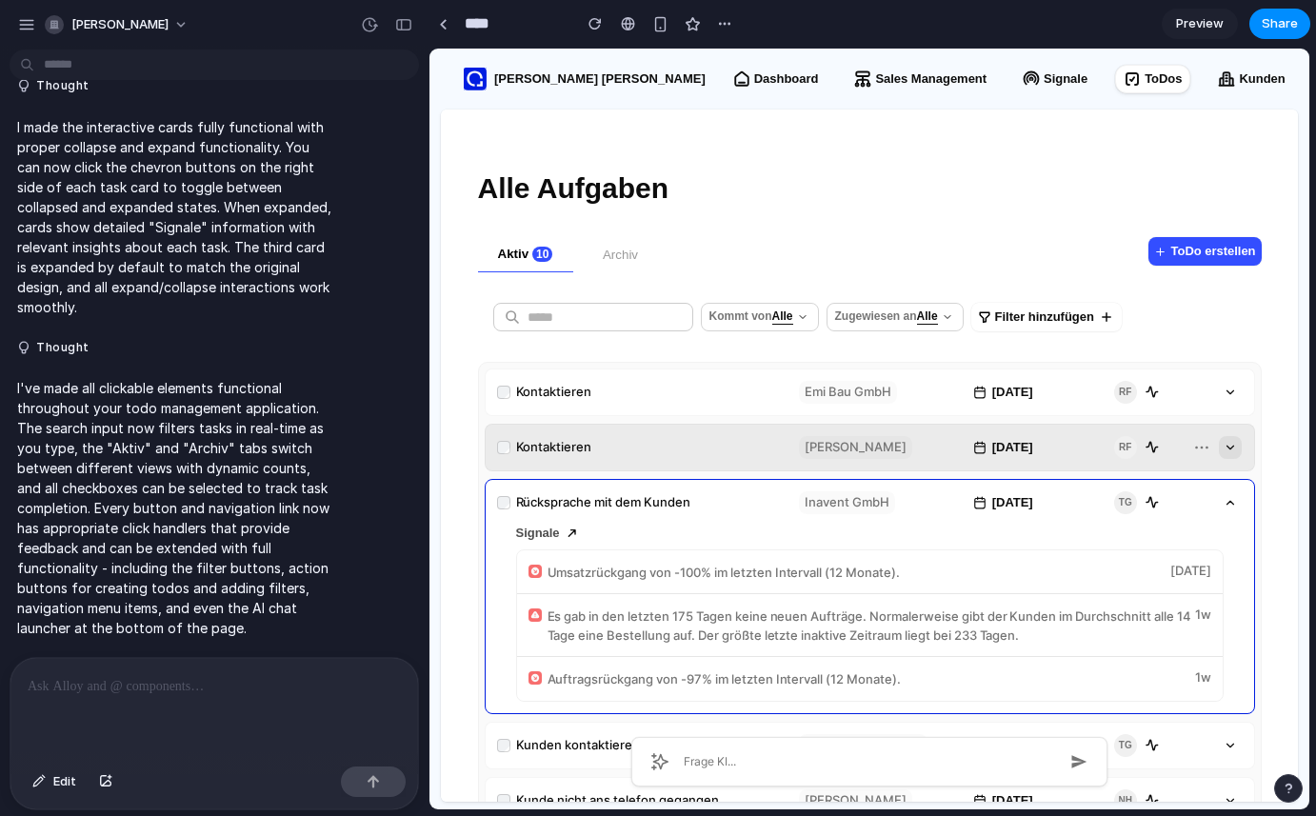
click at [1223, 445] on icon "button" at bounding box center [1229, 447] width 13 height 13
drag, startPoint x: 1223, startPoint y: 445, endPoint x: 1224, endPoint y: 468, distance: 22.9
click at [1223, 445] on icon "button" at bounding box center [1229, 447] width 13 height 13
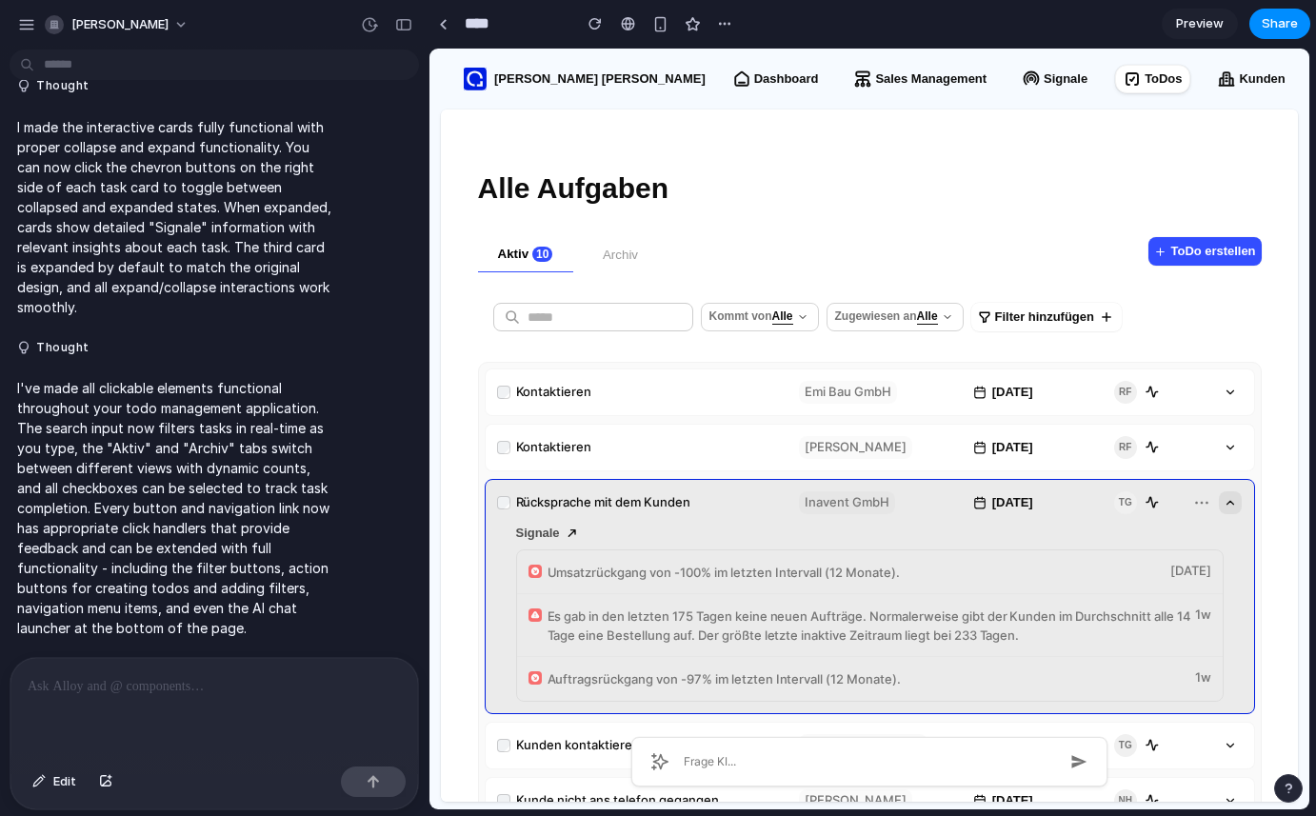
click at [1228, 507] on icon "button" at bounding box center [1229, 502] width 13 height 13
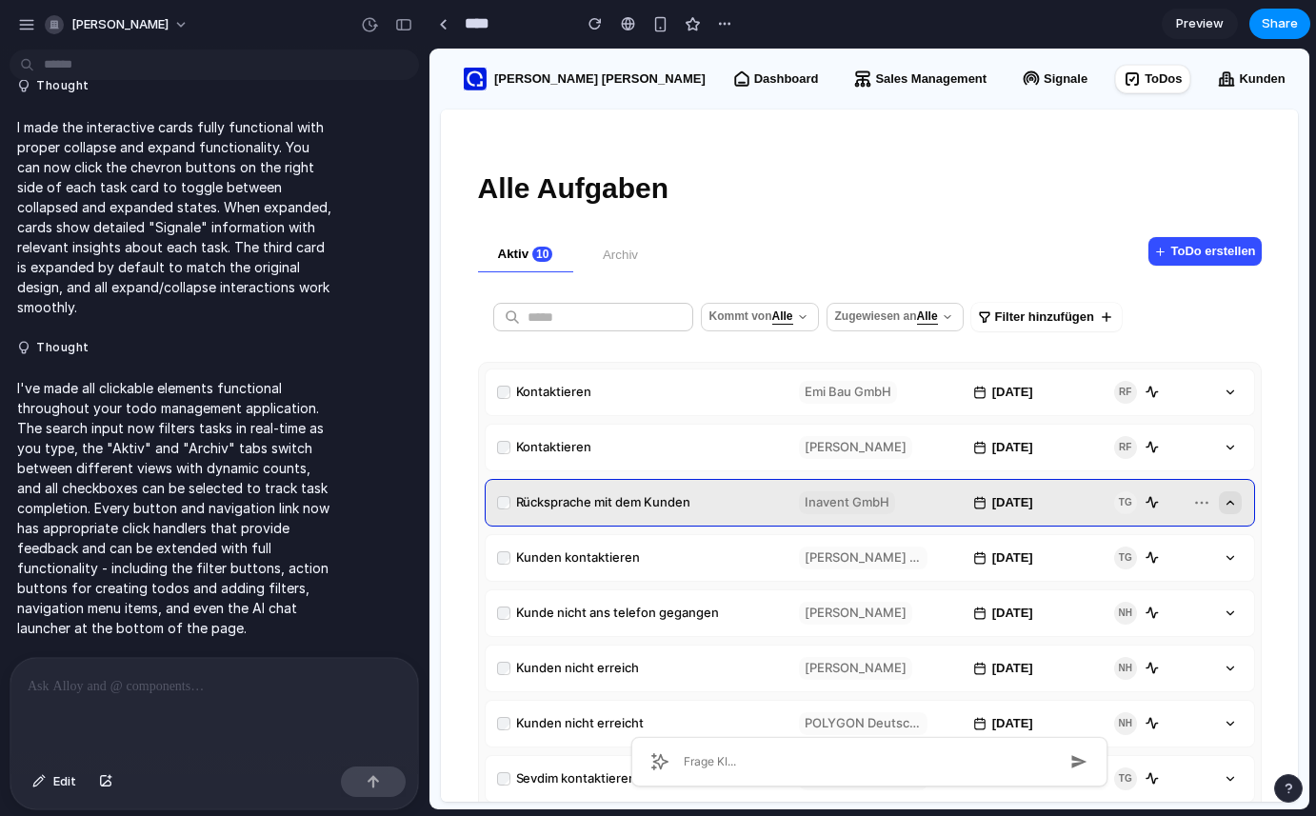
click at [1228, 507] on icon "button" at bounding box center [1229, 502] width 13 height 13
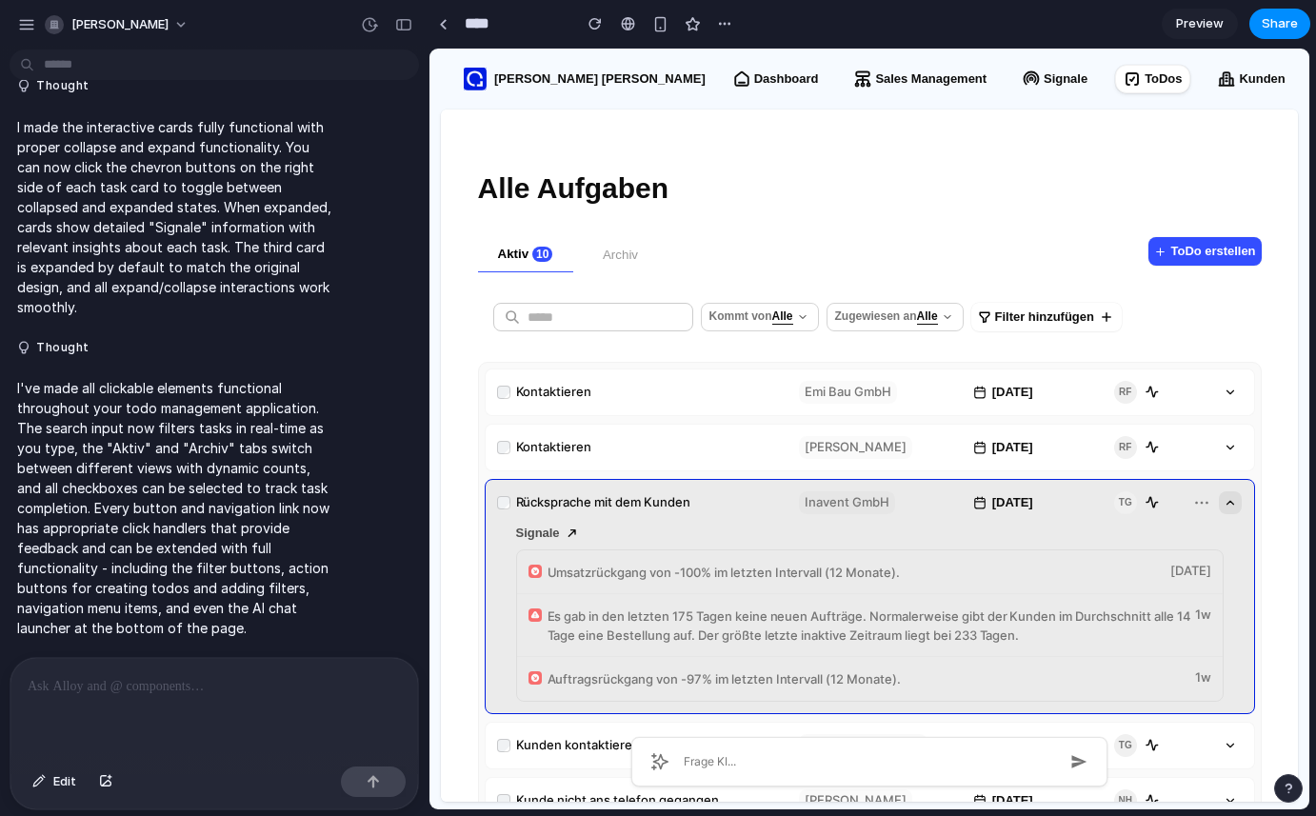
click at [1228, 507] on icon "button" at bounding box center [1229, 502] width 13 height 13
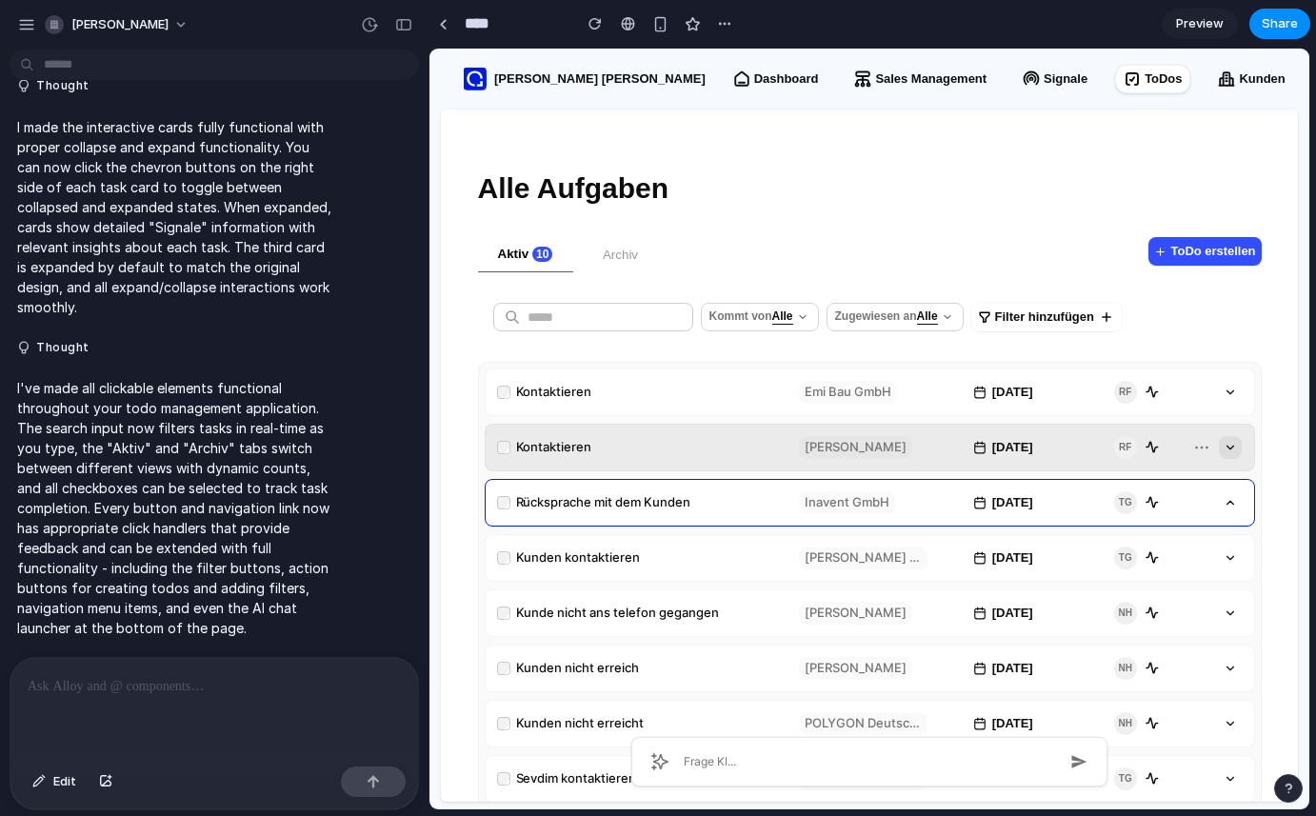
click at [1229, 446] on button "button" at bounding box center [1229, 447] width 23 height 23
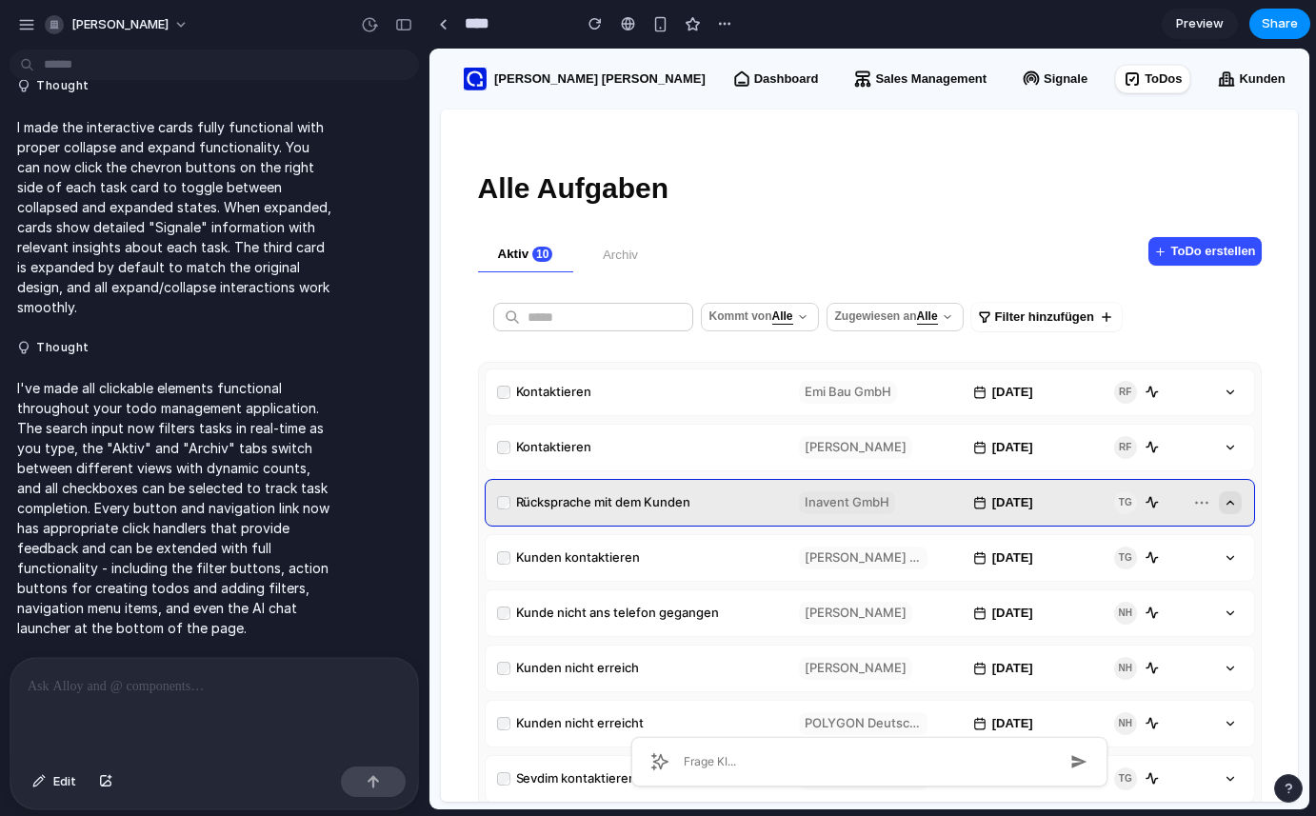
click at [1229, 505] on icon "button" at bounding box center [1229, 502] width 13 height 13
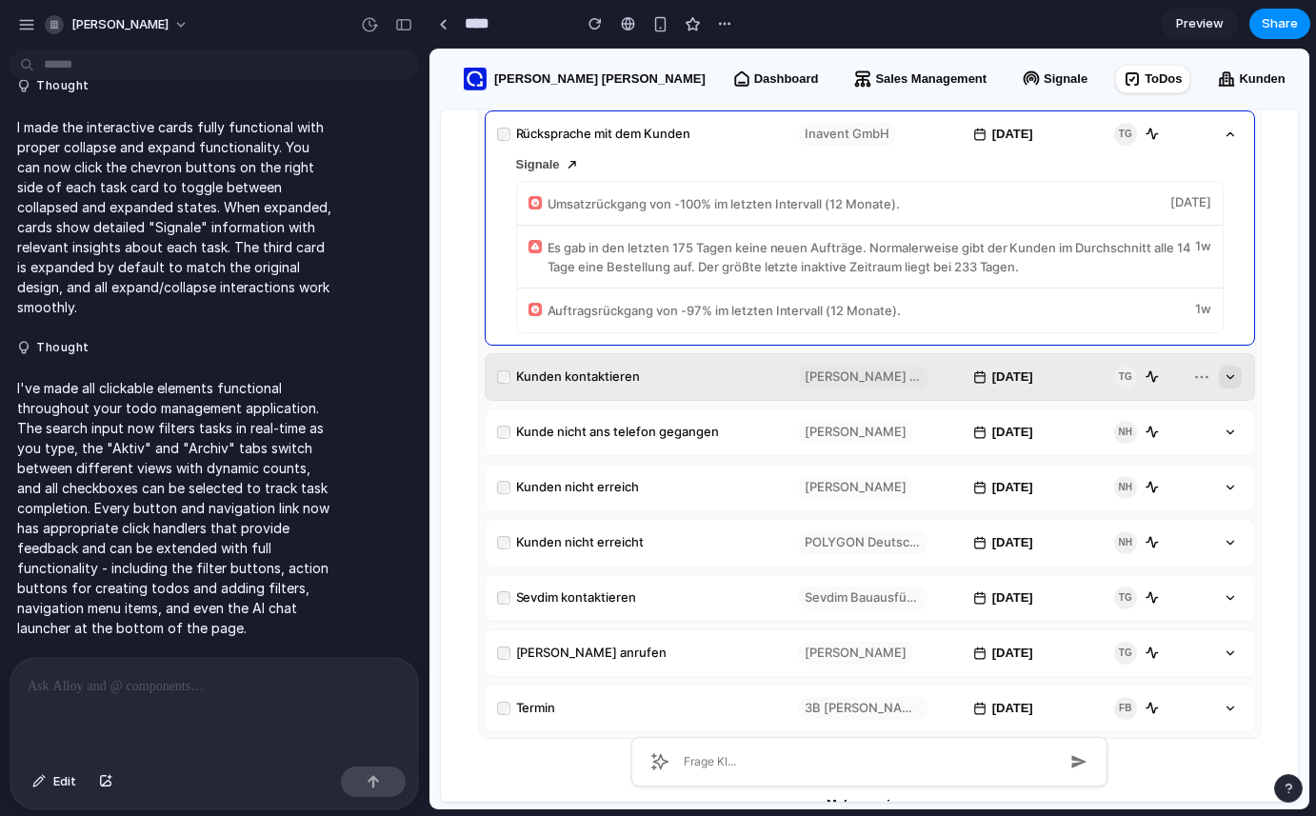
scroll to position [369, 0]
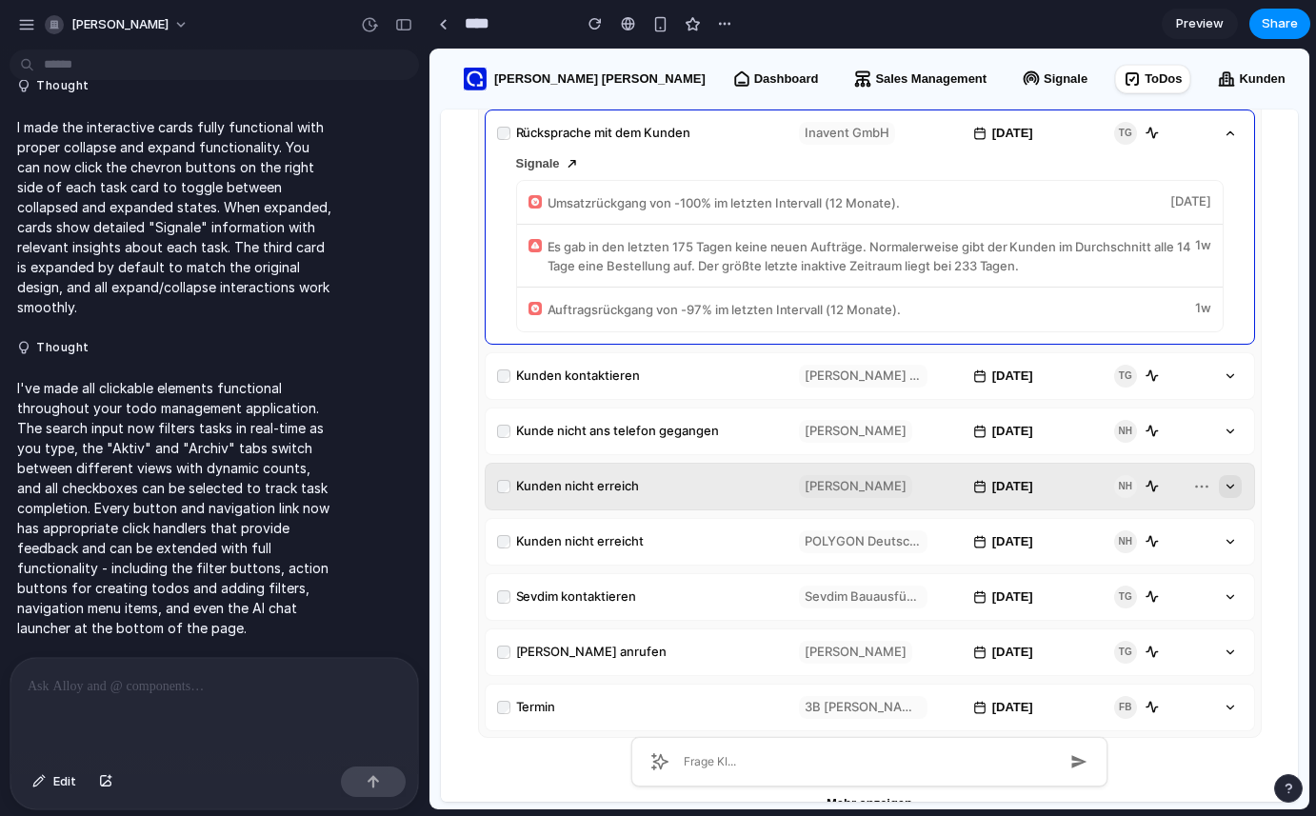
click at [633, 469] on div "Kunden nicht erreich [PERSON_NAME] [DATE] NH" at bounding box center [869, 487] width 768 height 46
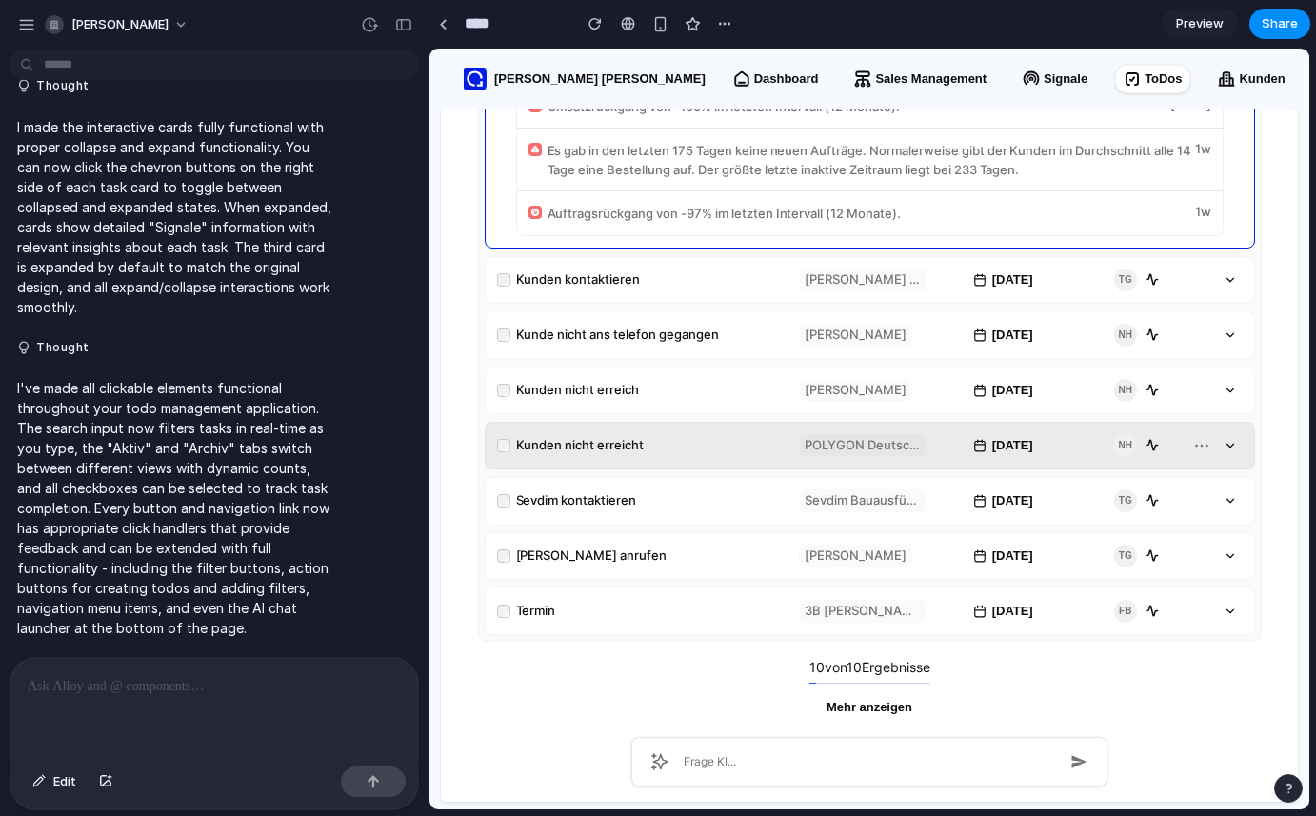
scroll to position [0, 0]
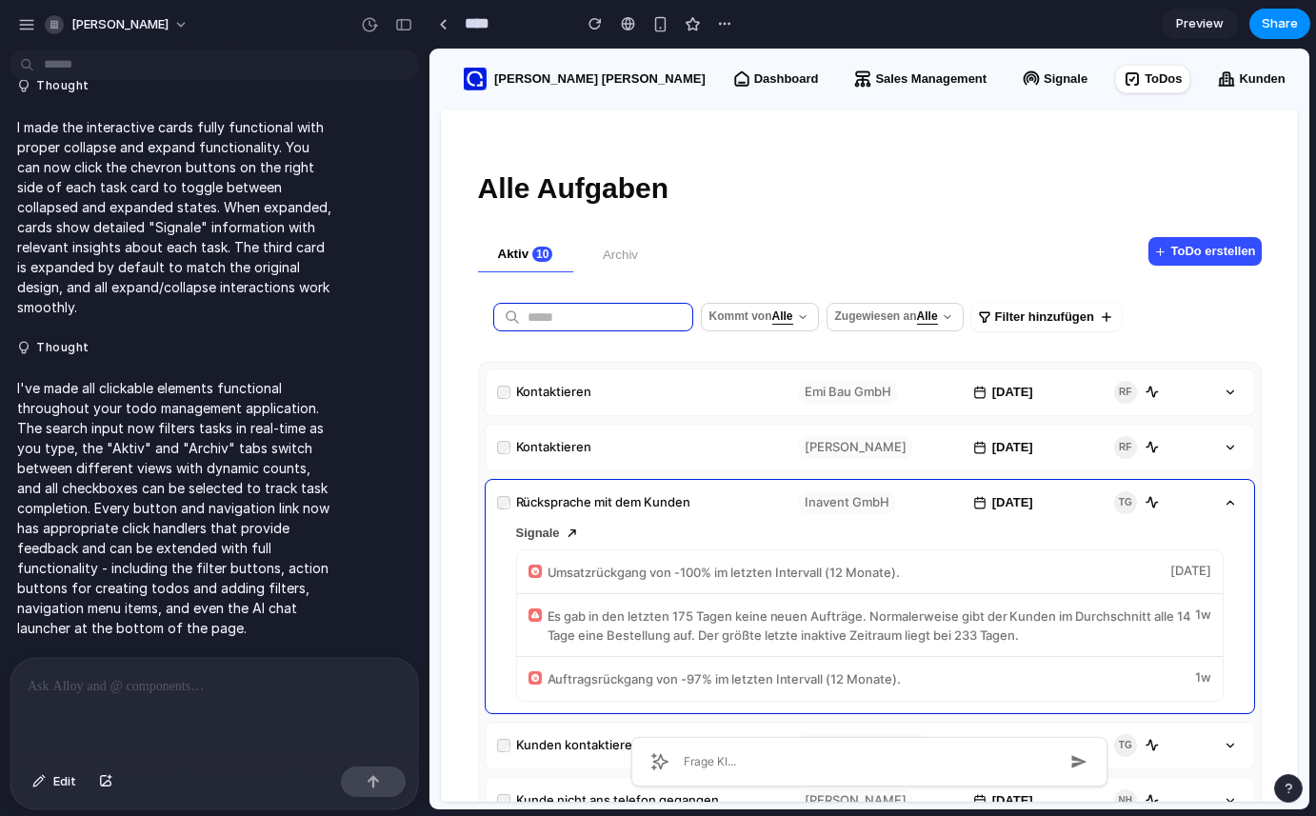
click at [557, 309] on input "text" at bounding box center [610, 316] width 166 height 53
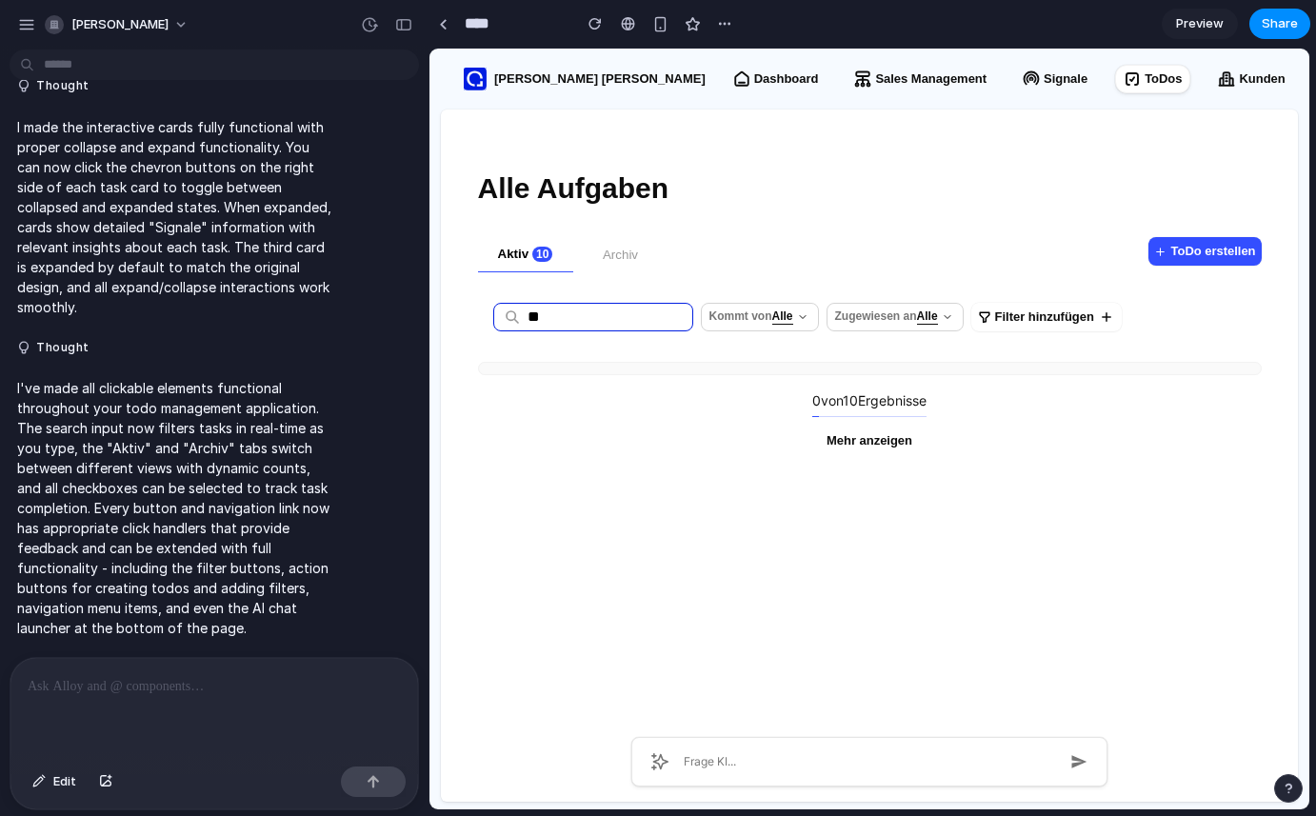
type input "*"
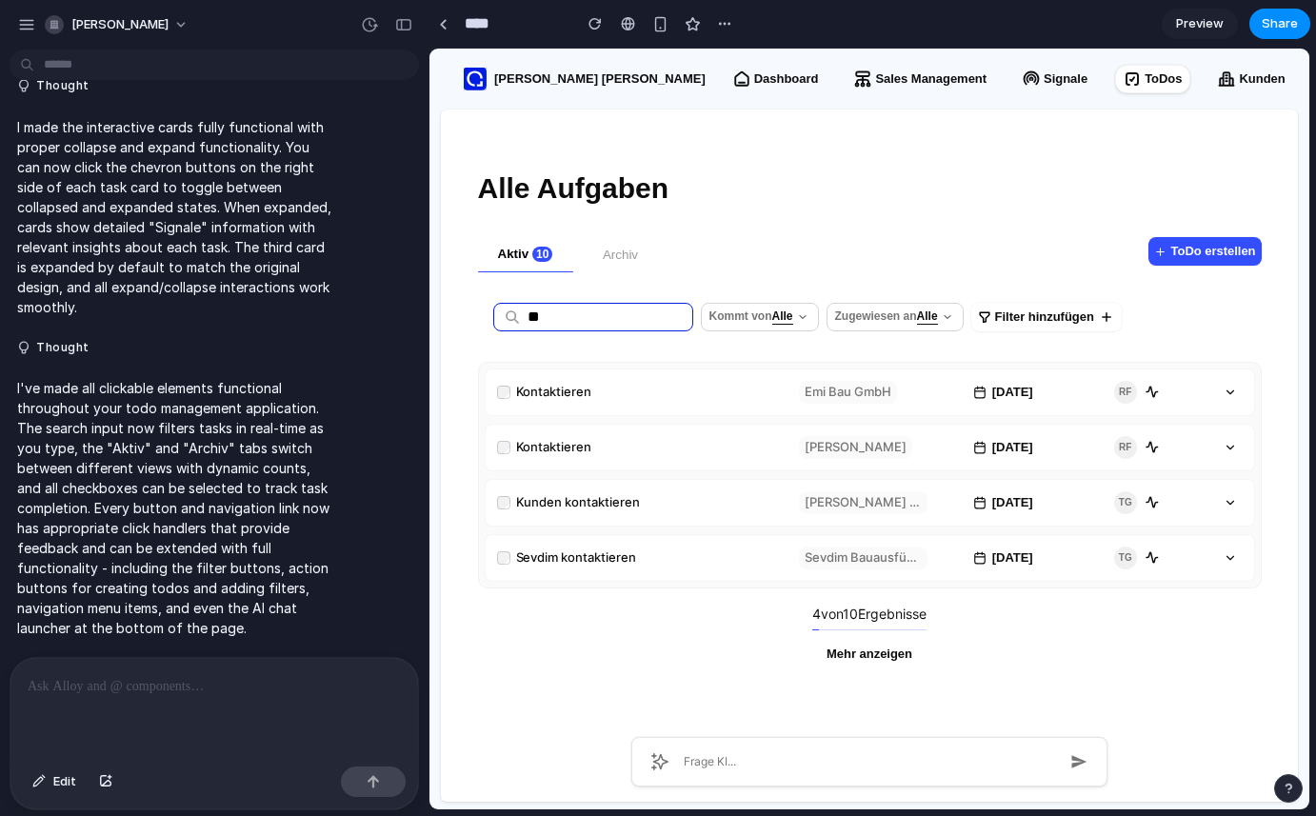
type input "*"
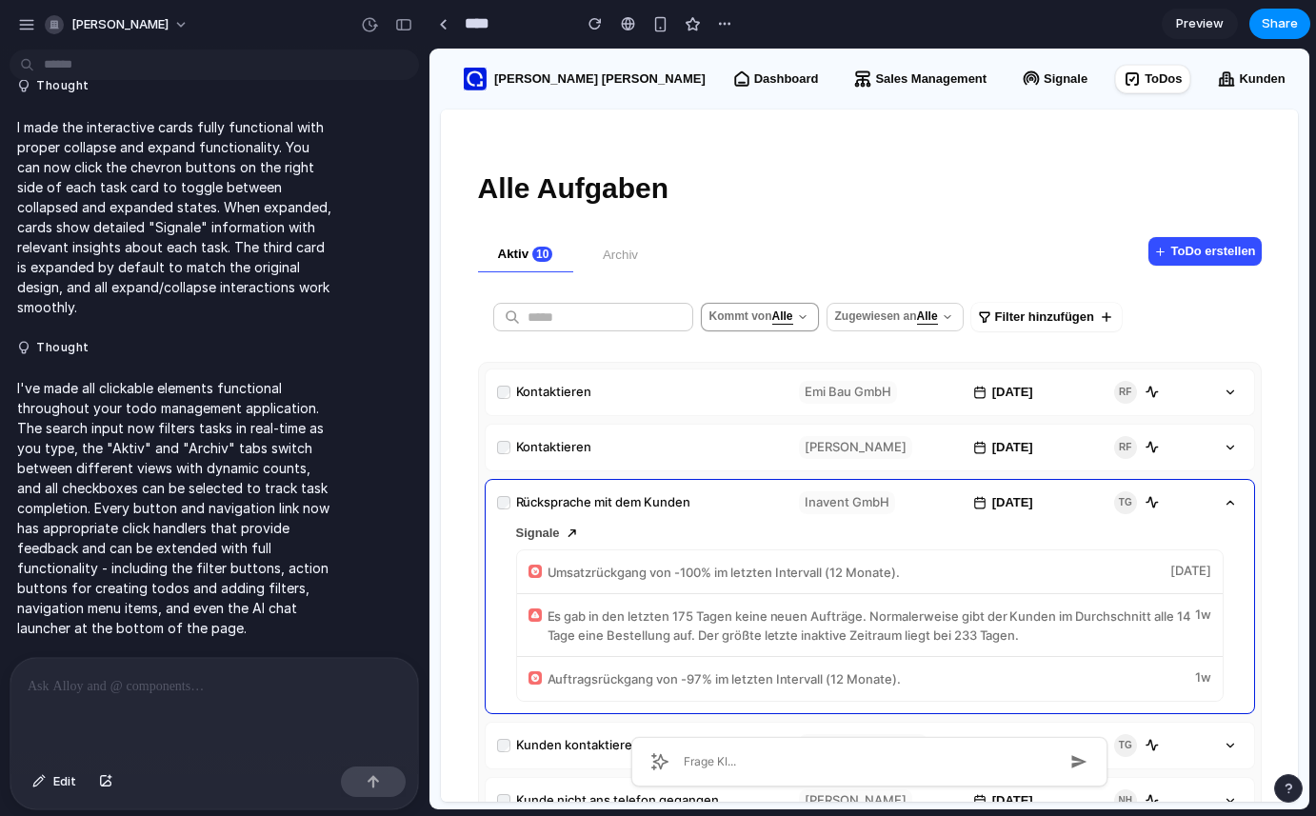
click at [793, 314] on p "Alle" at bounding box center [782, 315] width 21 height 13
click at [793, 315] on p "Alle" at bounding box center [782, 315] width 21 height 13
click at [957, 320] on icon "button" at bounding box center [948, 316] width 15 height 15
